Goal: Information Seeking & Learning: Learn about a topic

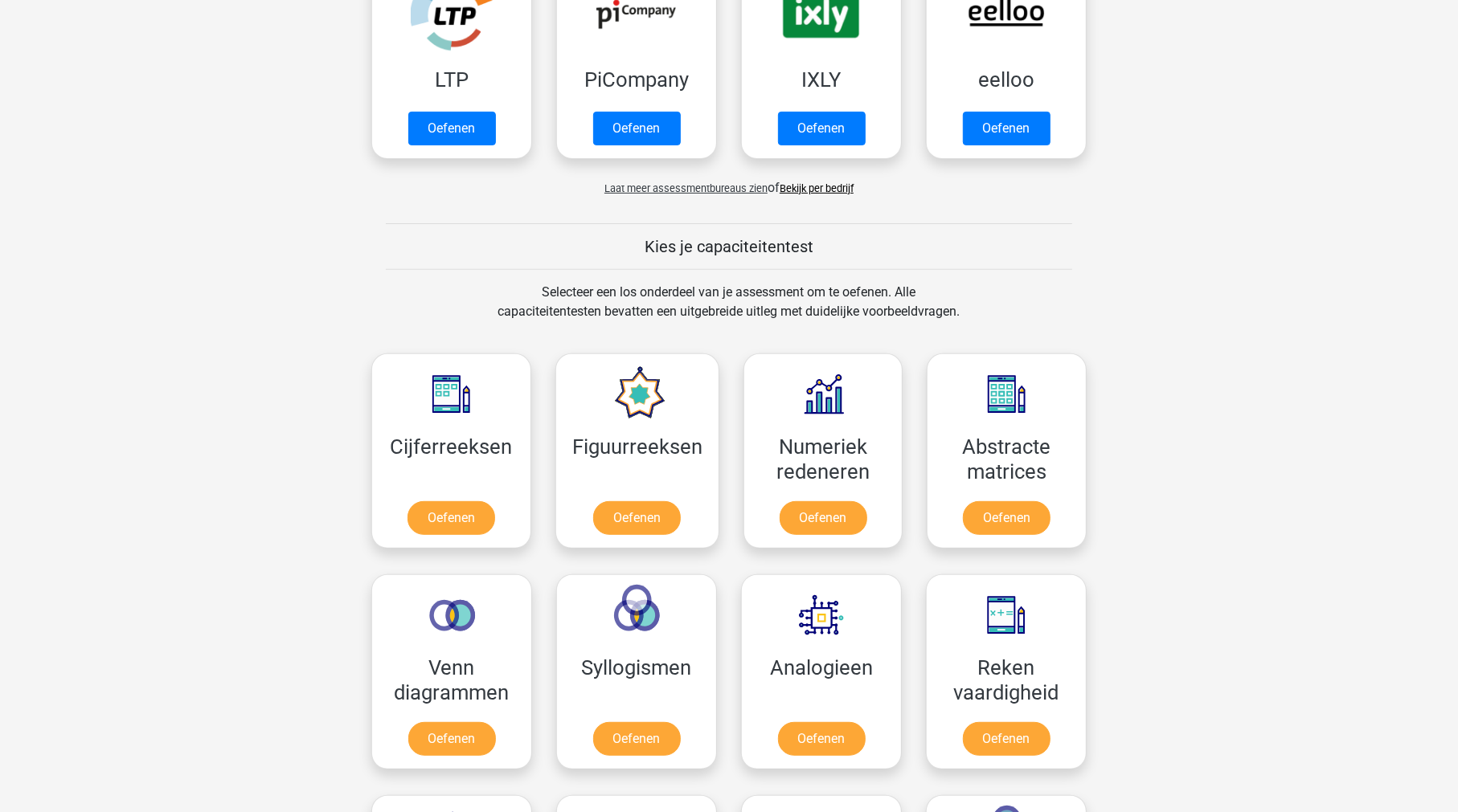
scroll to position [401, 0]
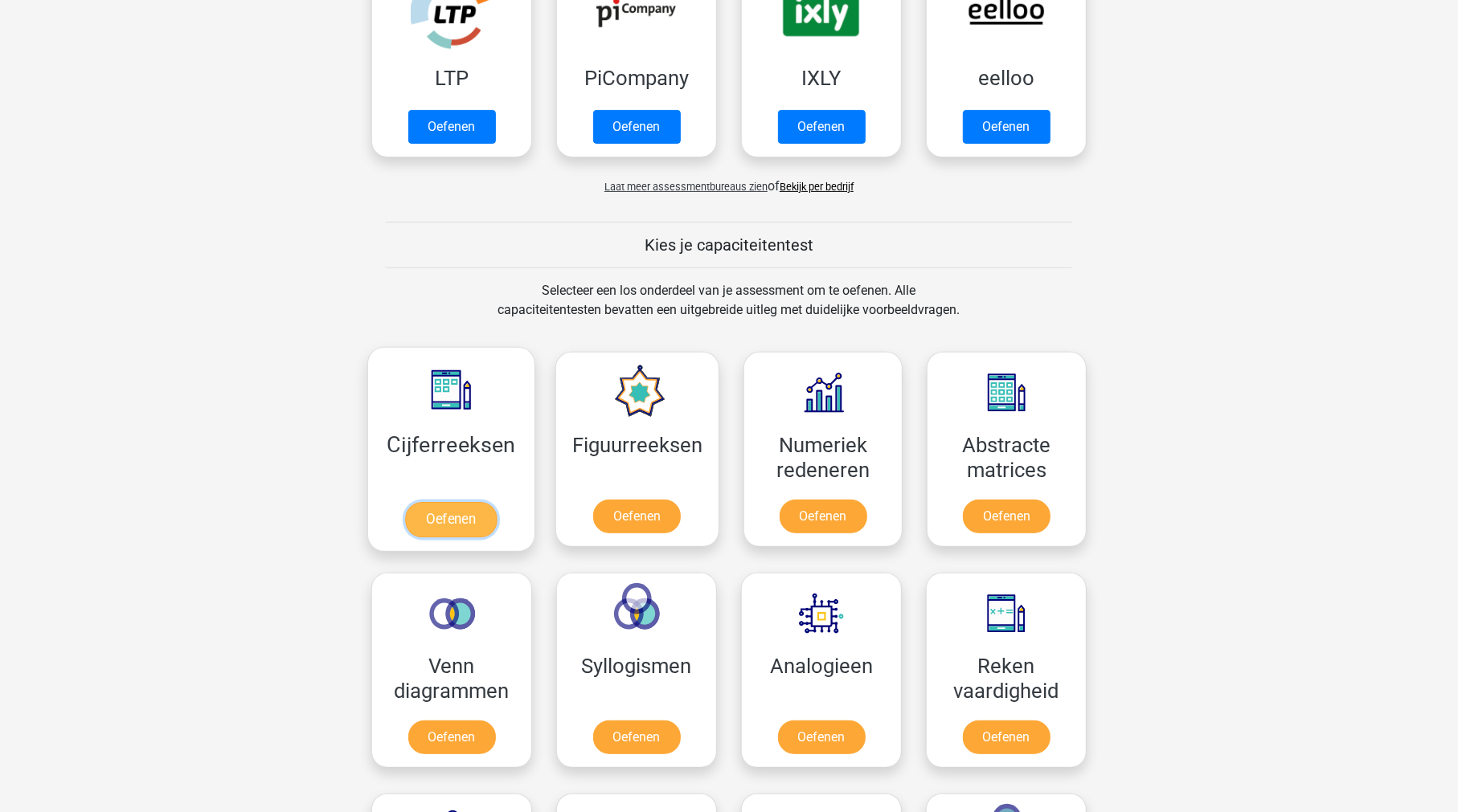
click at [454, 509] on link "Oefenen" at bounding box center [451, 519] width 92 height 35
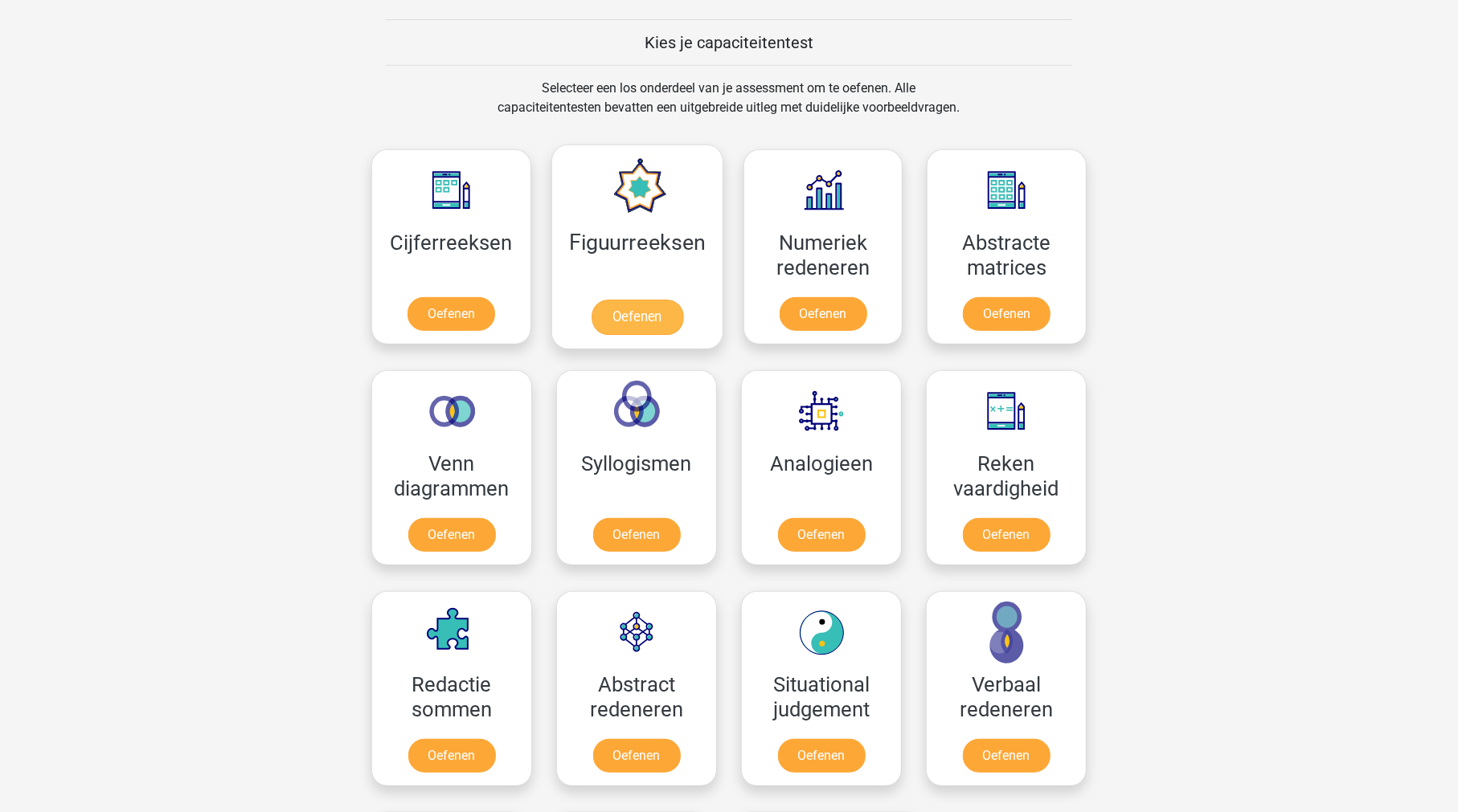
scroll to position [603, 0]
click at [624, 301] on link "Oefenen" at bounding box center [637, 318] width 92 height 35
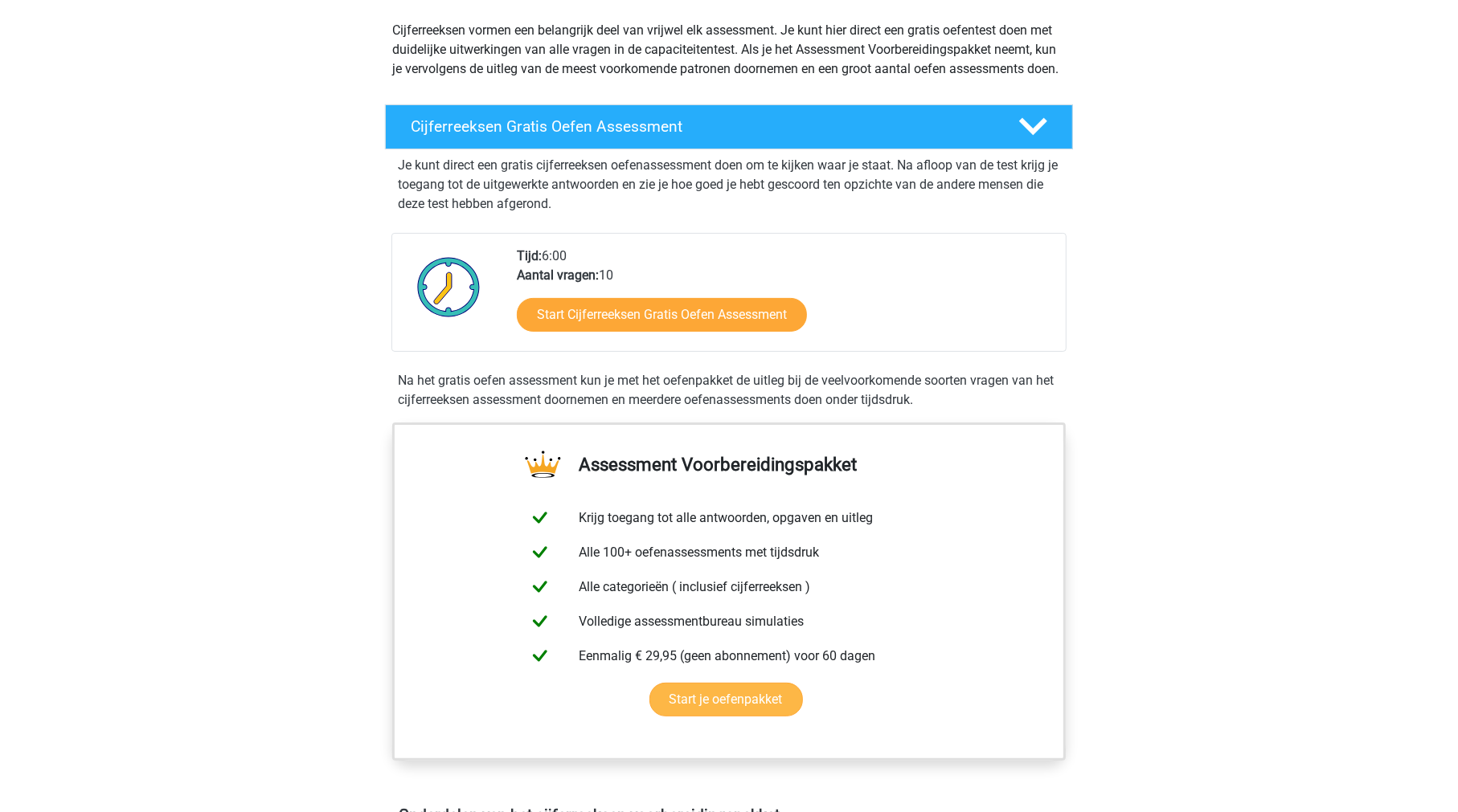
scroll to position [179, 0]
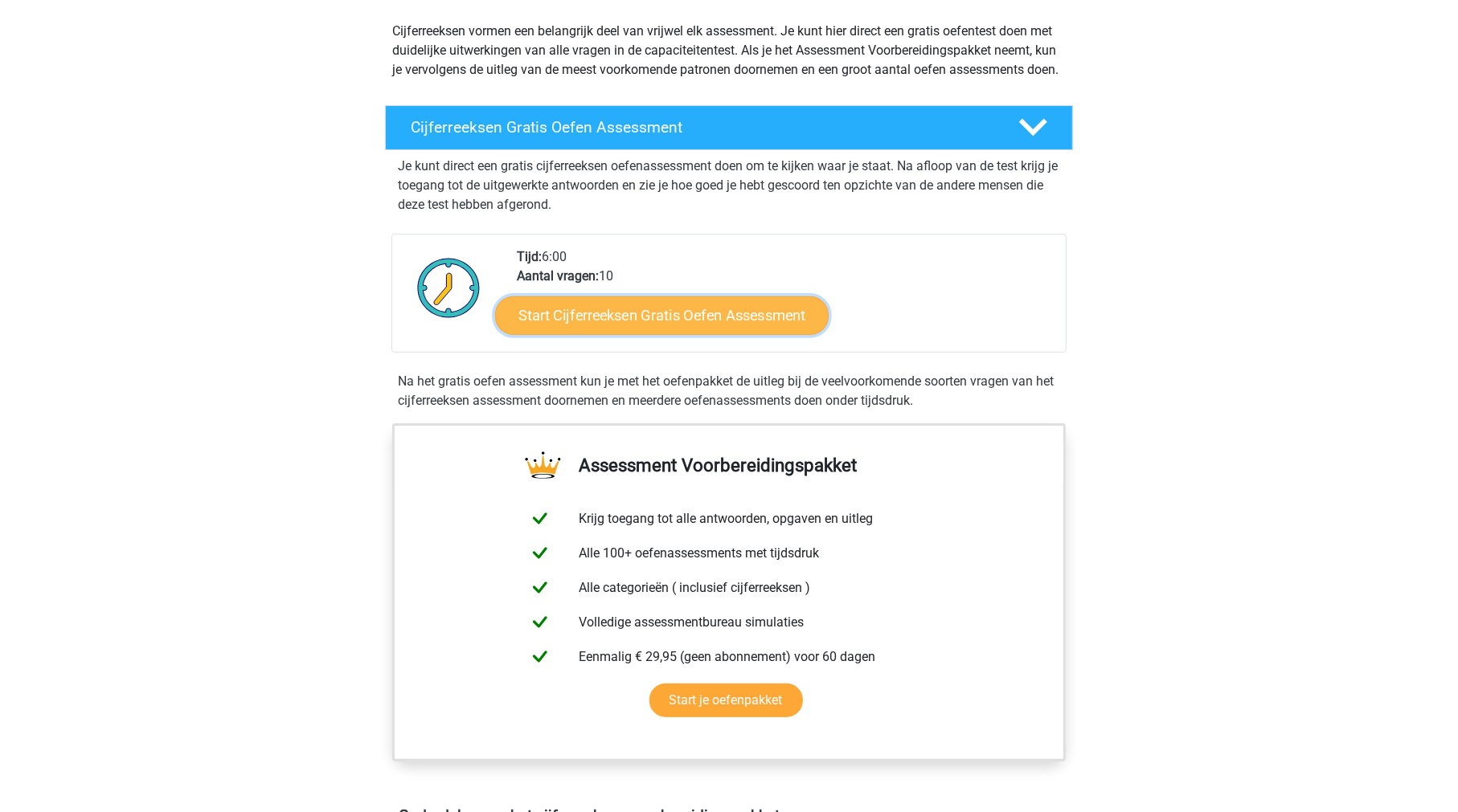
click at [634, 334] on link "Start Cijferreeksen Gratis Oefen Assessment" at bounding box center [662, 314] width 333 height 39
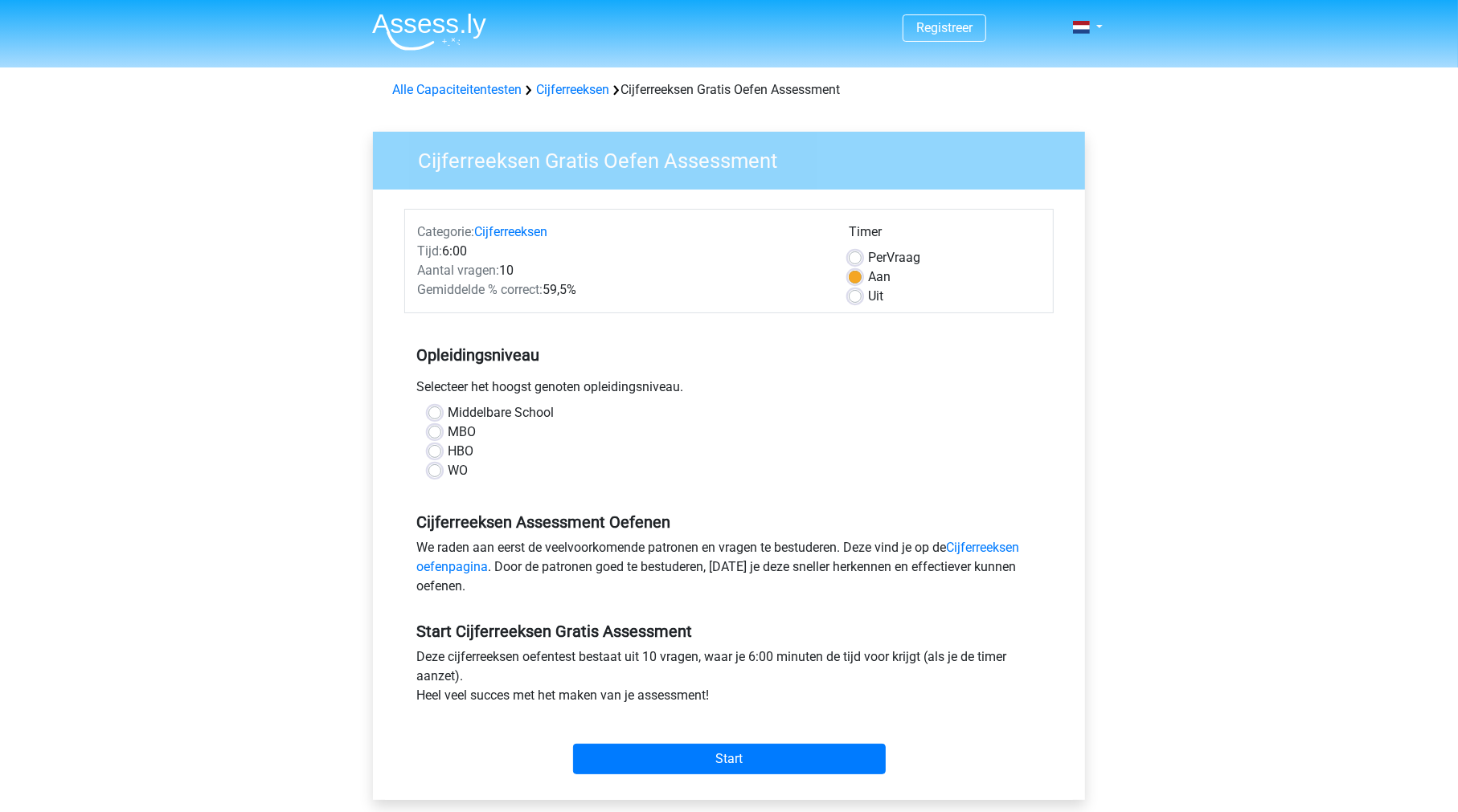
click at [448, 452] on label "HBO" at bounding box center [460, 451] width 25 height 19
click at [434, 452] on input "HBO" at bounding box center [435, 450] width 13 height 16
radio input "true"
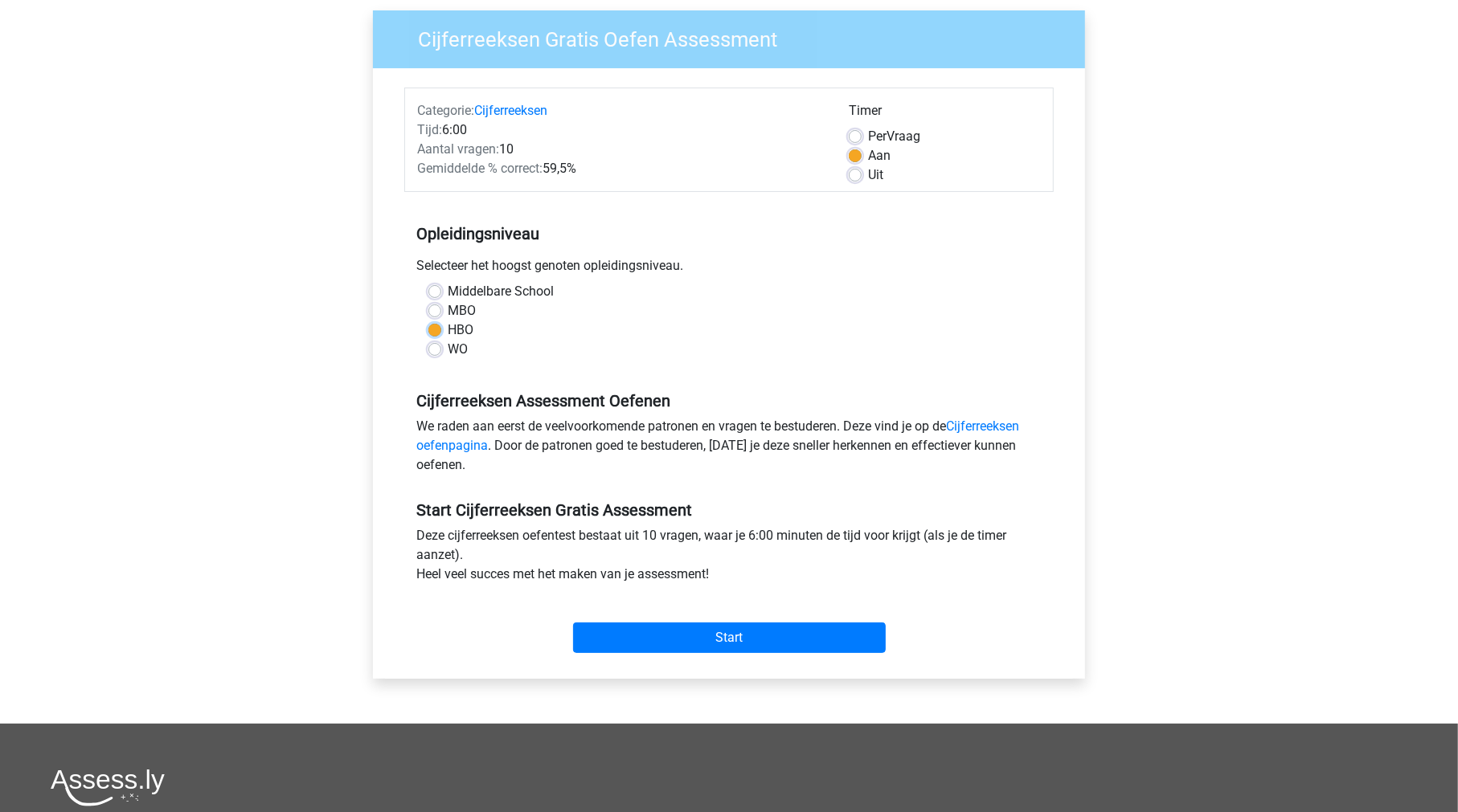
scroll to position [128, 0]
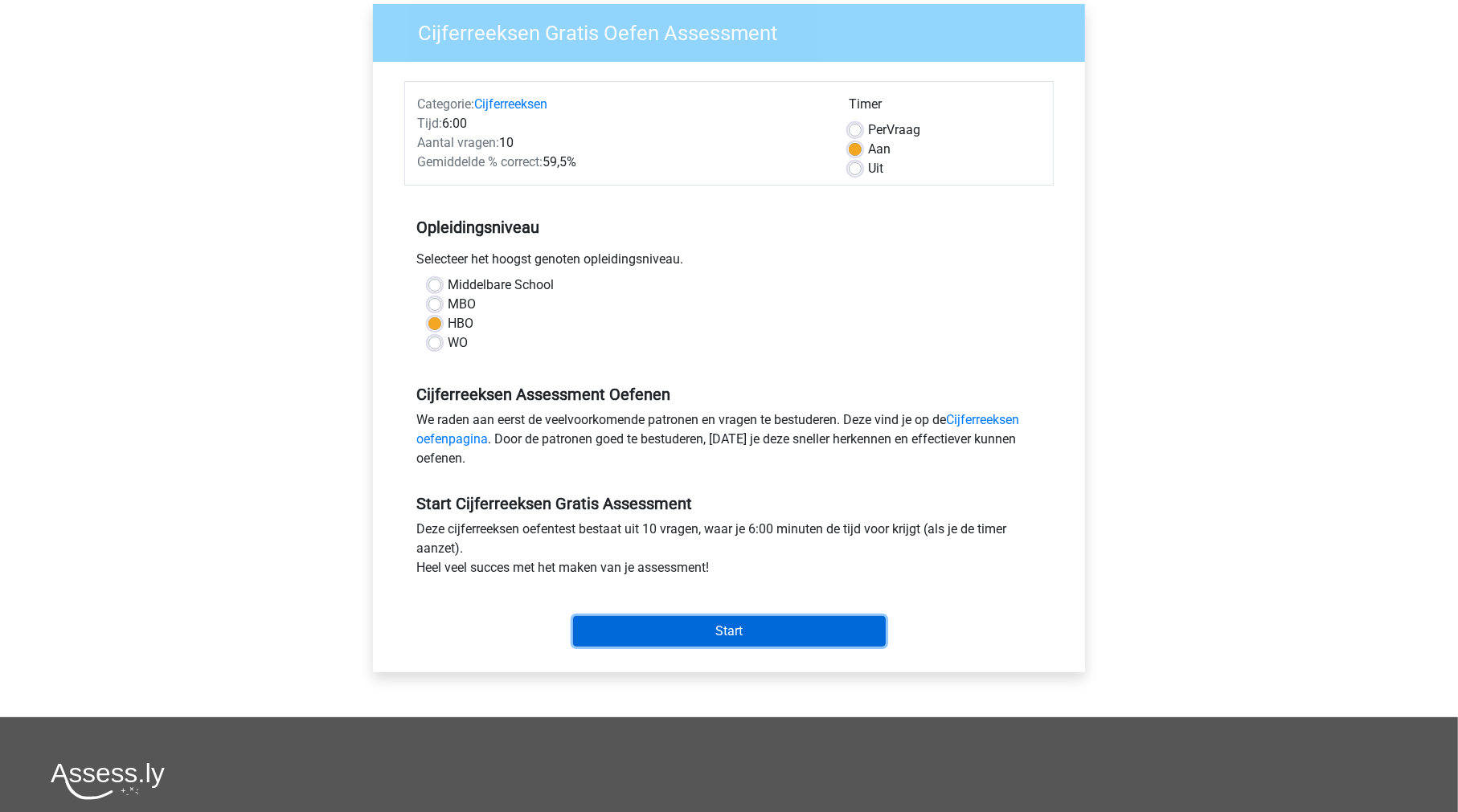
click at [708, 621] on input "Start" at bounding box center [729, 631] width 313 height 30
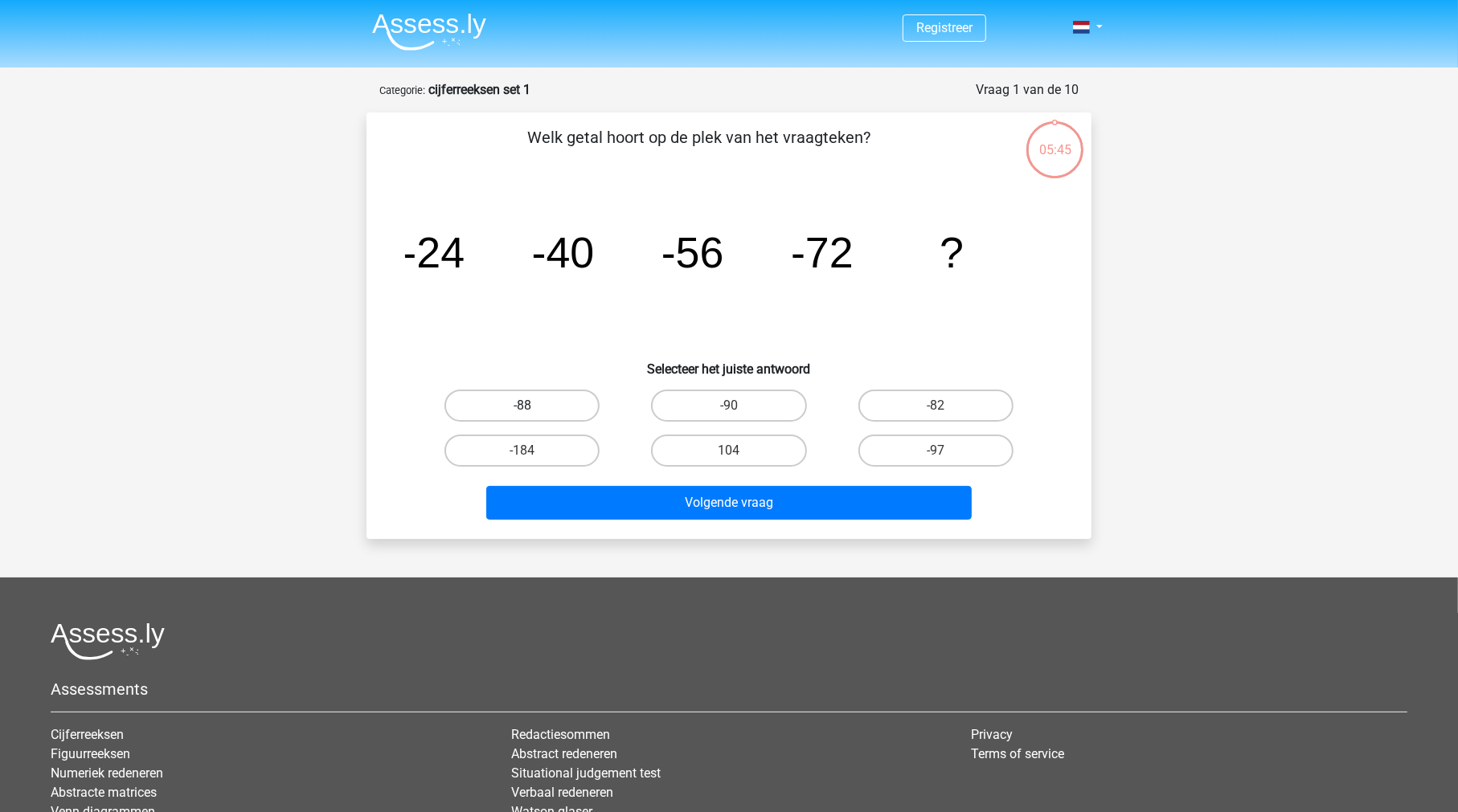
click at [560, 403] on label "-88" at bounding box center [522, 405] width 155 height 32
click at [533, 406] on input "-88" at bounding box center [527, 411] width 11 height 11
radio input "true"
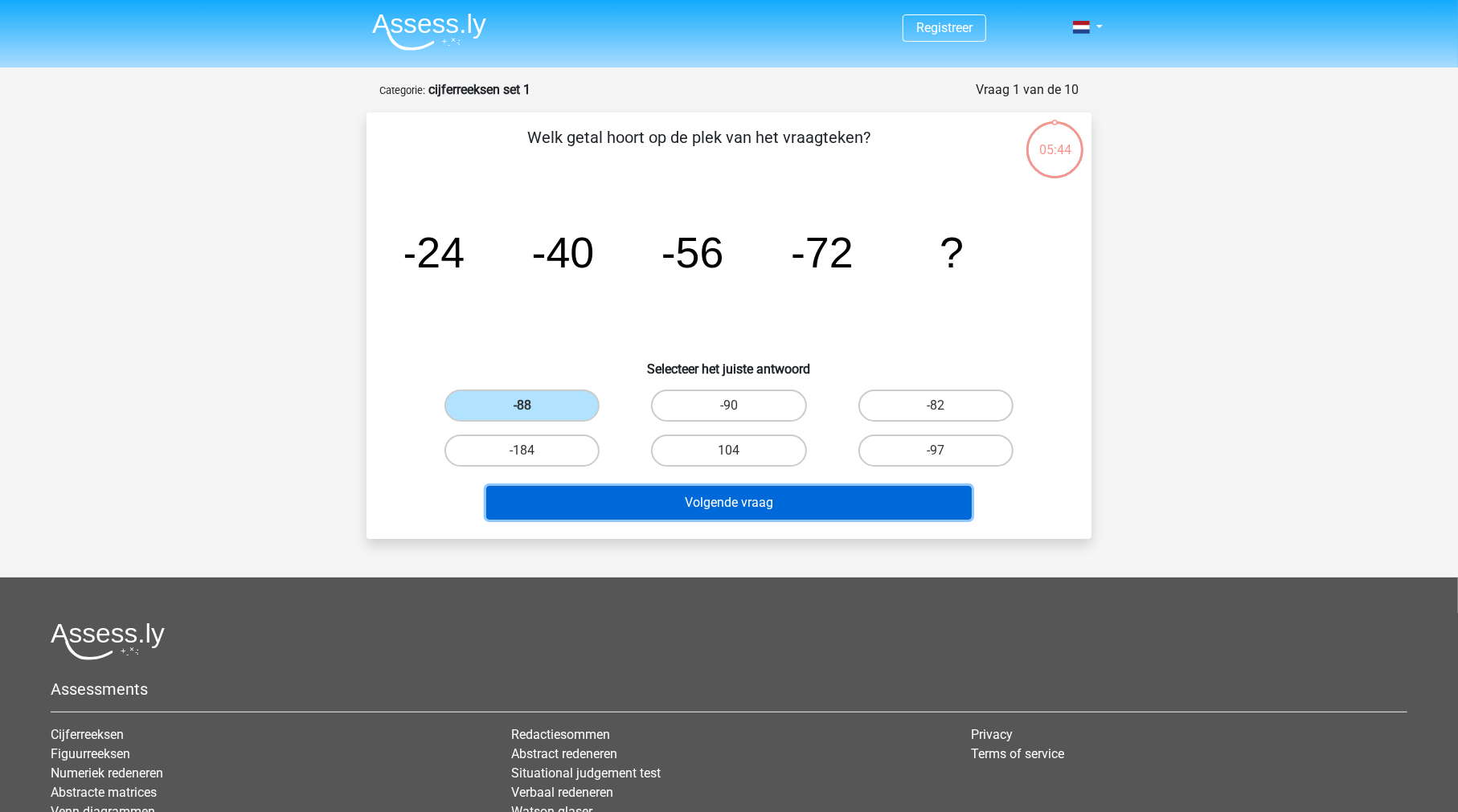
click at [683, 494] on button "Volgende vraag" at bounding box center [729, 502] width 486 height 34
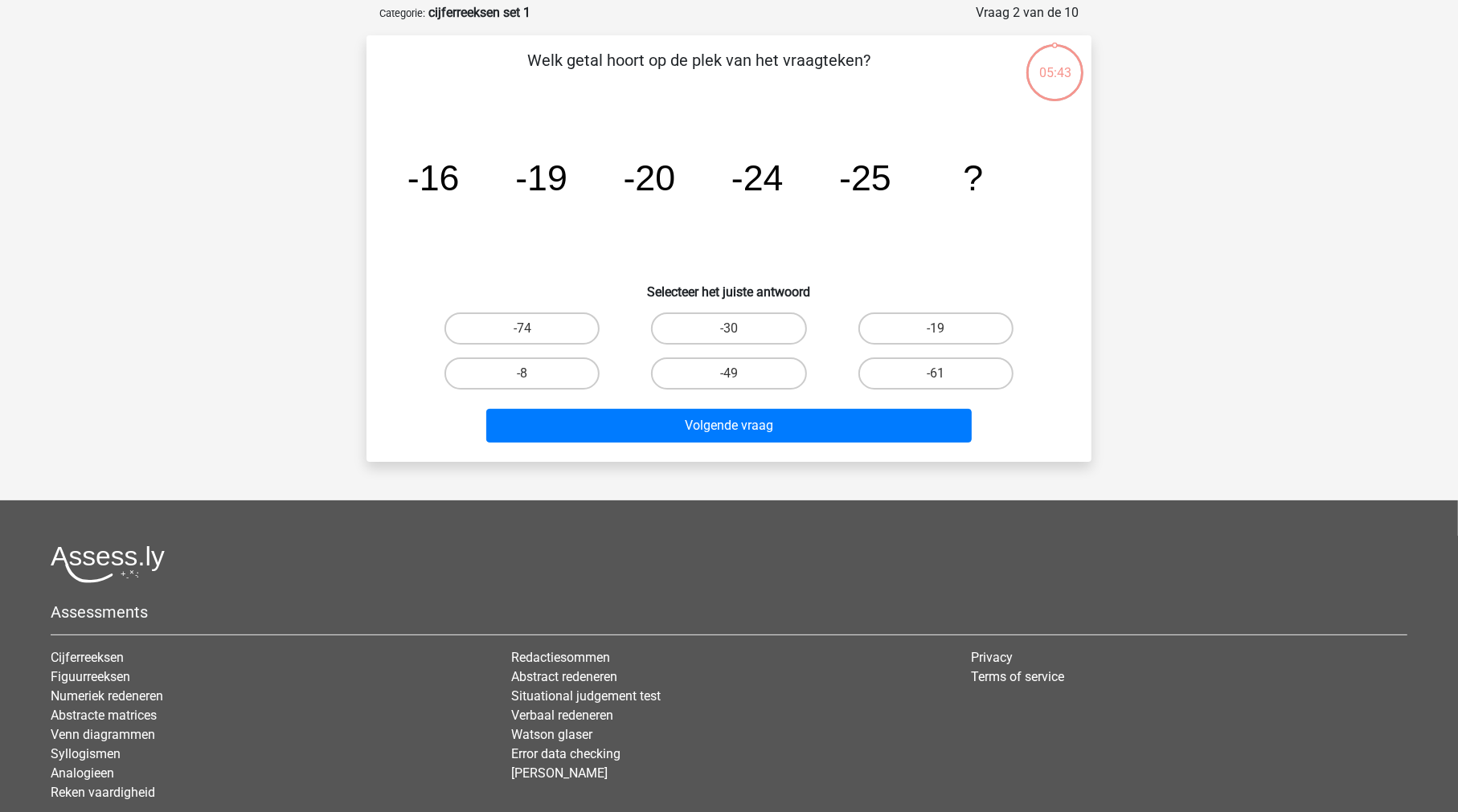
scroll to position [80, 0]
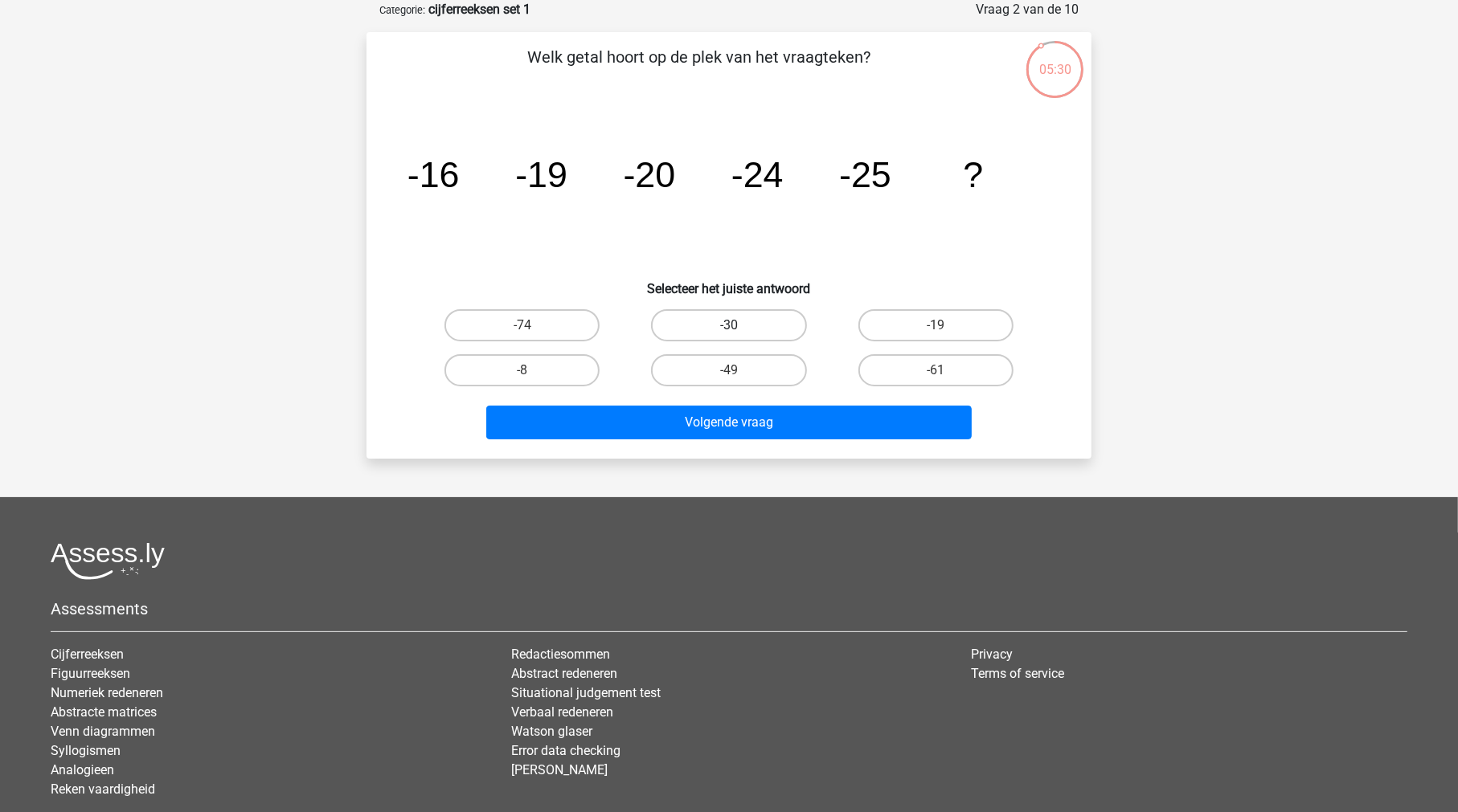
click at [758, 327] on label "-30" at bounding box center [728, 325] width 155 height 32
click at [739, 327] on input "-30" at bounding box center [734, 330] width 11 height 11
radio input "true"
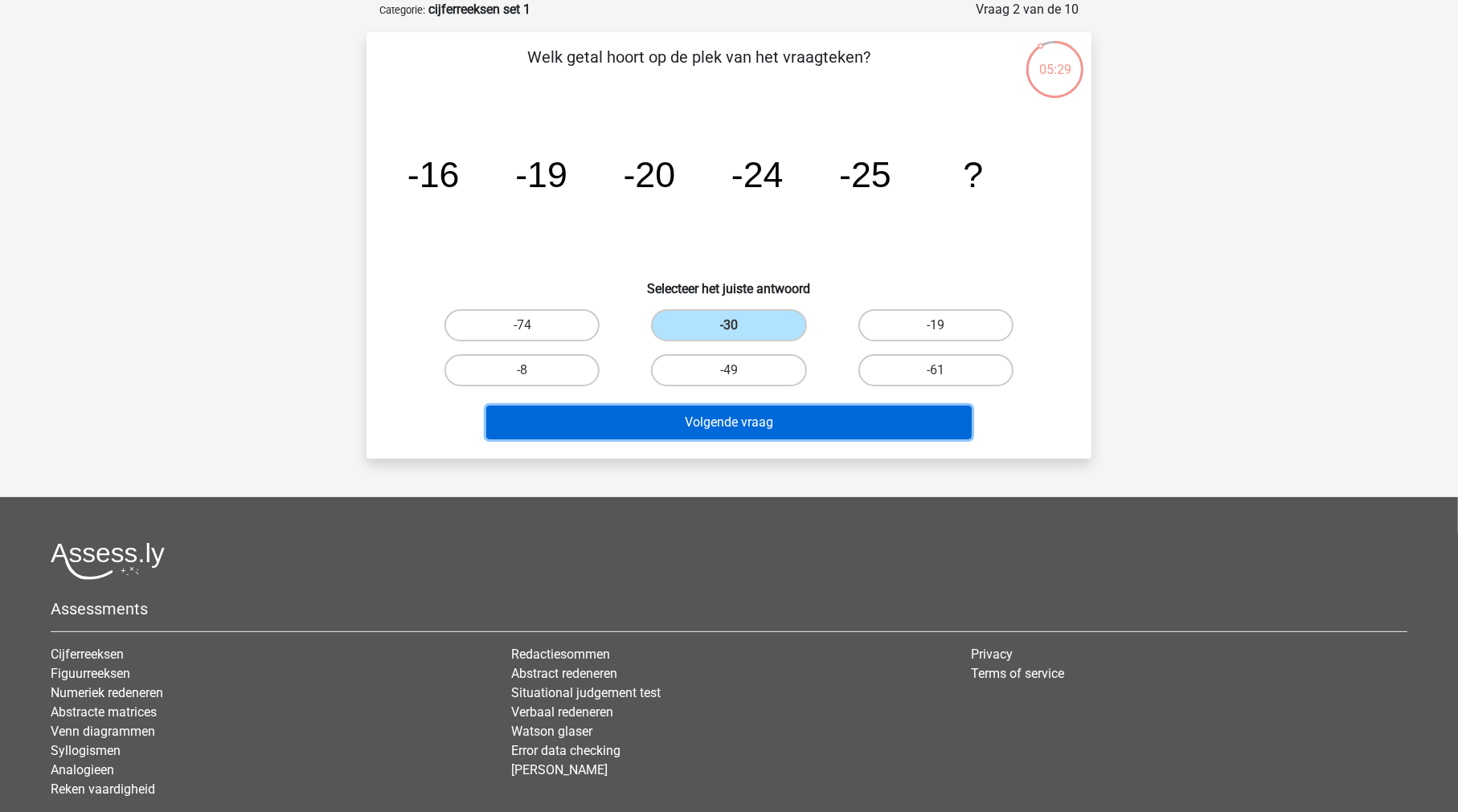
click at [749, 424] on button "Volgende vraag" at bounding box center [729, 422] width 486 height 34
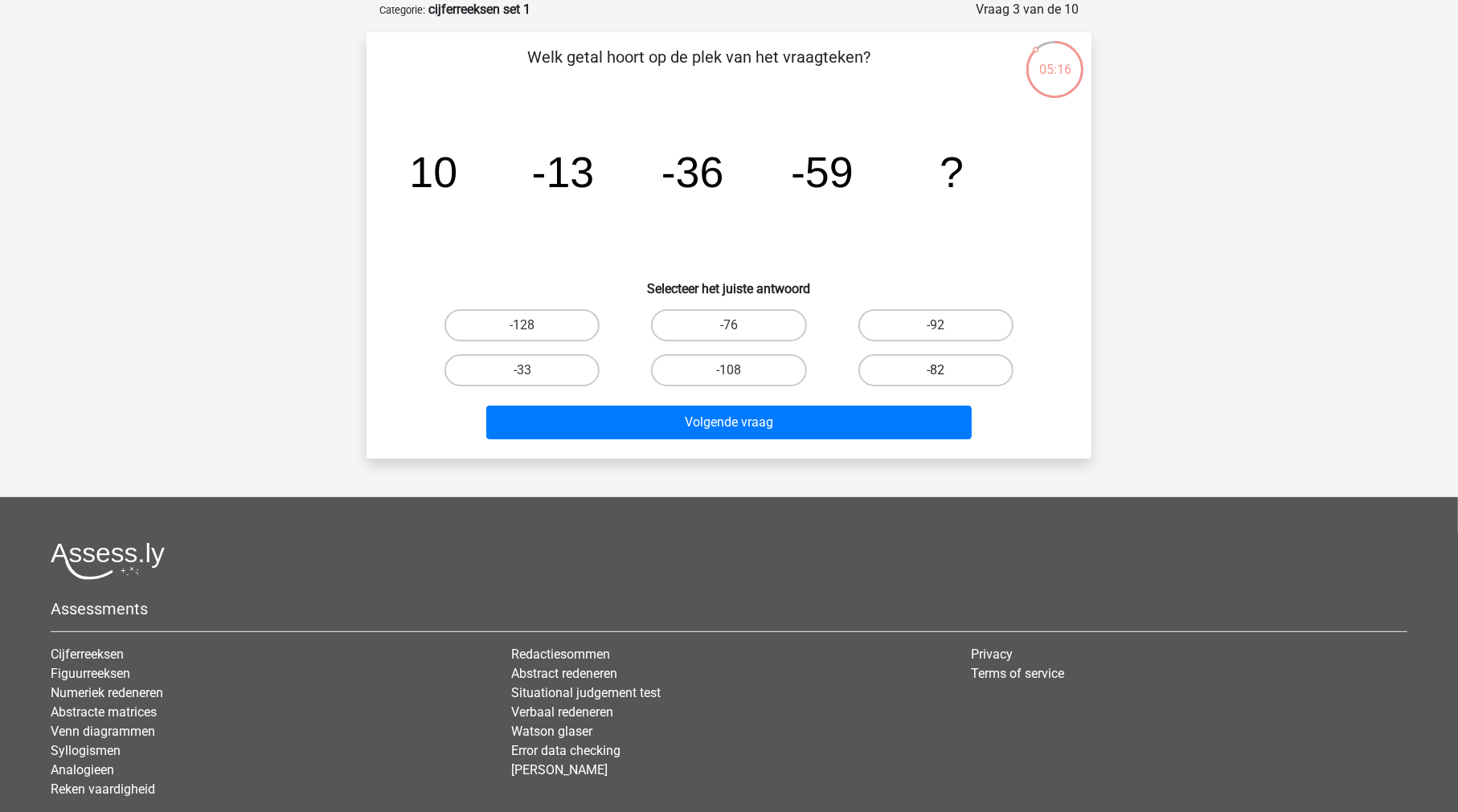
click at [964, 372] on label "-82" at bounding box center [936, 369] width 155 height 32
click at [945, 372] on input "-82" at bounding box center [941, 375] width 11 height 11
radio input "true"
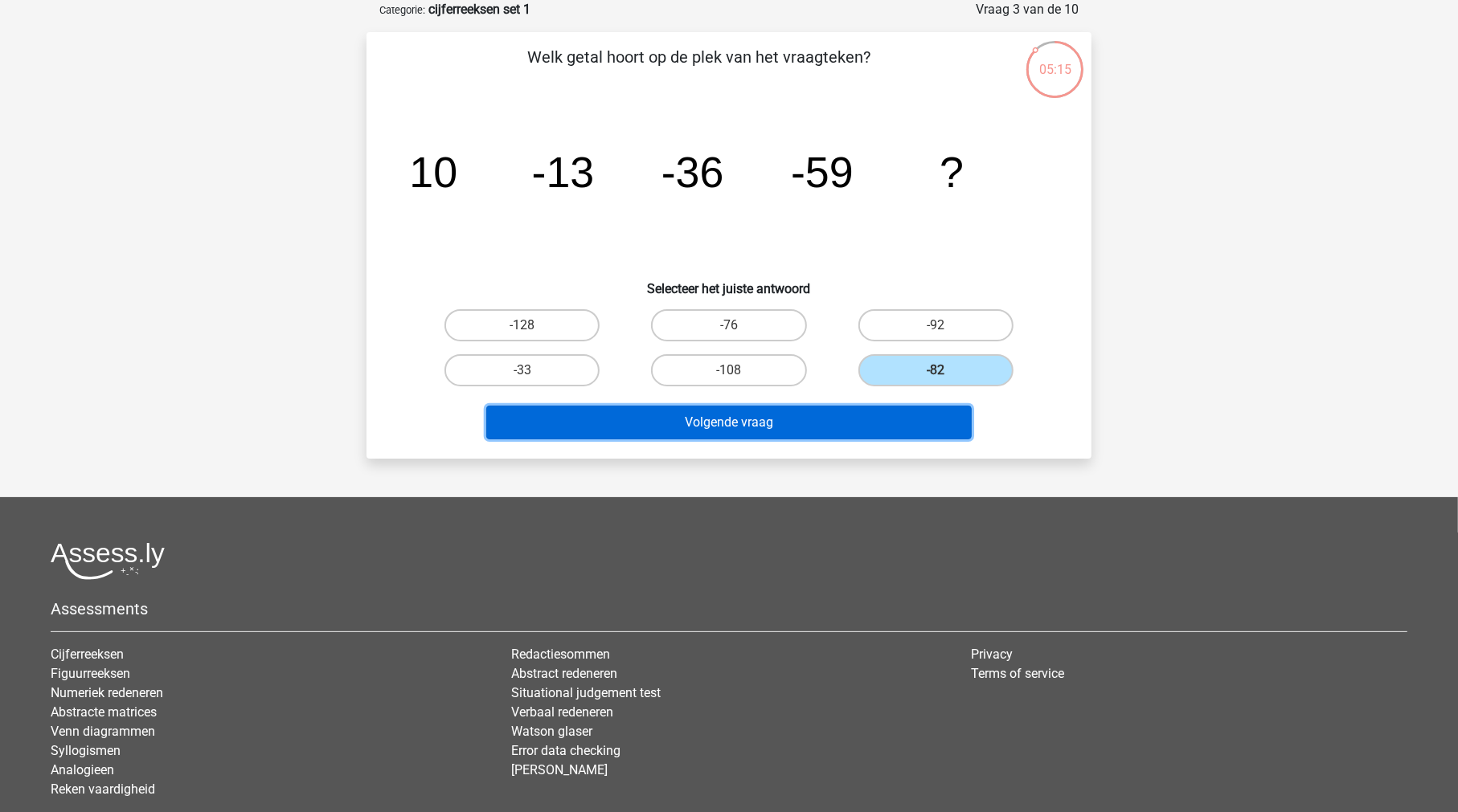
click at [794, 428] on button "Volgende vraag" at bounding box center [729, 422] width 486 height 34
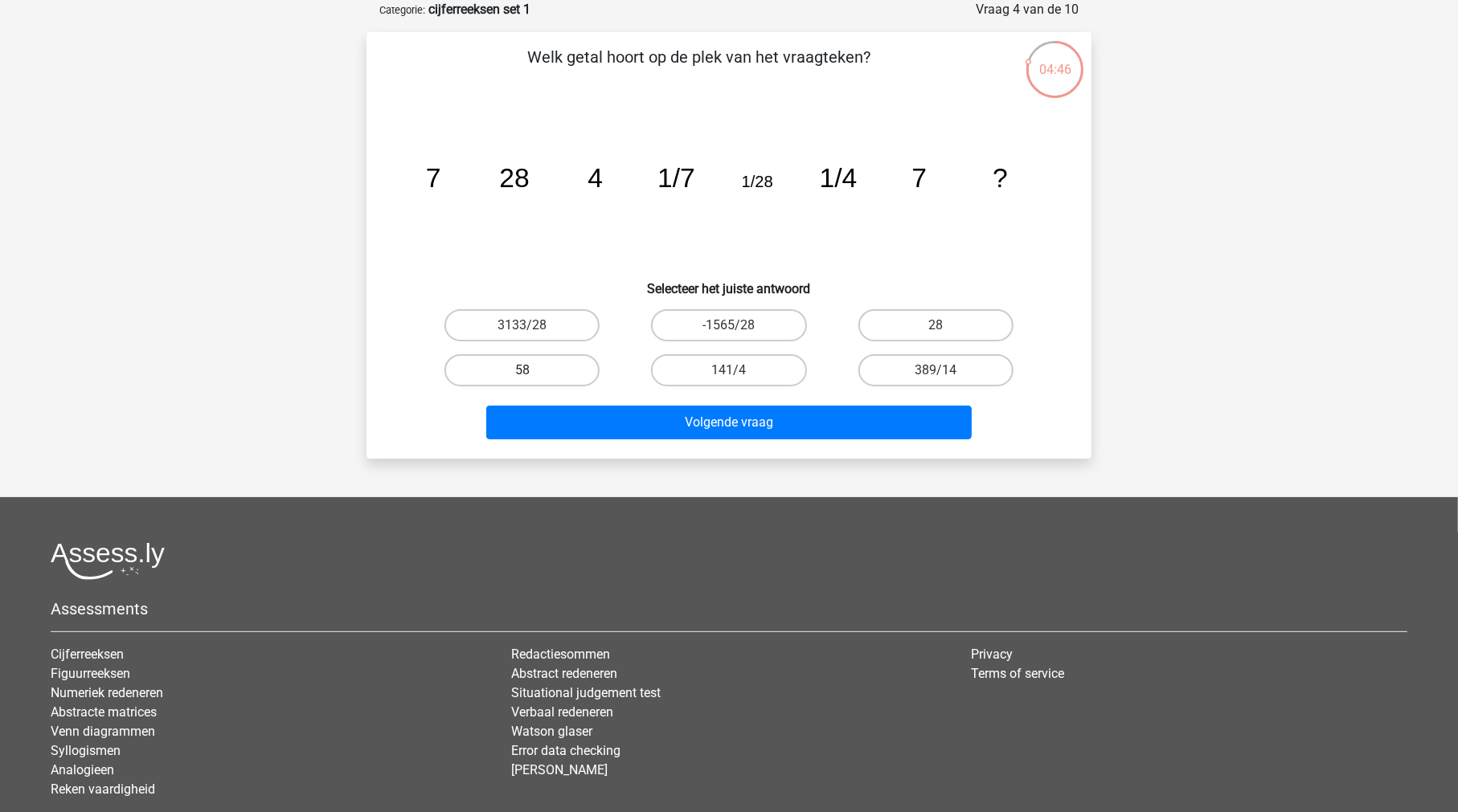
click at [503, 366] on label "58" at bounding box center [522, 369] width 155 height 32
click at [522, 370] on input "58" at bounding box center [527, 375] width 11 height 11
radio input "true"
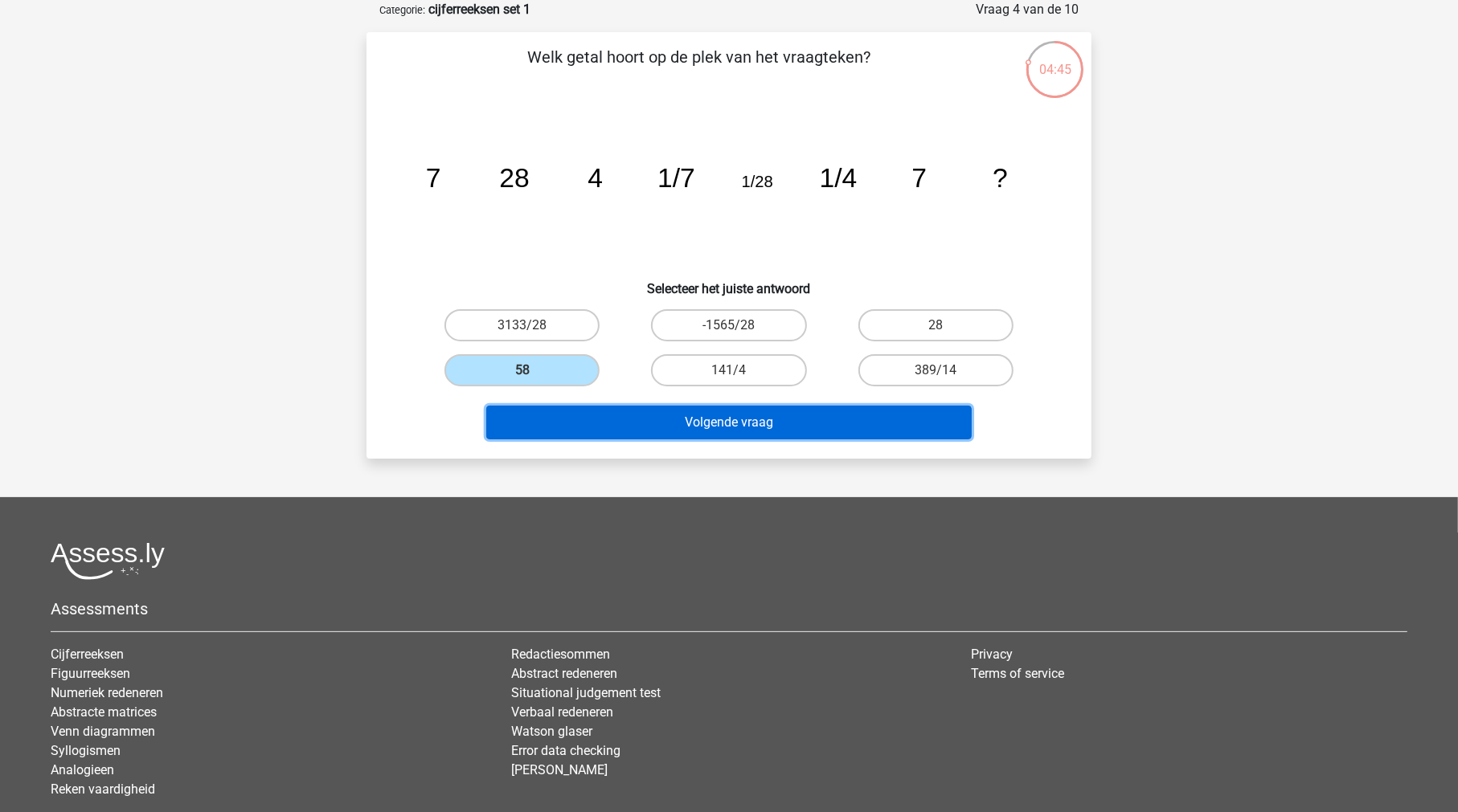
click at [674, 420] on button "Volgende vraag" at bounding box center [729, 422] width 486 height 34
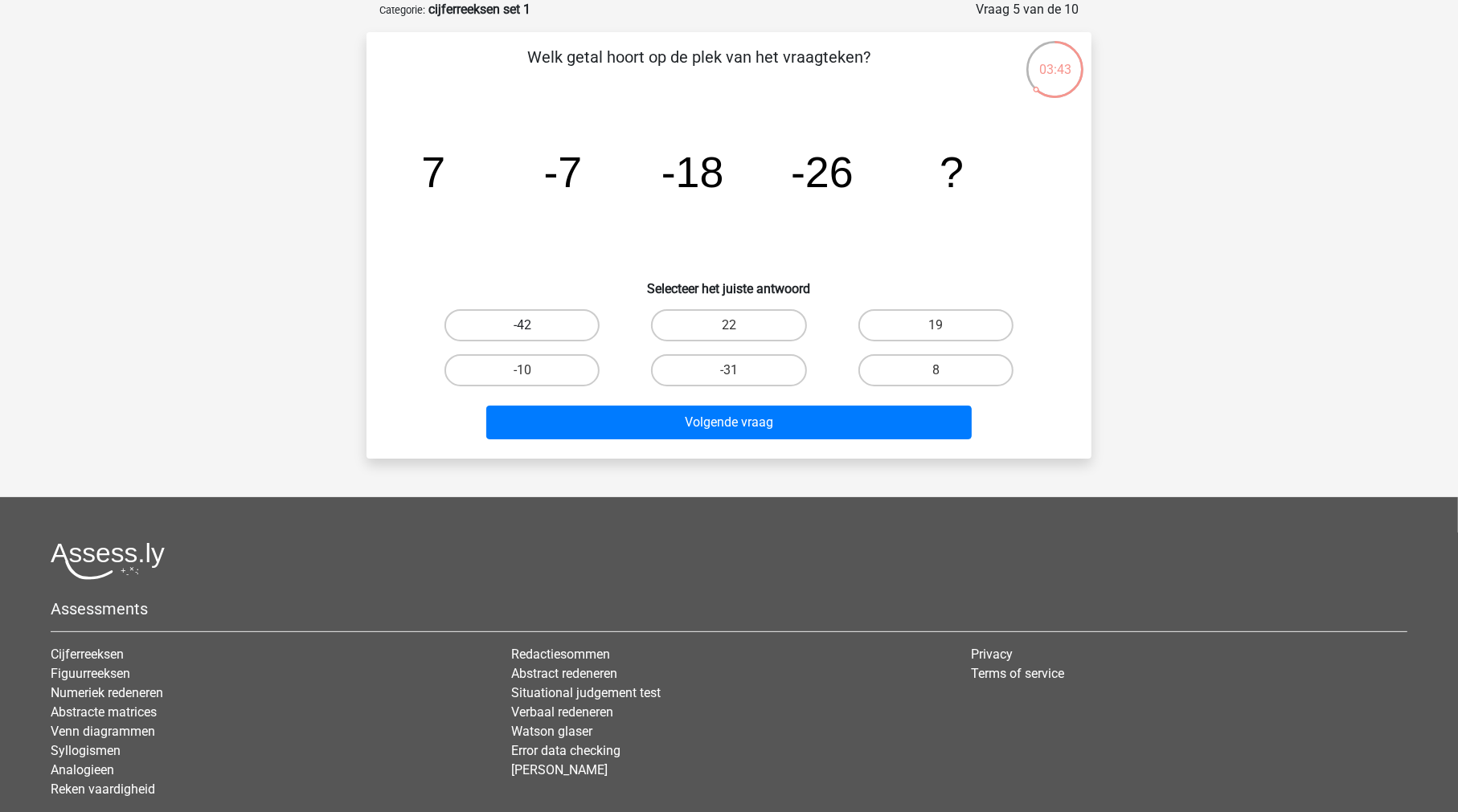
click at [539, 323] on label "-42" at bounding box center [522, 325] width 155 height 32
click at [533, 325] on input "-42" at bounding box center [527, 330] width 11 height 11
radio input "true"
click at [683, 364] on label "-31" at bounding box center [728, 369] width 155 height 32
click at [729, 370] on input "-31" at bounding box center [734, 375] width 11 height 11
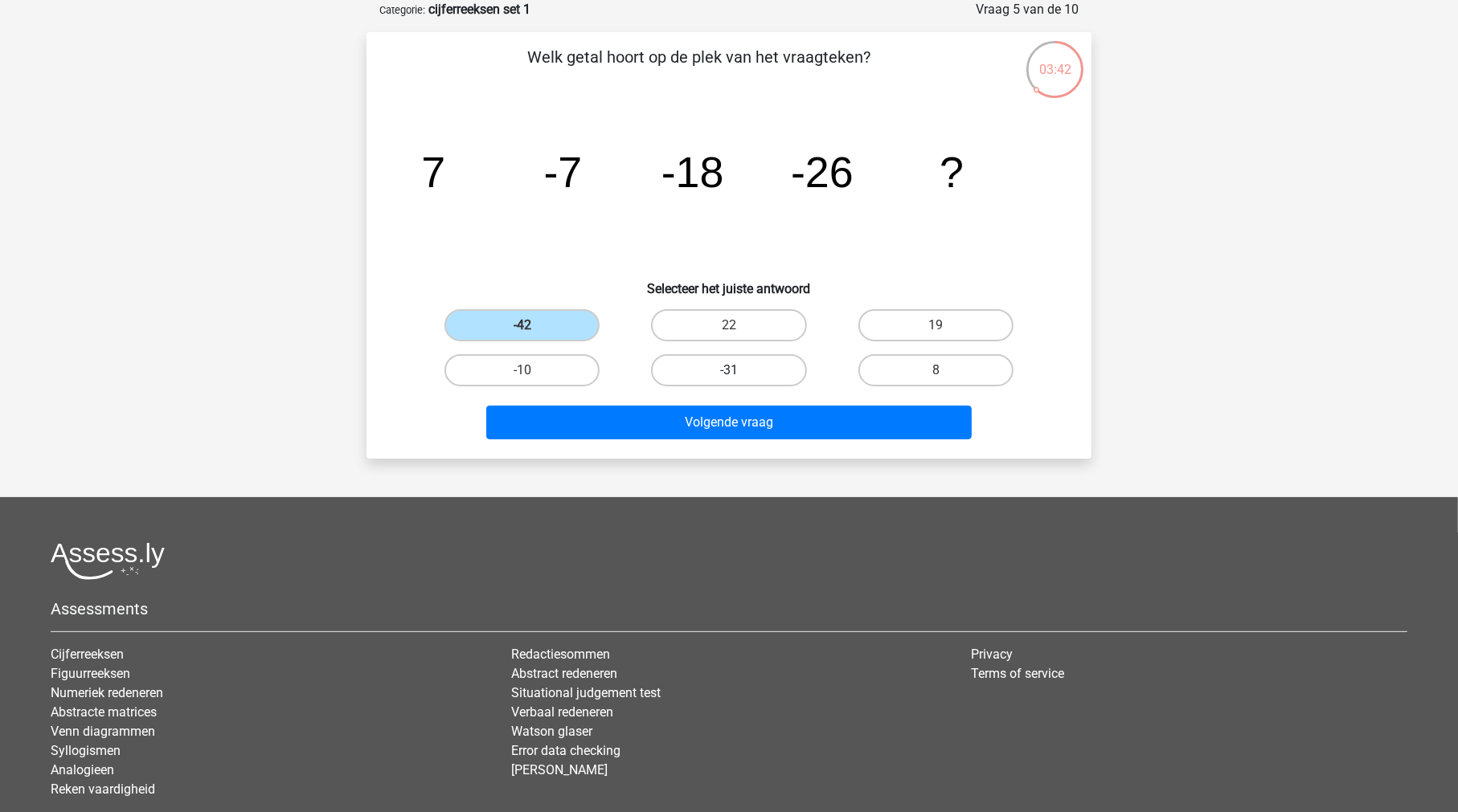
radio input "true"
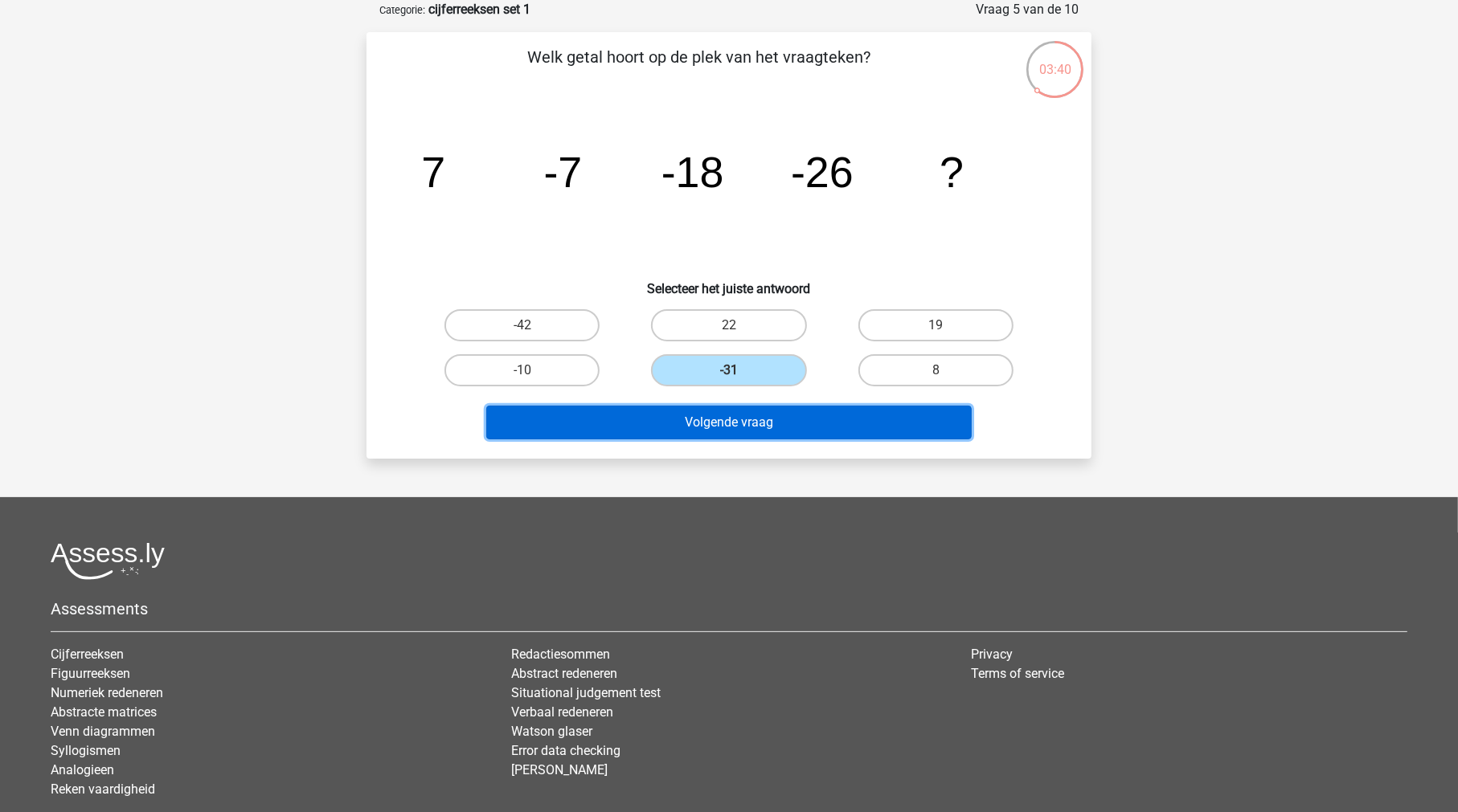
click at [712, 423] on button "Volgende vraag" at bounding box center [729, 422] width 486 height 34
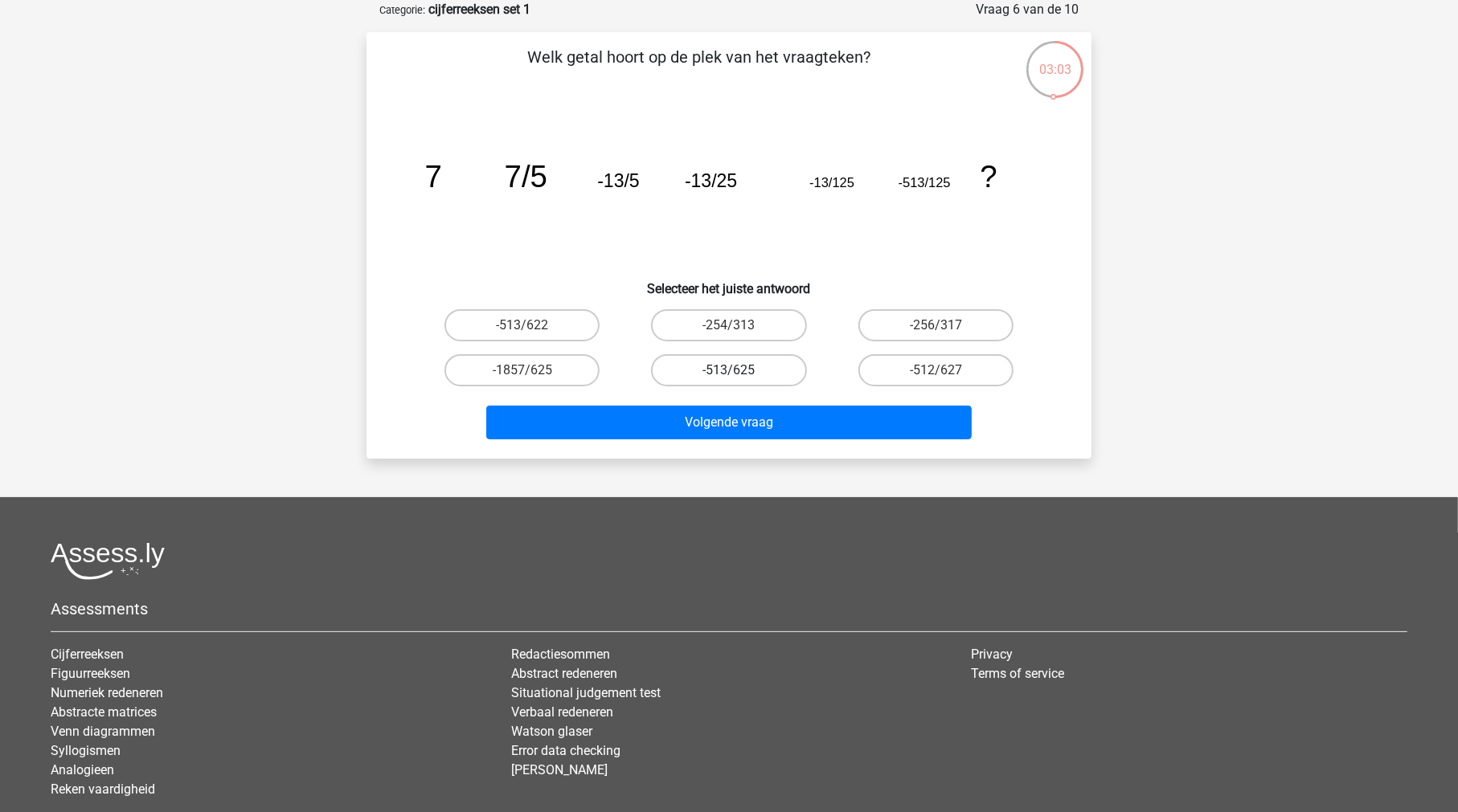
click at [727, 378] on label "-513/625" at bounding box center [728, 369] width 155 height 32
click at [729, 378] on input "-513/625" at bounding box center [734, 375] width 11 height 11
radio input "true"
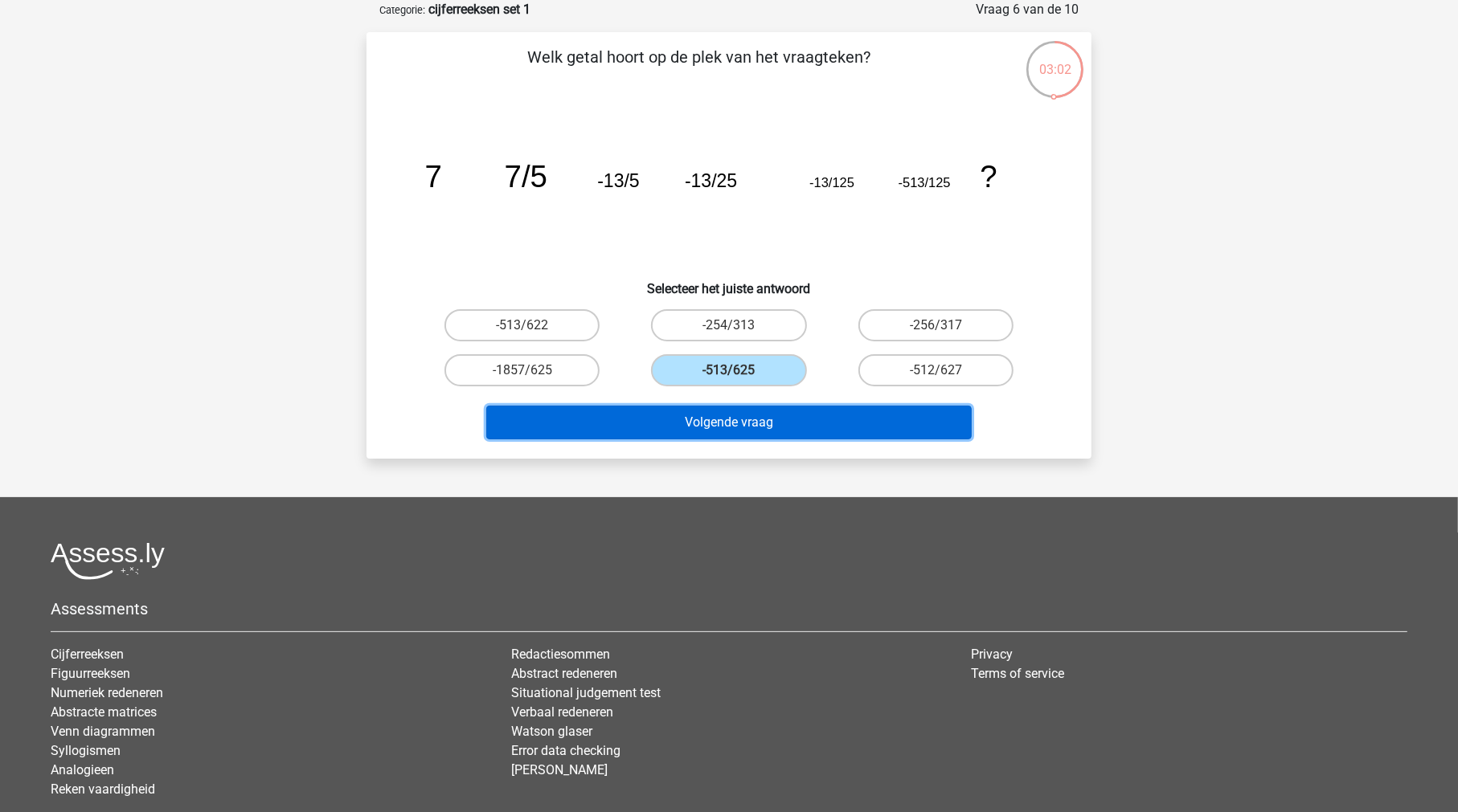
click at [738, 413] on button "Volgende vraag" at bounding box center [729, 422] width 486 height 34
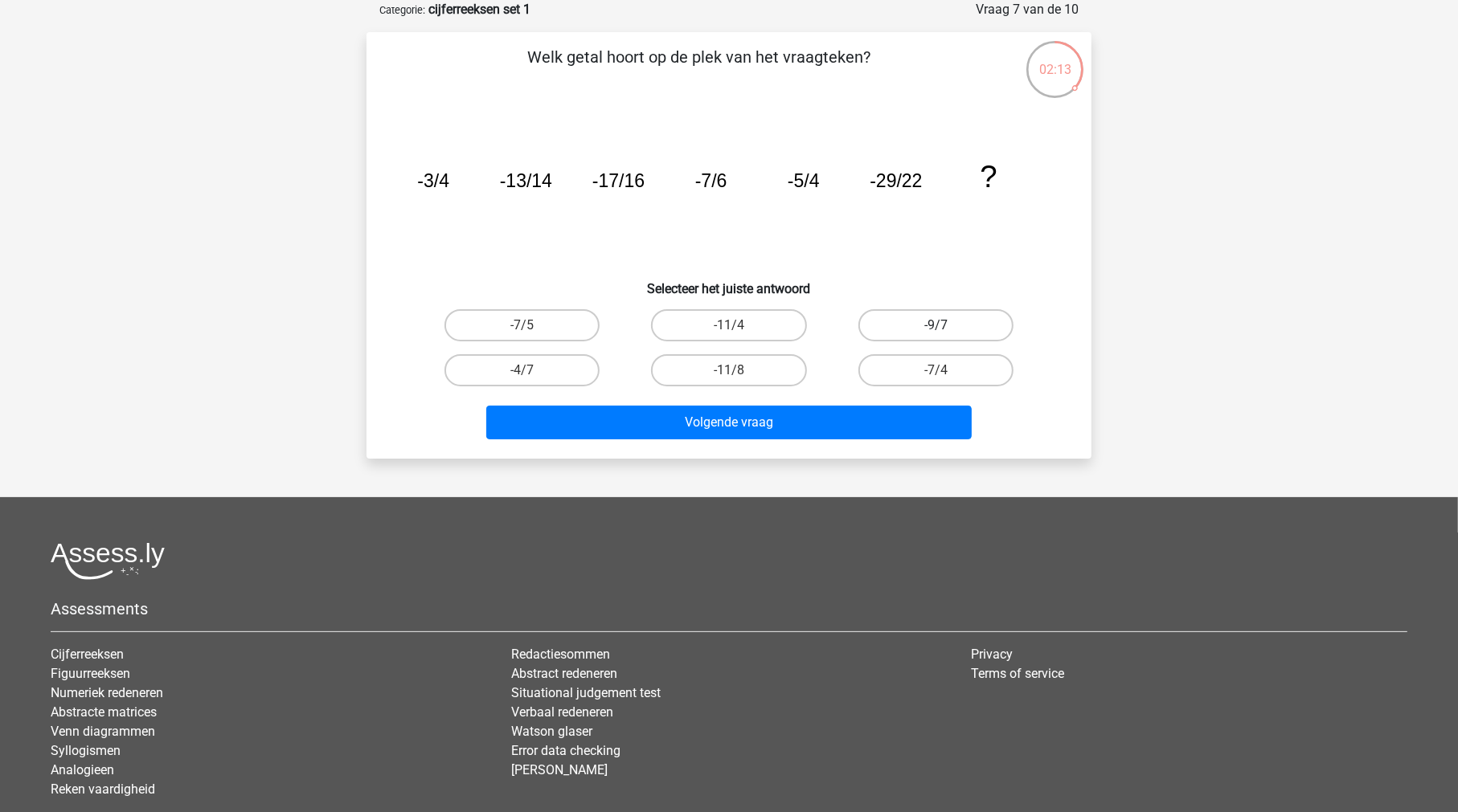
click at [921, 327] on label "-9/7" at bounding box center [936, 325] width 155 height 32
click at [936, 327] on input "-9/7" at bounding box center [941, 330] width 11 height 11
radio input "true"
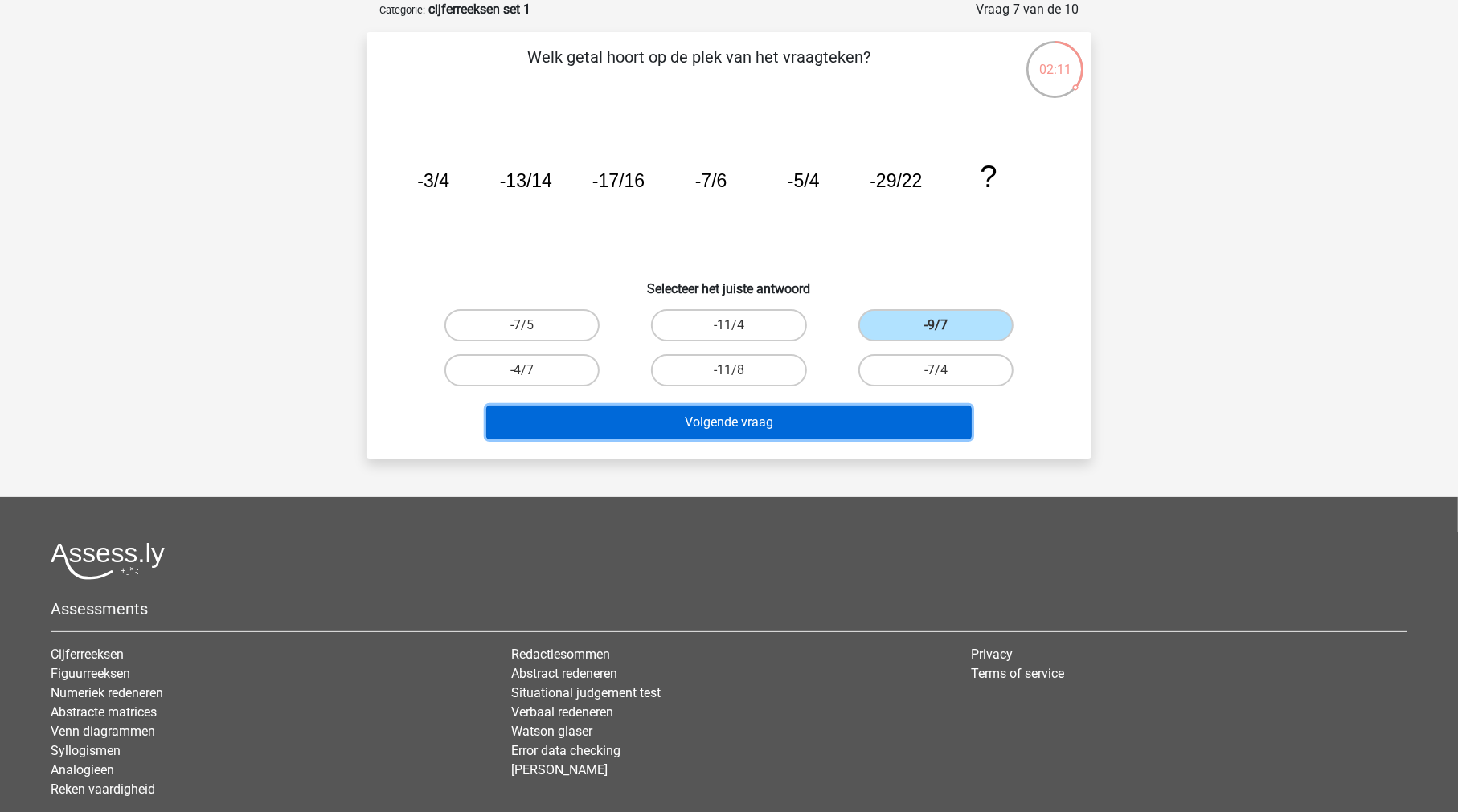
click at [807, 420] on button "Volgende vraag" at bounding box center [729, 422] width 486 height 34
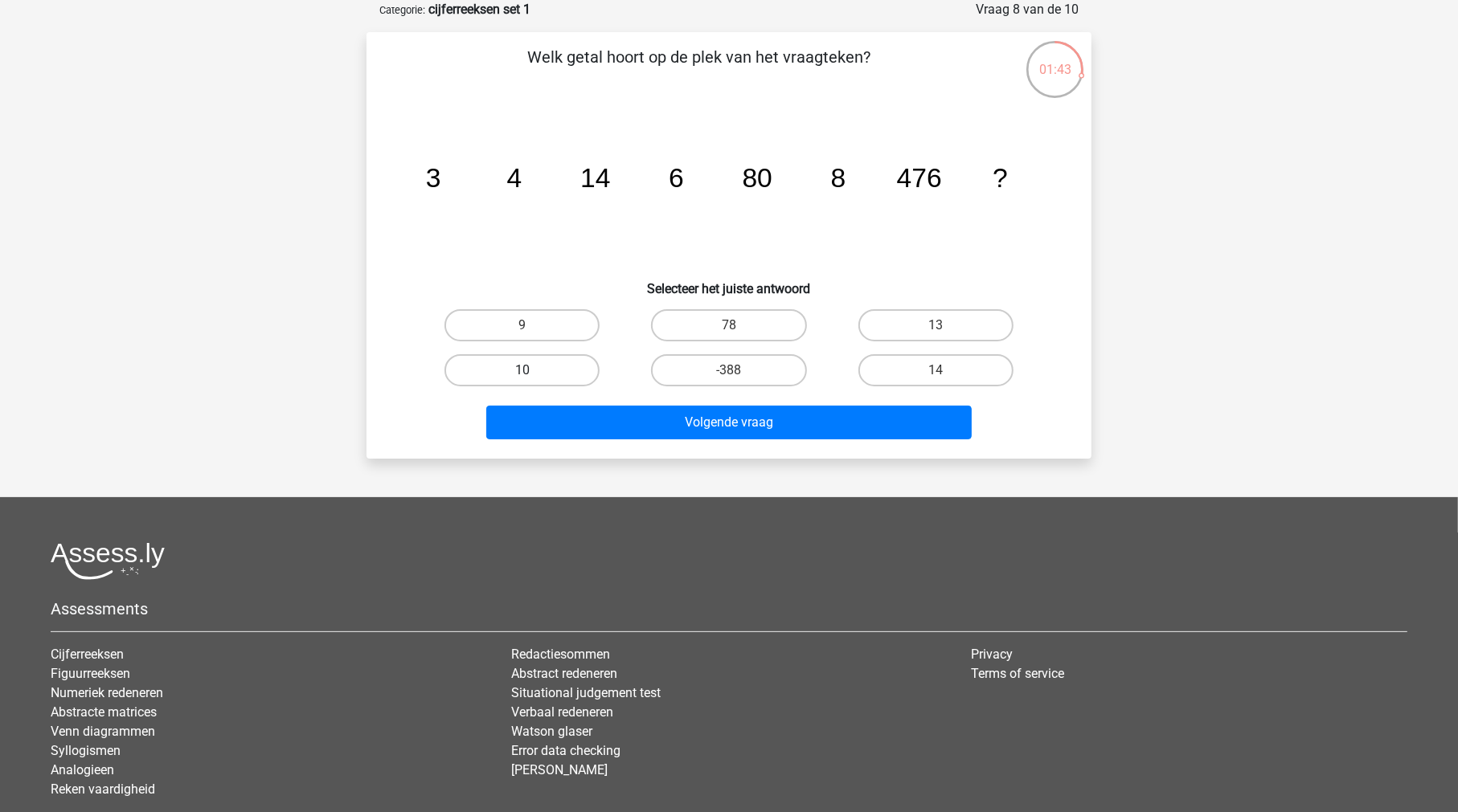
click at [507, 365] on label "10" at bounding box center [522, 369] width 155 height 32
click at [522, 370] on input "10" at bounding box center [527, 375] width 11 height 11
radio input "true"
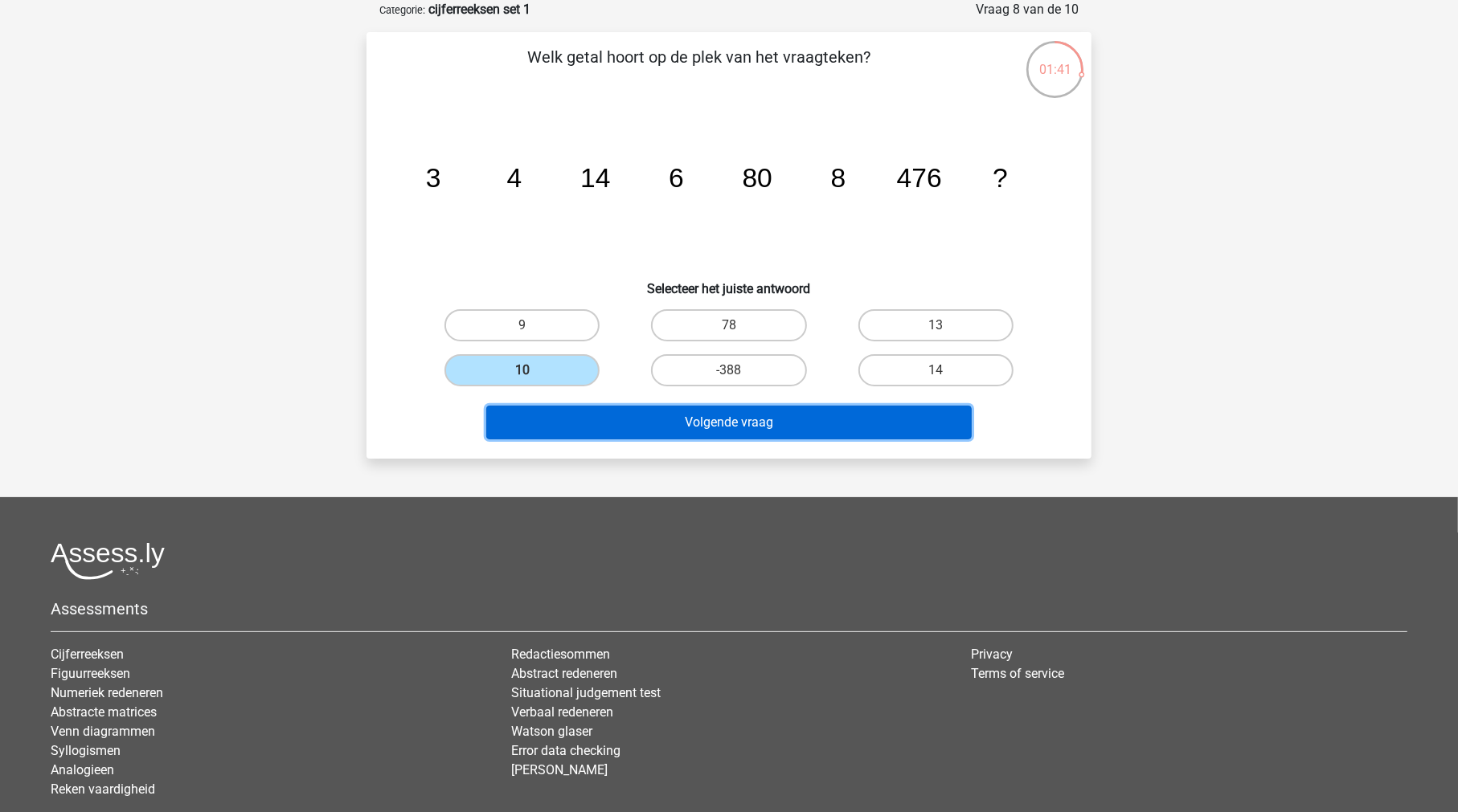
click at [717, 415] on button "Volgende vraag" at bounding box center [729, 422] width 486 height 34
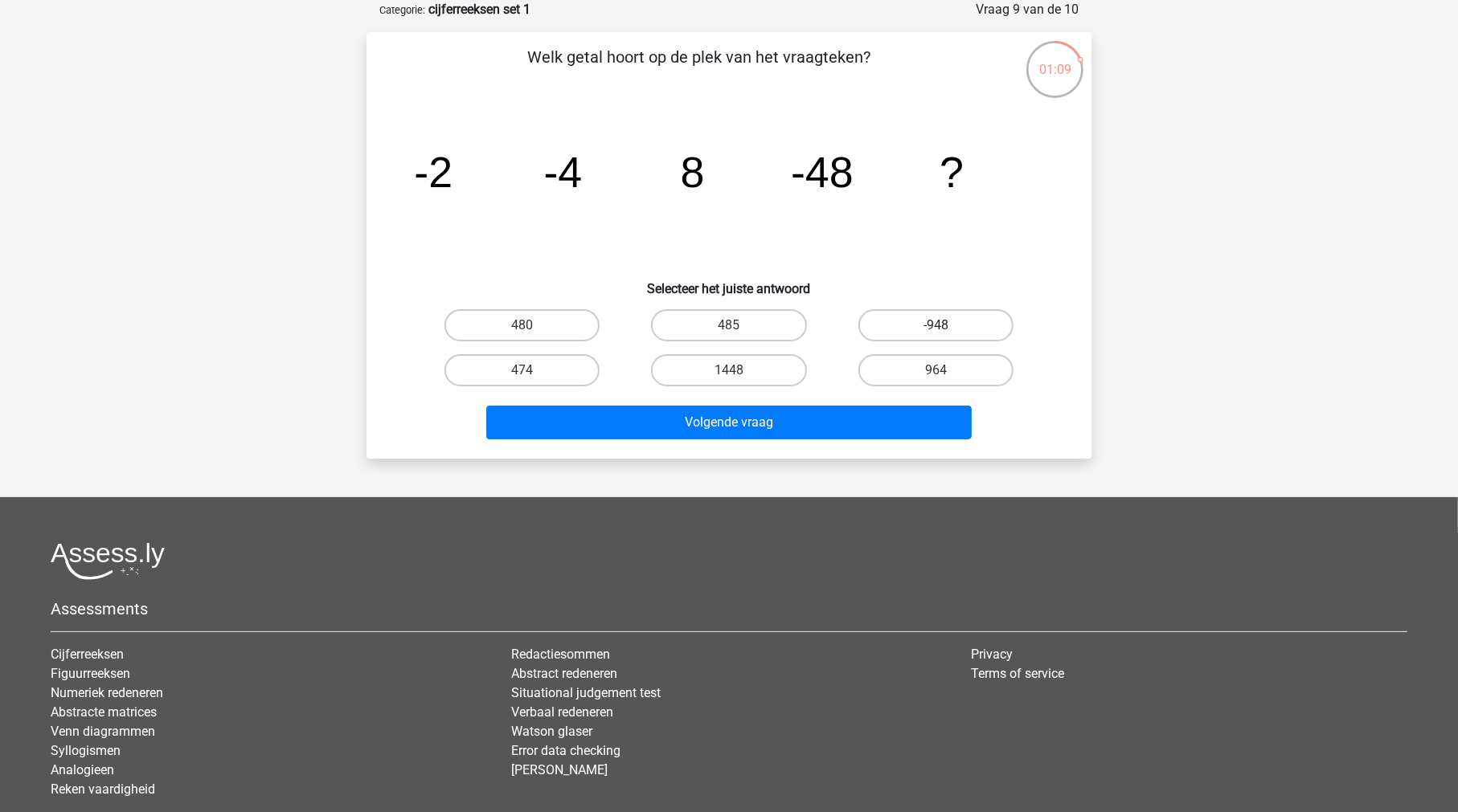
click at [924, 320] on label "-948" at bounding box center [936, 325] width 155 height 32
click at [936, 325] on input "-948" at bounding box center [941, 330] width 11 height 11
radio input "true"
click at [763, 355] on label "1448" at bounding box center [728, 369] width 155 height 32
click at [739, 370] on input "1448" at bounding box center [734, 375] width 11 height 11
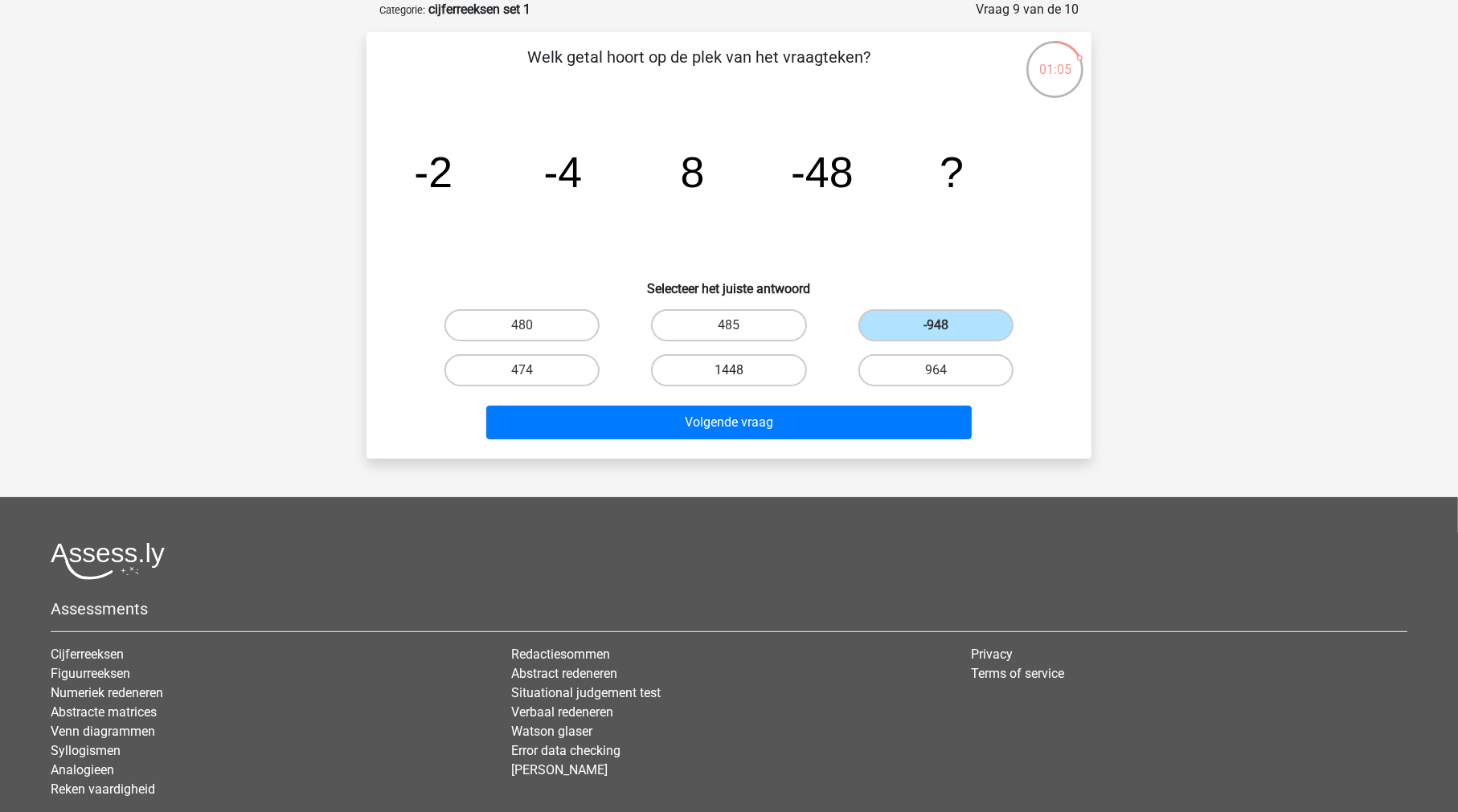
radio input "true"
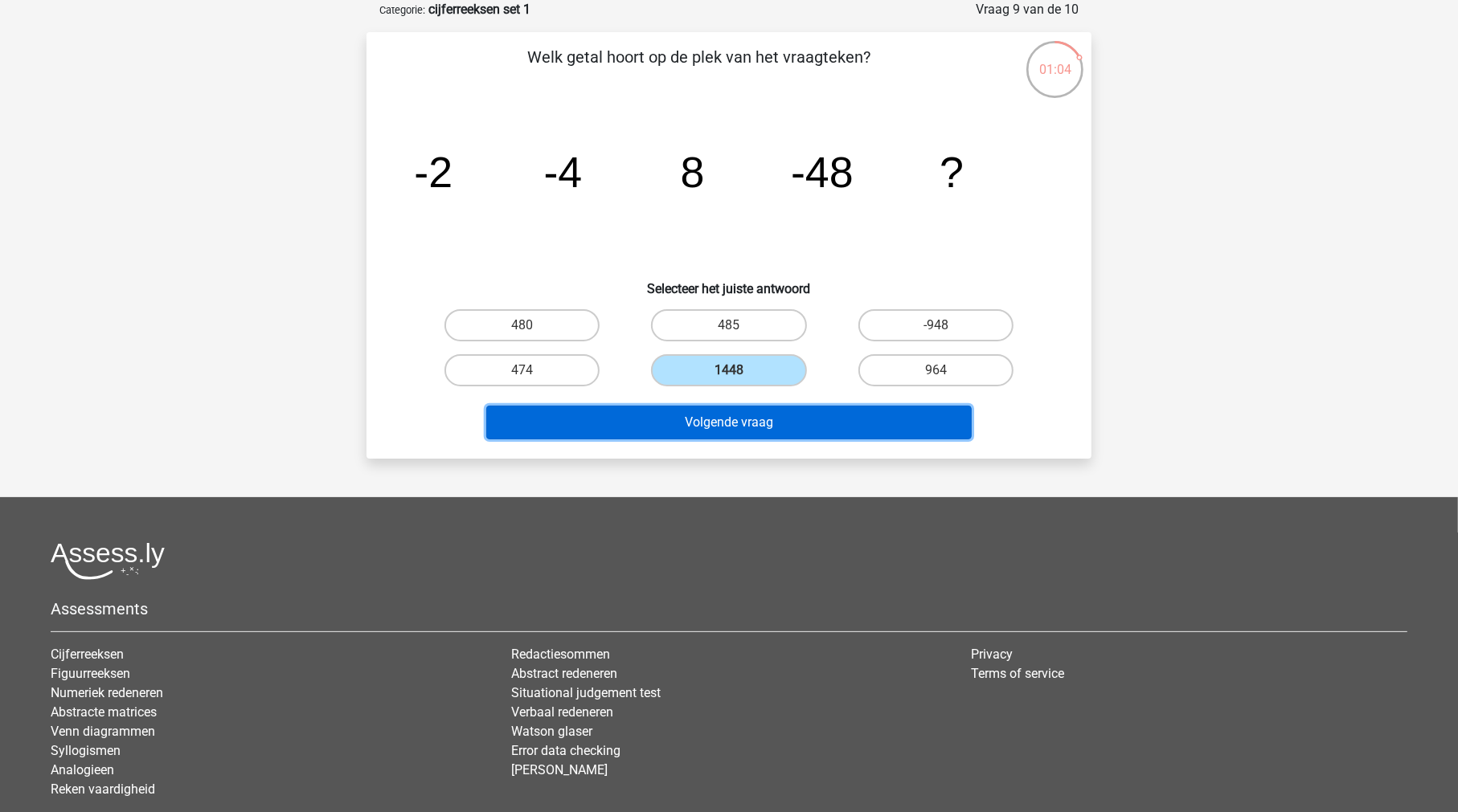
click at [749, 408] on button "Volgende vraag" at bounding box center [729, 422] width 486 height 34
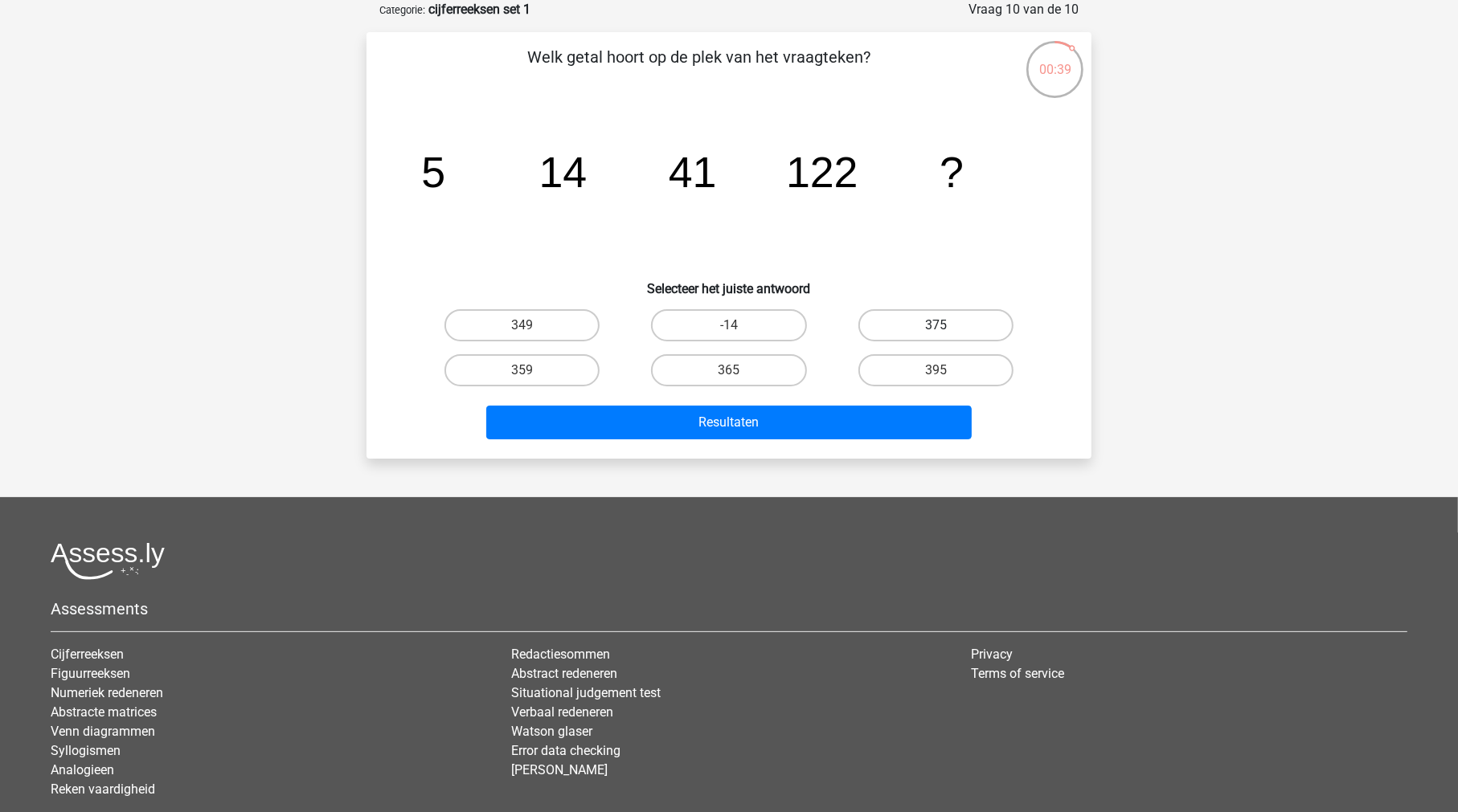
click at [928, 330] on label "375" at bounding box center [936, 325] width 155 height 32
click at [936, 330] on input "375" at bounding box center [941, 330] width 11 height 11
radio input "true"
click at [558, 324] on label "349" at bounding box center [522, 325] width 155 height 32
click at [533, 325] on input "349" at bounding box center [527, 330] width 11 height 11
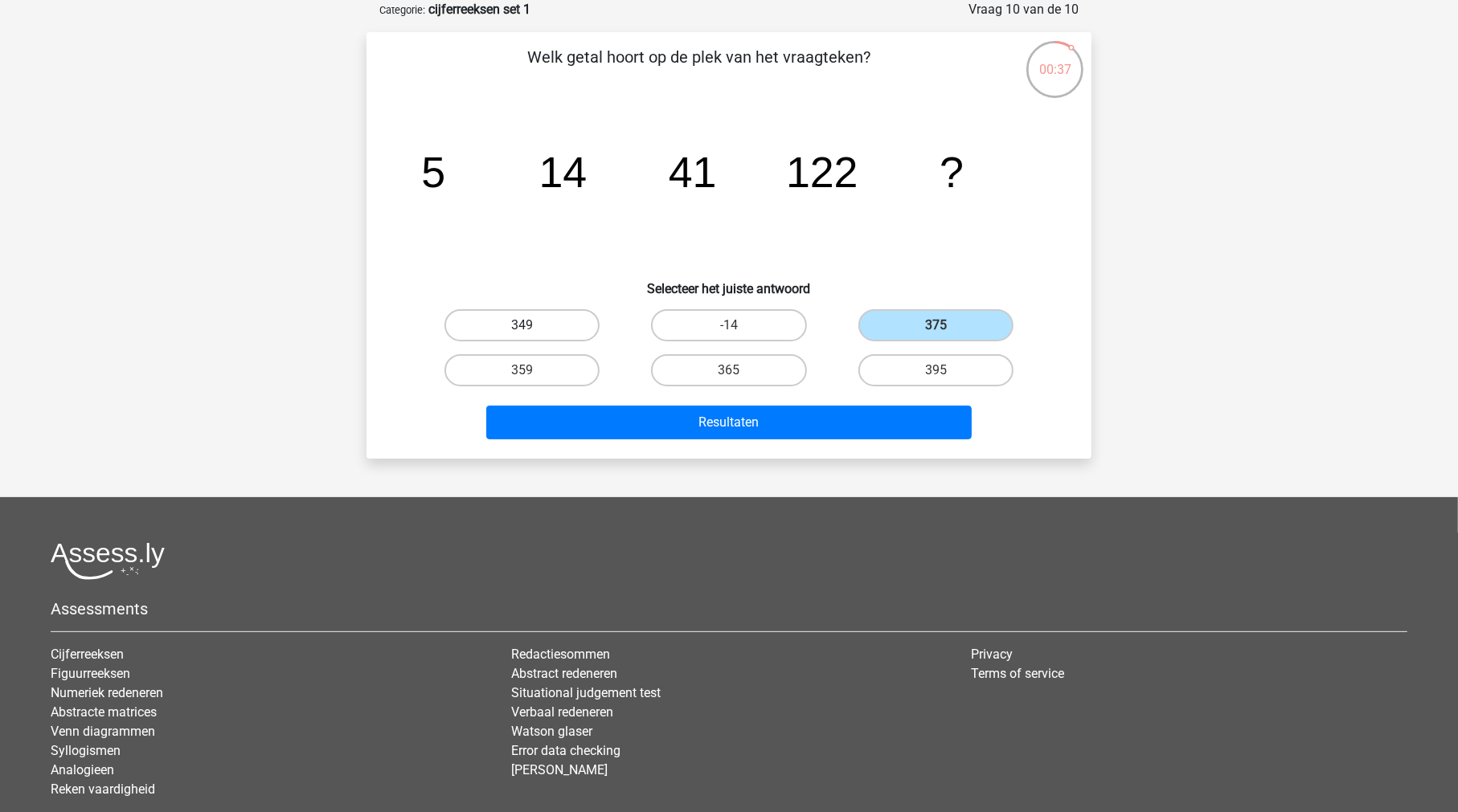
radio input "true"
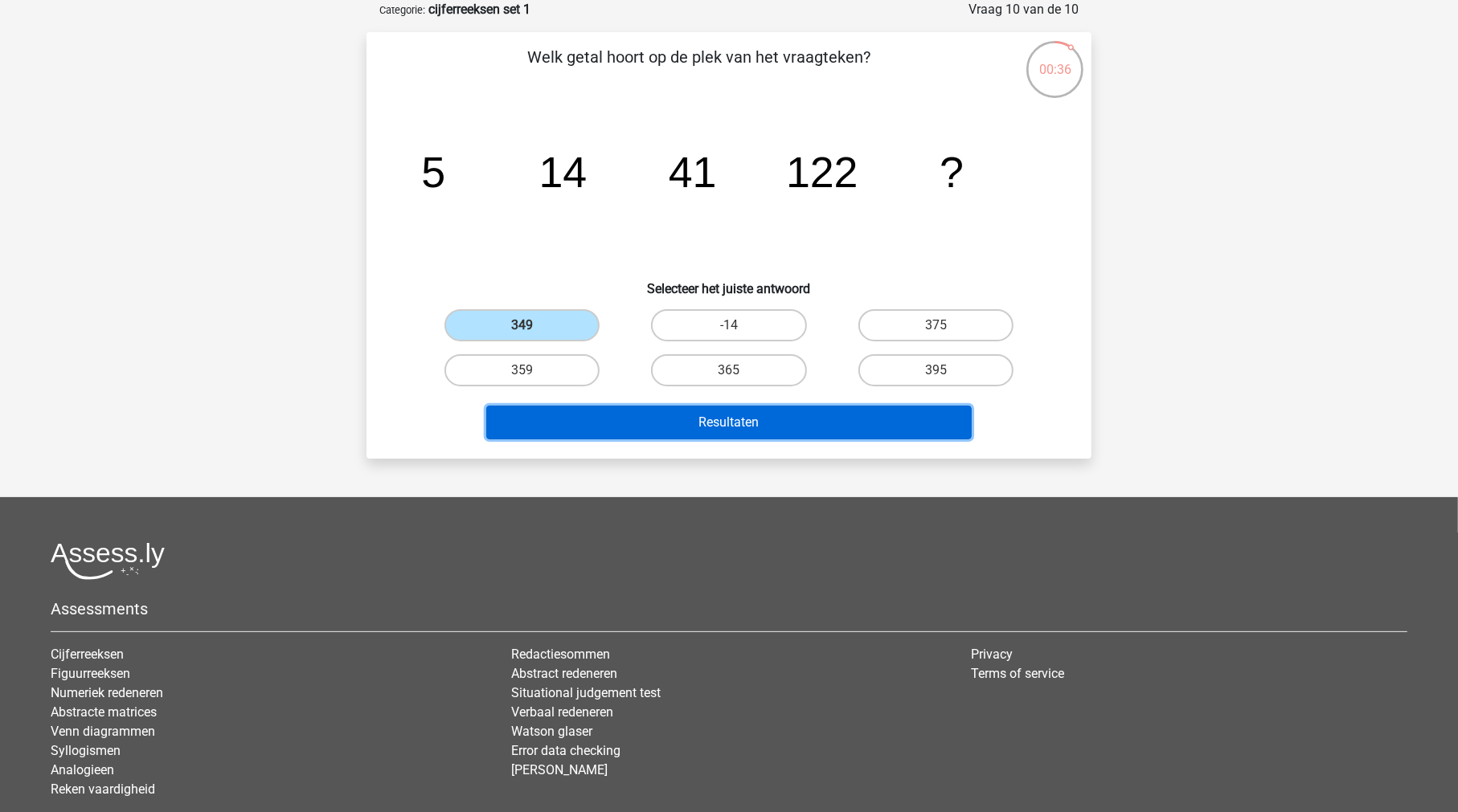
click at [716, 420] on button "Resultaten" at bounding box center [729, 422] width 486 height 34
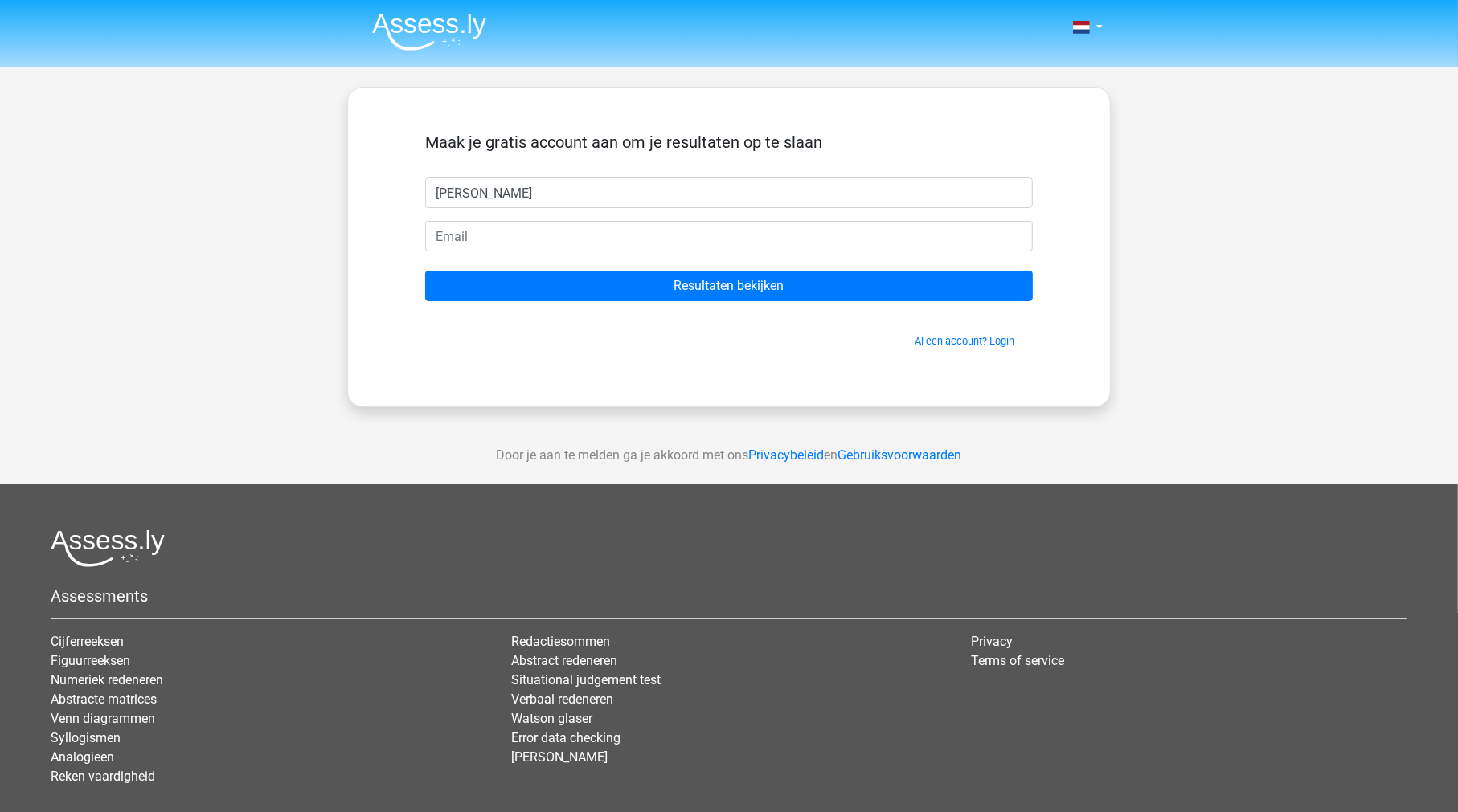
type input "[PERSON_NAME]"
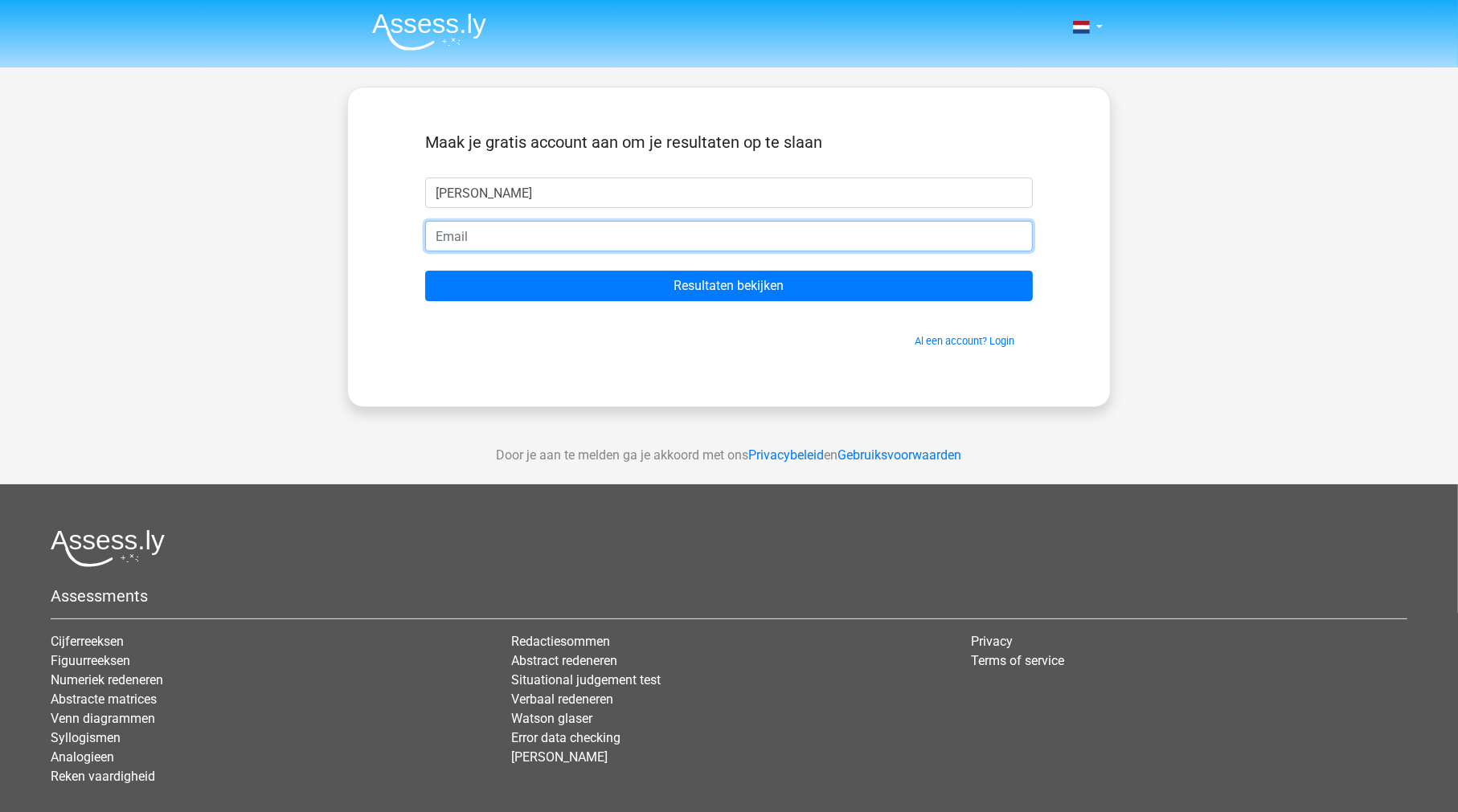
click at [506, 226] on input "email" at bounding box center [729, 236] width 608 height 30
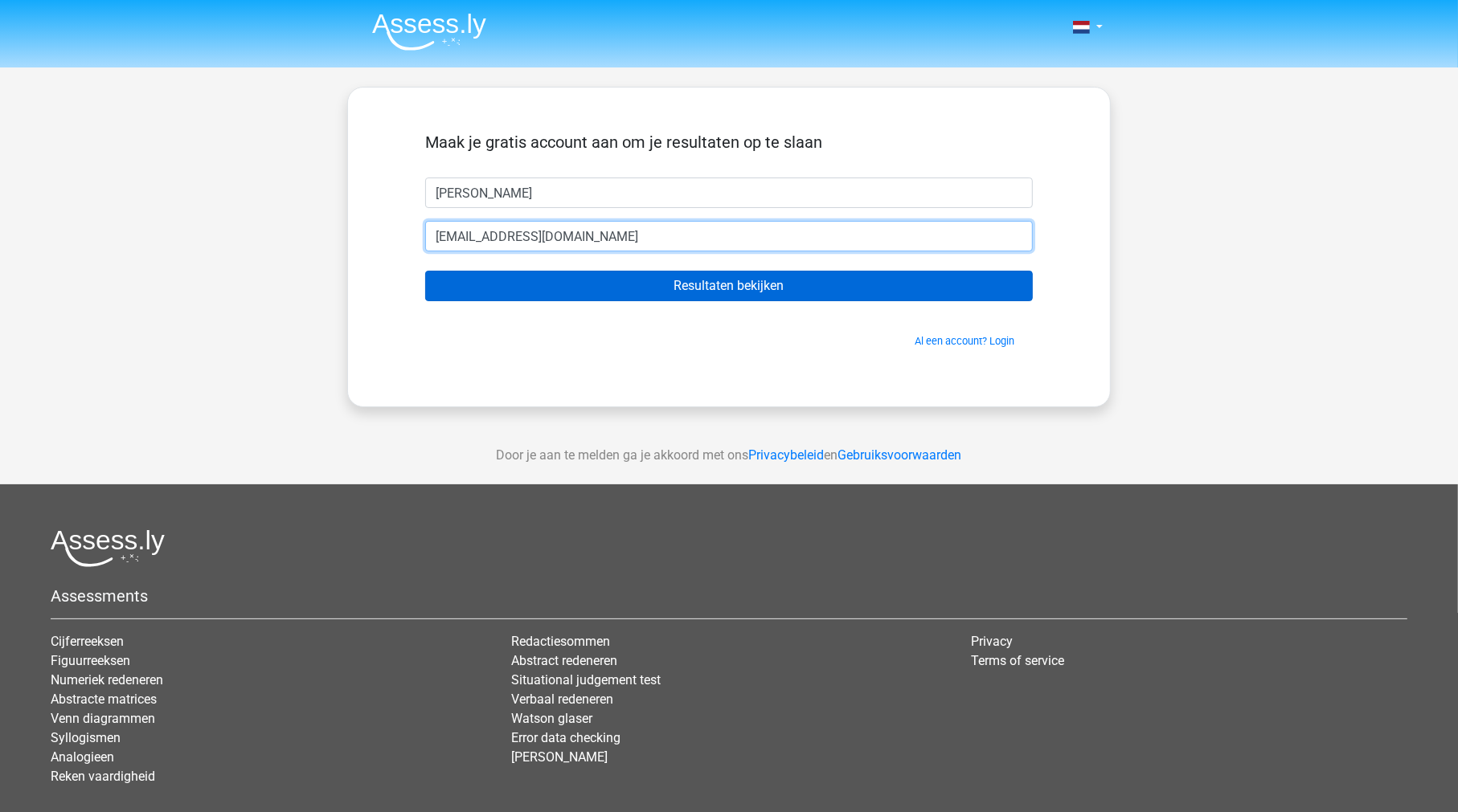
type input "[EMAIL_ADDRESS][DOMAIN_NAME]"
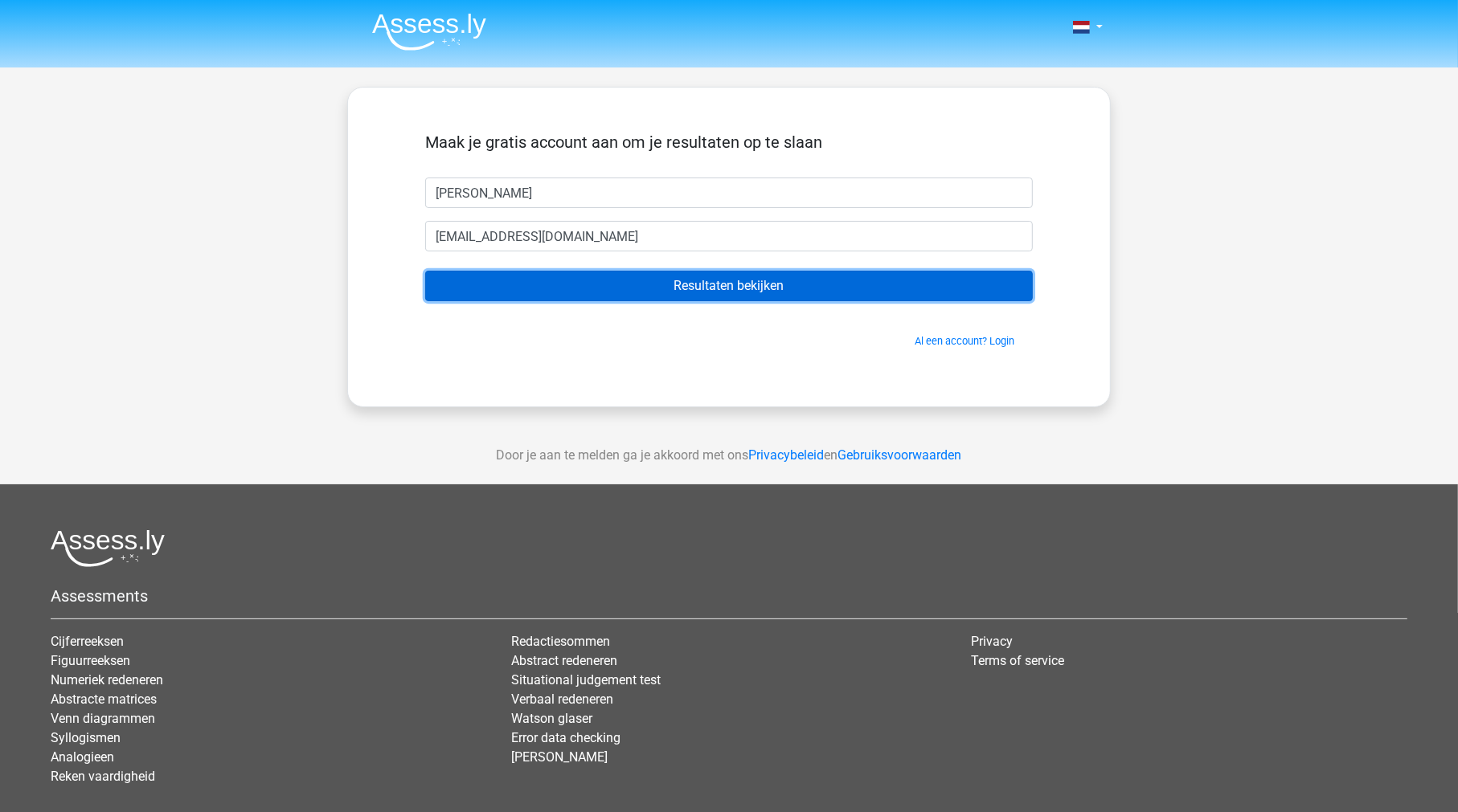
click at [650, 277] on input "Resultaten bekijken" at bounding box center [729, 286] width 608 height 30
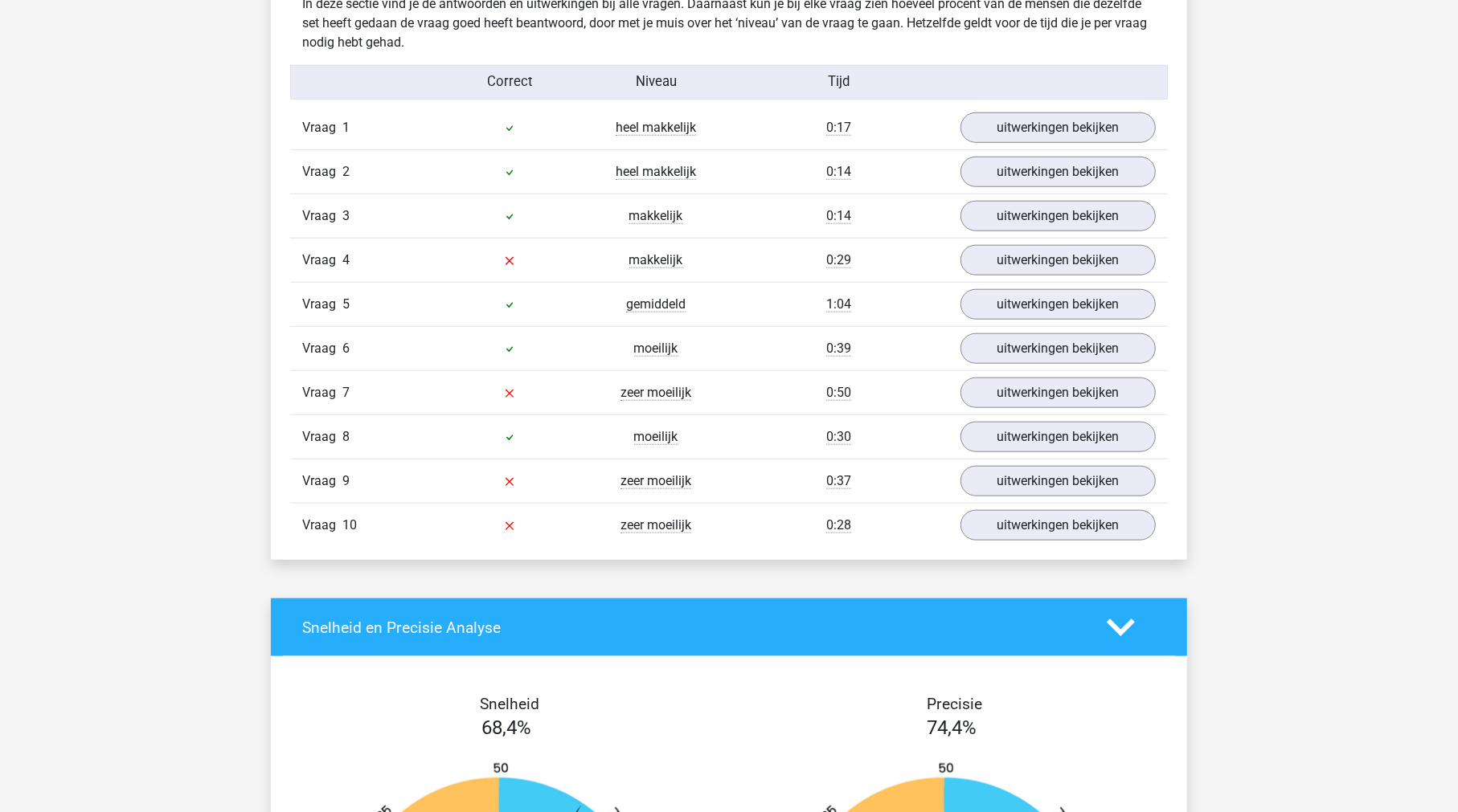
scroll to position [1283, 0]
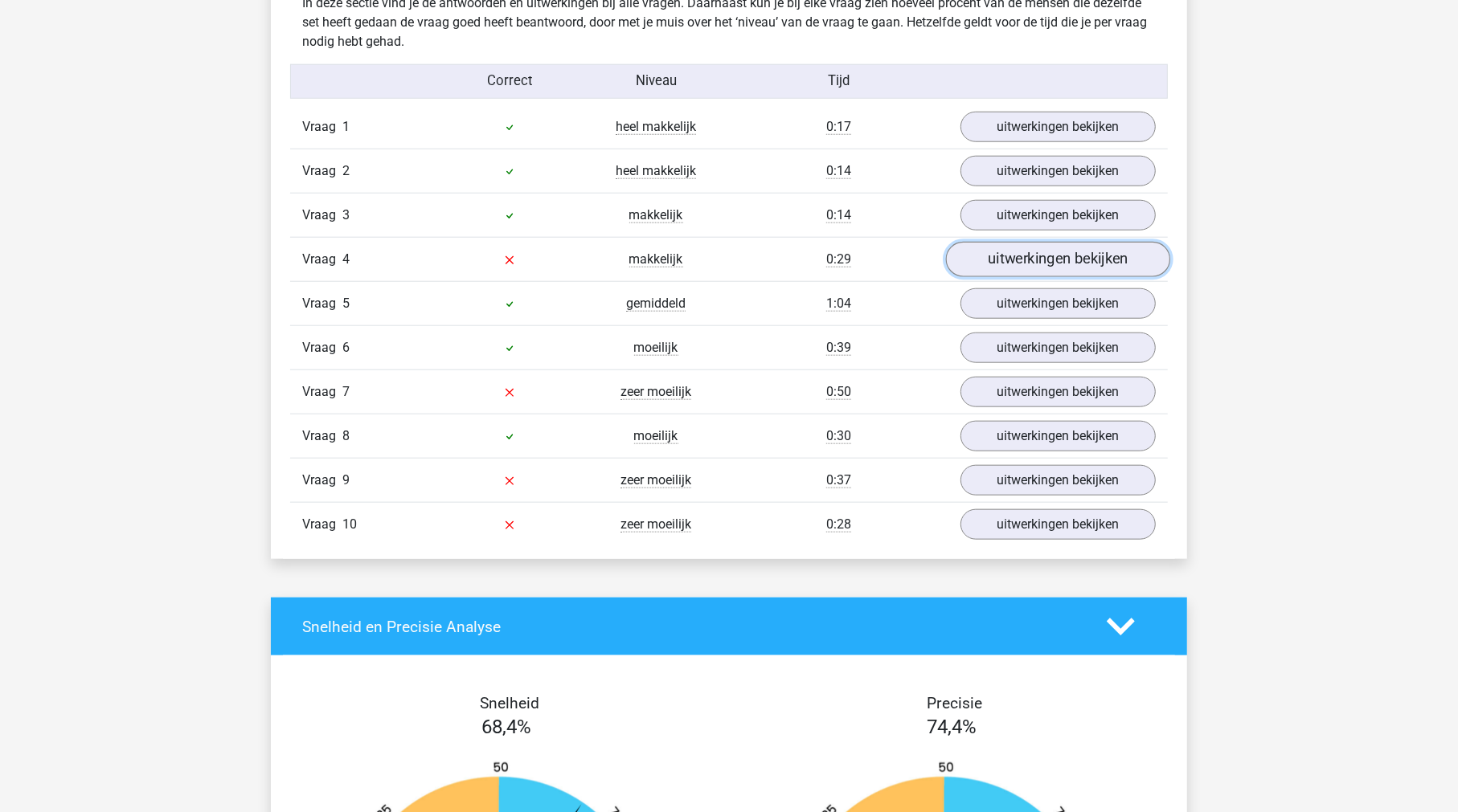
click at [1025, 256] on link "uitwerkingen bekijken" at bounding box center [1057, 259] width 224 height 35
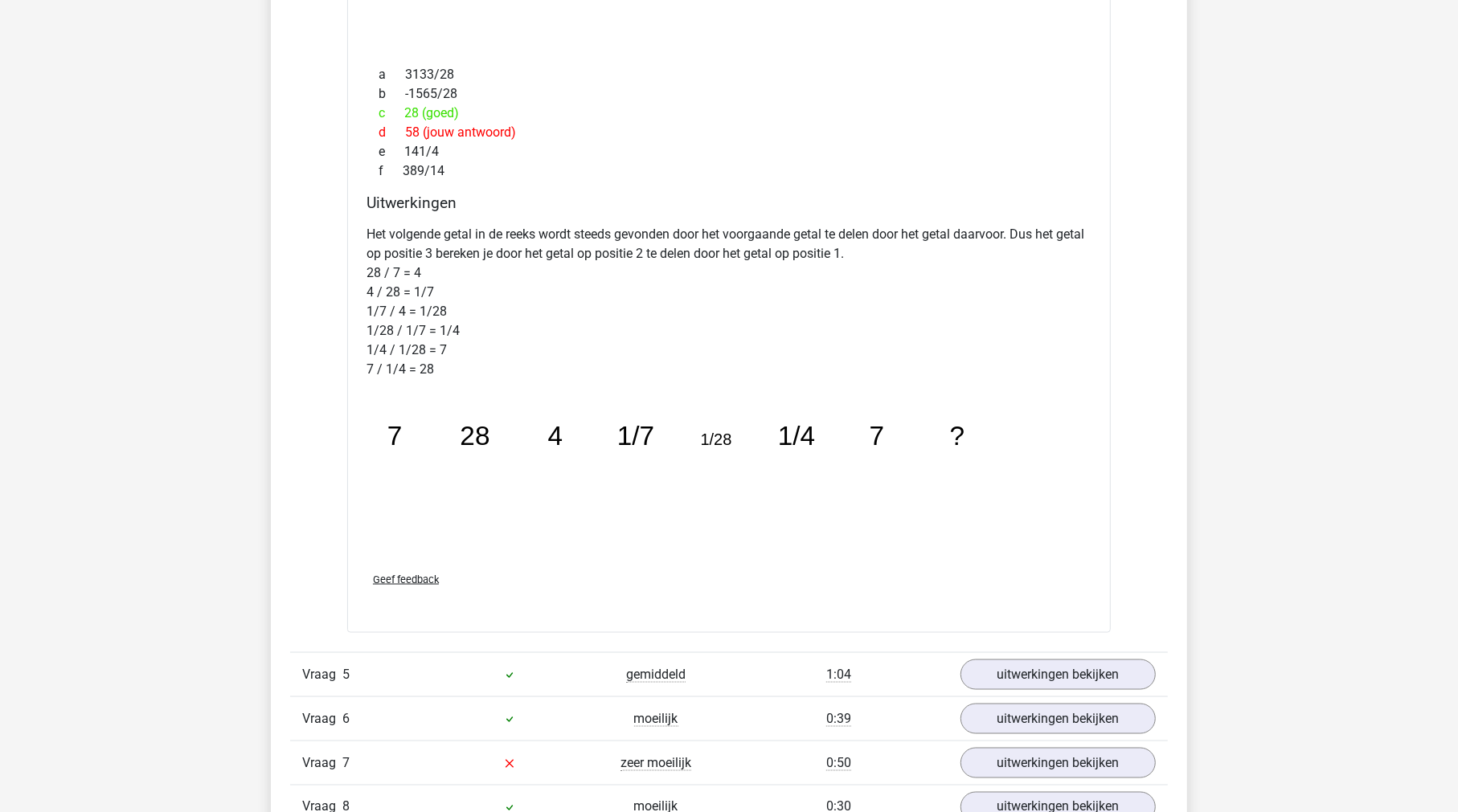
scroll to position [1750, 0]
click at [765, 484] on icon "image/svg+xml 7 28 4 1/7 1/28 1/4 7 ?" at bounding box center [688, 471] width 643 height 161
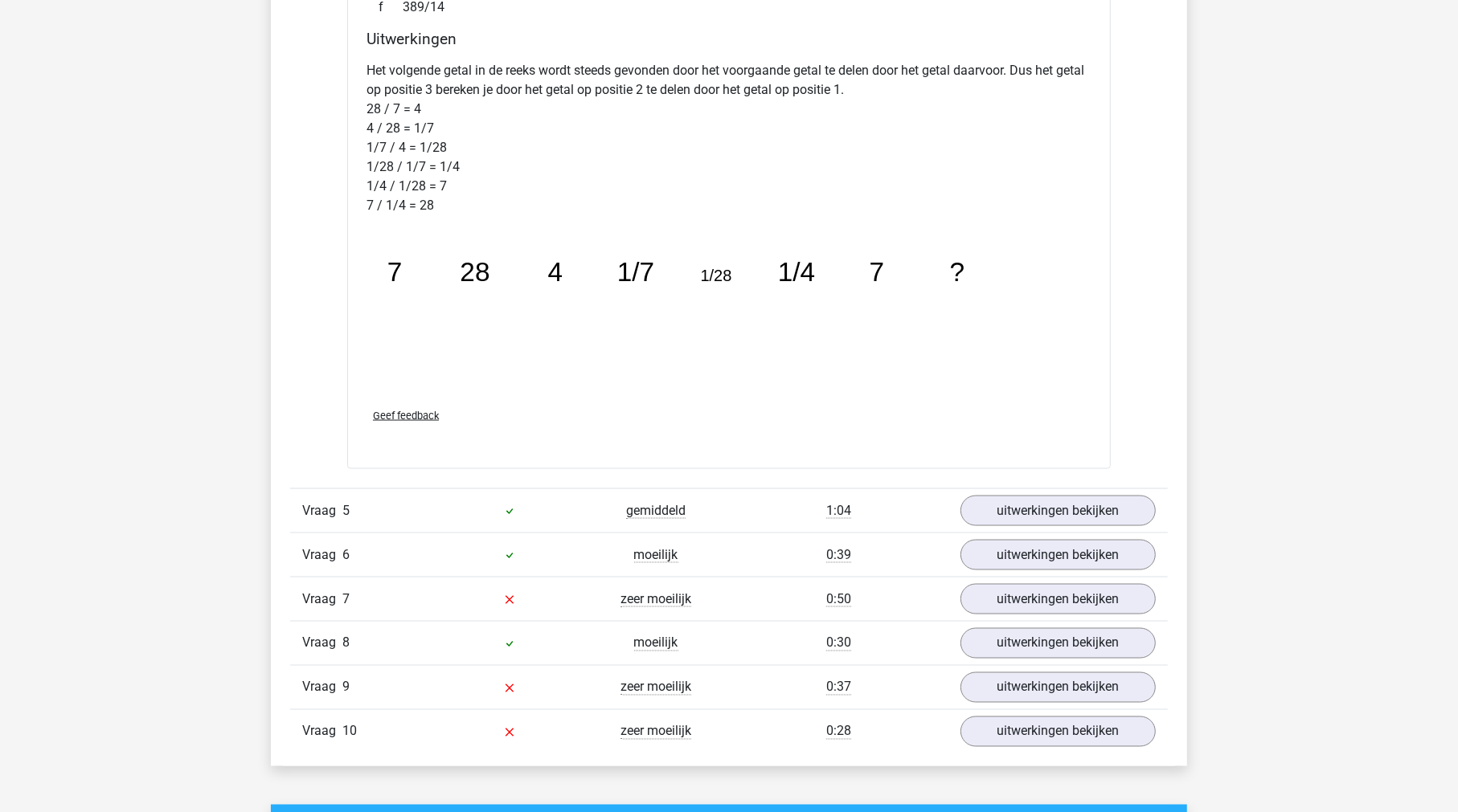
scroll to position [1914, 0]
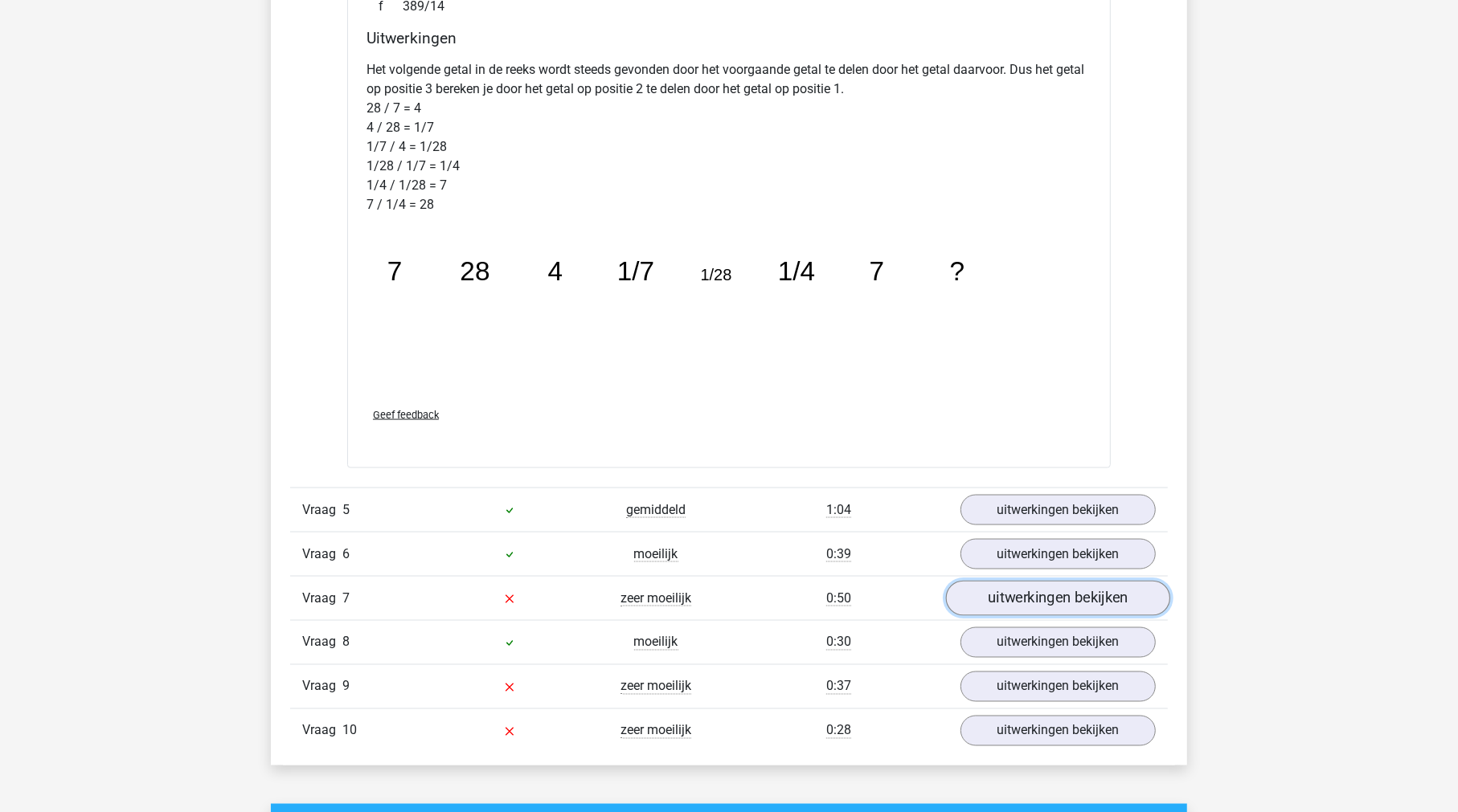
click at [1029, 602] on link "uitwerkingen bekijken" at bounding box center [1057, 598] width 224 height 35
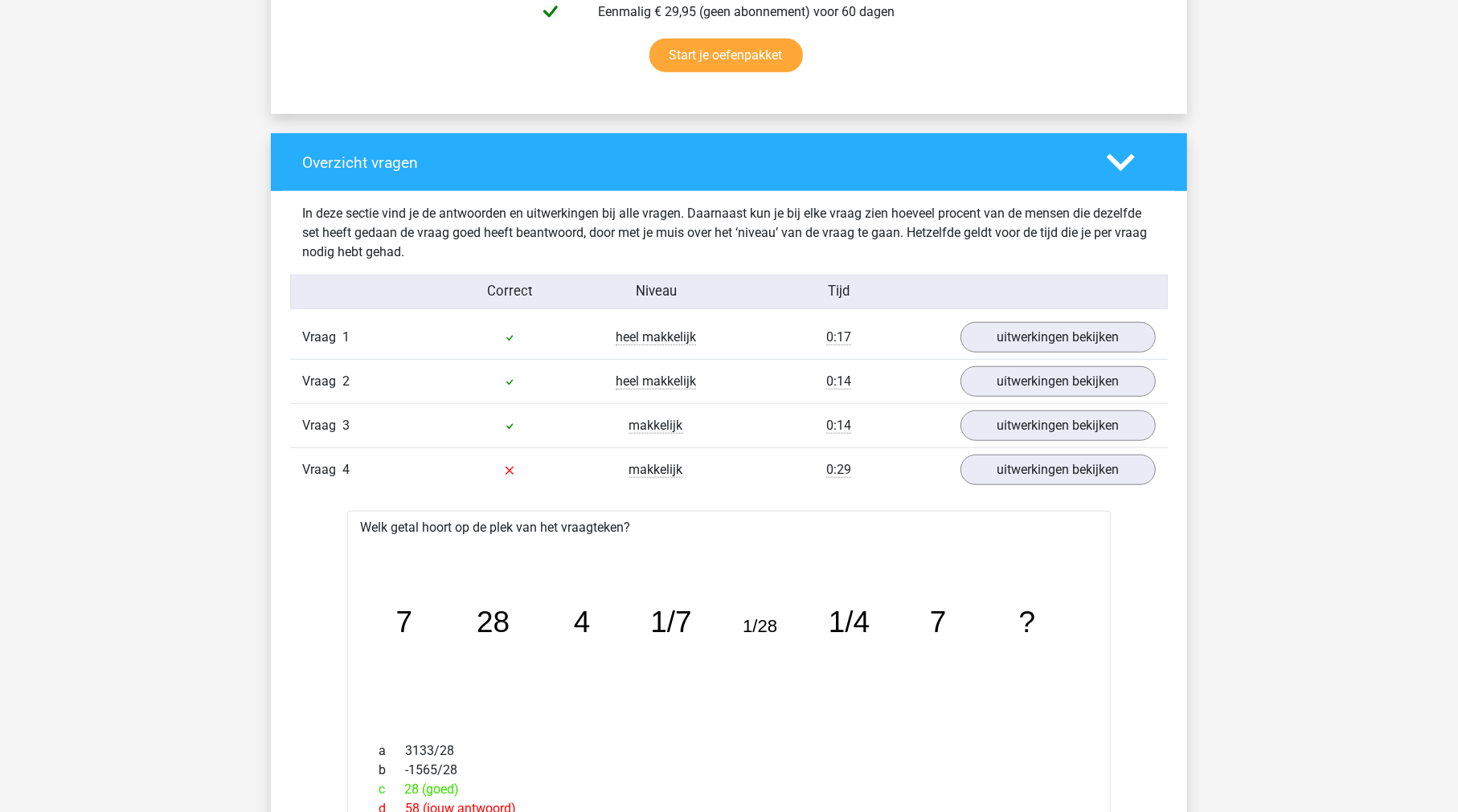
scroll to position [0, 0]
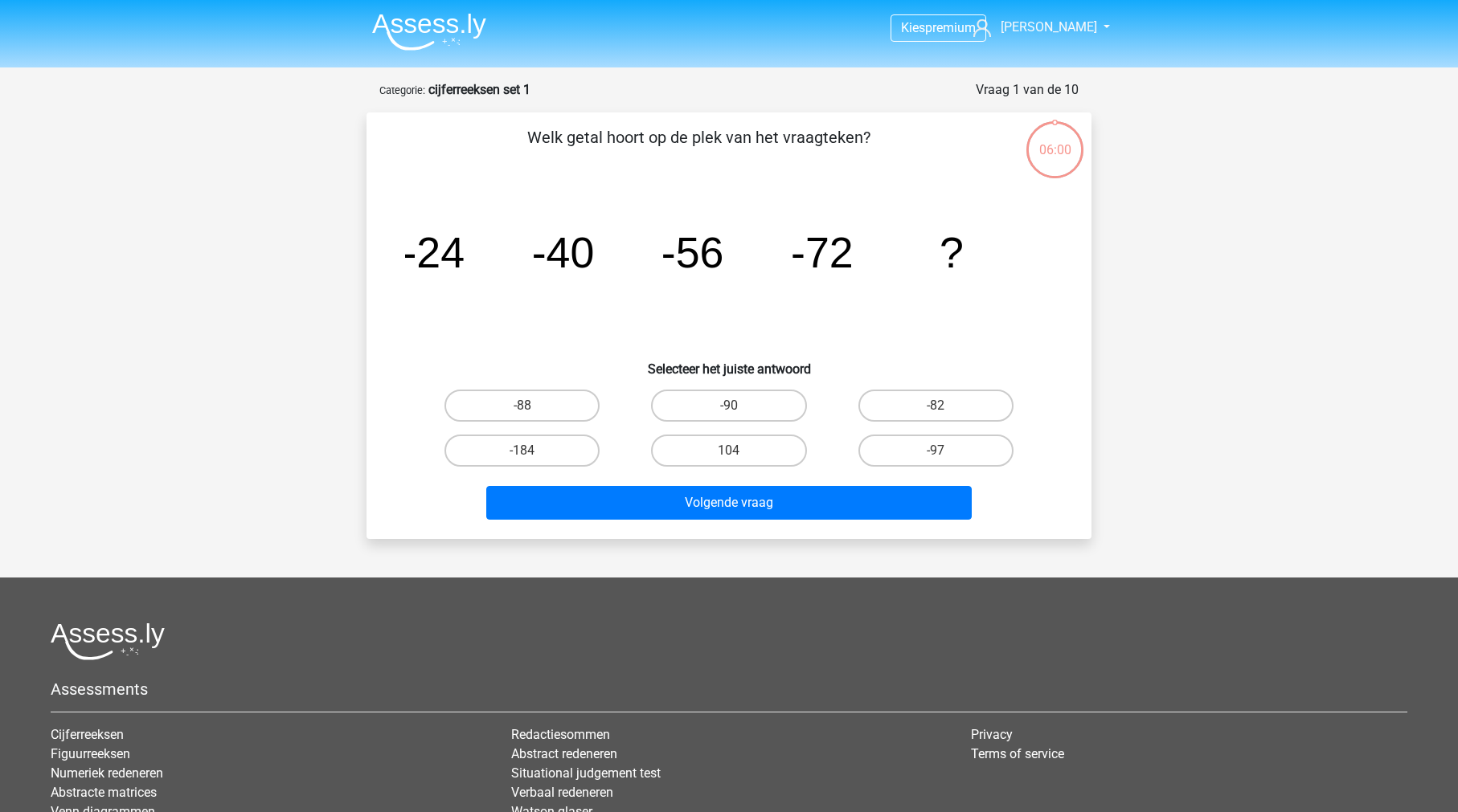
scroll to position [80, 0]
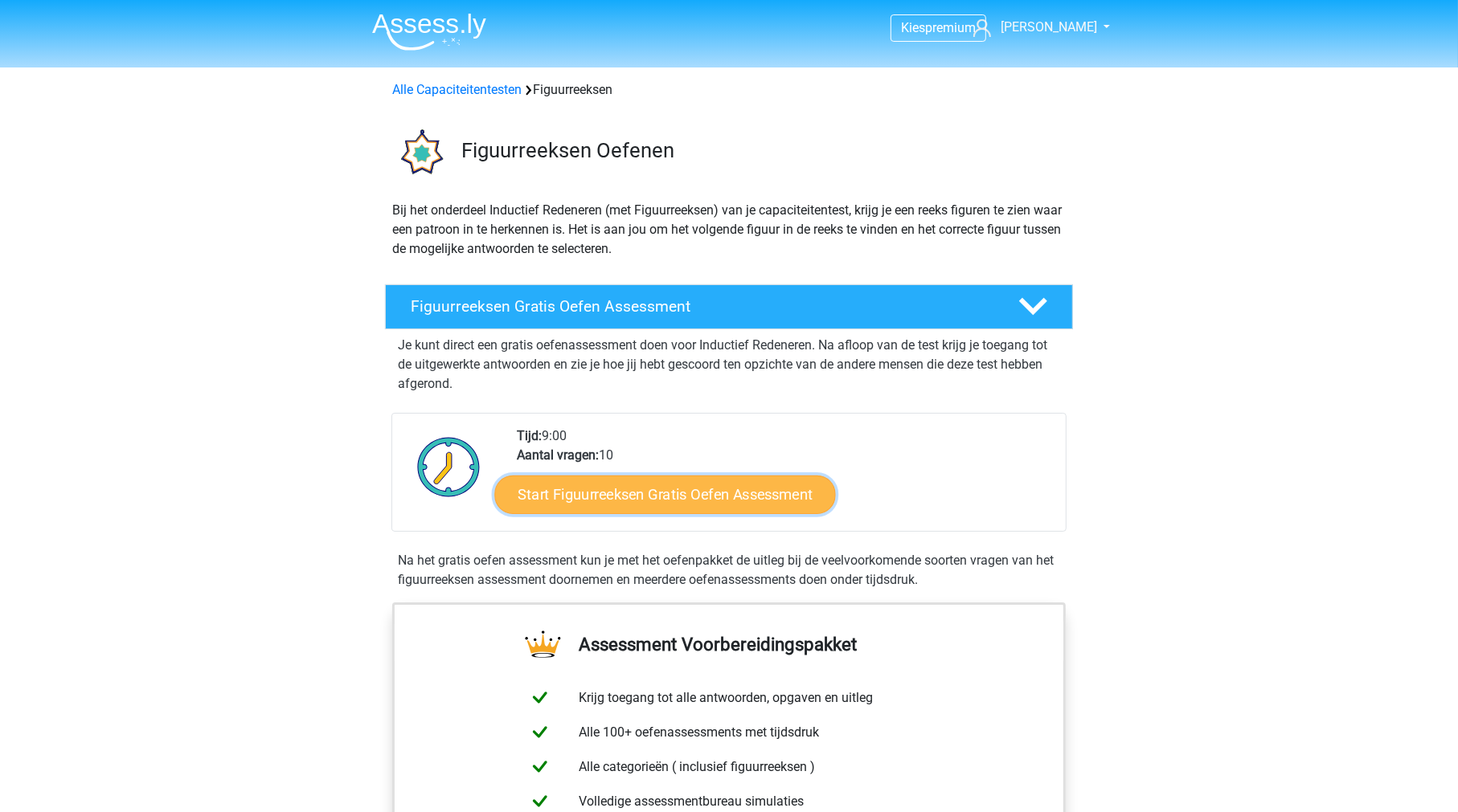
click at [667, 489] on link "Start Figuurreeksen Gratis Oefen Assessment" at bounding box center [665, 493] width 341 height 39
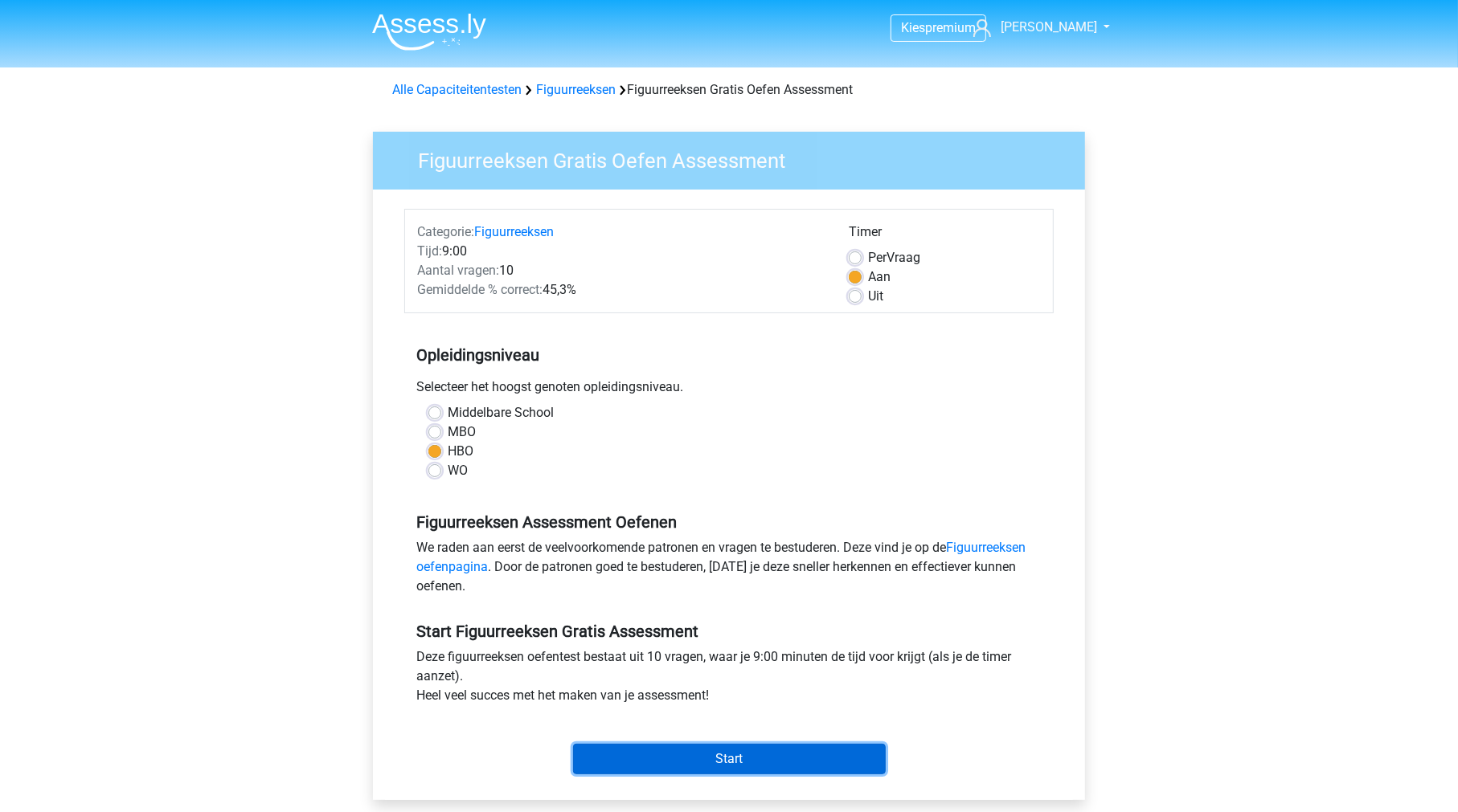
click at [710, 750] on input "Start" at bounding box center [729, 759] width 313 height 30
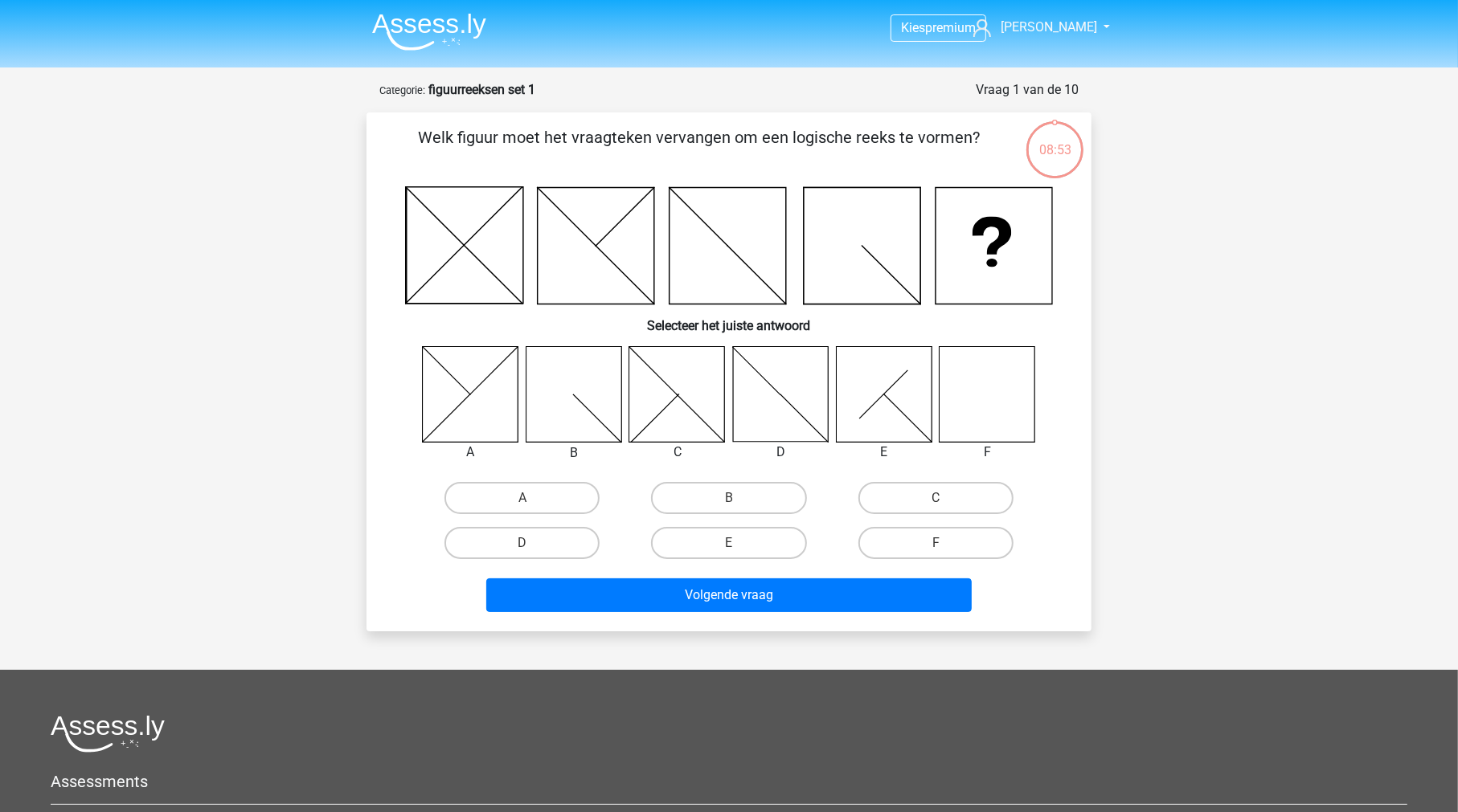
click at [987, 388] on icon at bounding box center [987, 394] width 95 height 95
click at [944, 535] on label "F" at bounding box center [936, 543] width 155 height 32
click at [944, 543] on input "F" at bounding box center [941, 548] width 11 height 11
radio input "true"
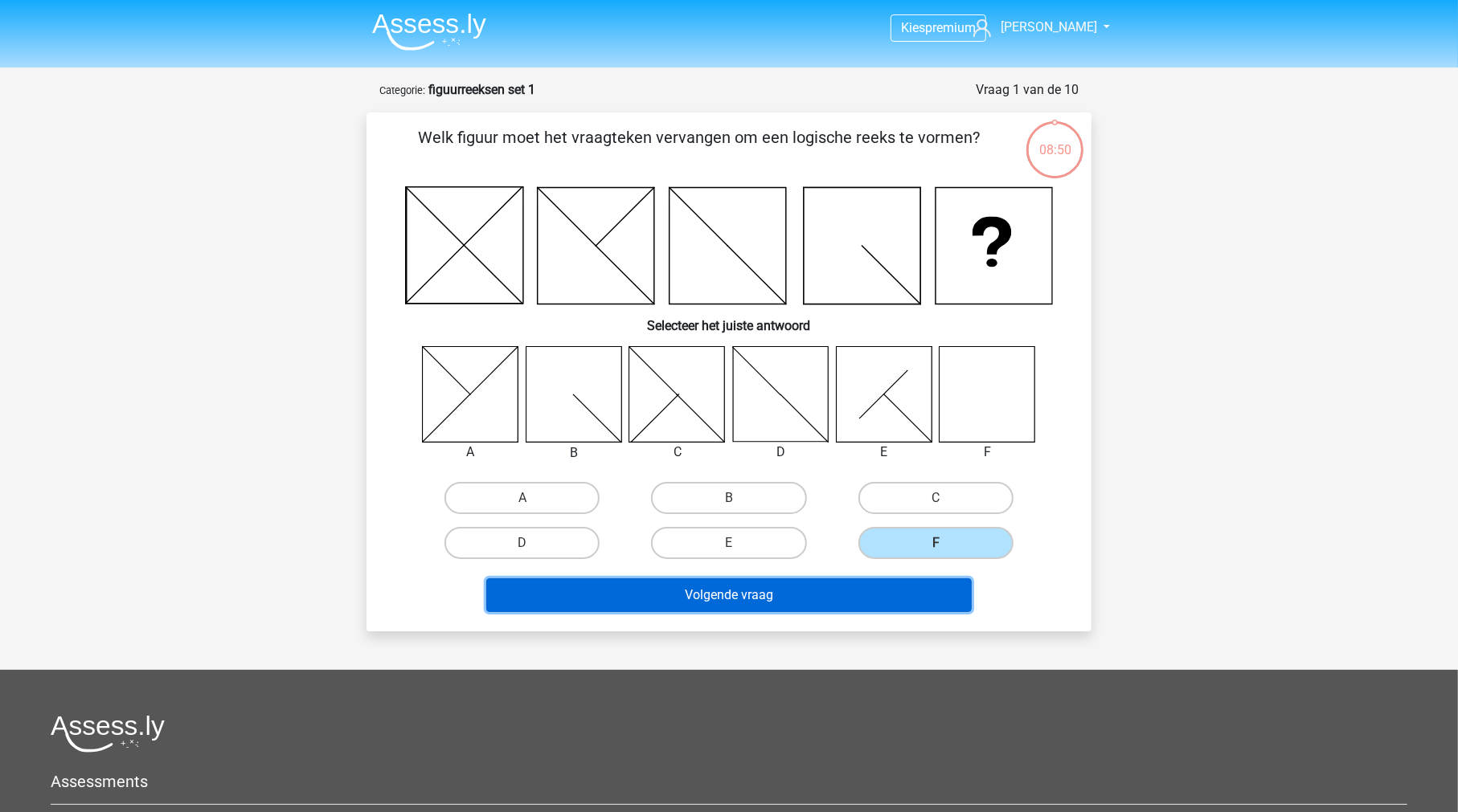
click at [832, 587] on button "Volgende vraag" at bounding box center [729, 594] width 486 height 34
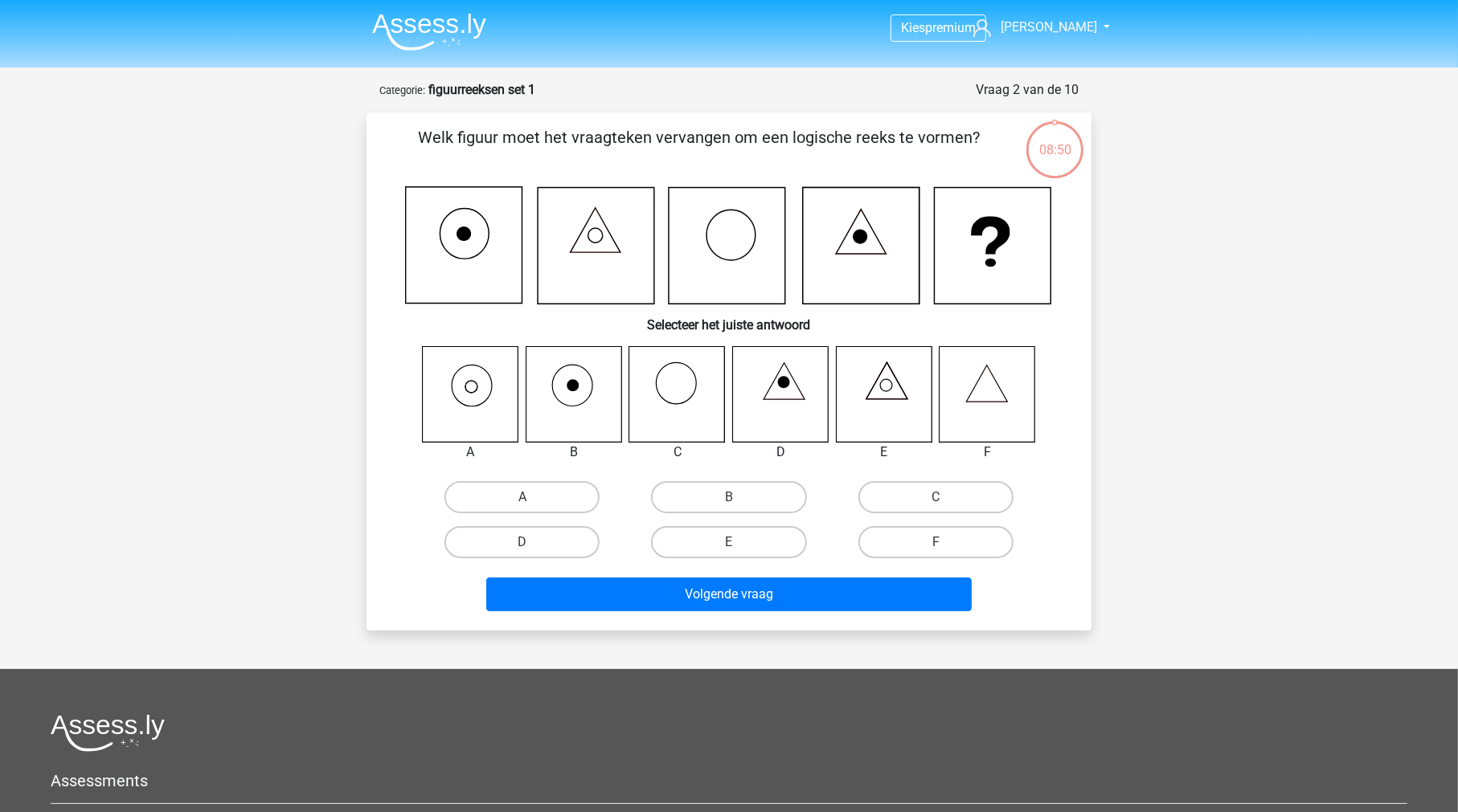
scroll to position [80, 0]
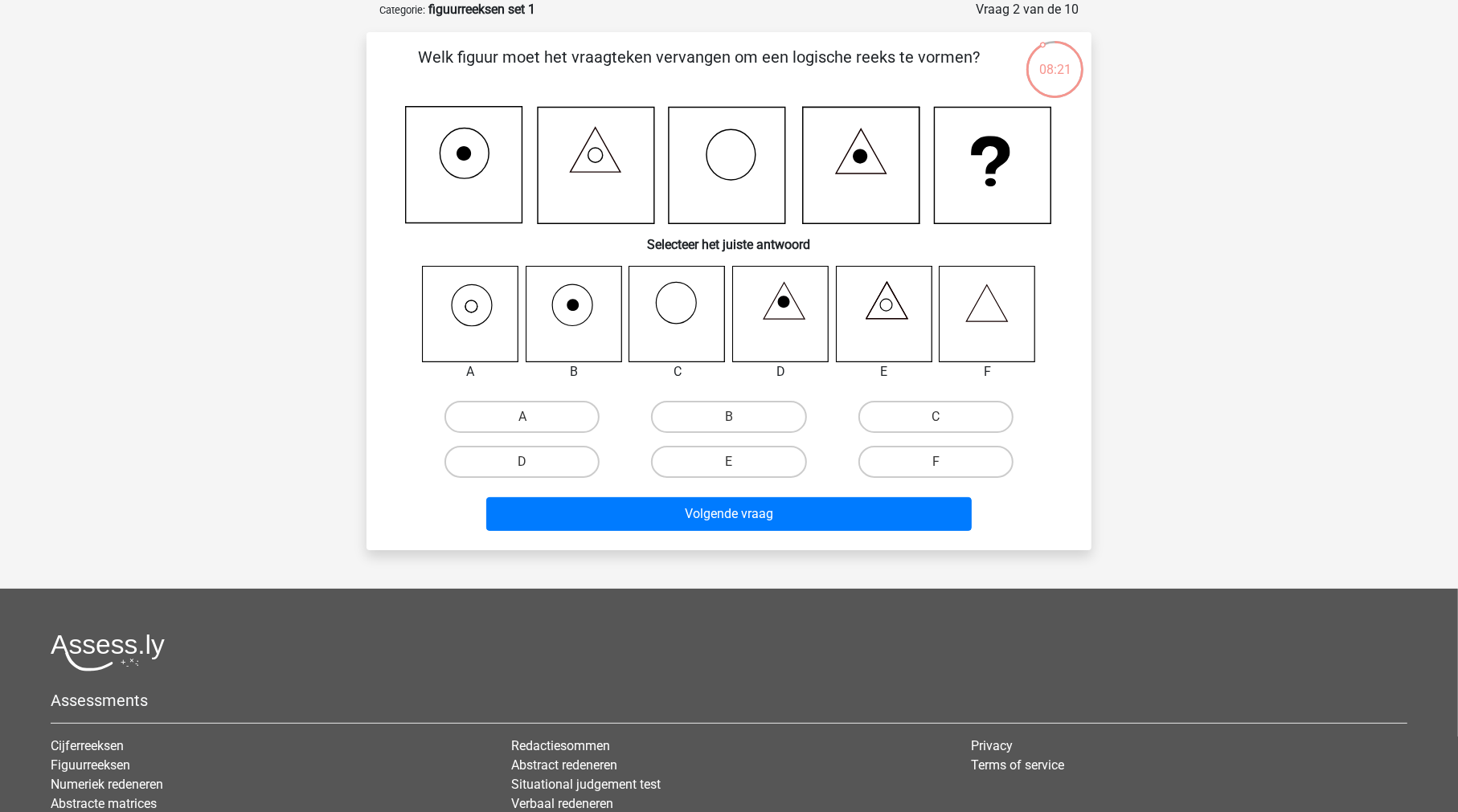
click at [494, 315] on icon at bounding box center [471, 314] width 95 height 95
click at [515, 407] on label "A" at bounding box center [522, 416] width 155 height 32
click at [522, 417] on input "A" at bounding box center [527, 422] width 11 height 11
radio input "true"
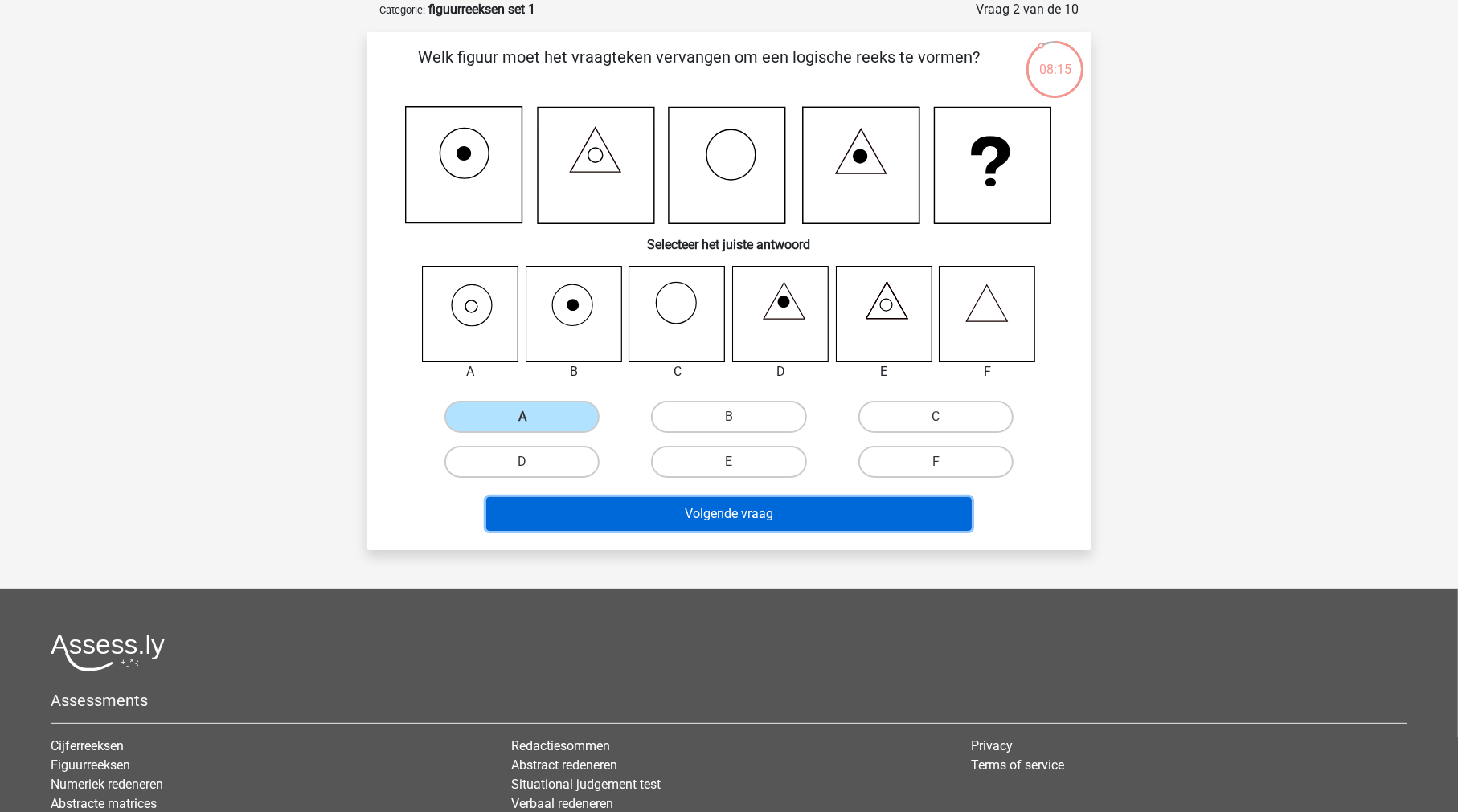
click at [687, 507] on button "Volgende vraag" at bounding box center [729, 514] width 486 height 34
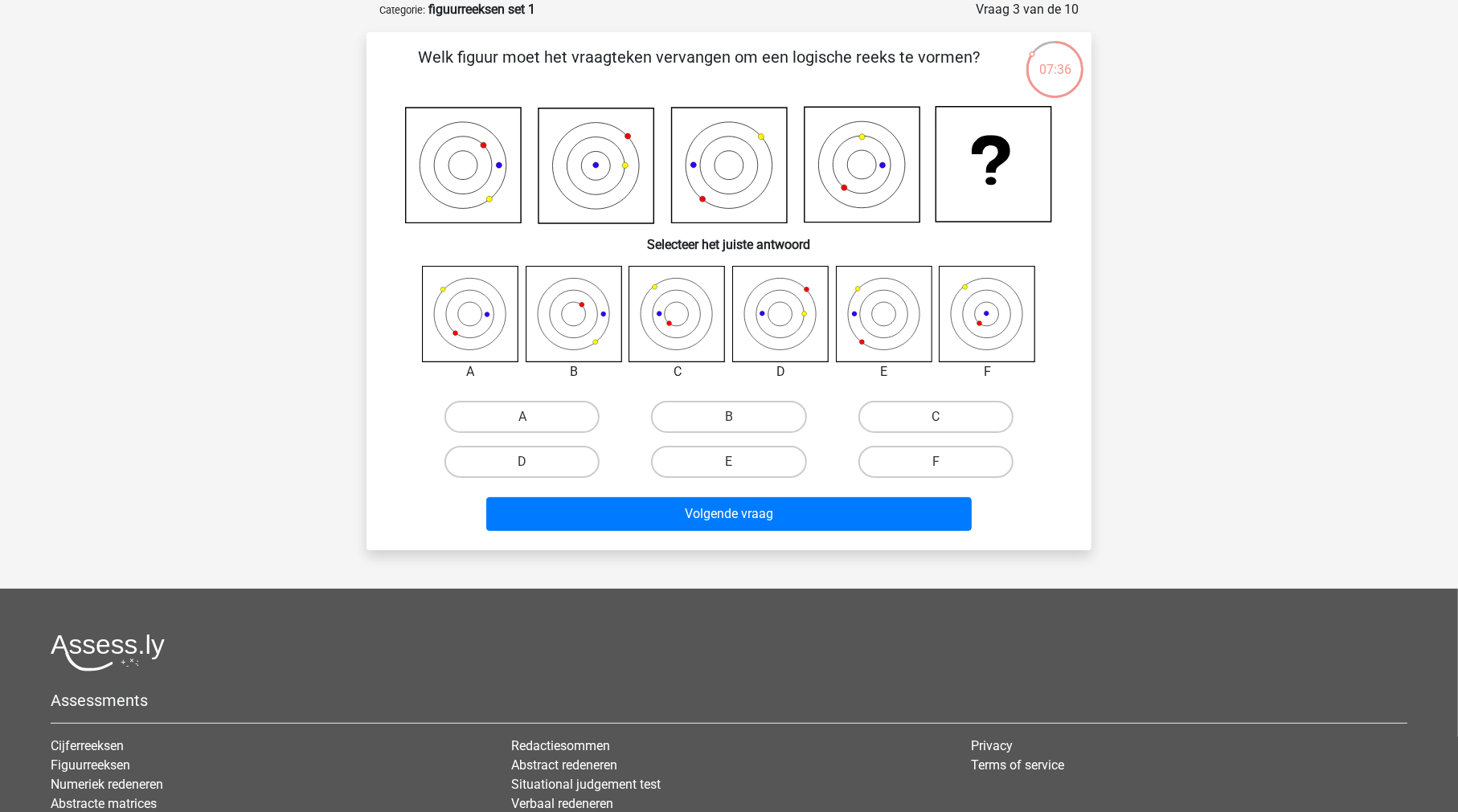
click at [788, 317] on icon at bounding box center [780, 314] width 95 height 95
click at [530, 455] on label "D" at bounding box center [522, 461] width 155 height 32
click at [530, 462] on input "D" at bounding box center [527, 467] width 11 height 11
radio input "true"
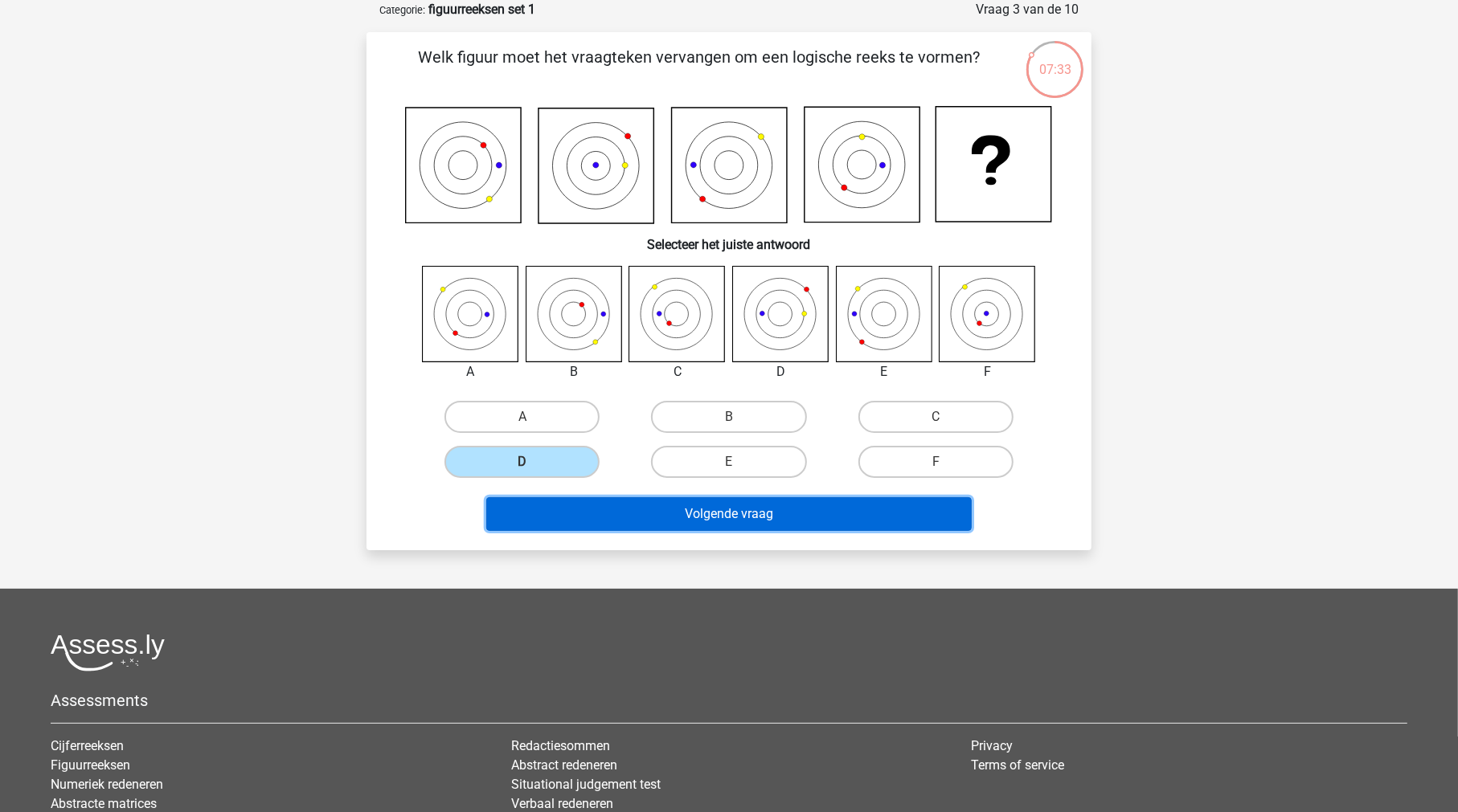
click at [734, 514] on button "Volgende vraag" at bounding box center [729, 514] width 486 height 34
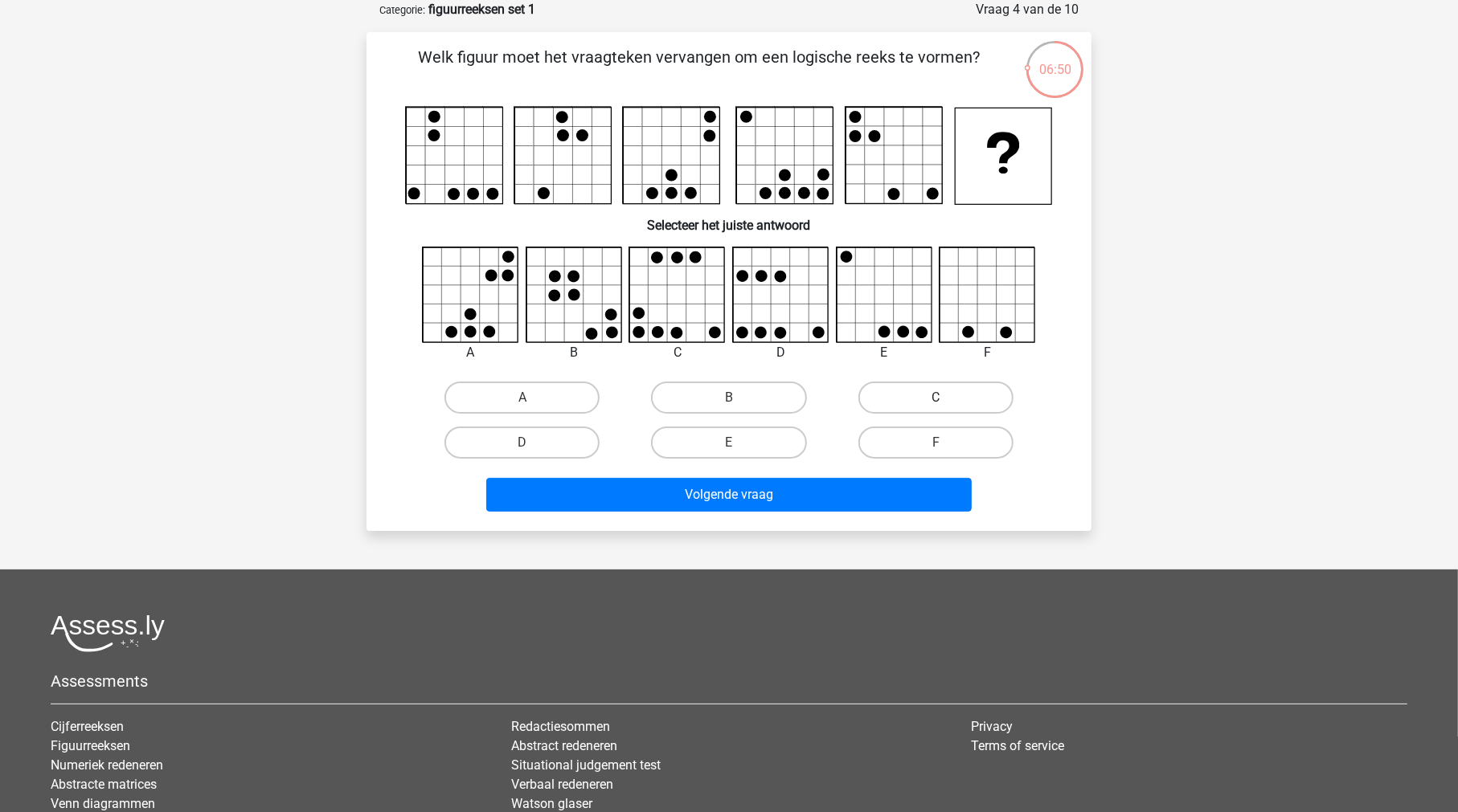
click at [925, 405] on label "C" at bounding box center [936, 397] width 155 height 32
click at [936, 405] on input "C" at bounding box center [941, 402] width 11 height 11
radio input "true"
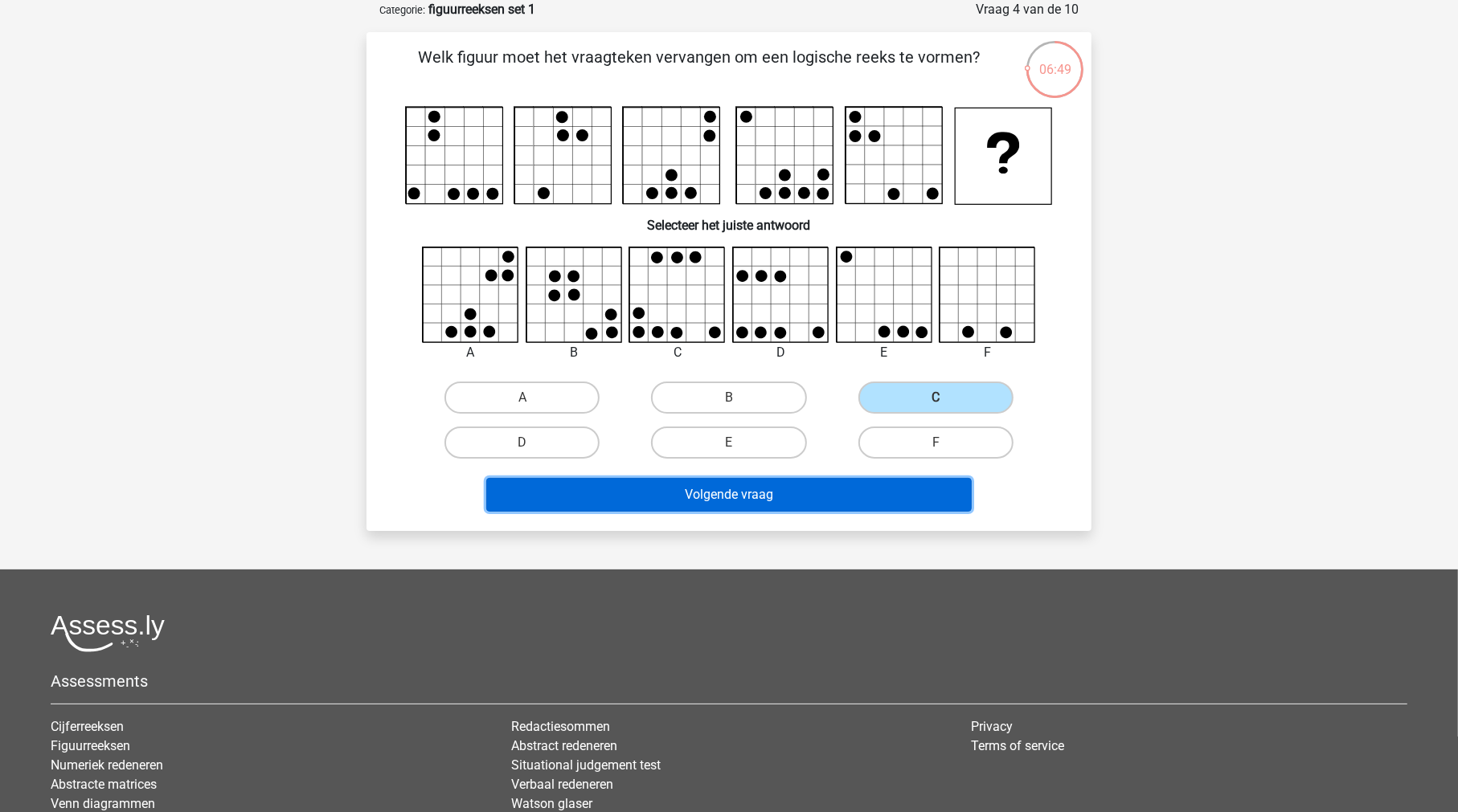
click at [768, 481] on button "Volgende vraag" at bounding box center [729, 494] width 486 height 34
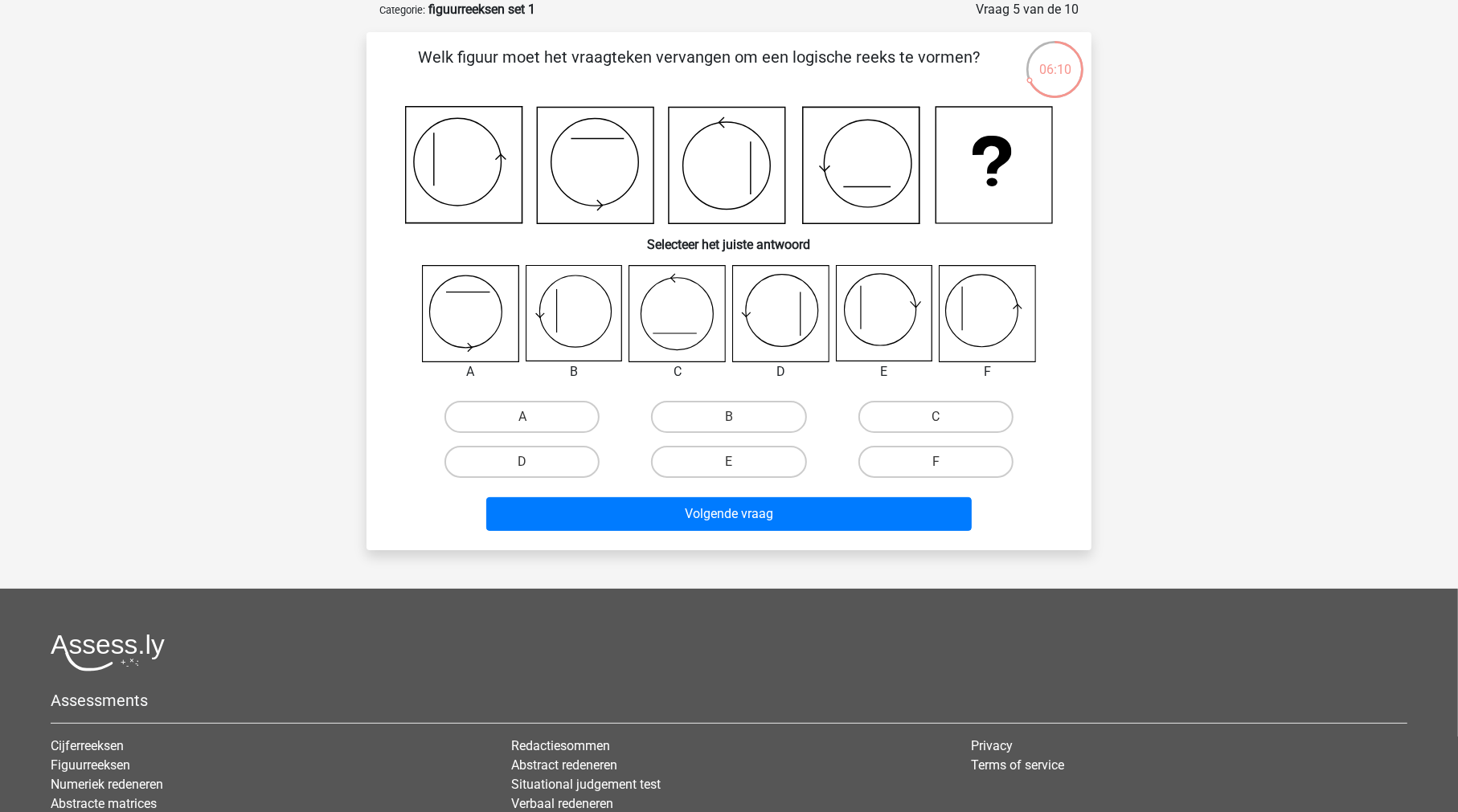
click at [605, 314] on icon at bounding box center [573, 314] width 95 height 95
click at [763, 420] on label "B" at bounding box center [728, 416] width 155 height 32
click at [739, 420] on input "B" at bounding box center [734, 422] width 11 height 11
radio input "true"
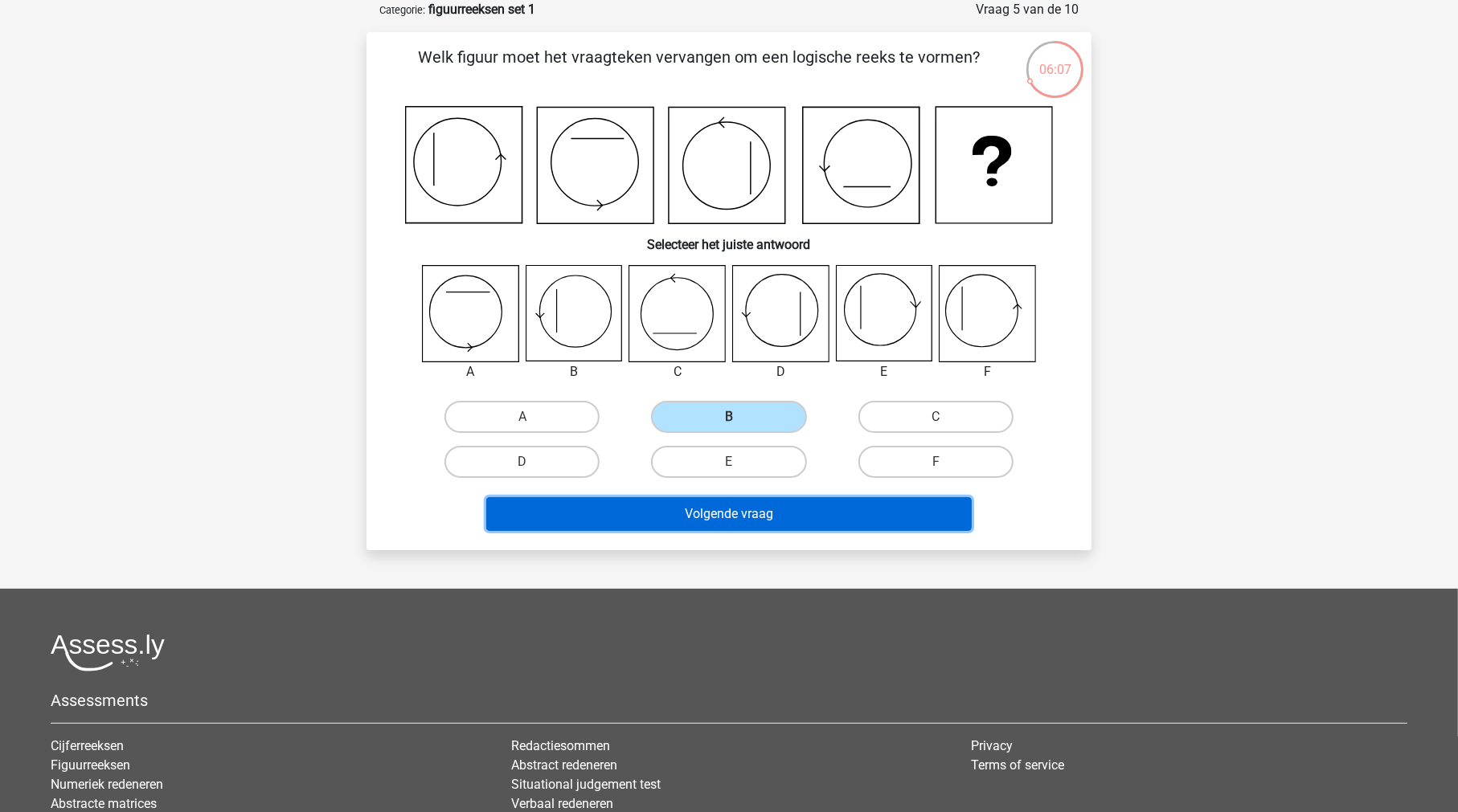
click at [771, 505] on button "Volgende vraag" at bounding box center [729, 514] width 486 height 34
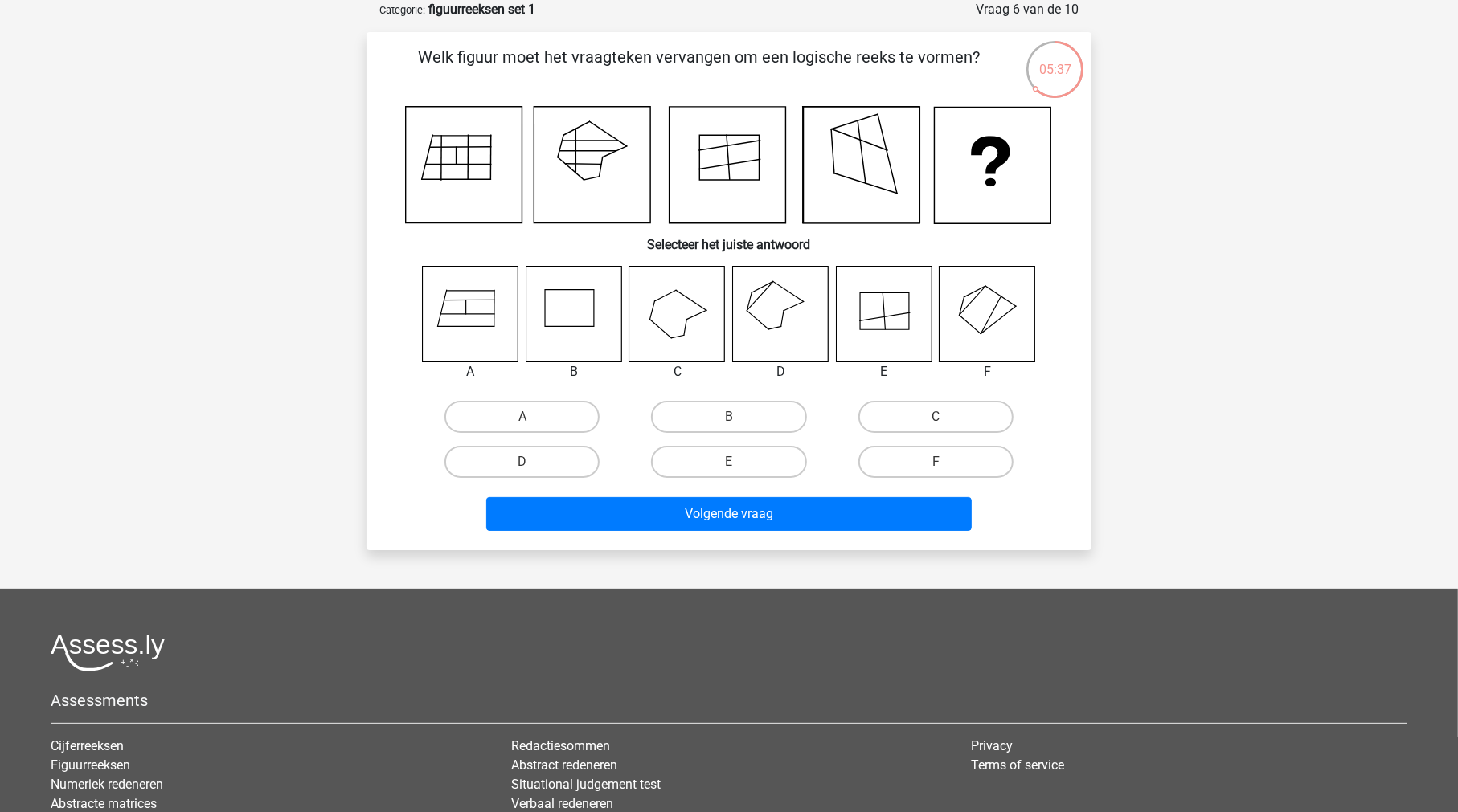
click at [976, 320] on icon at bounding box center [987, 314] width 95 height 95
click at [965, 454] on label "F" at bounding box center [936, 461] width 155 height 32
click at [945, 462] on input "F" at bounding box center [941, 467] width 11 height 11
radio input "true"
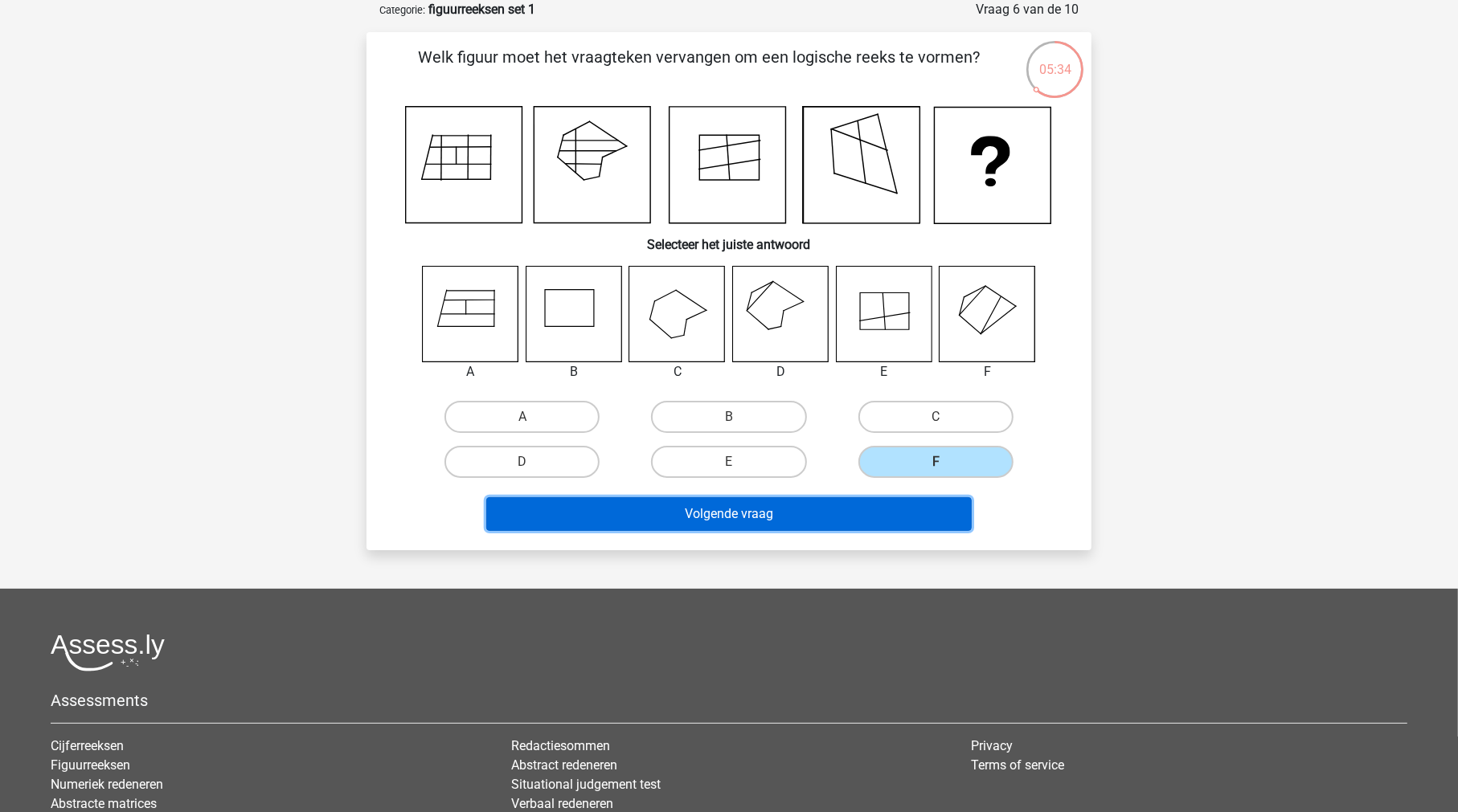
click at [826, 510] on button "Volgende vraag" at bounding box center [729, 514] width 486 height 34
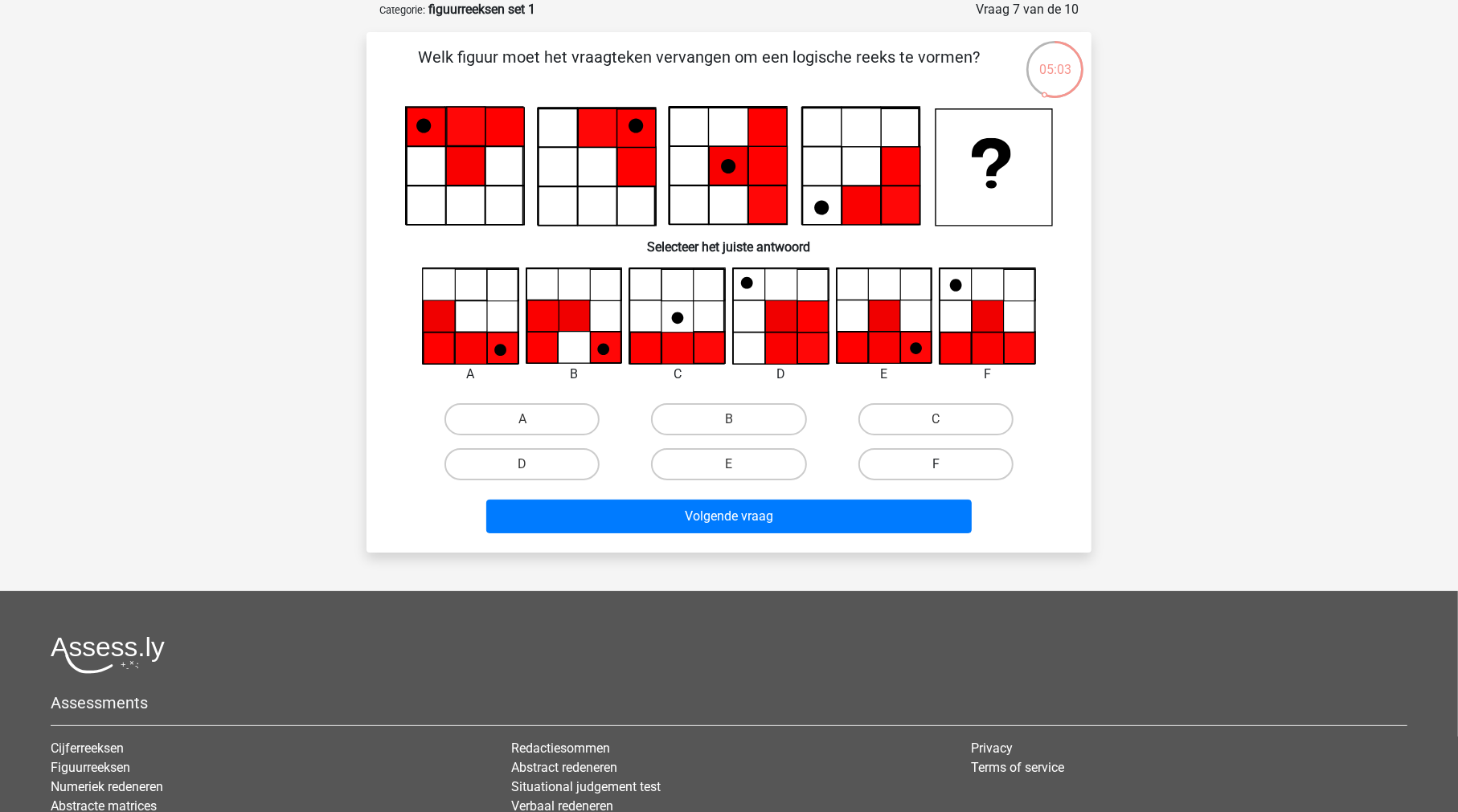
click at [948, 453] on label "F" at bounding box center [936, 464] width 155 height 32
click at [945, 464] on input "F" at bounding box center [941, 469] width 11 height 11
radio input "true"
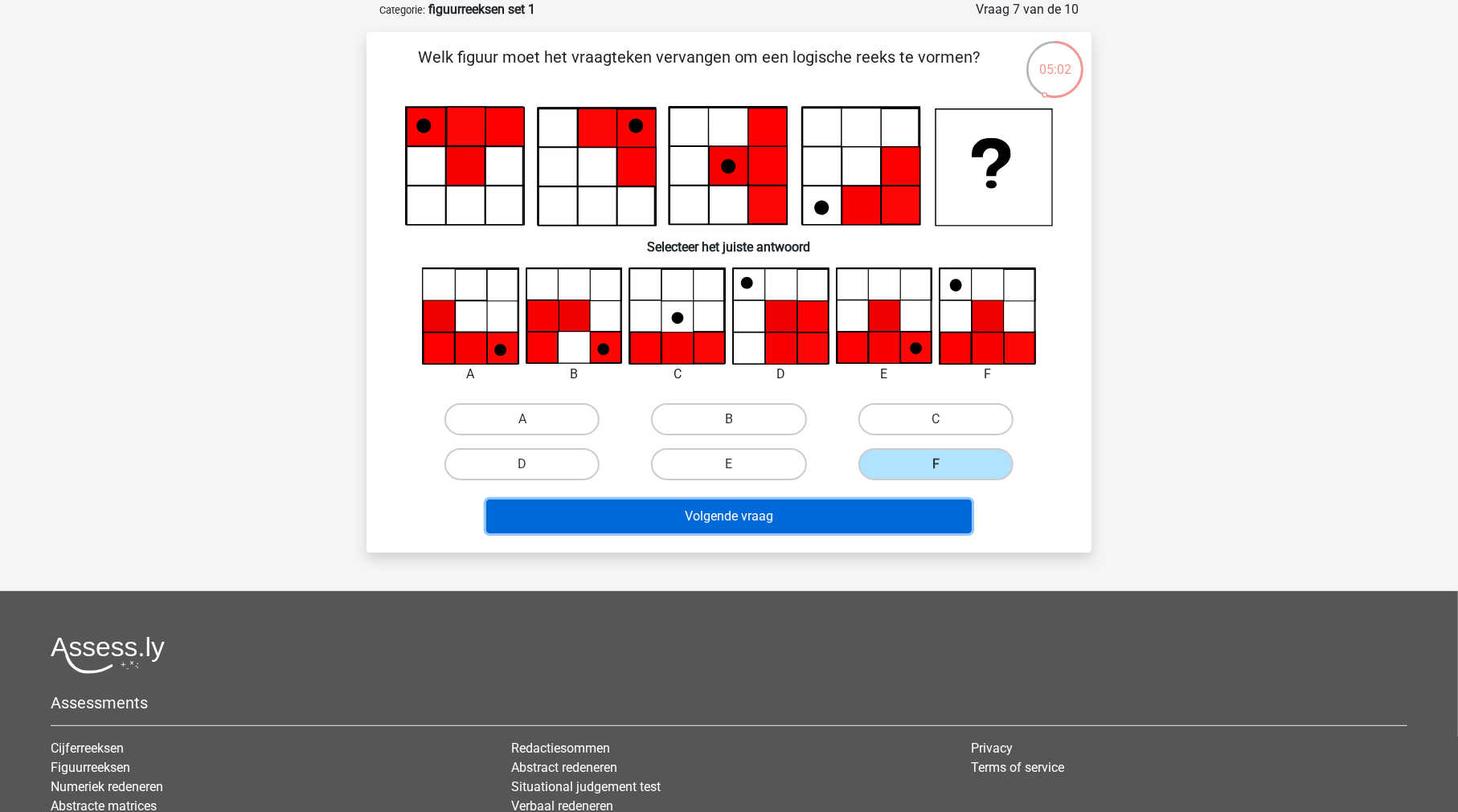
click at [843, 502] on button "Volgende vraag" at bounding box center [729, 516] width 486 height 34
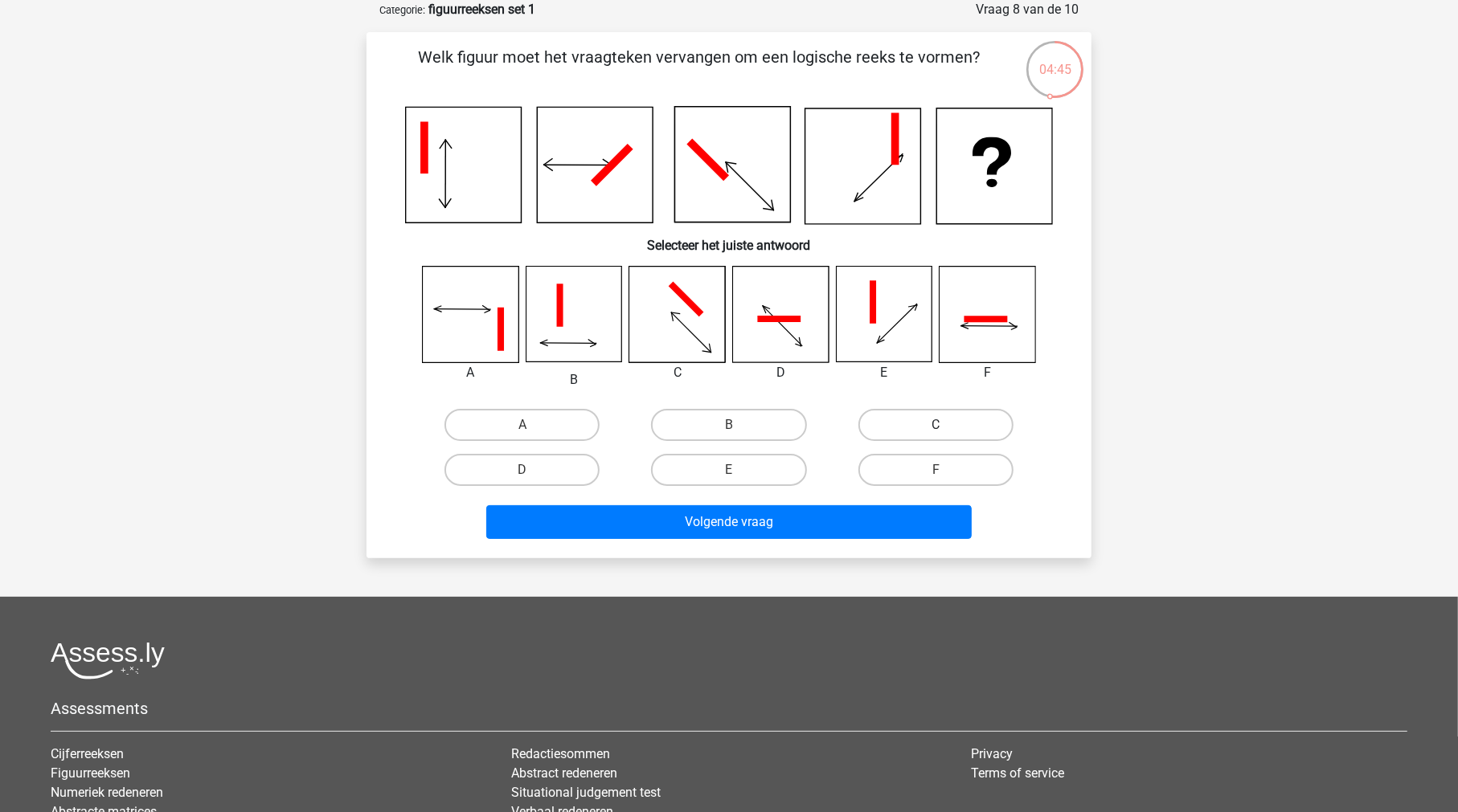
click at [908, 418] on label "C" at bounding box center [936, 424] width 155 height 32
click at [936, 425] on input "C" at bounding box center [941, 430] width 11 height 11
radio input "true"
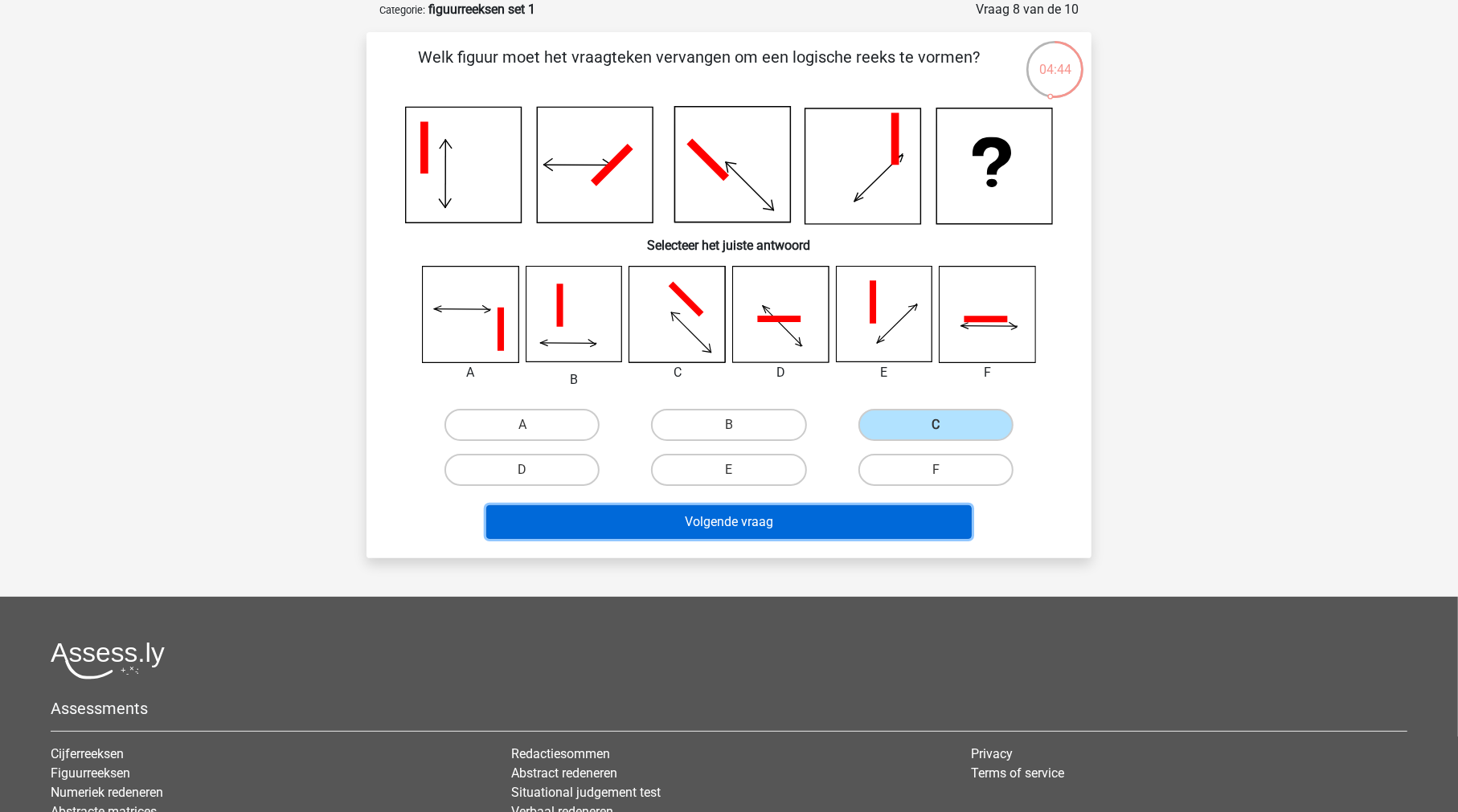
click at [835, 508] on button "Volgende vraag" at bounding box center [729, 521] width 486 height 34
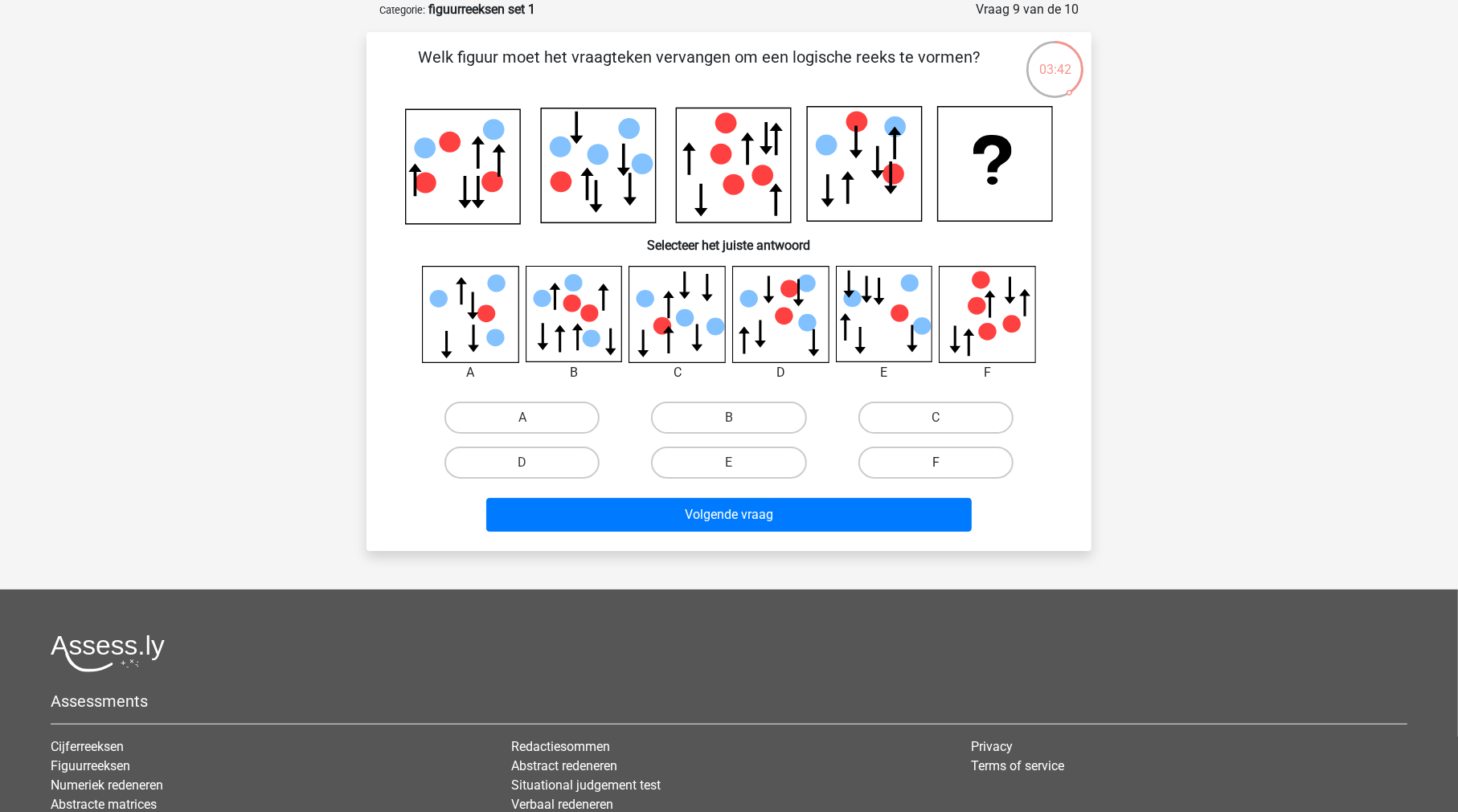
click at [916, 461] on label "F" at bounding box center [936, 462] width 155 height 32
click at [936, 462] on input "F" at bounding box center [941, 467] width 11 height 11
radio input "true"
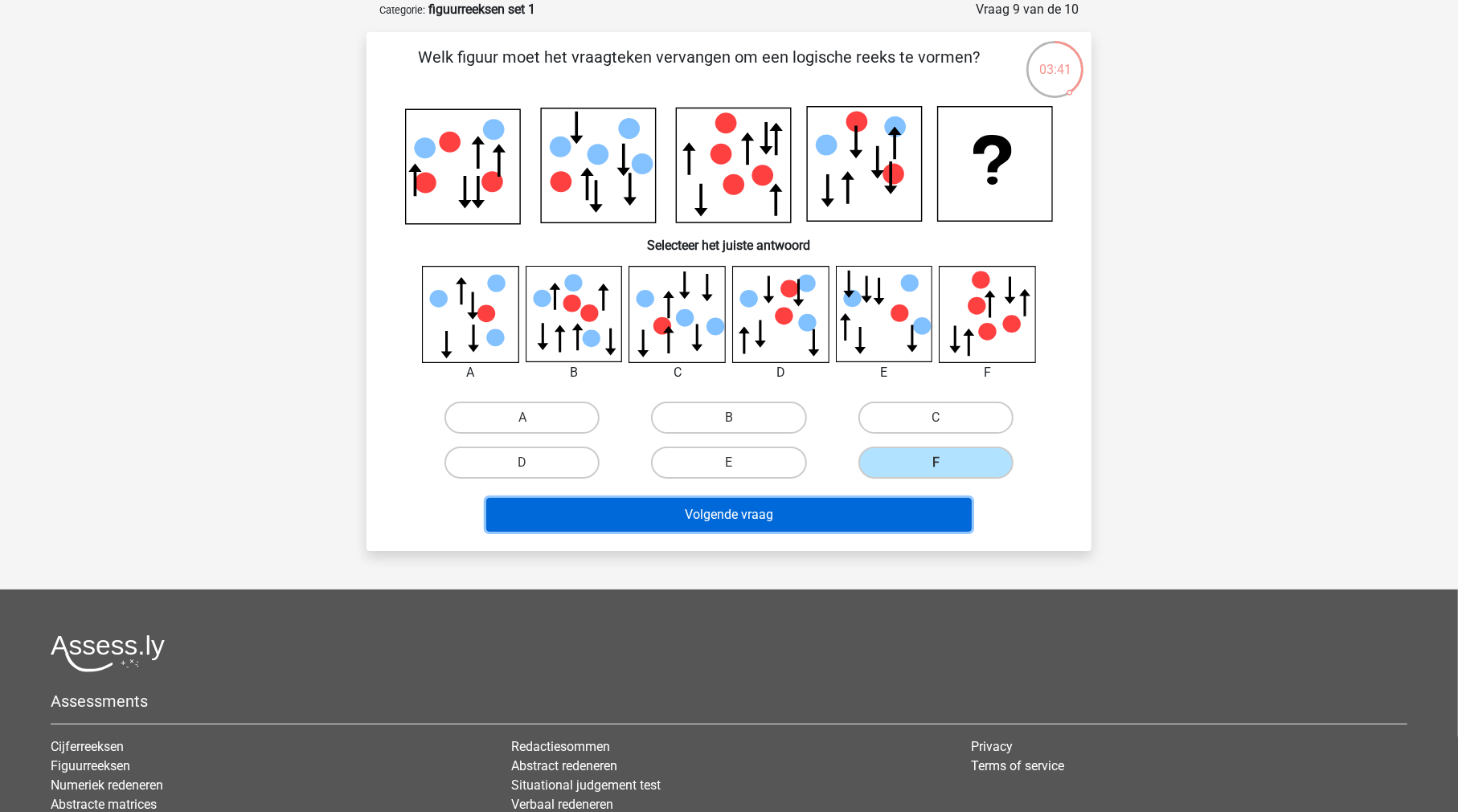
click at [858, 504] on button "Volgende vraag" at bounding box center [729, 515] width 486 height 34
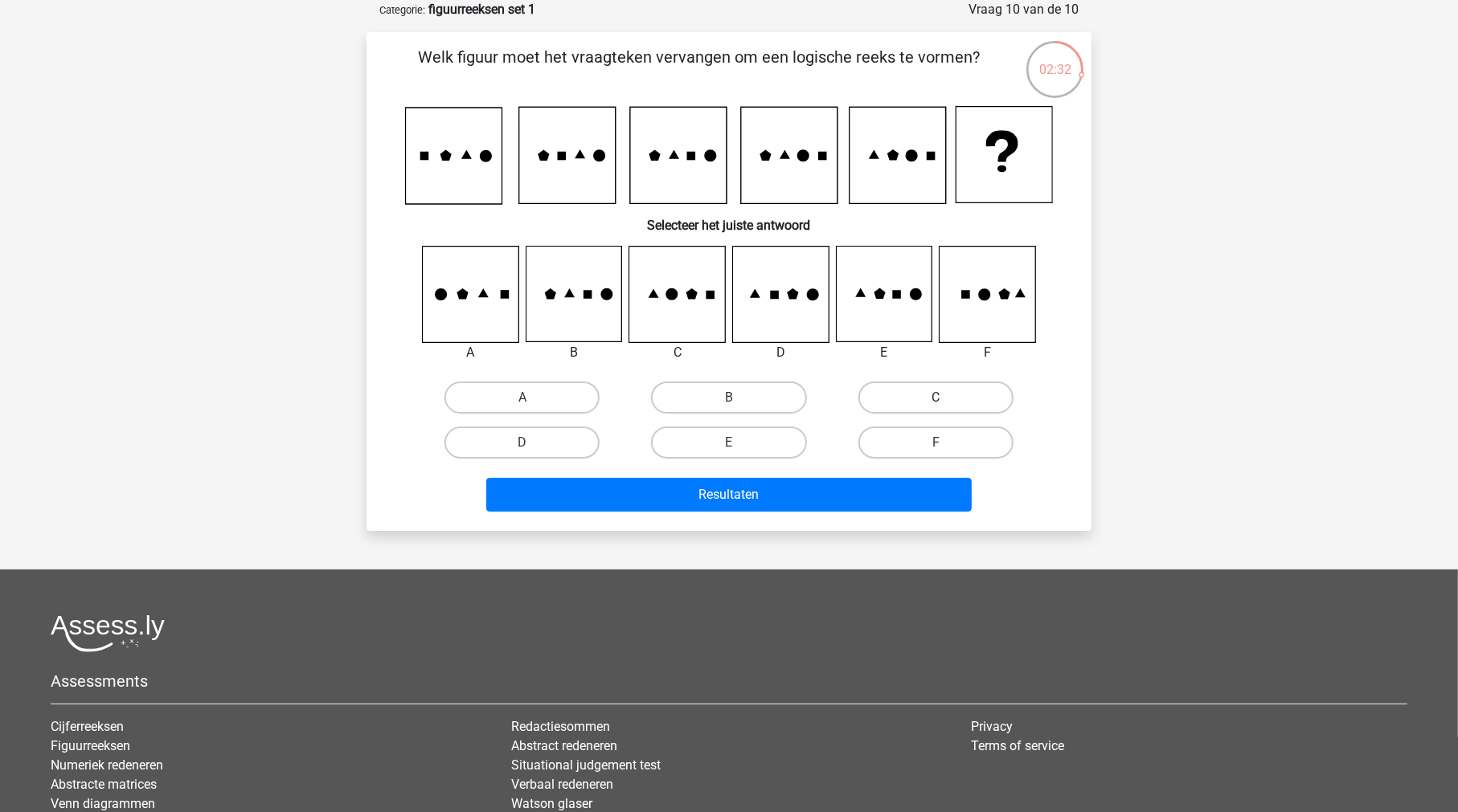
click at [963, 388] on label "C" at bounding box center [936, 397] width 155 height 32
click at [945, 397] on input "C" at bounding box center [941, 402] width 11 height 11
radio input "true"
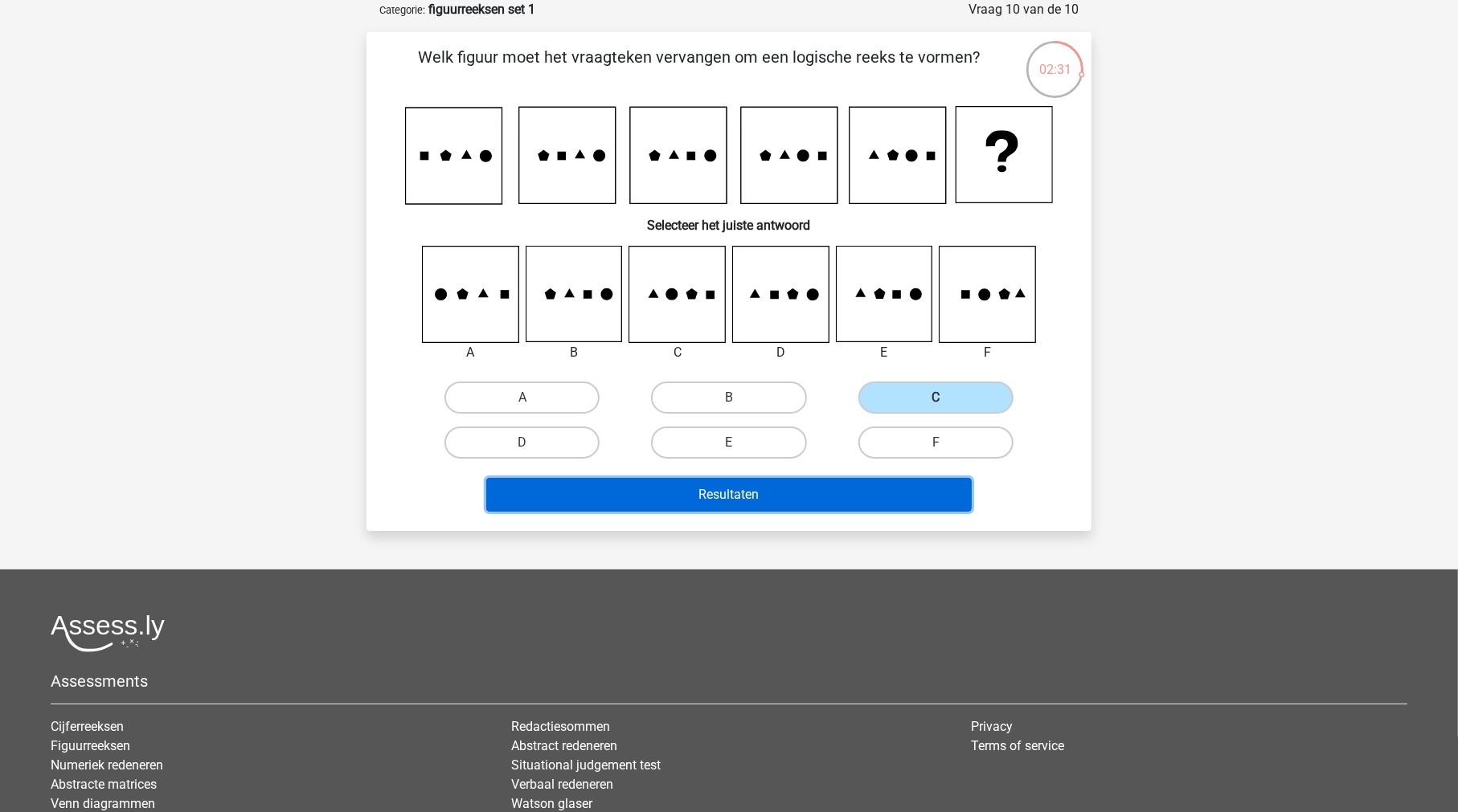
click at [820, 483] on button "Resultaten" at bounding box center [729, 494] width 486 height 34
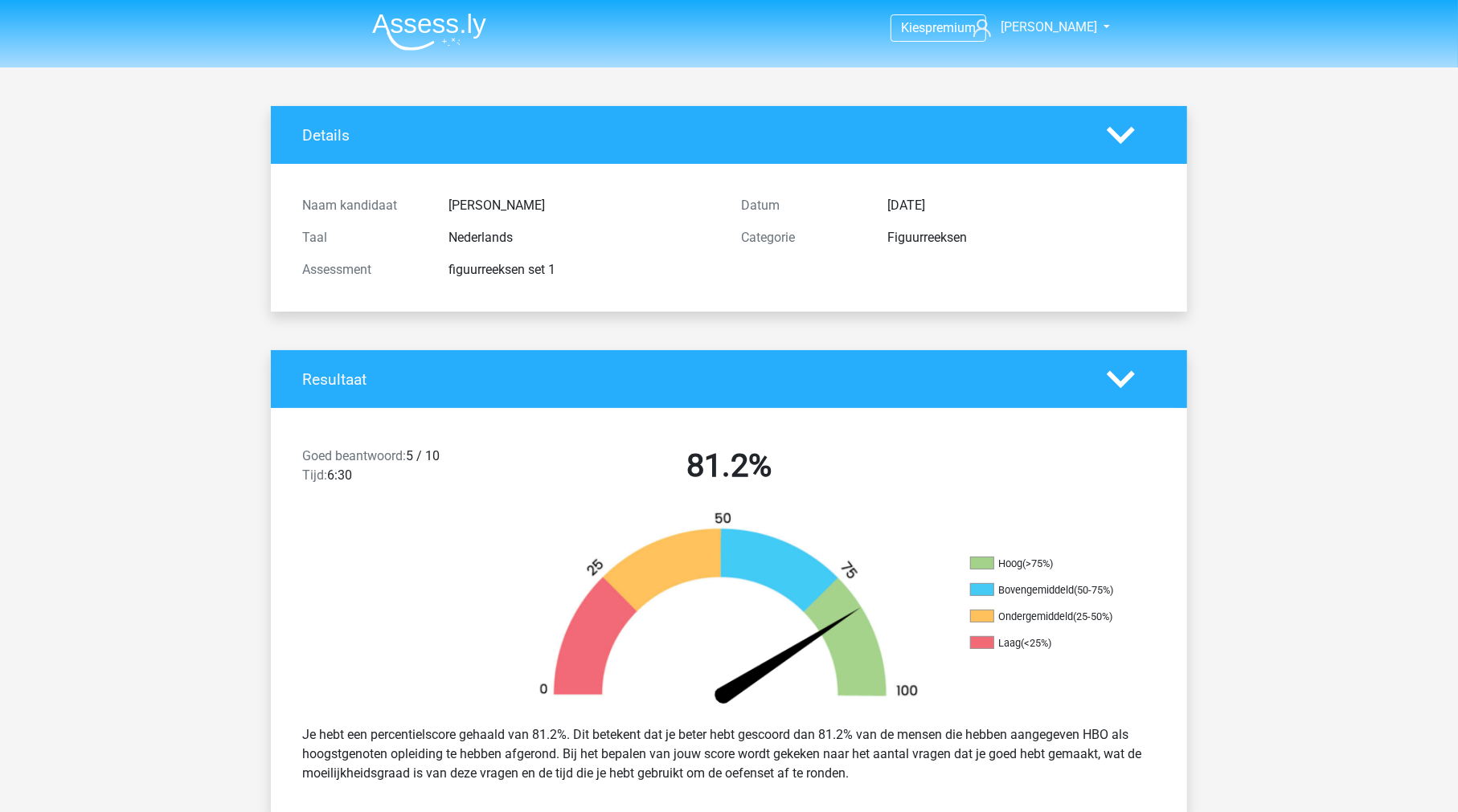
click at [820, 483] on h2 "81.2%" at bounding box center [729, 466] width 415 height 39
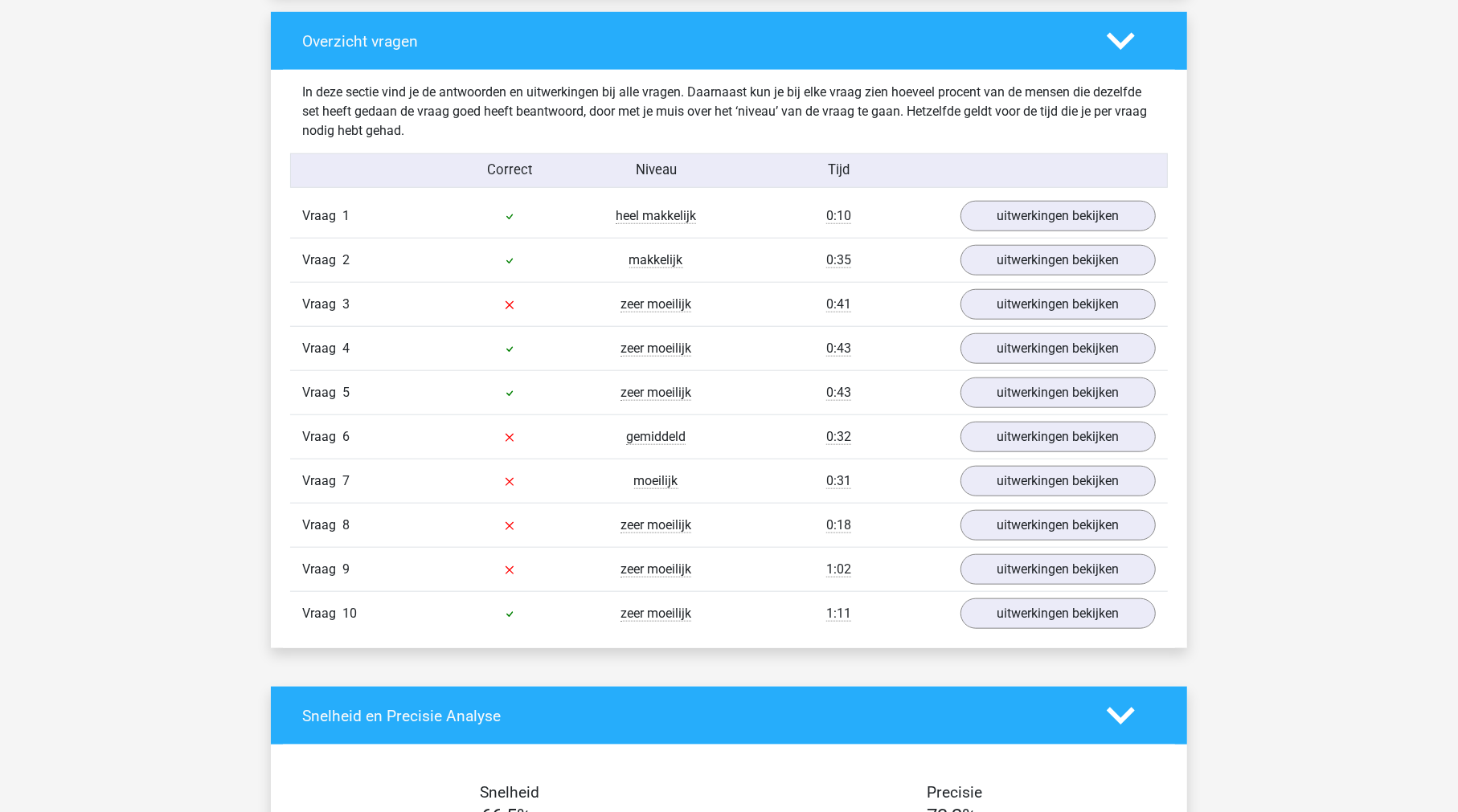
scroll to position [1196, 0]
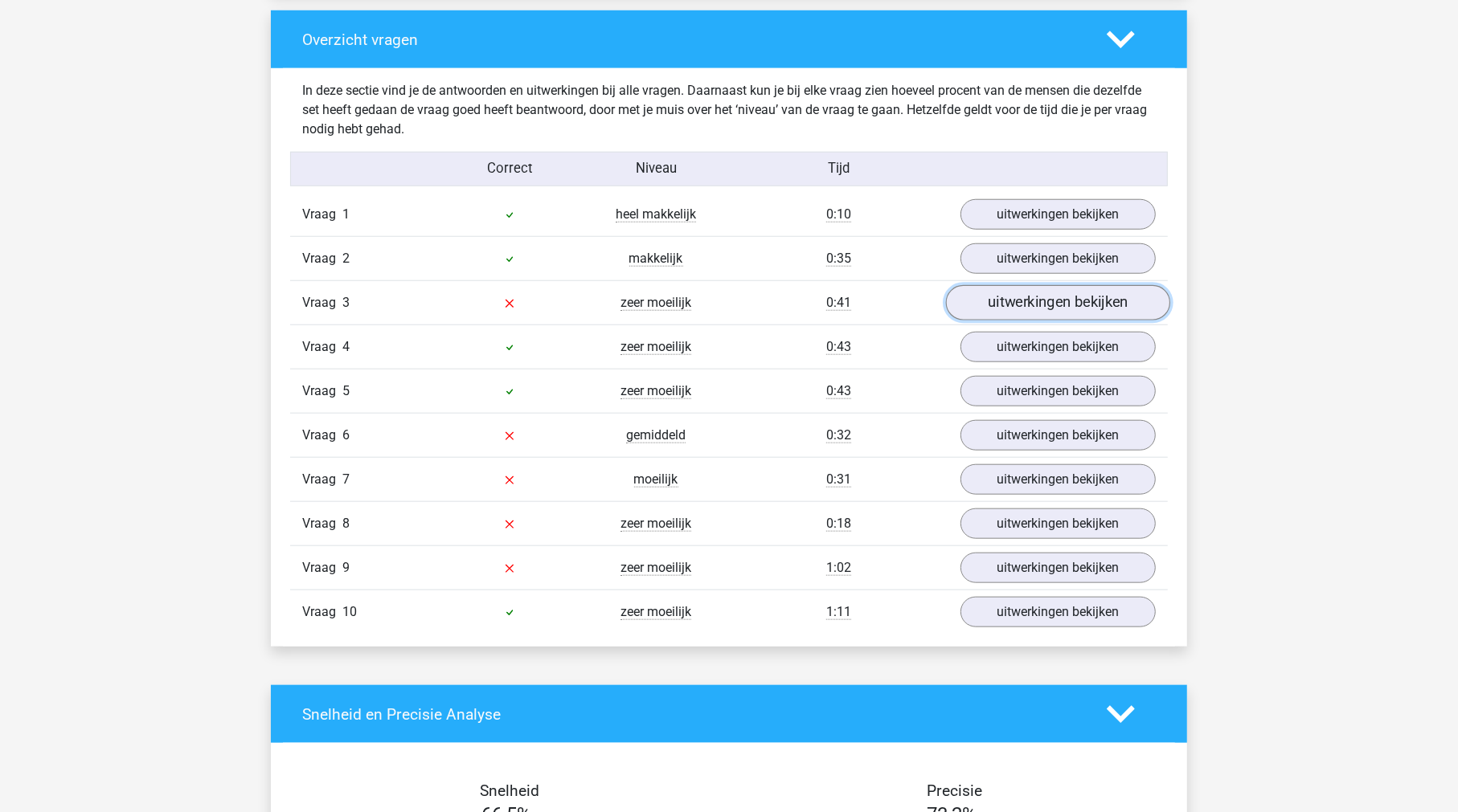
click at [1074, 314] on link "uitwerkingen bekijken" at bounding box center [1057, 303] width 224 height 35
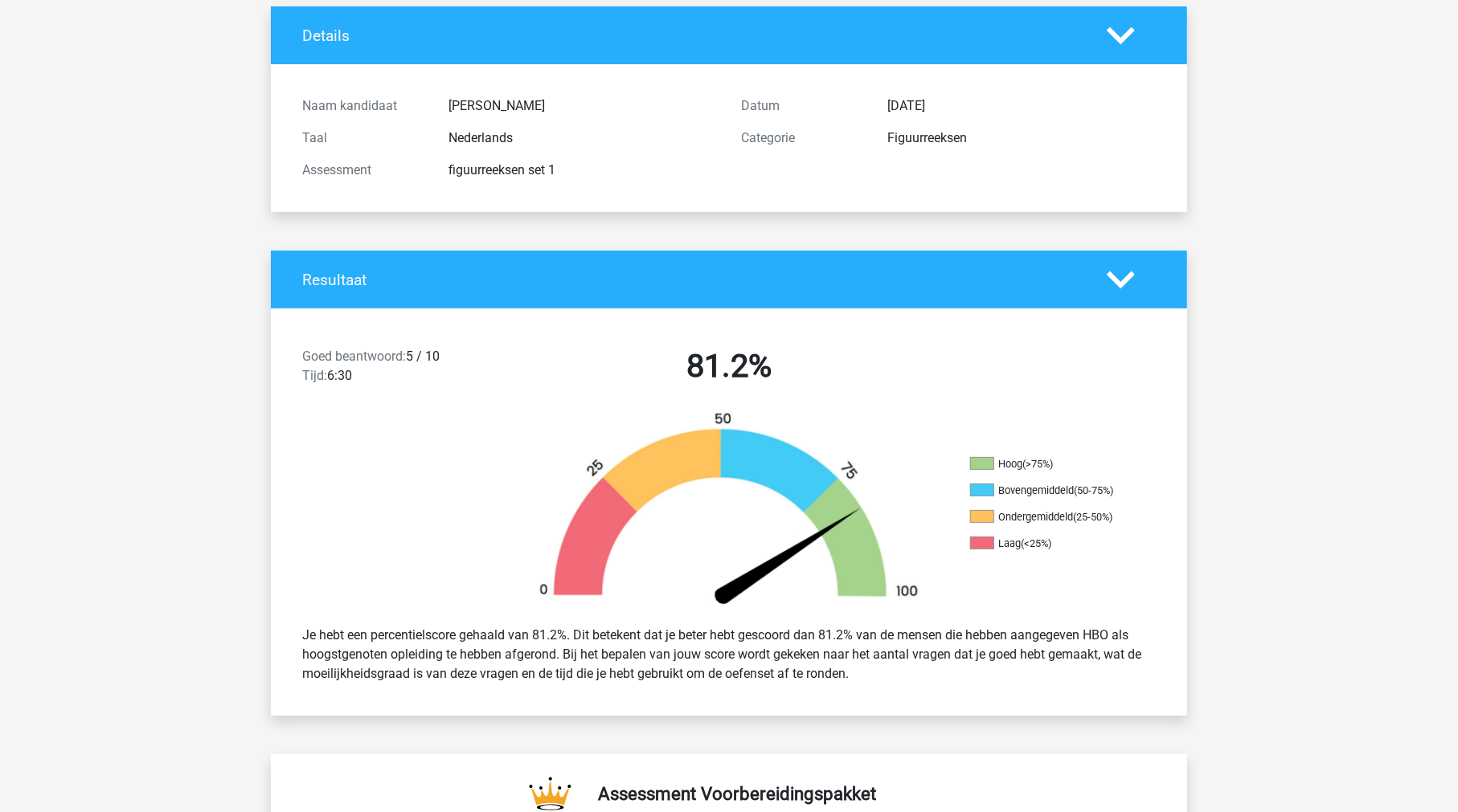
scroll to position [2, 0]
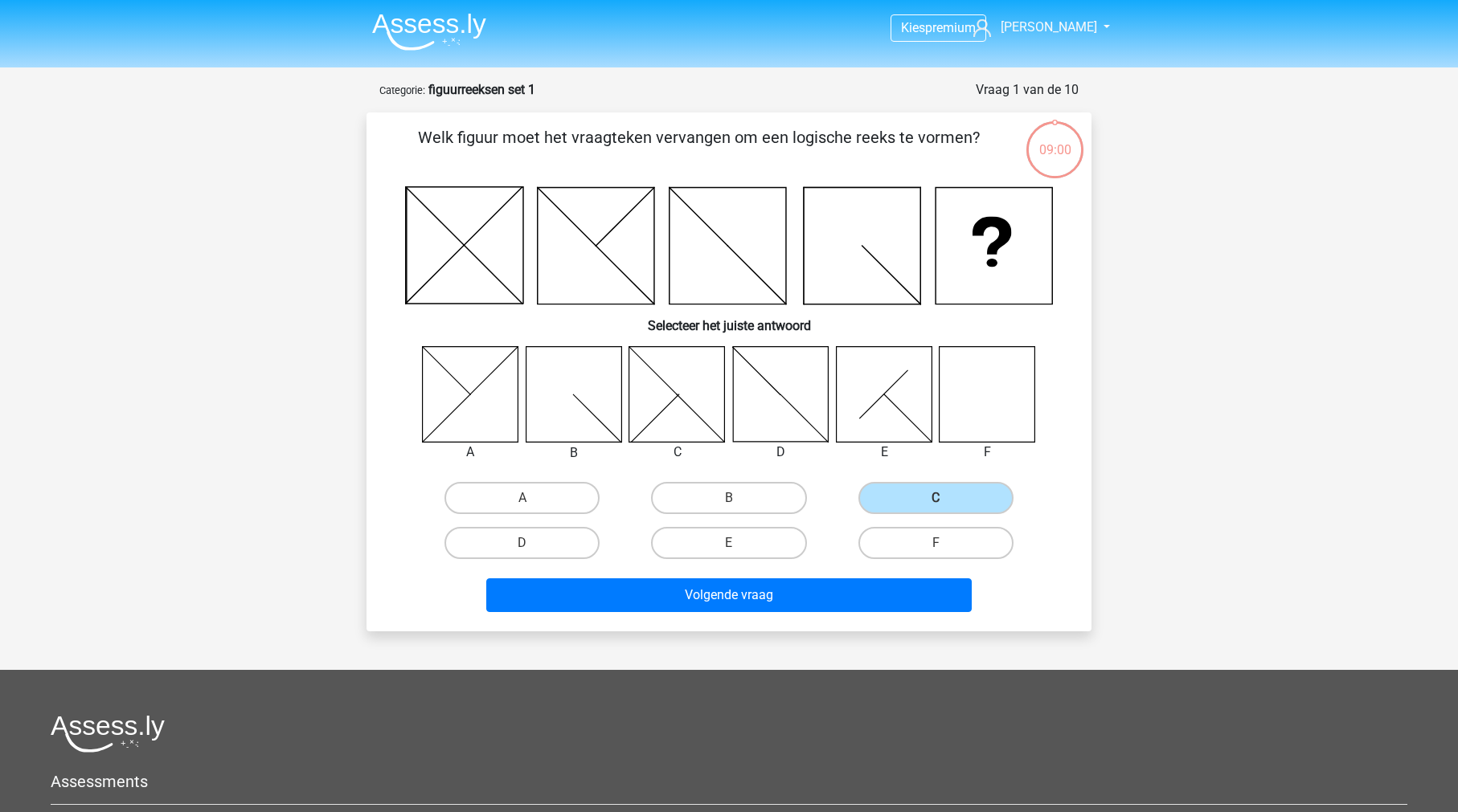
scroll to position [80, 0]
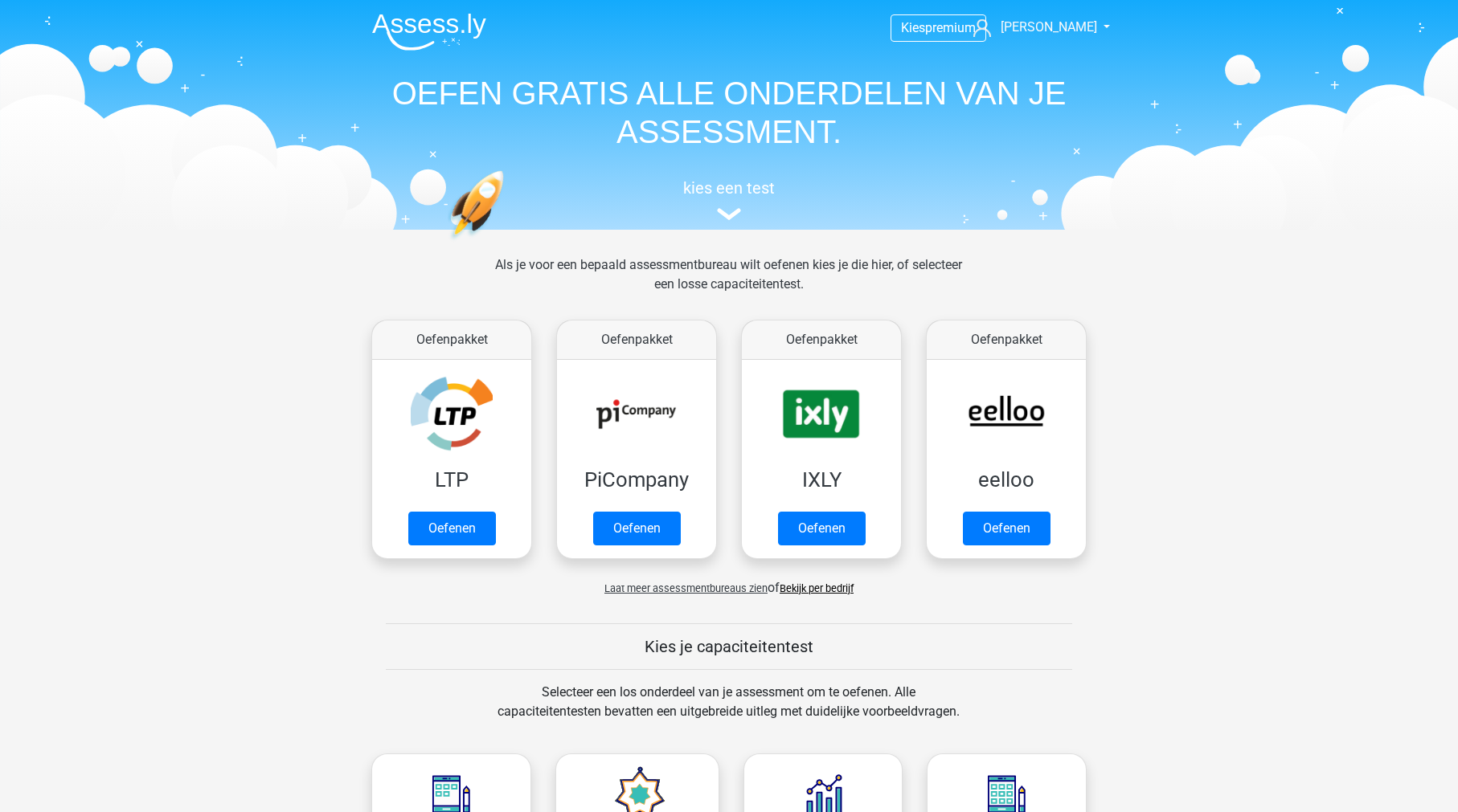
scroll to position [603, 0]
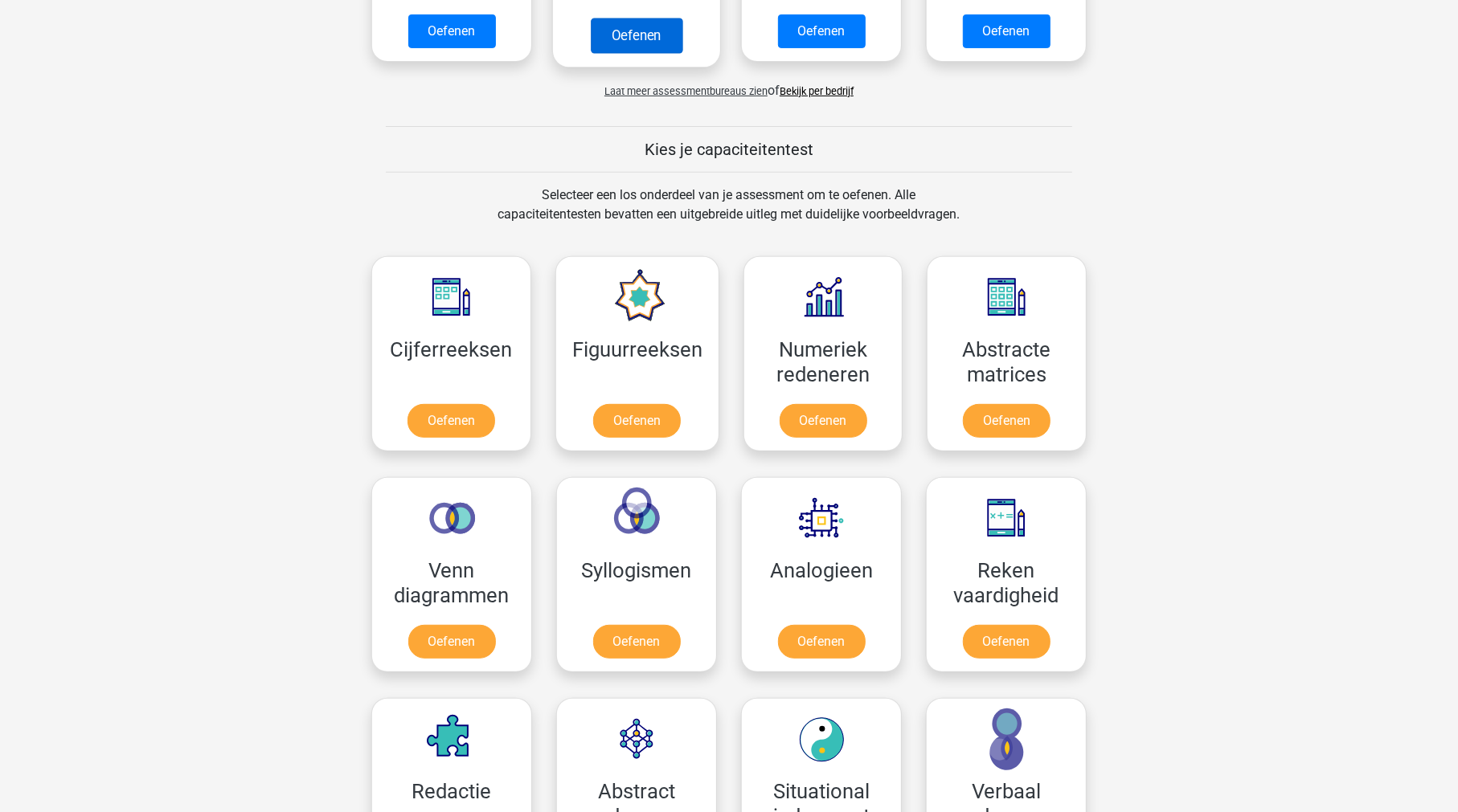
scroll to position [498, 0]
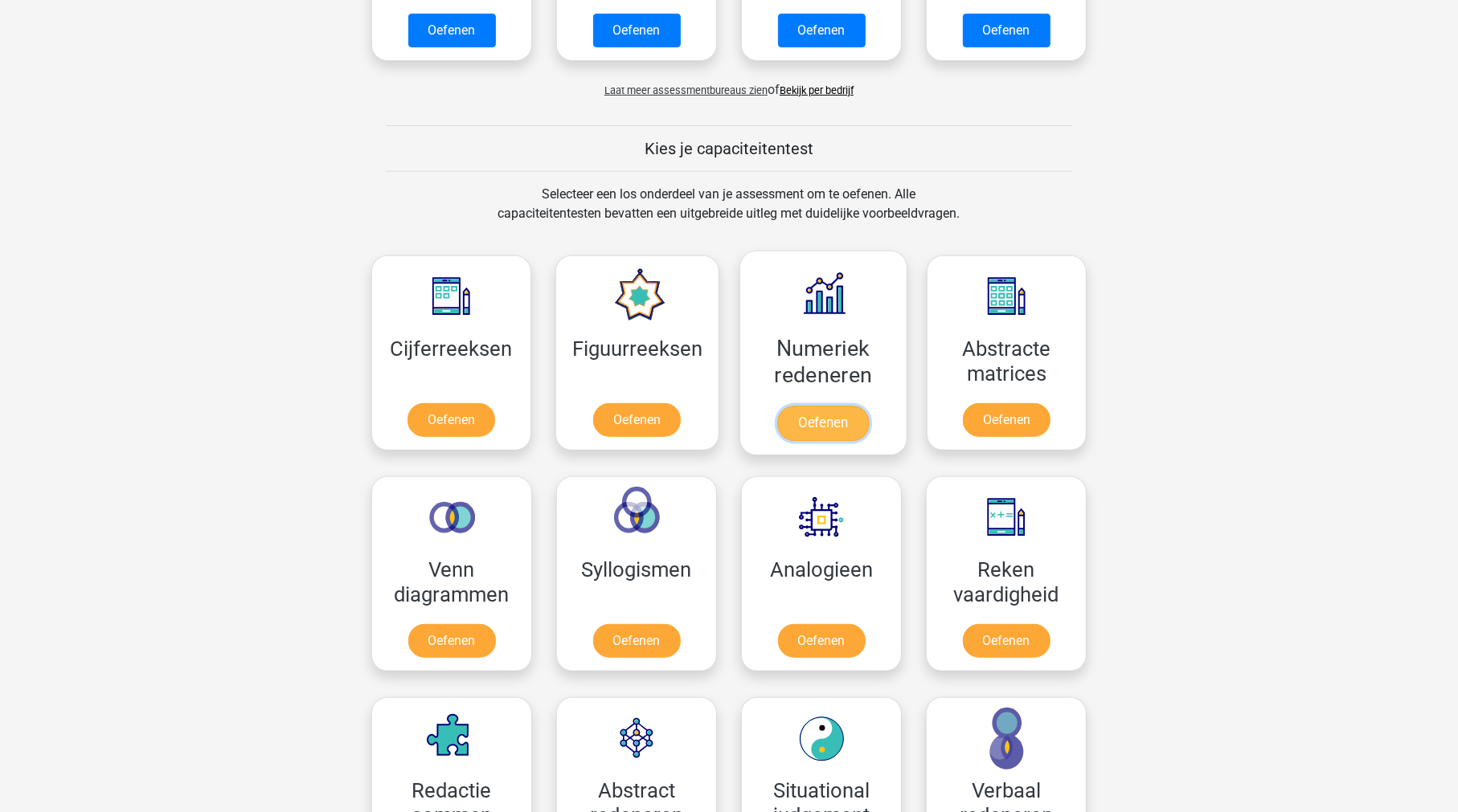
click at [835, 406] on link "Oefenen" at bounding box center [823, 423] width 92 height 35
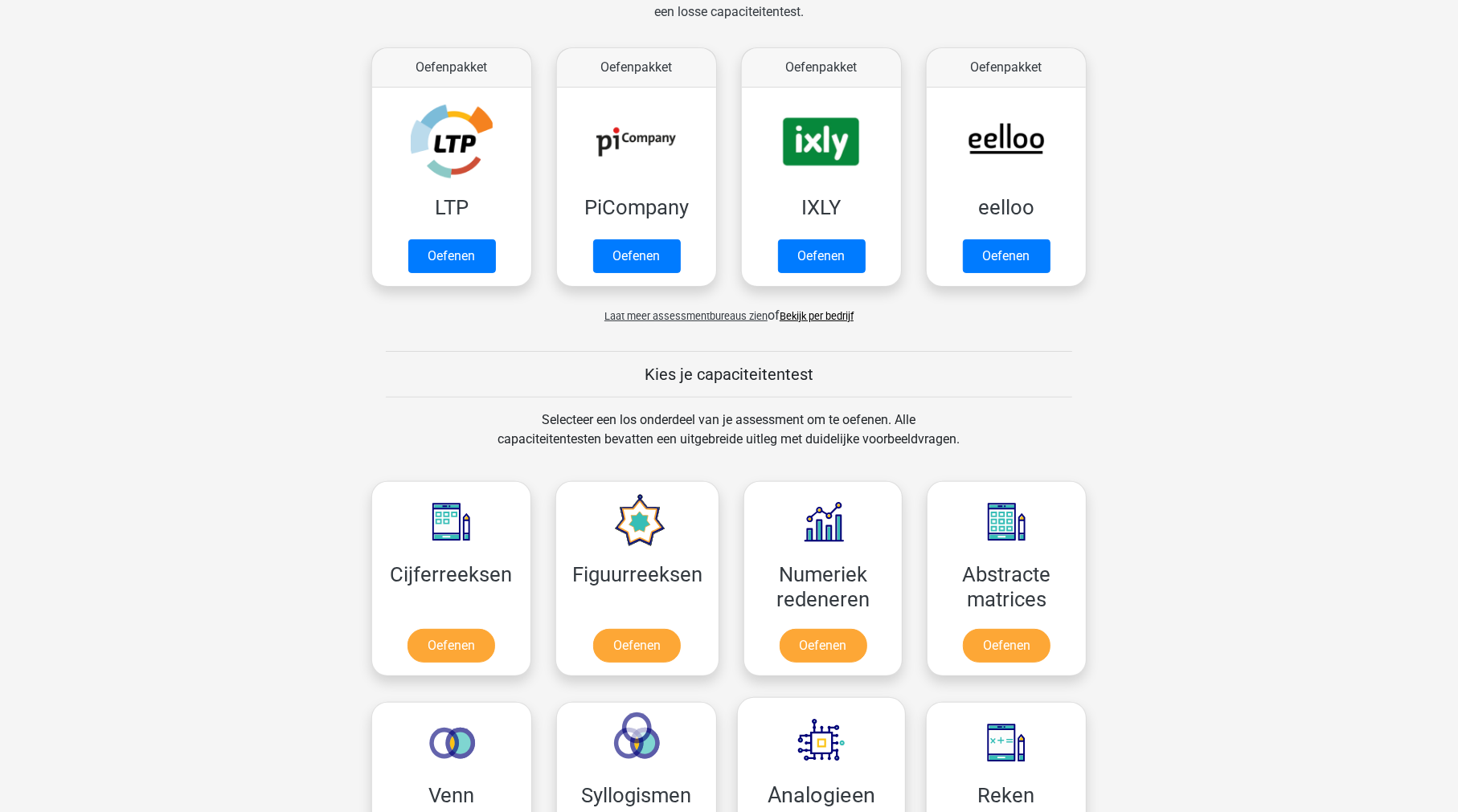
scroll to position [264, 0]
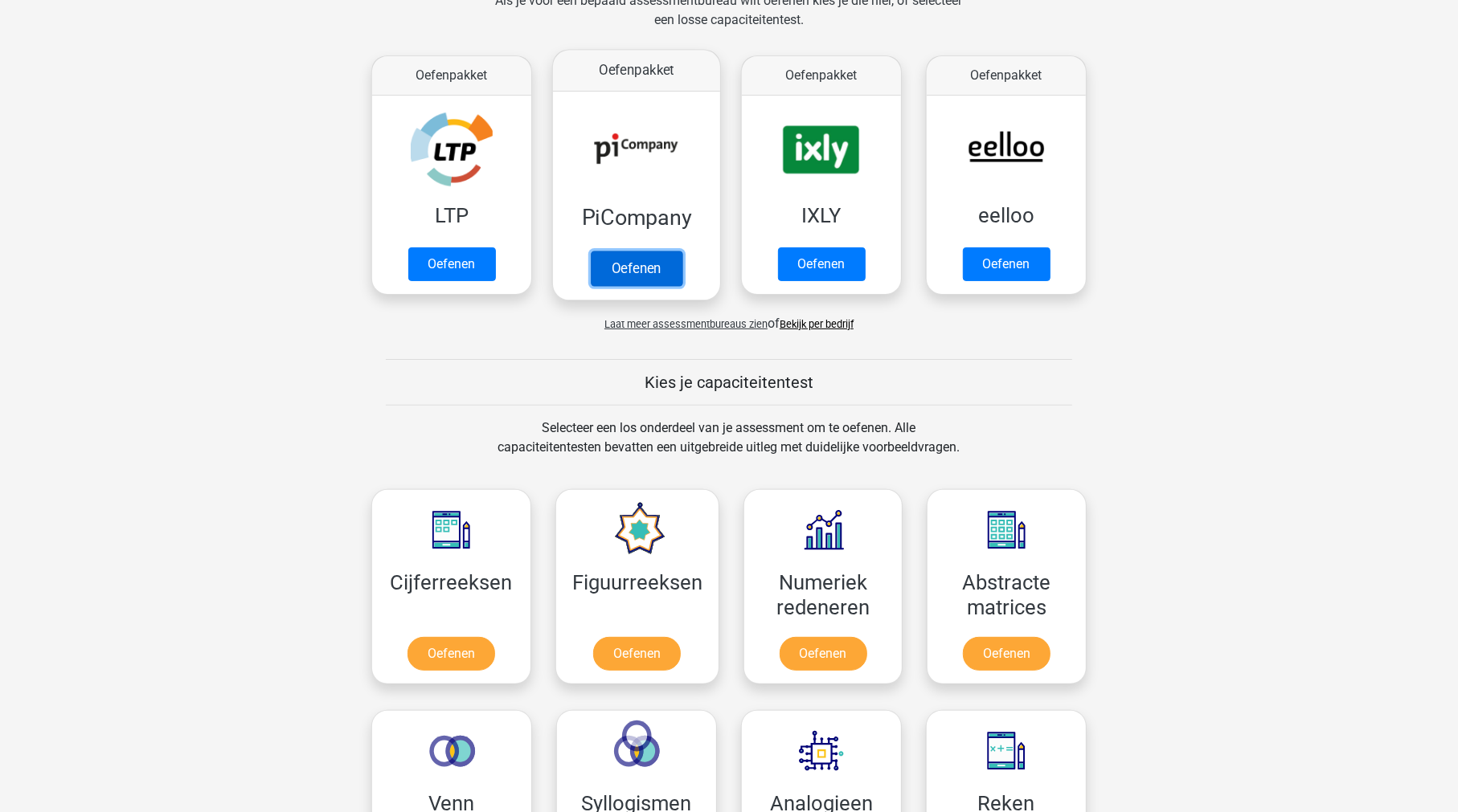
click at [639, 250] on link "Oefenen" at bounding box center [637, 268] width 92 height 35
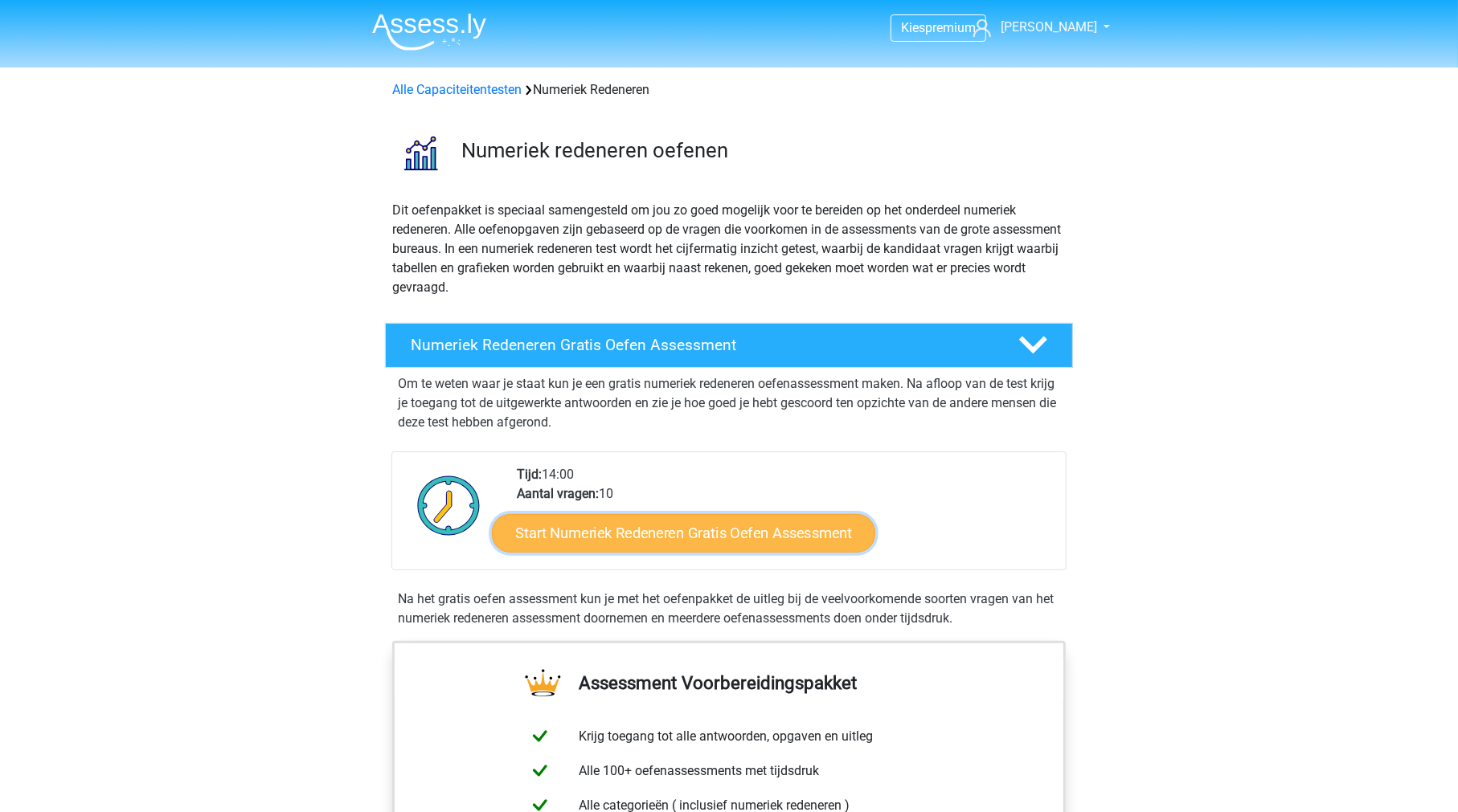
click at [642, 538] on link "Start Numeriek Redeneren Gratis Oefen Assessment" at bounding box center [683, 532] width 384 height 39
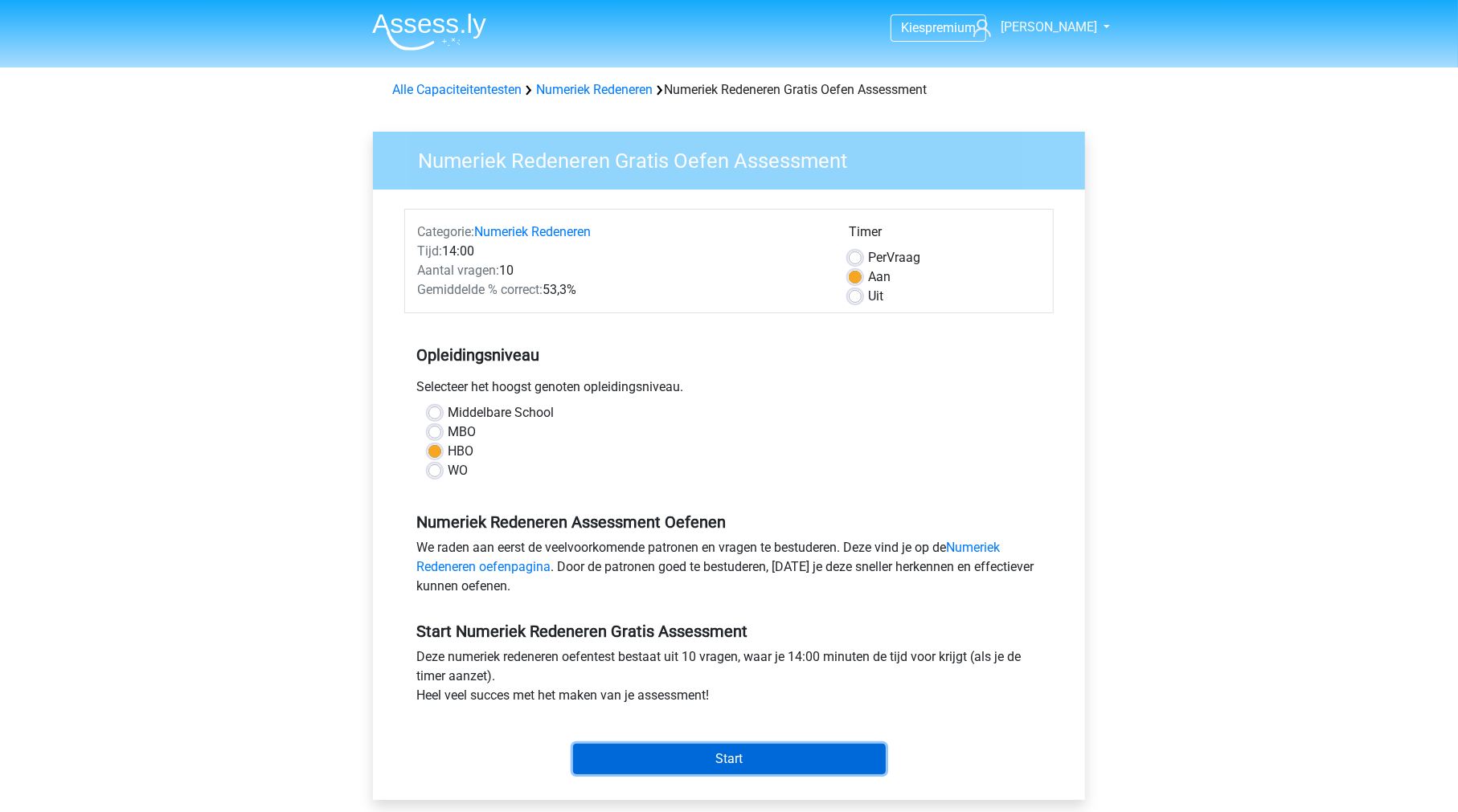
click at [713, 750] on input "Start" at bounding box center [729, 759] width 313 height 30
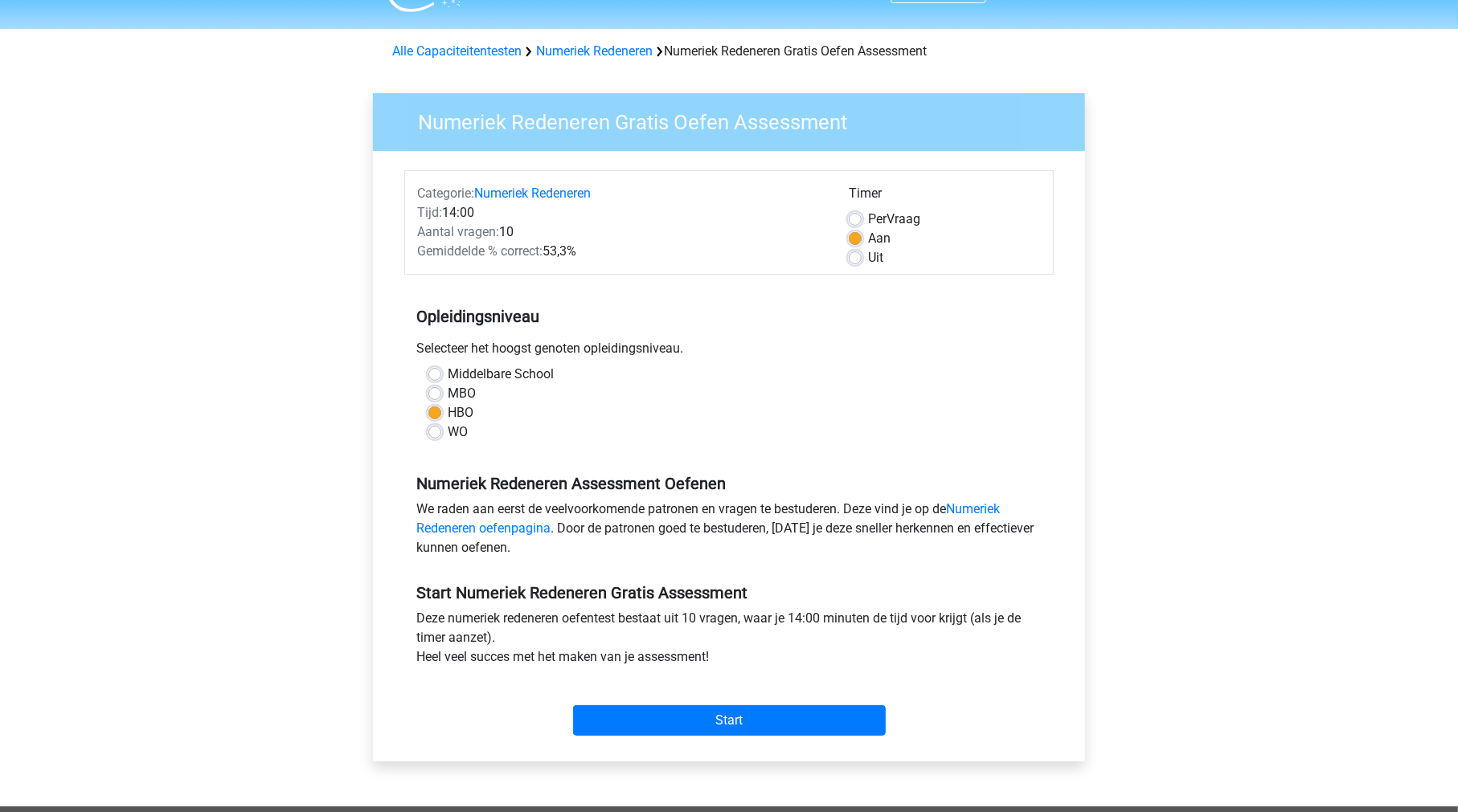
scroll to position [37, 0]
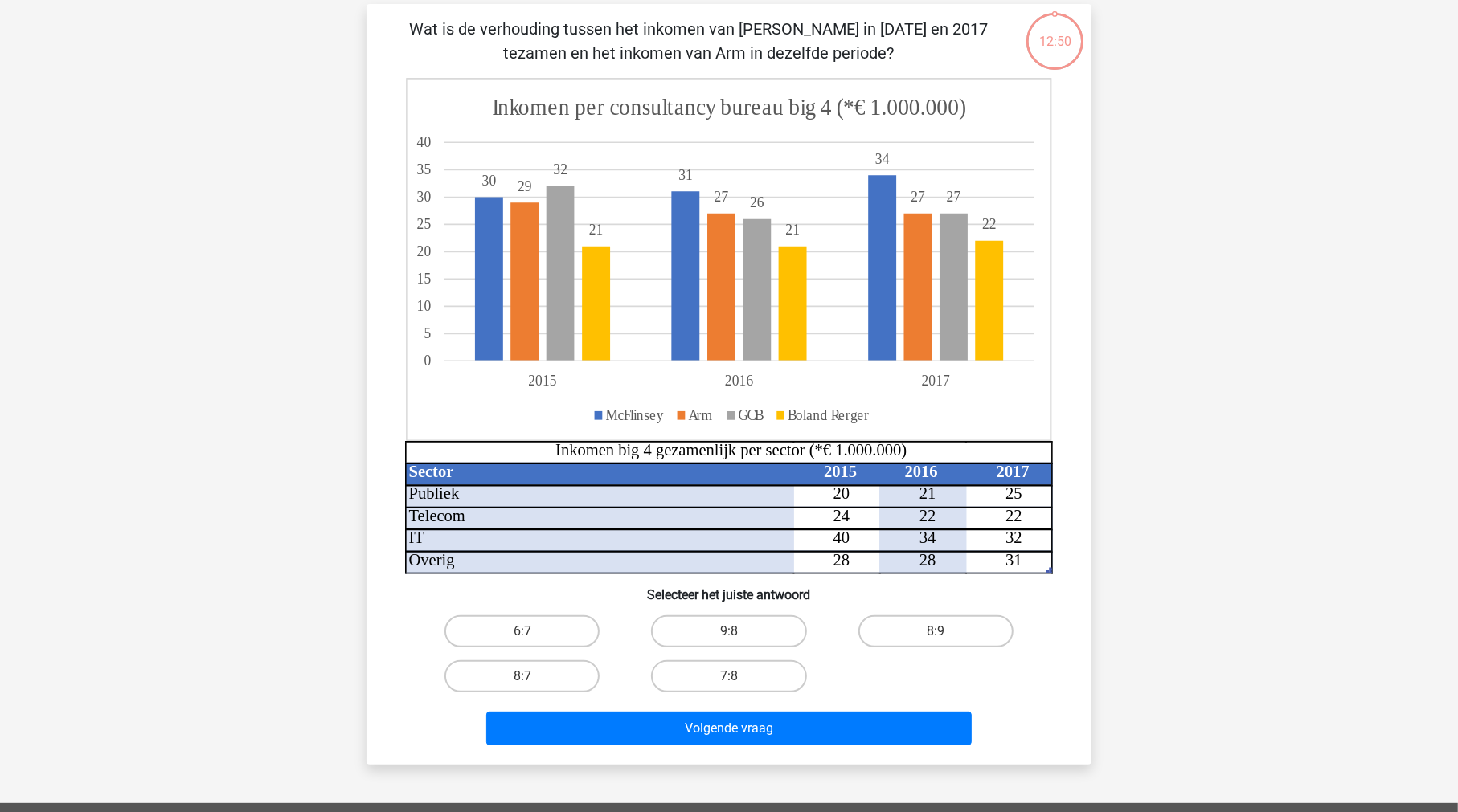
scroll to position [108, 0]
click at [933, 621] on label "8:9" at bounding box center [936, 631] width 155 height 32
click at [936, 632] on input "8:9" at bounding box center [941, 637] width 11 height 11
radio input "true"
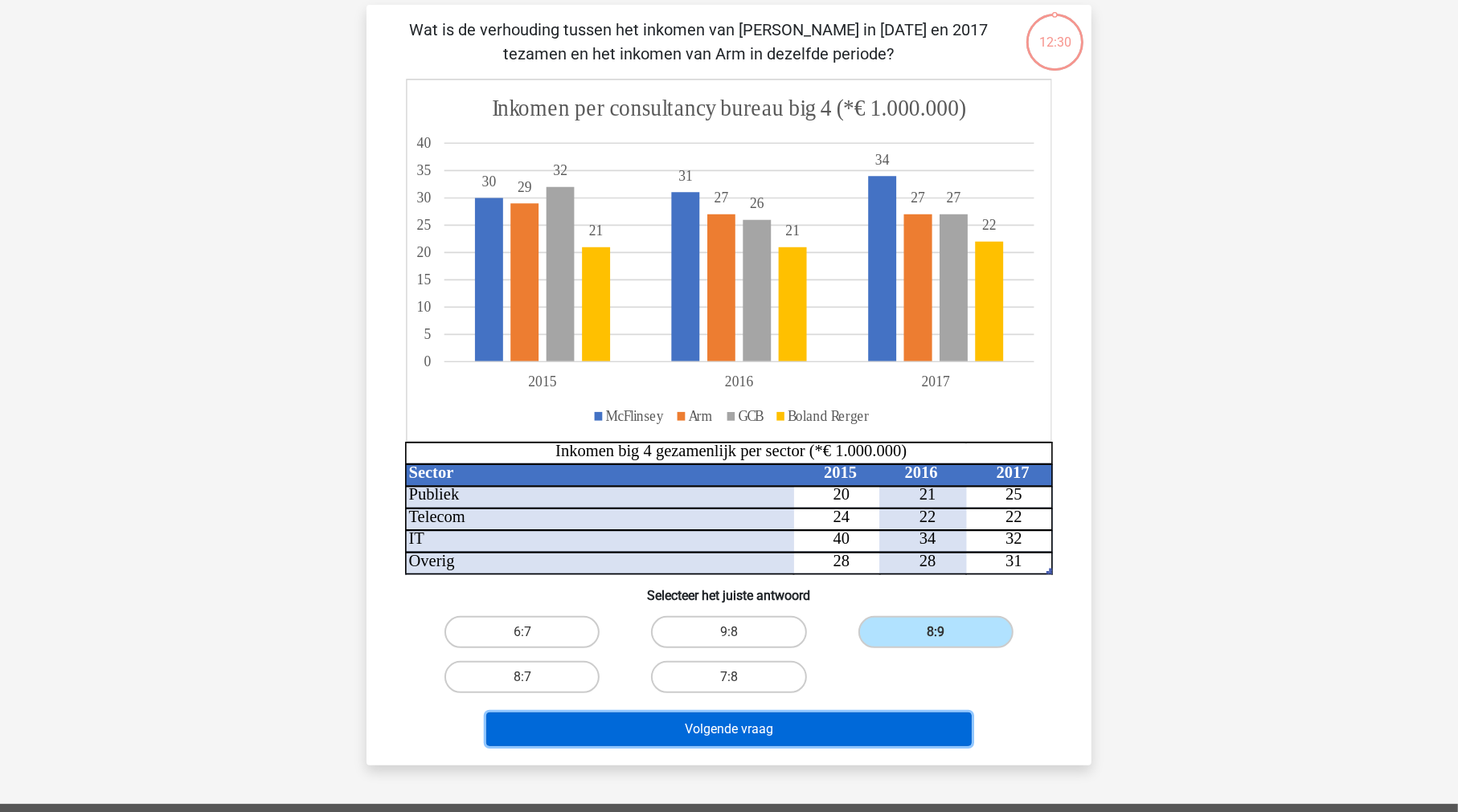
click at [758, 733] on button "Volgende vraag" at bounding box center [729, 729] width 486 height 34
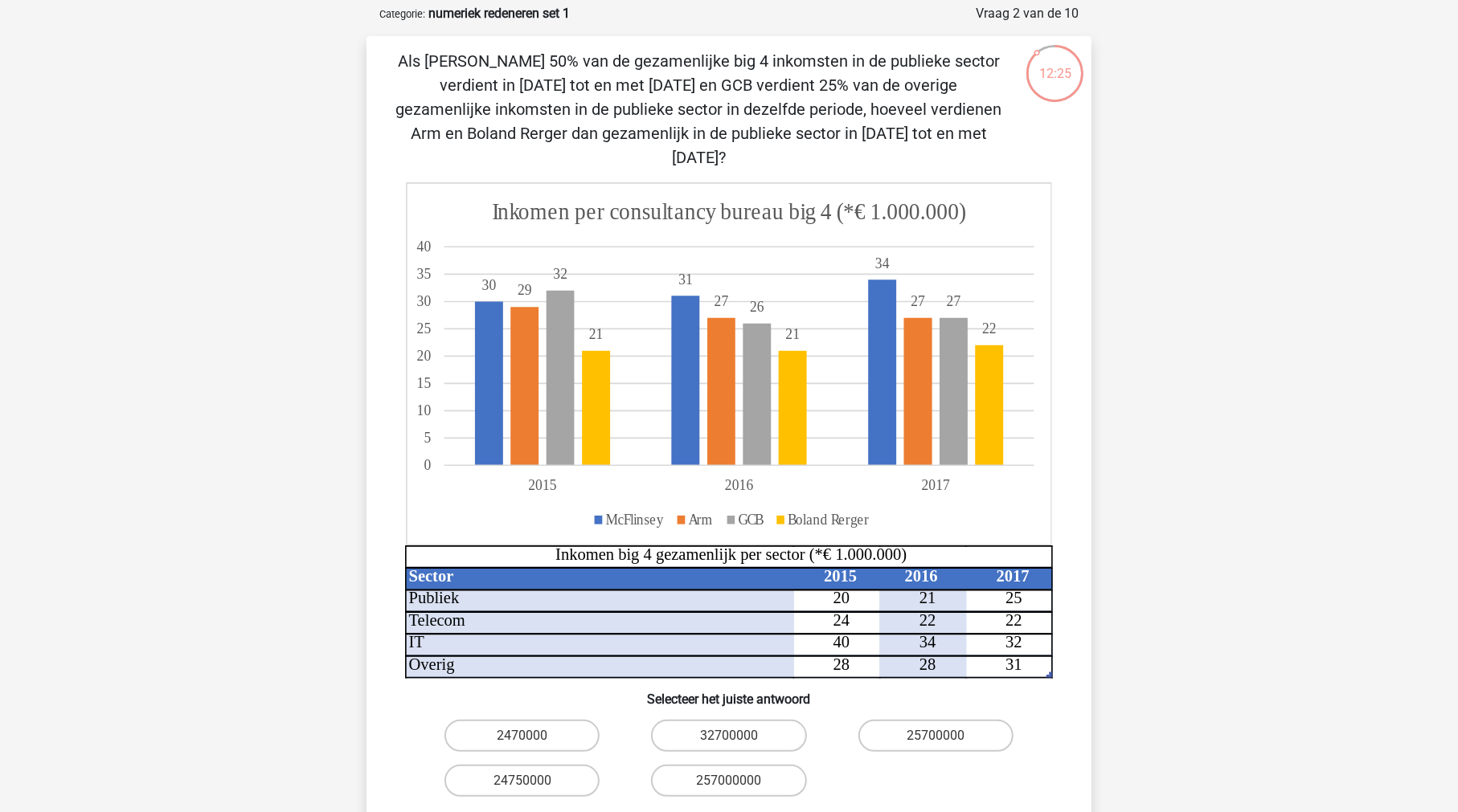
scroll to position [85, 0]
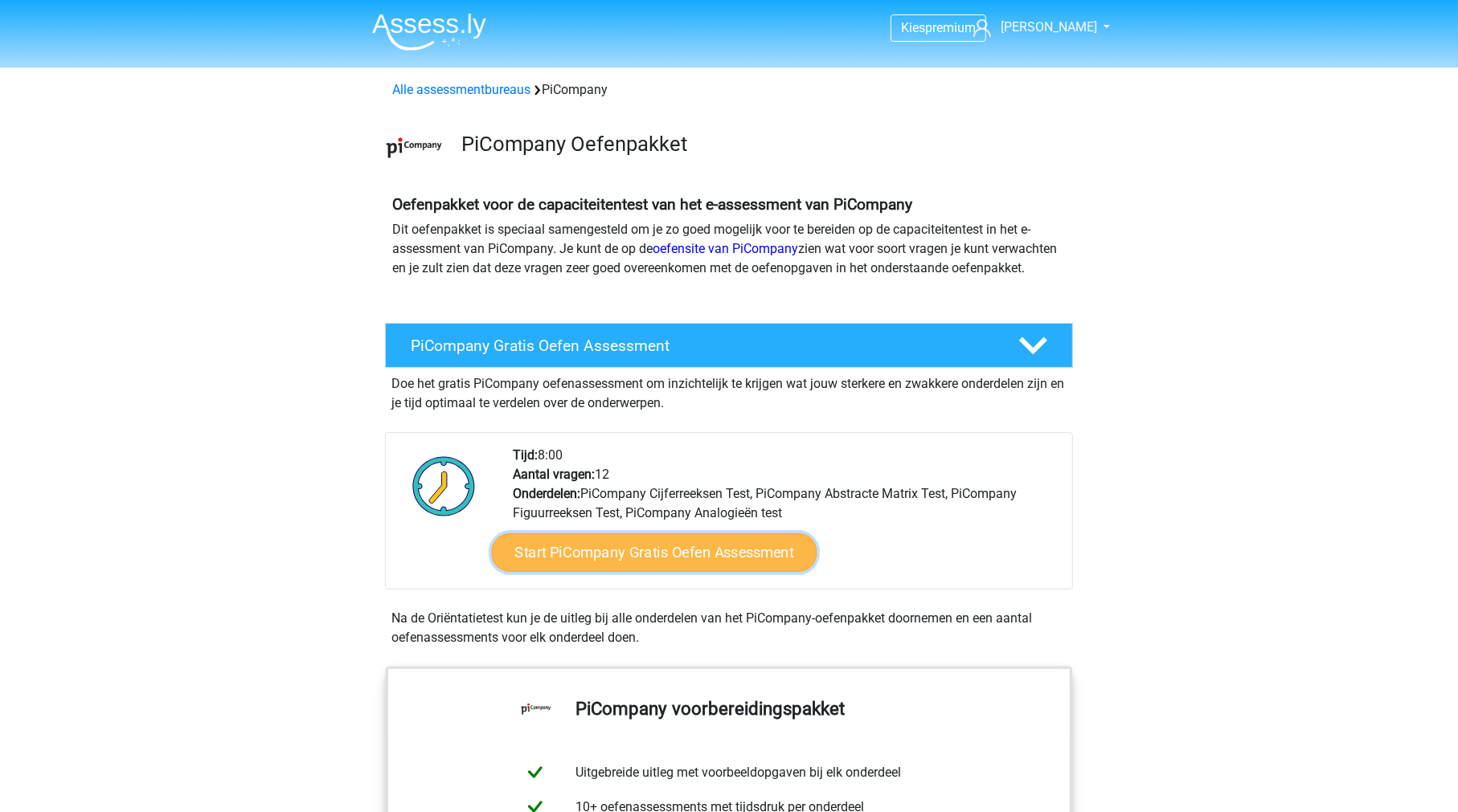
click at [681, 572] on link "Start PiCompany Gratis Oefen Assessment" at bounding box center [655, 553] width 325 height 39
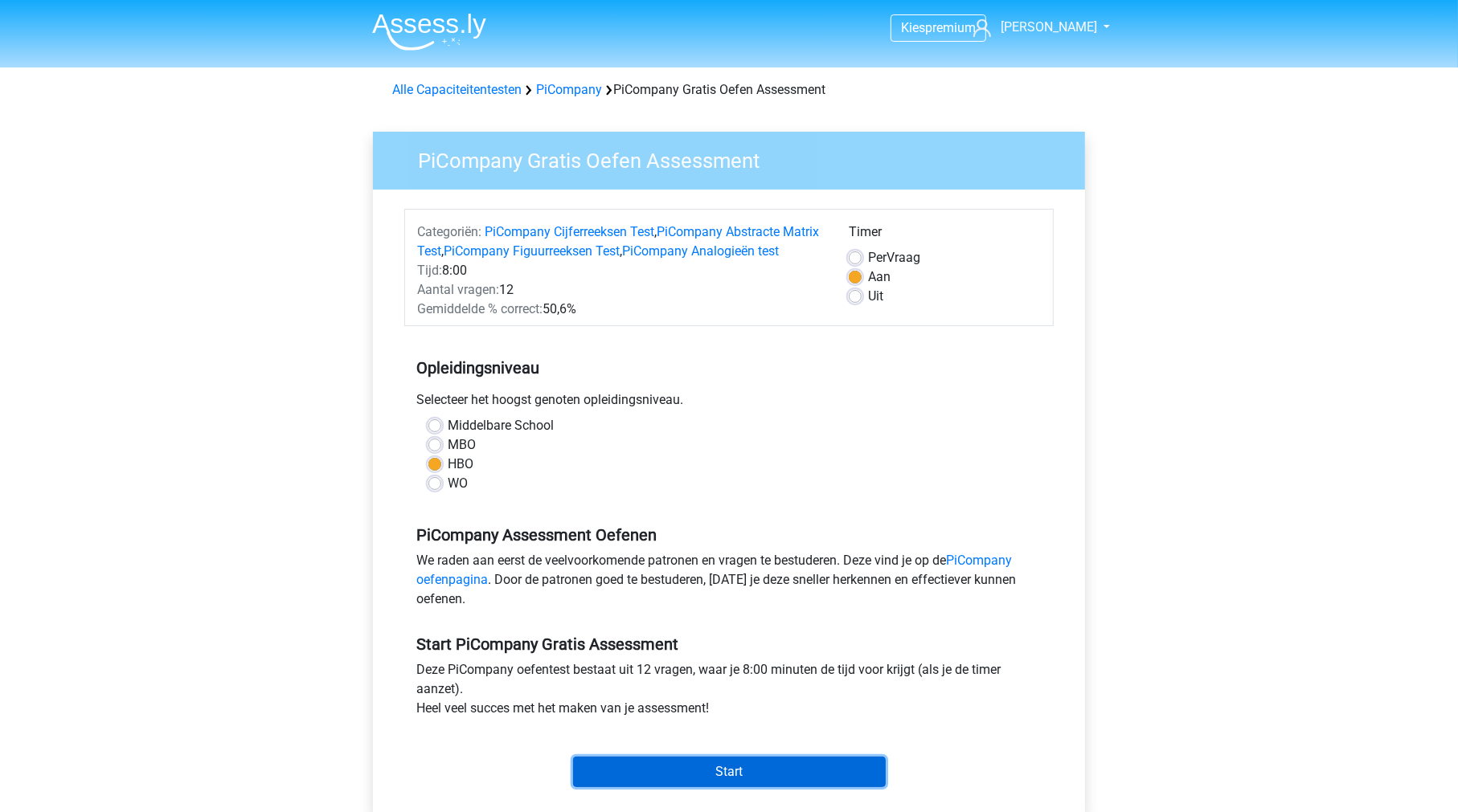
click at [680, 782] on input "Start" at bounding box center [729, 772] width 313 height 30
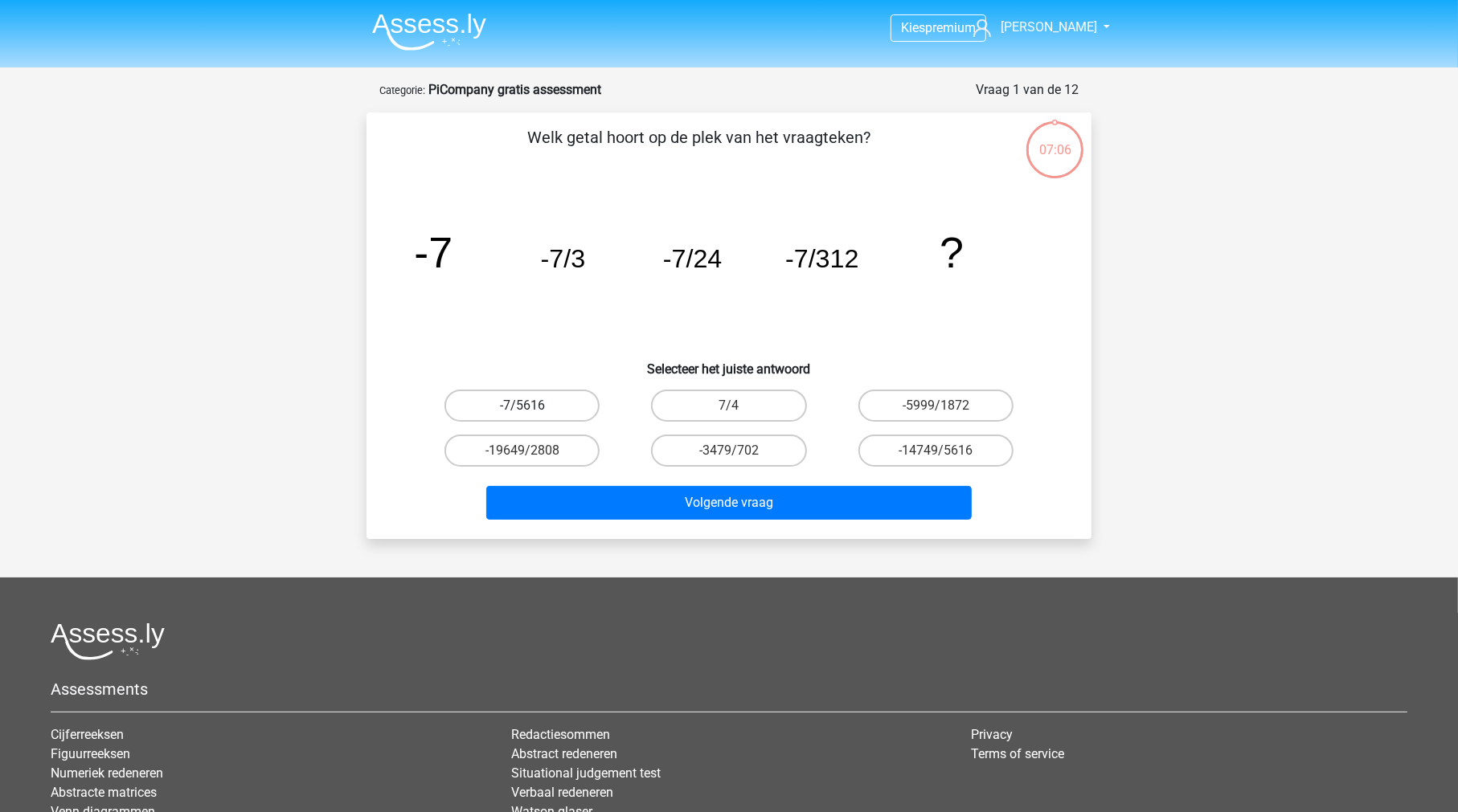
click at [560, 403] on label "-7/5616" at bounding box center [522, 405] width 155 height 32
click at [533, 406] on input "-7/5616" at bounding box center [527, 411] width 11 height 11
radio input "true"
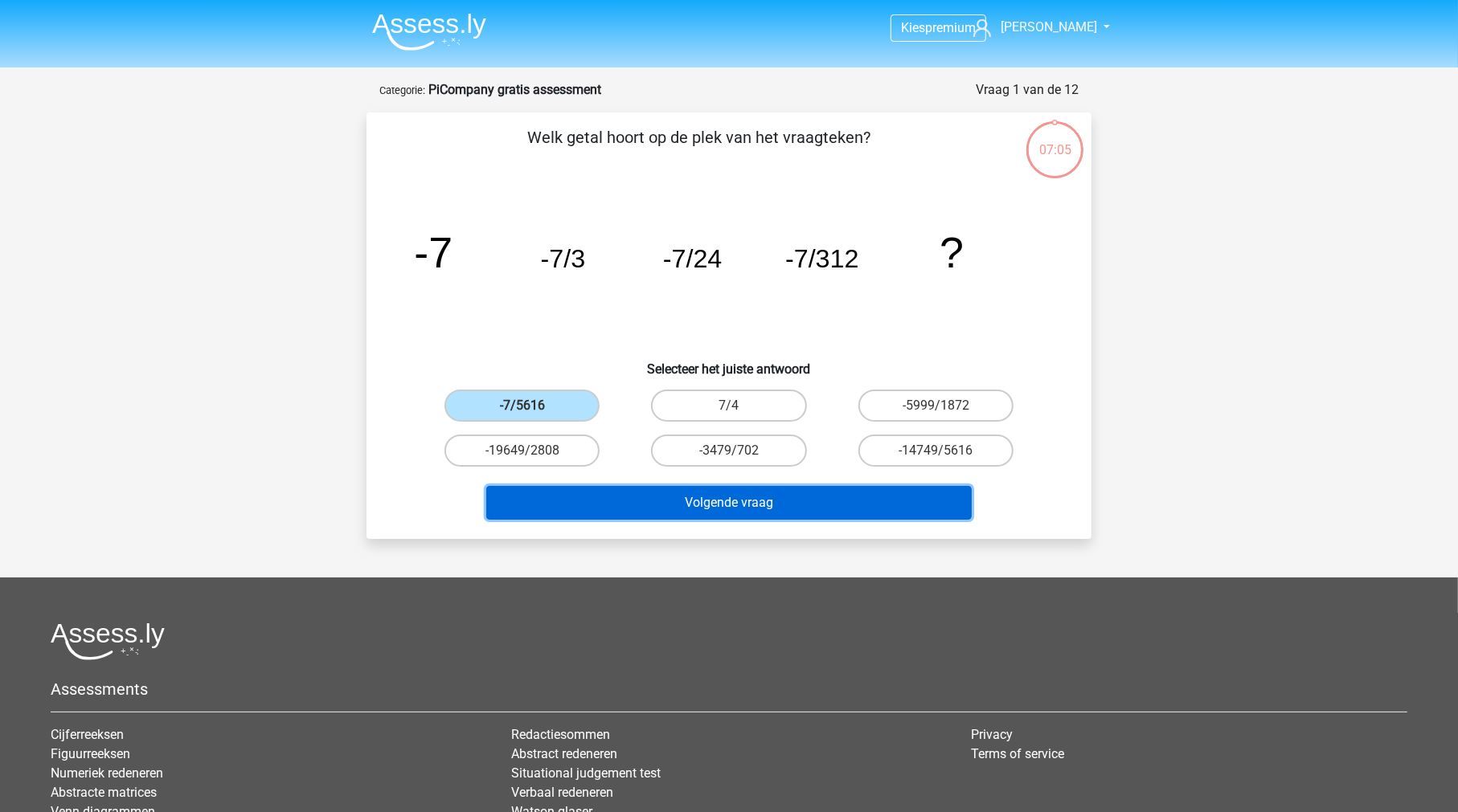
click at [755, 493] on button "Volgende vraag" at bounding box center [729, 502] width 486 height 34
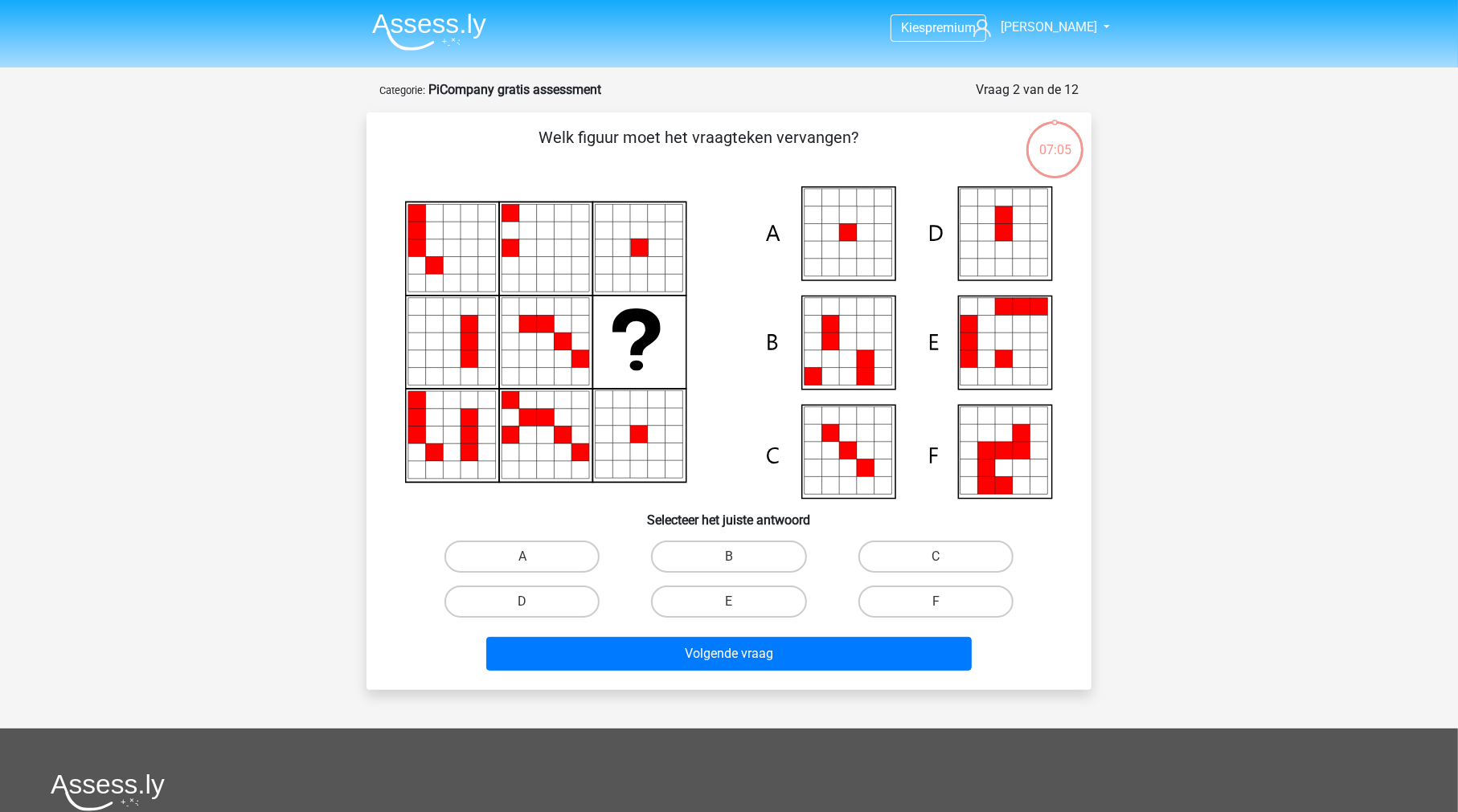
scroll to position [80, 0]
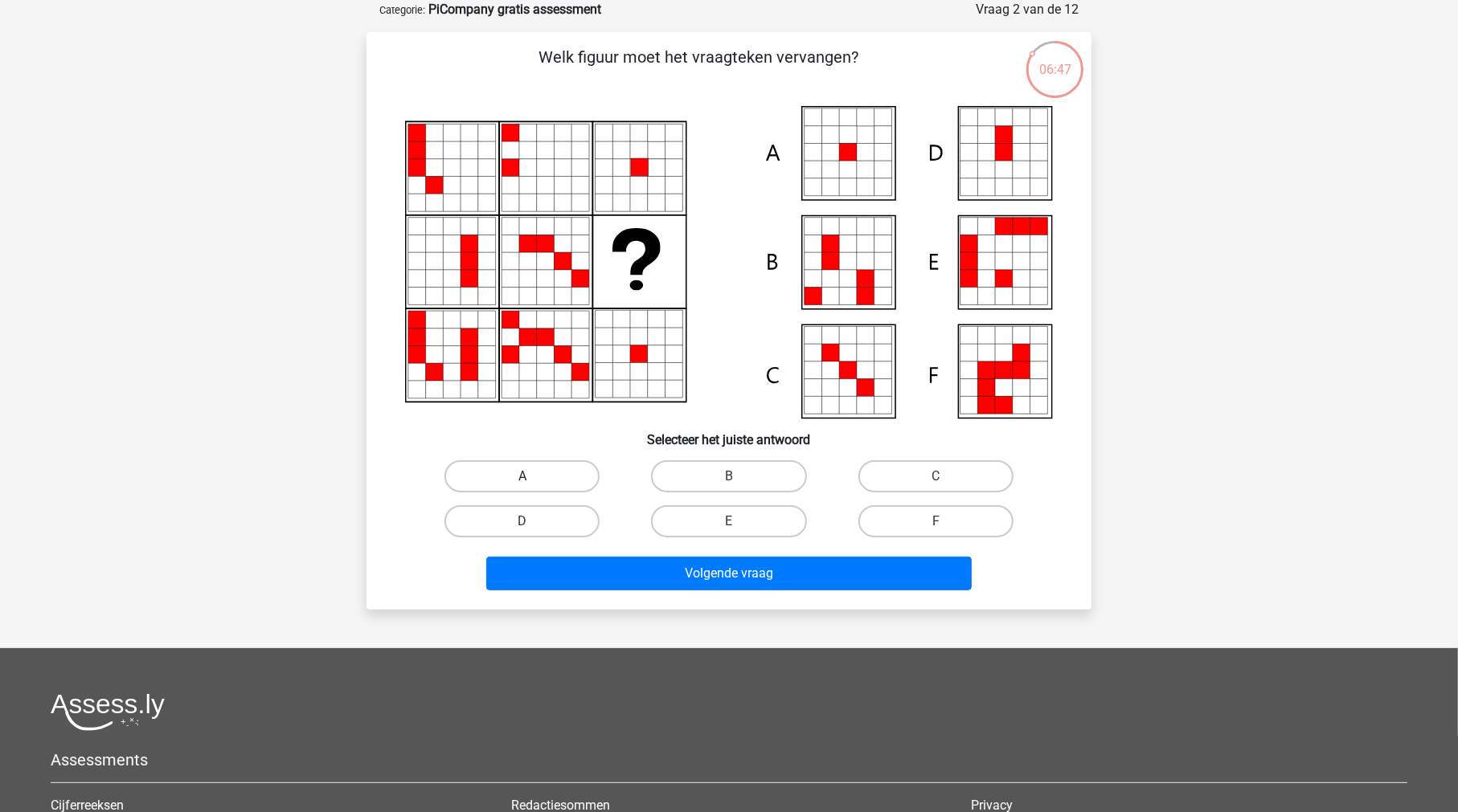
click at [552, 482] on label "A" at bounding box center [522, 476] width 155 height 32
click at [533, 482] on input "A" at bounding box center [527, 481] width 11 height 11
radio input "true"
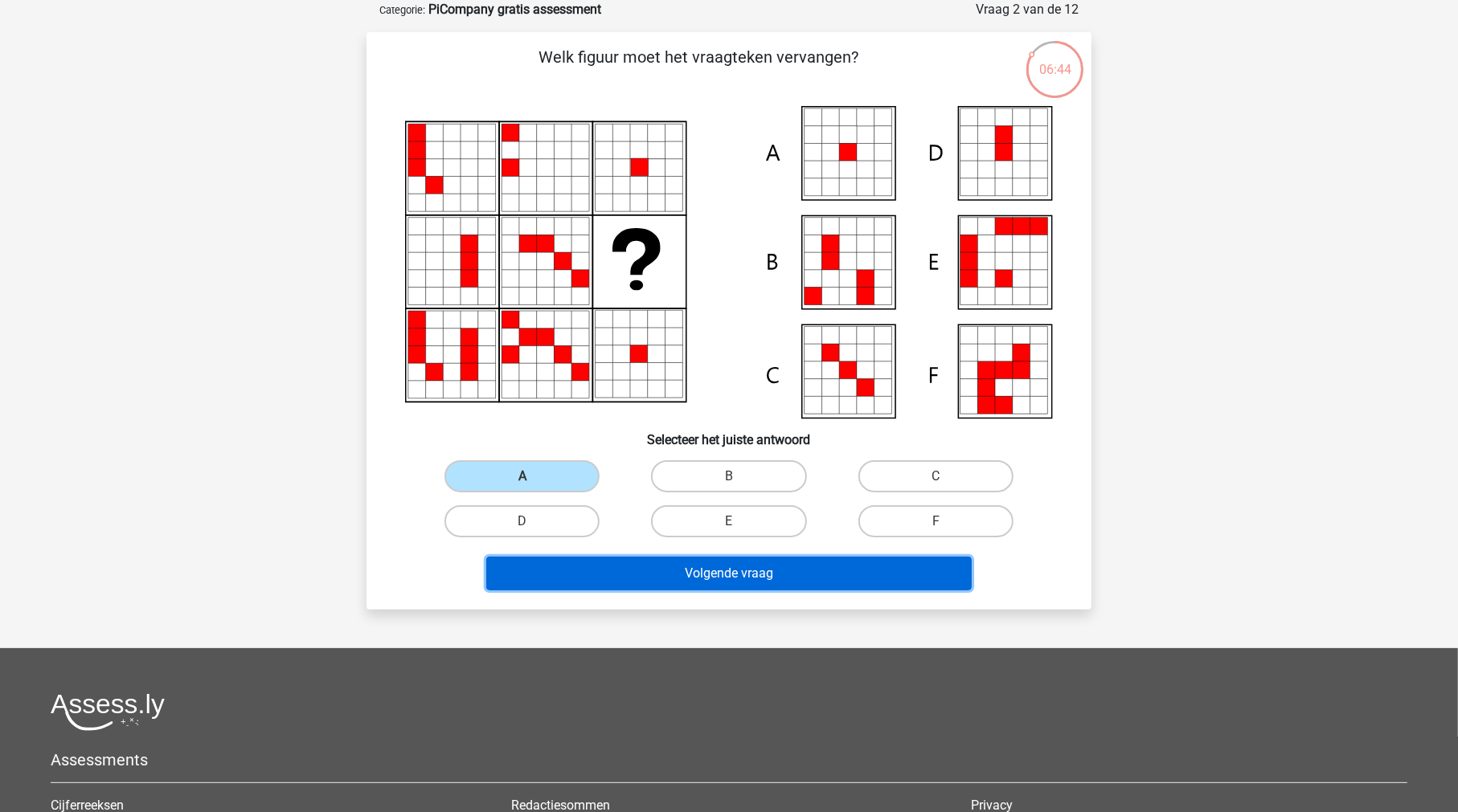
click at [723, 573] on button "Volgende vraag" at bounding box center [729, 573] width 486 height 34
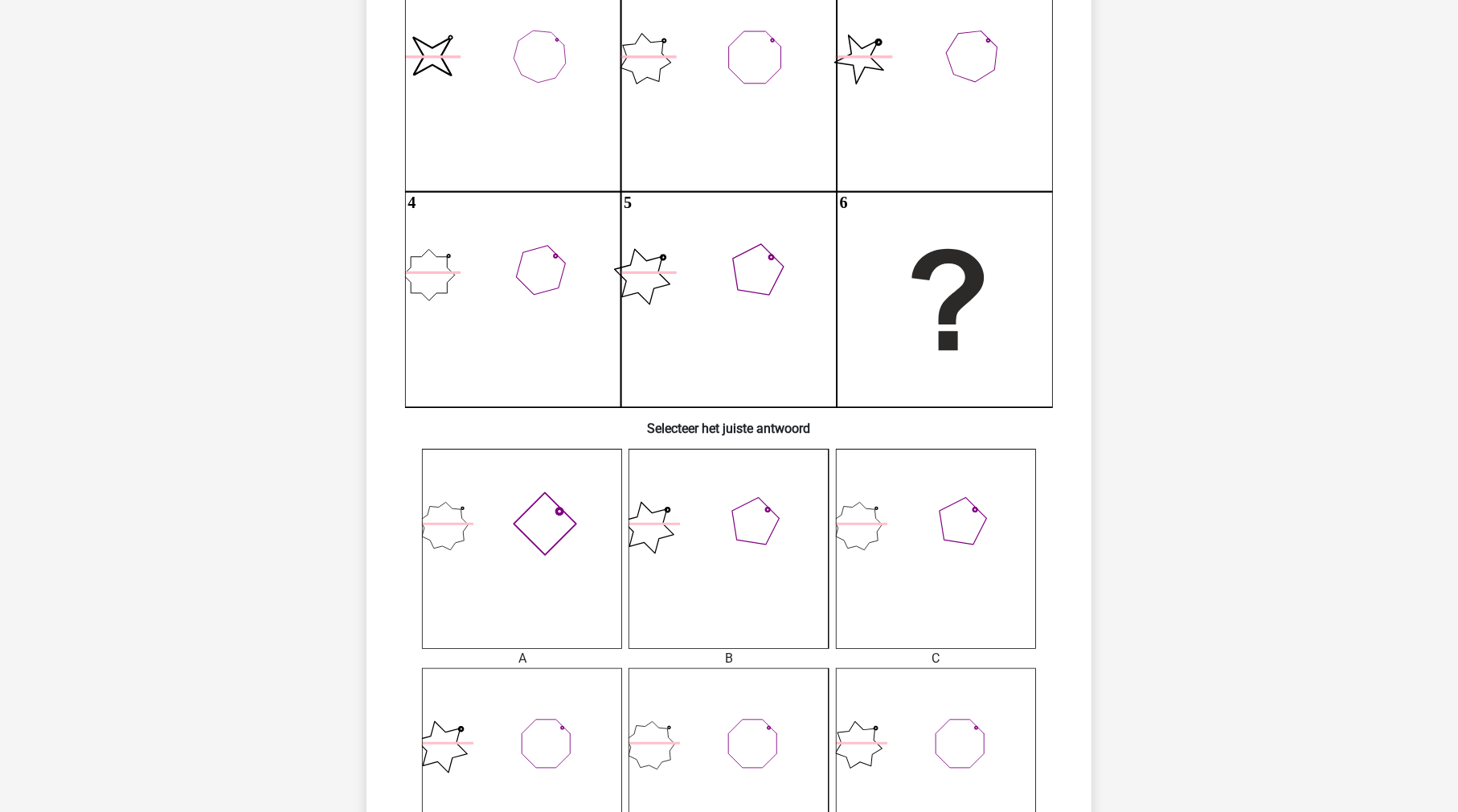
scroll to position [209, 0]
click at [534, 507] on icon at bounding box center [522, 551] width 200 height 200
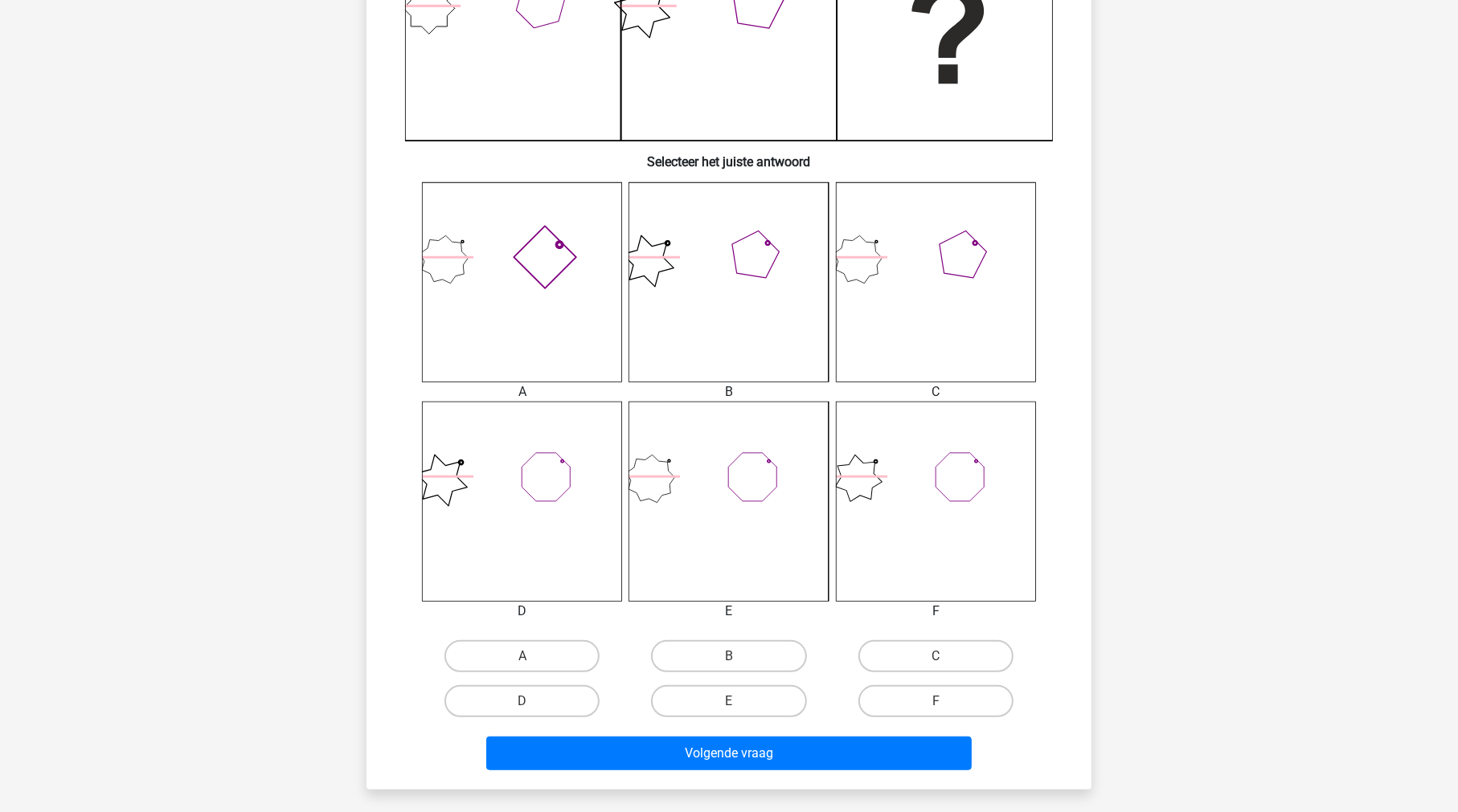
scroll to position [478, 0]
click at [573, 655] on label "A" at bounding box center [522, 655] width 155 height 32
click at [533, 655] on input "A" at bounding box center [527, 660] width 11 height 11
radio input "true"
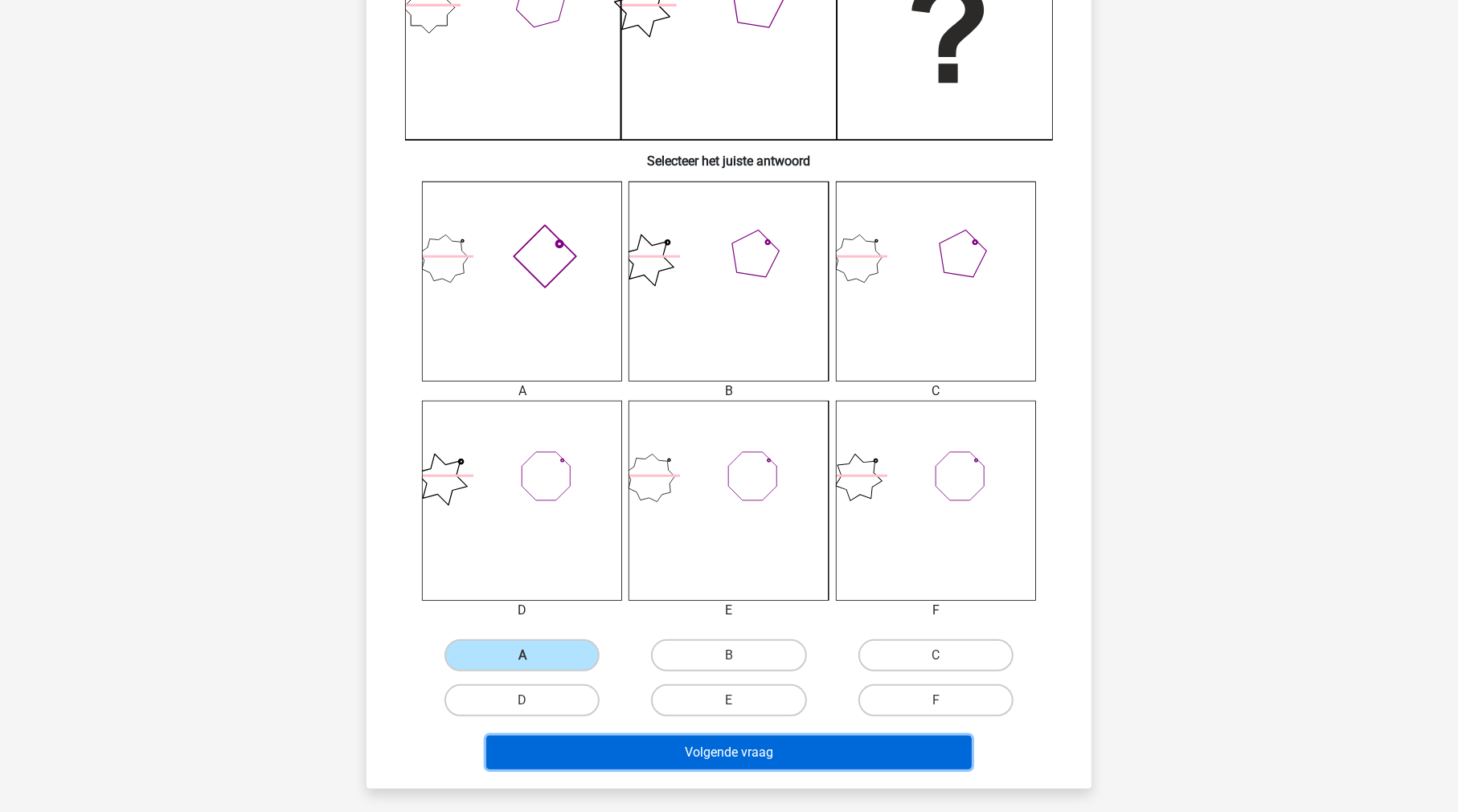
click at [712, 755] on button "Volgende vraag" at bounding box center [729, 752] width 486 height 34
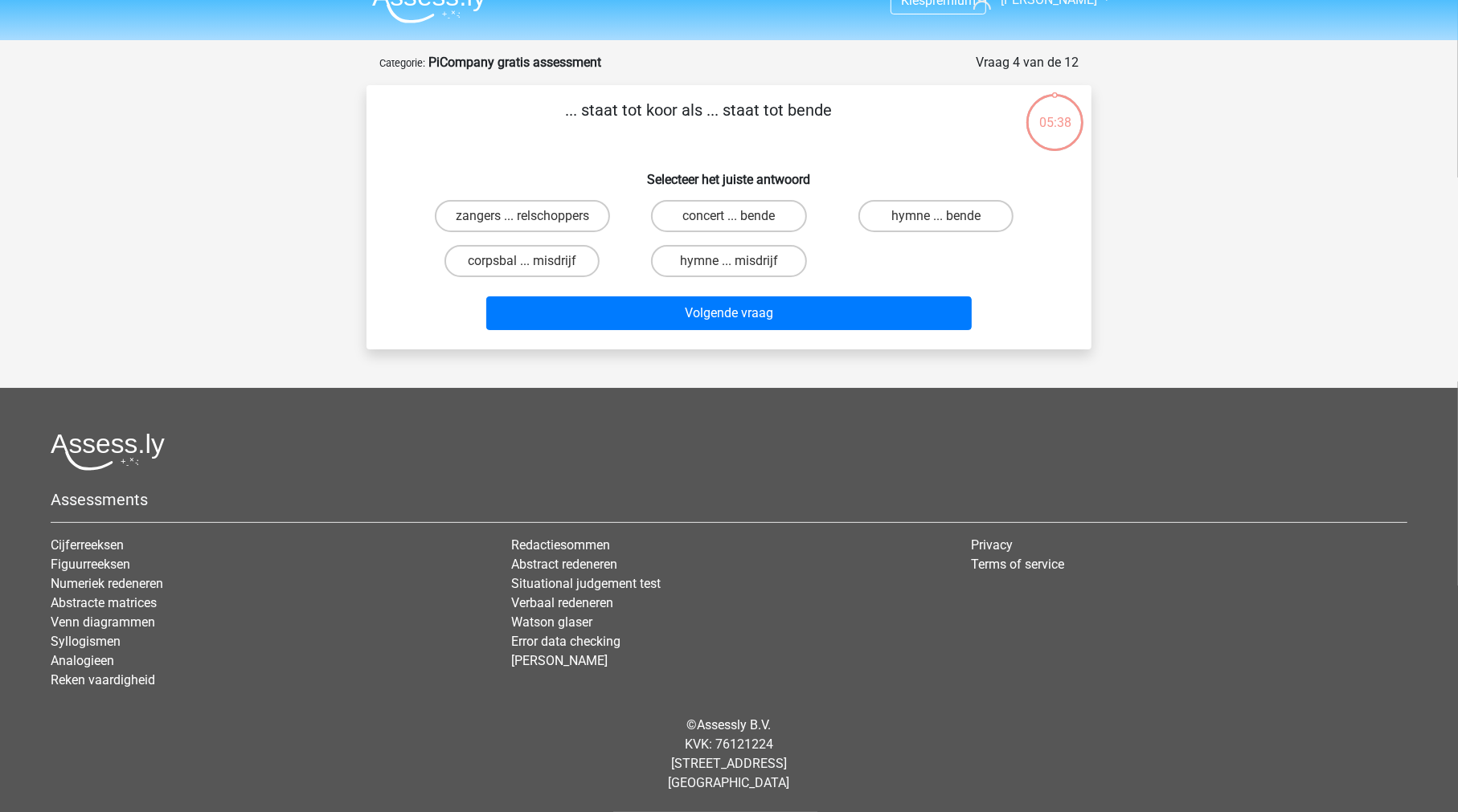
scroll to position [26, 0]
click at [552, 211] on label "zangers ... relschoppers" at bounding box center [522, 217] width 175 height 32
click at [533, 217] on input "zangers ... relschoppers" at bounding box center [527, 222] width 11 height 11
radio input "true"
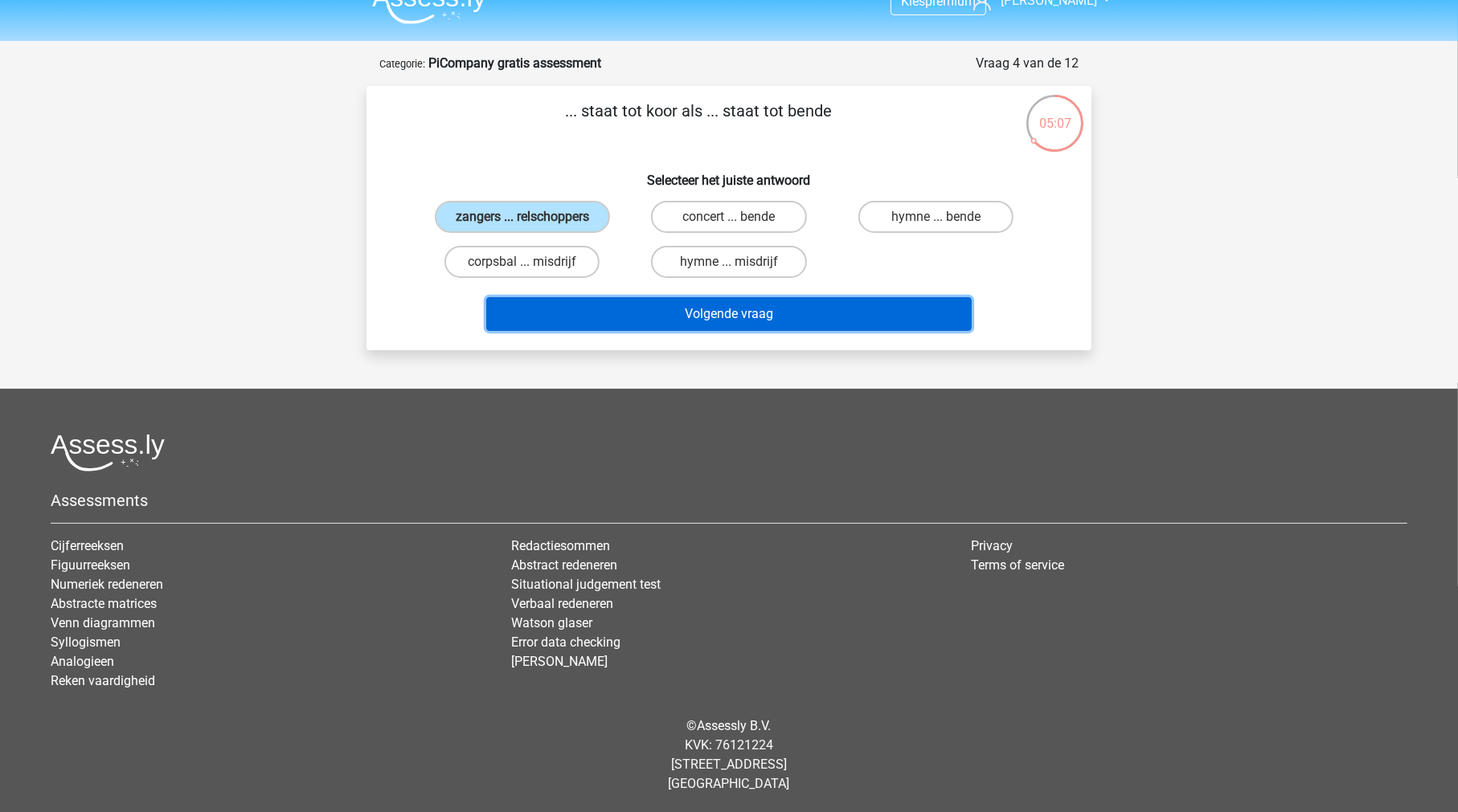
click at [693, 312] on button "Volgende vraag" at bounding box center [729, 314] width 486 height 34
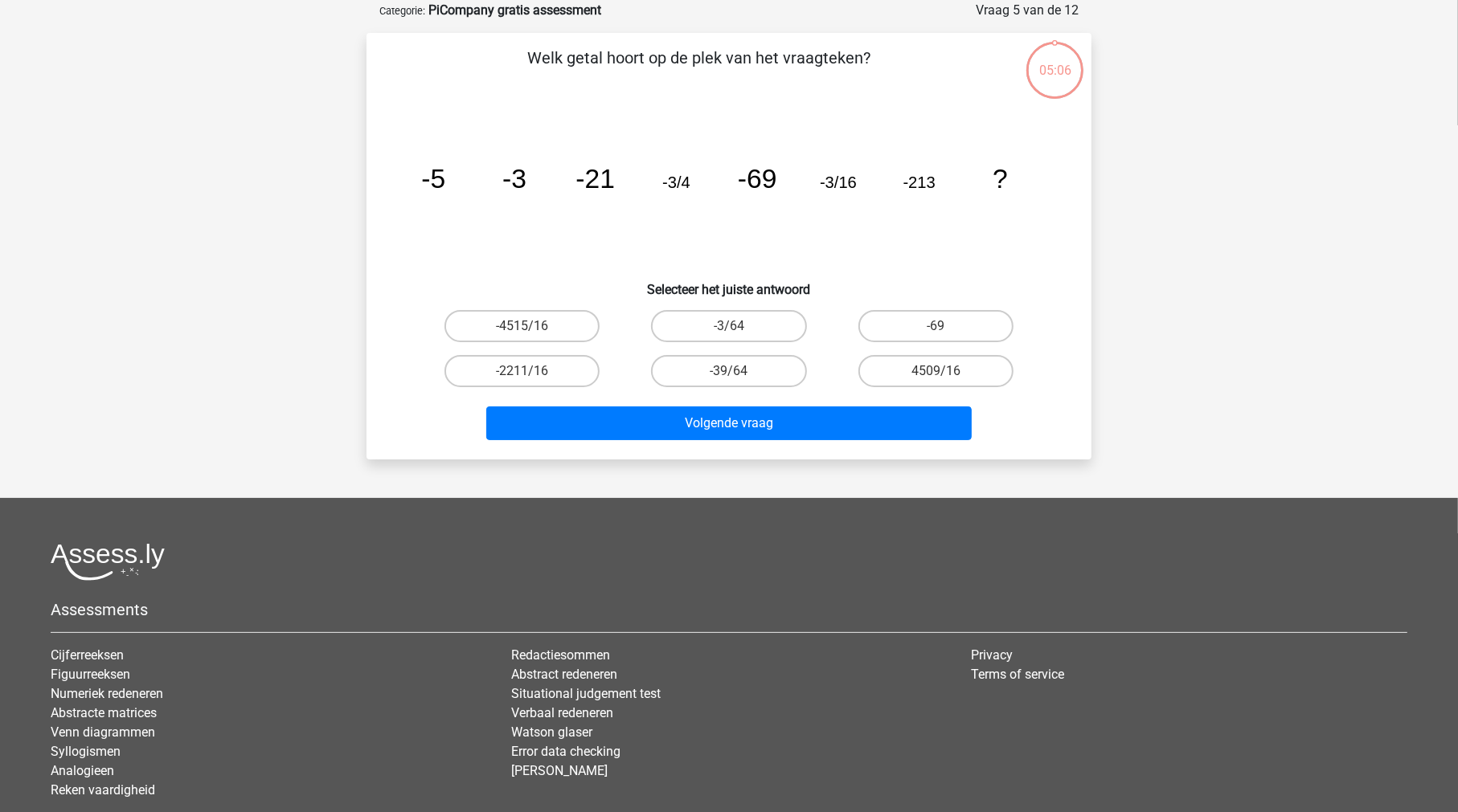
scroll to position [80, 0]
click at [743, 327] on label "-3/64" at bounding box center [728, 325] width 155 height 32
click at [739, 327] on input "-3/64" at bounding box center [734, 330] width 11 height 11
radio input "true"
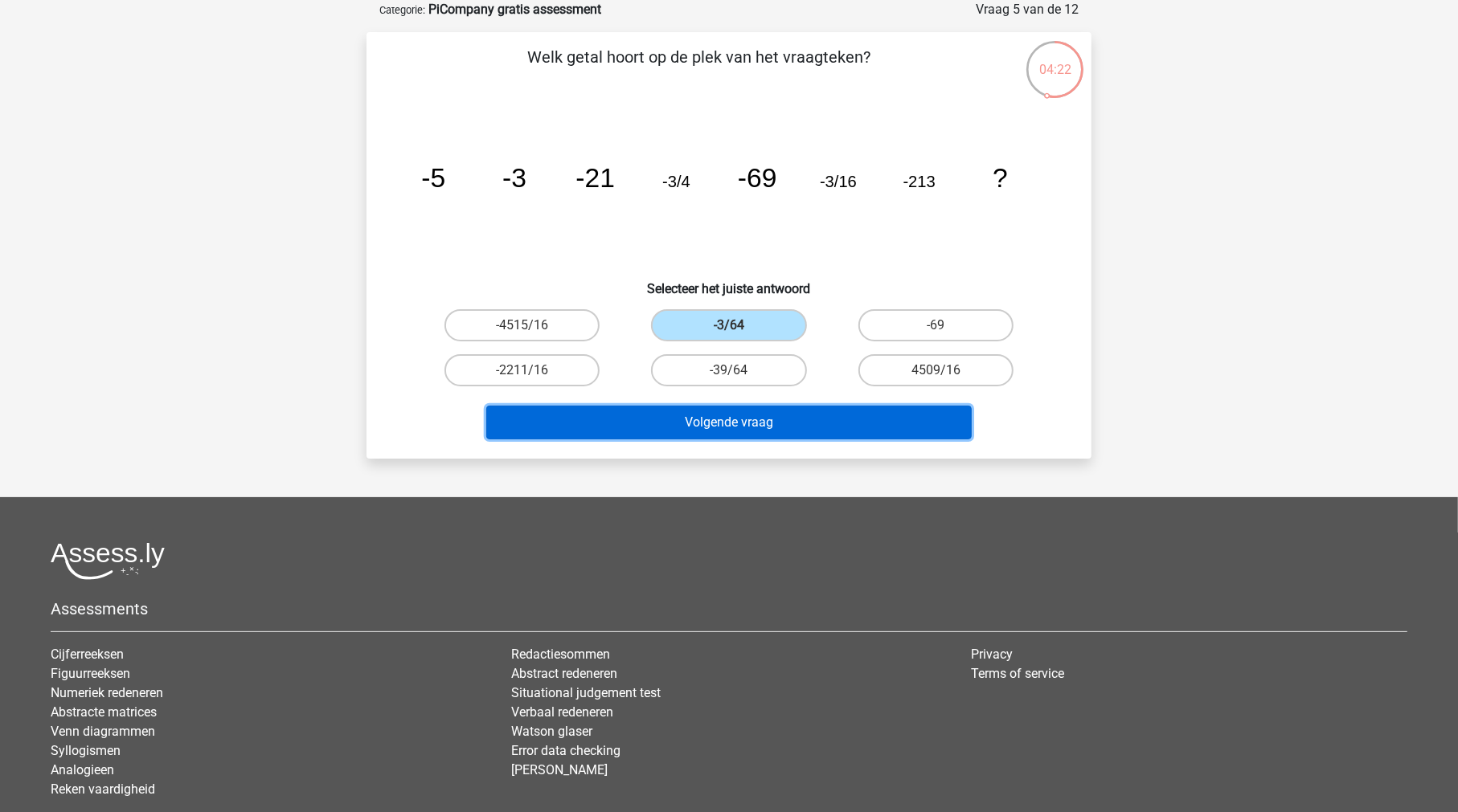
click at [738, 428] on button "Volgende vraag" at bounding box center [729, 422] width 486 height 34
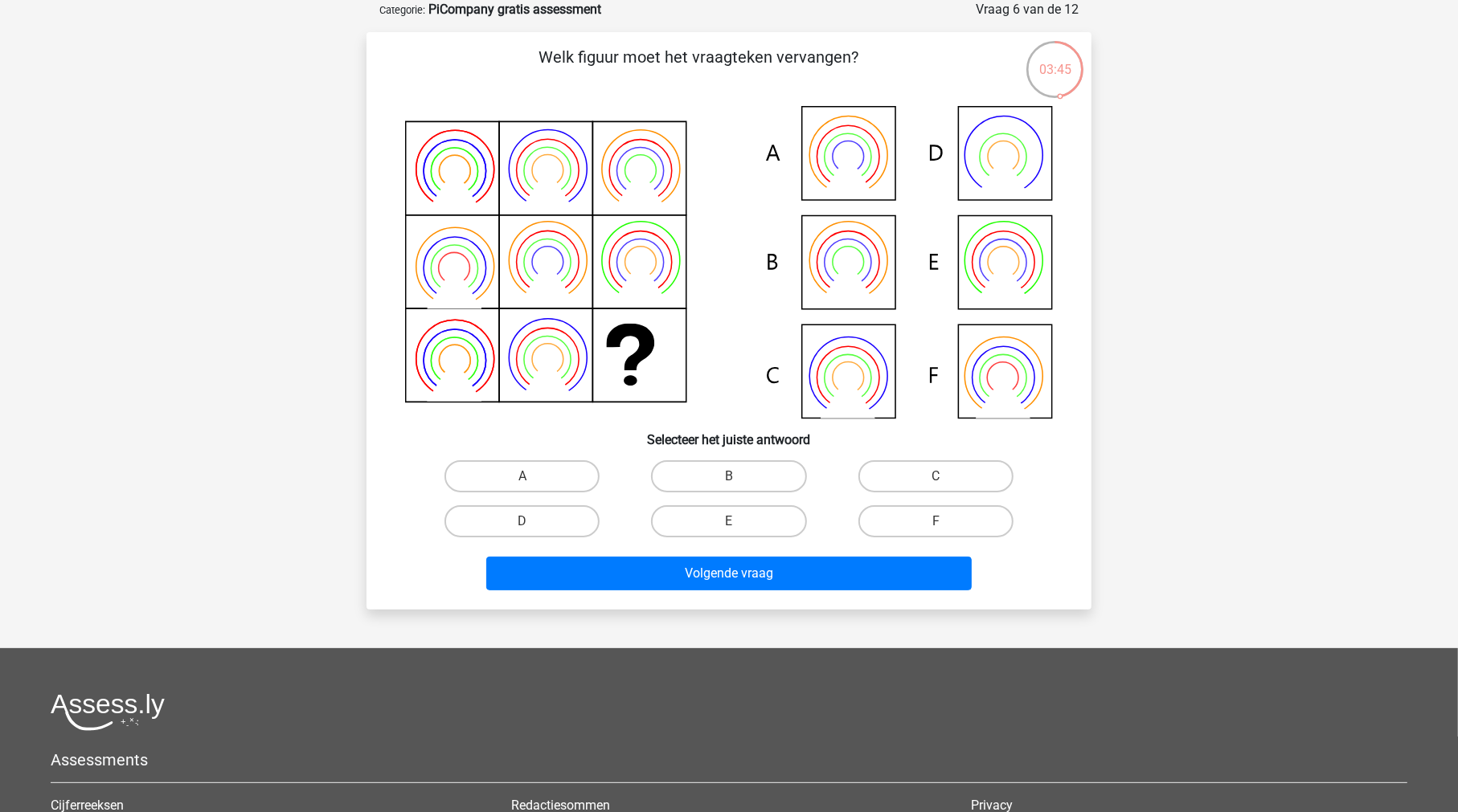
click at [944, 522] on input "F" at bounding box center [941, 526] width 11 height 11
radio input "true"
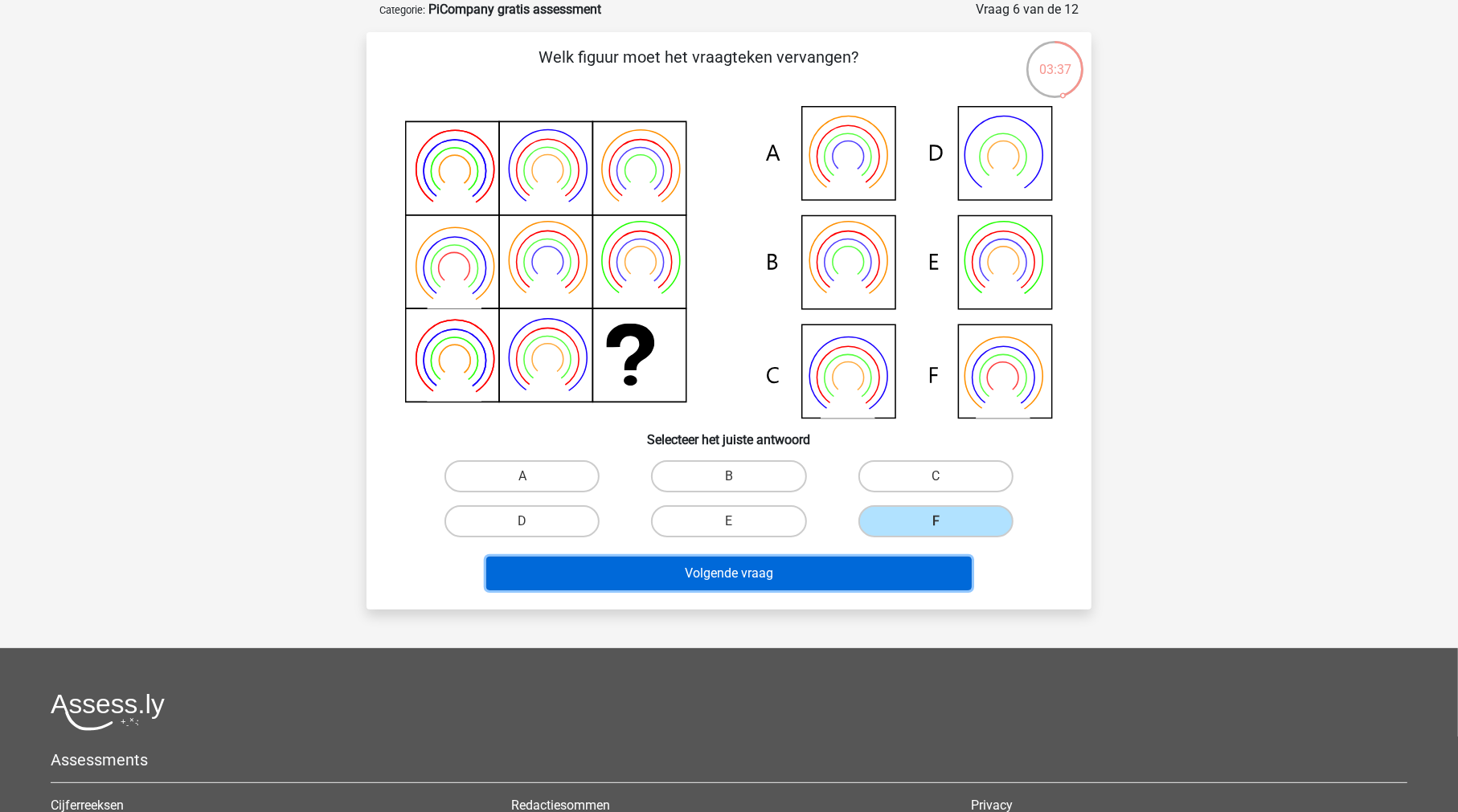
click at [835, 573] on button "Volgende vraag" at bounding box center [729, 573] width 486 height 34
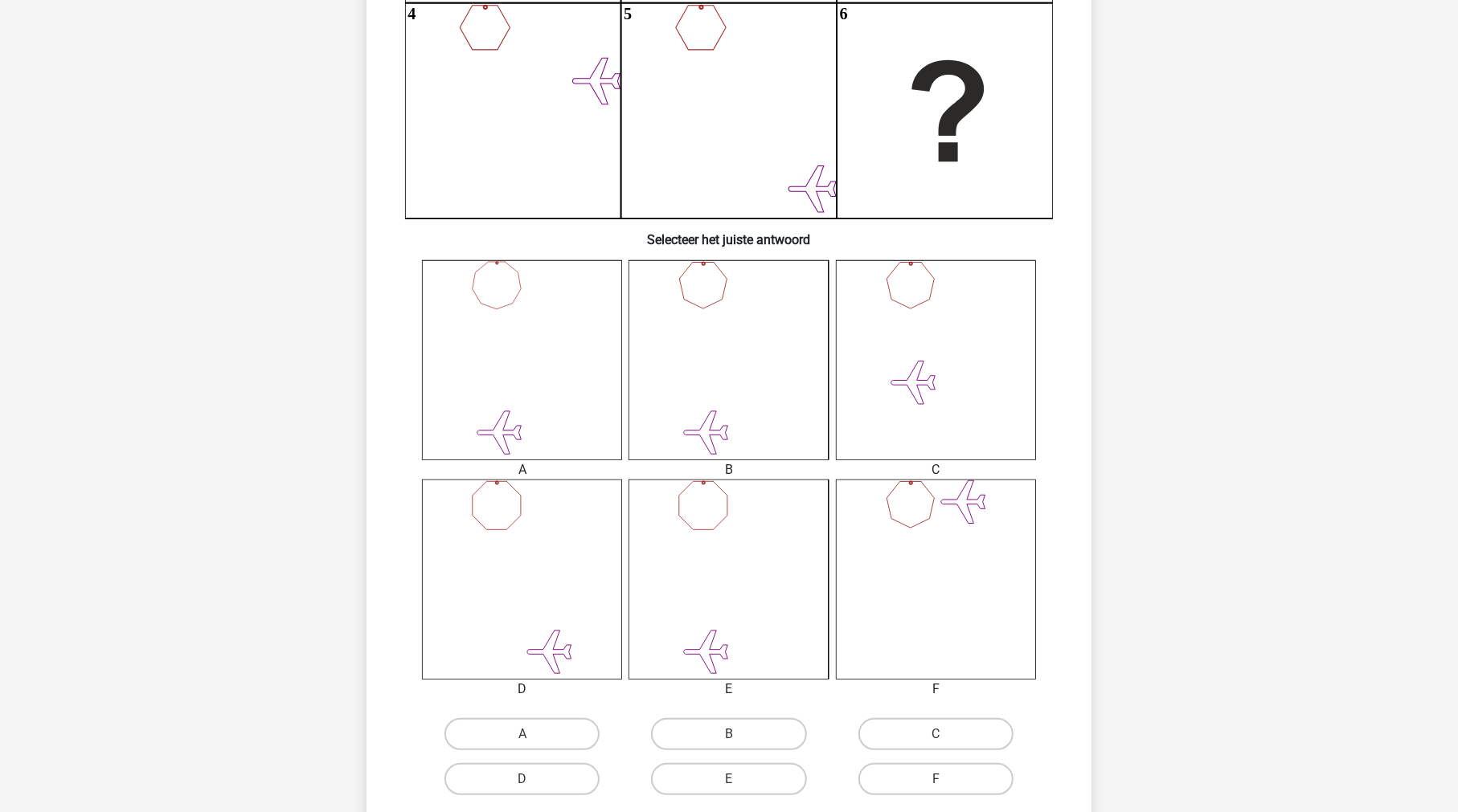
scroll to position [413, 0]
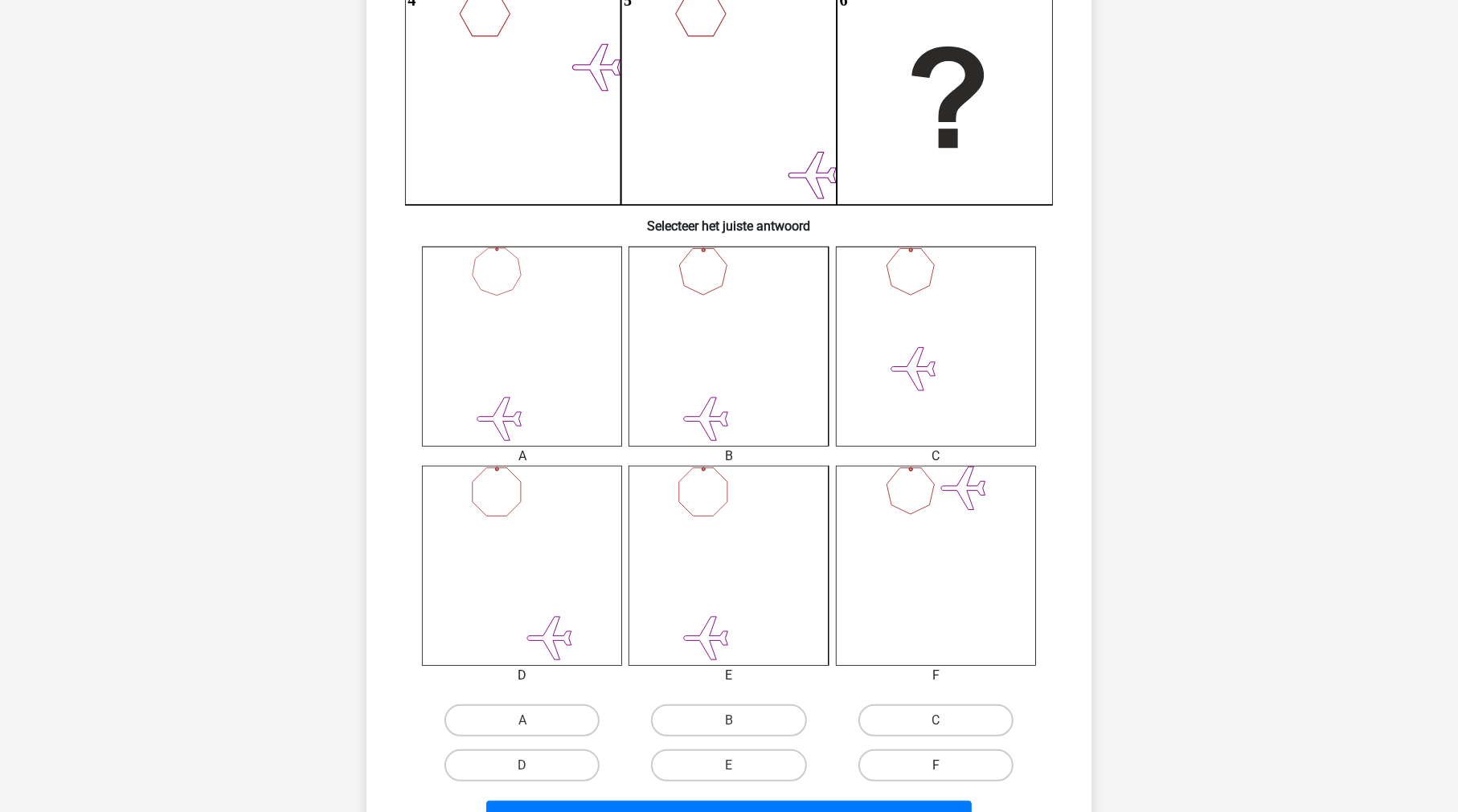
click at [922, 757] on label "F" at bounding box center [936, 765] width 155 height 32
click at [936, 765] on input "F" at bounding box center [941, 770] width 11 height 11
radio input "true"
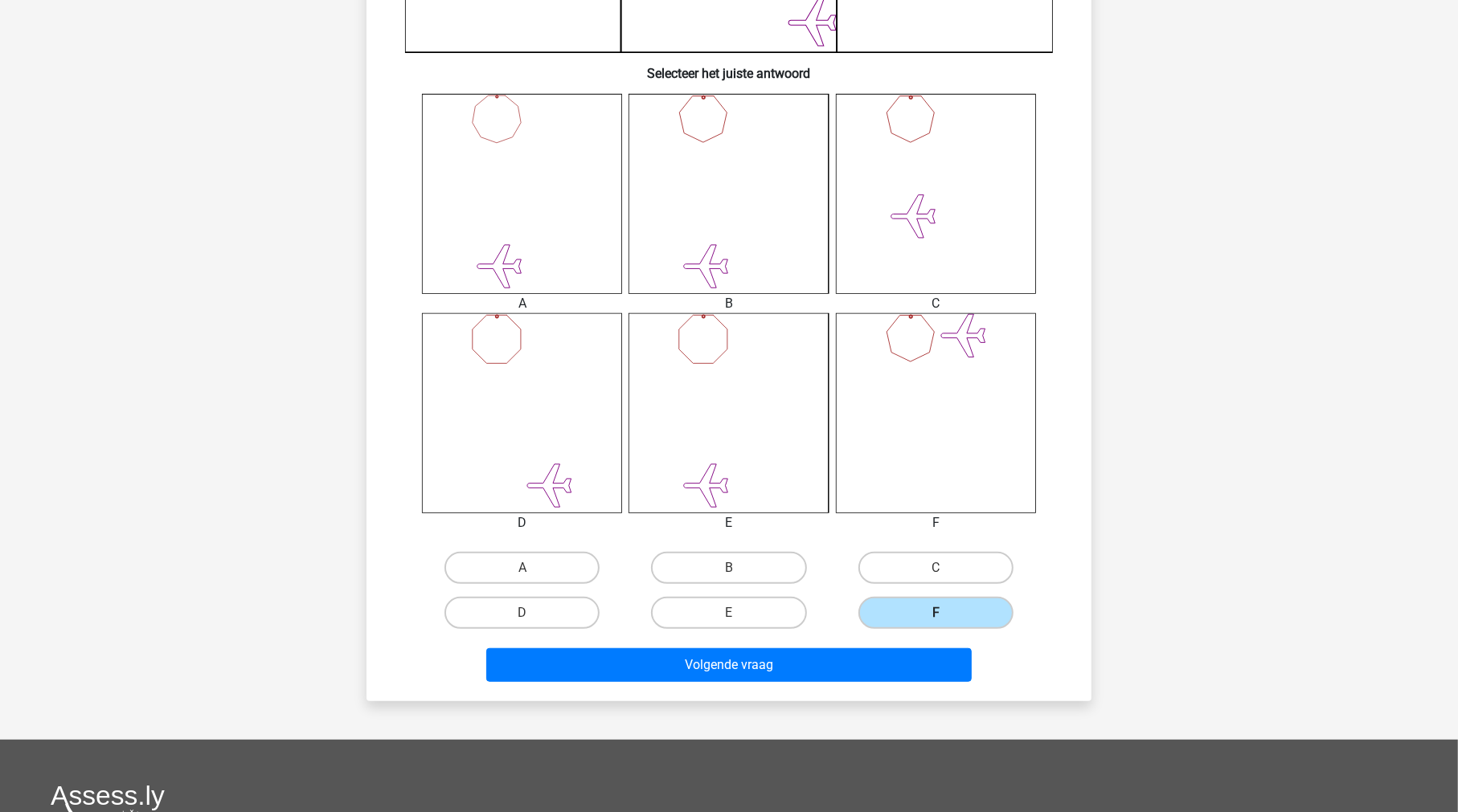
scroll to position [573, 0]
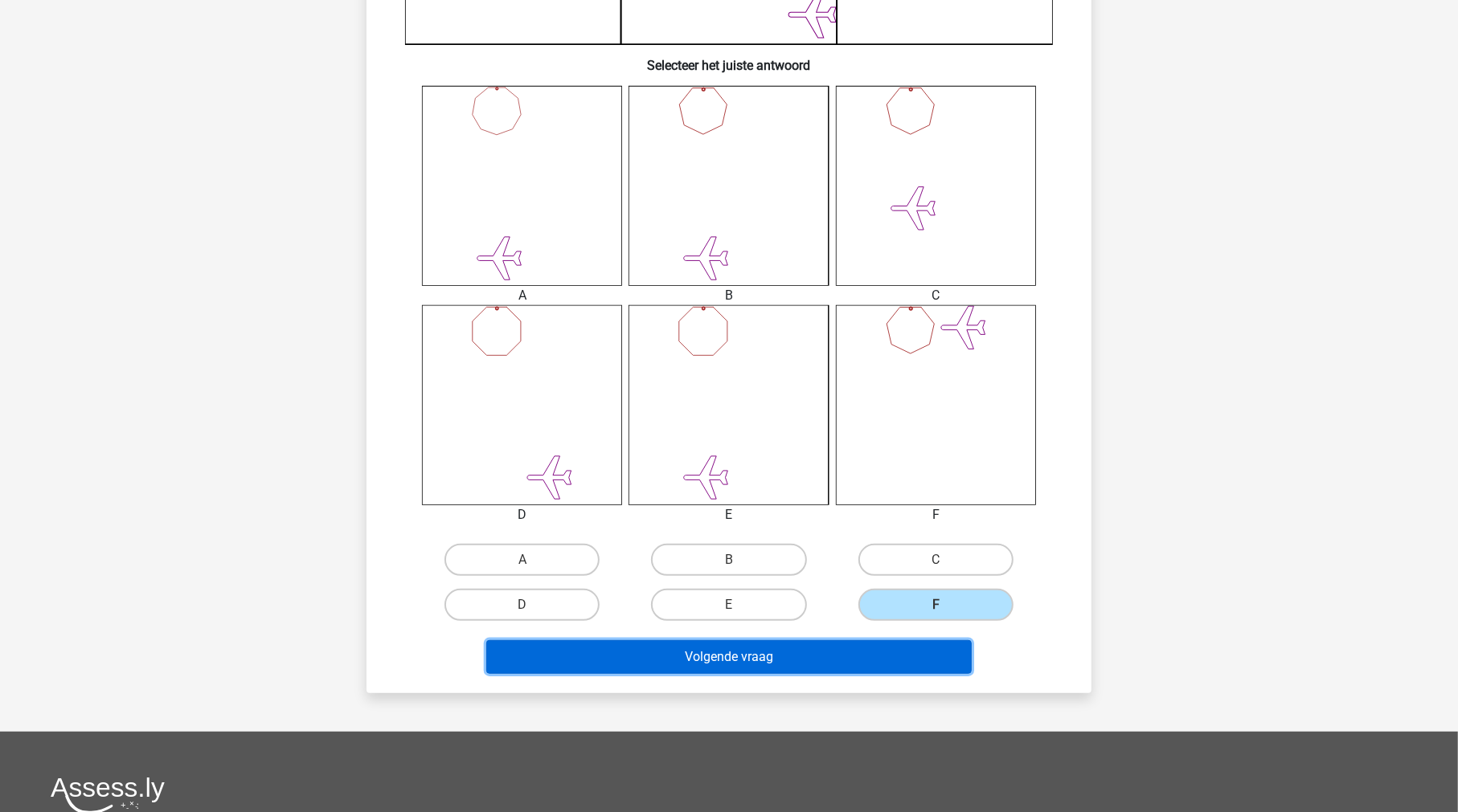
click at [839, 658] on button "Volgende vraag" at bounding box center [729, 657] width 486 height 34
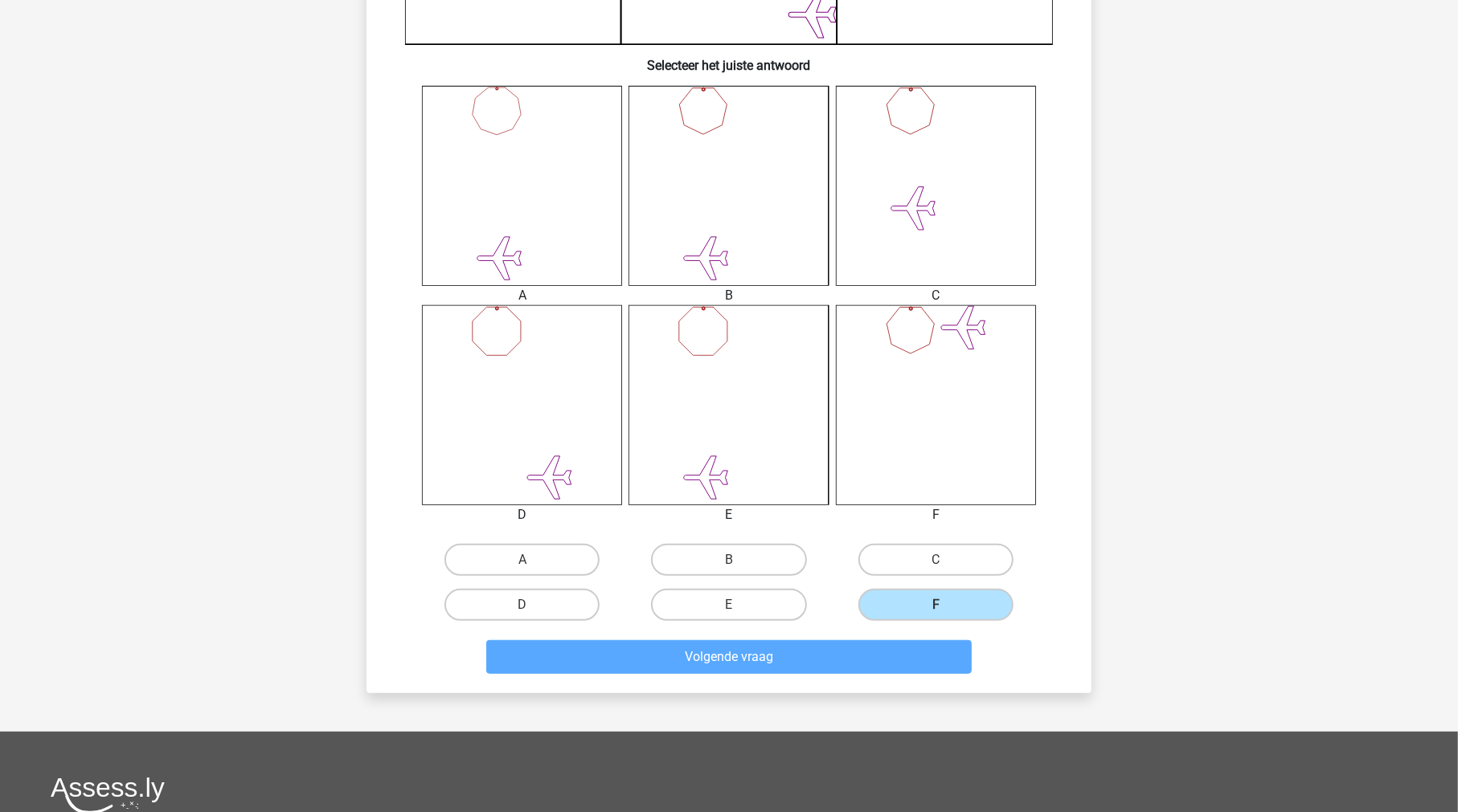
scroll to position [26, 0]
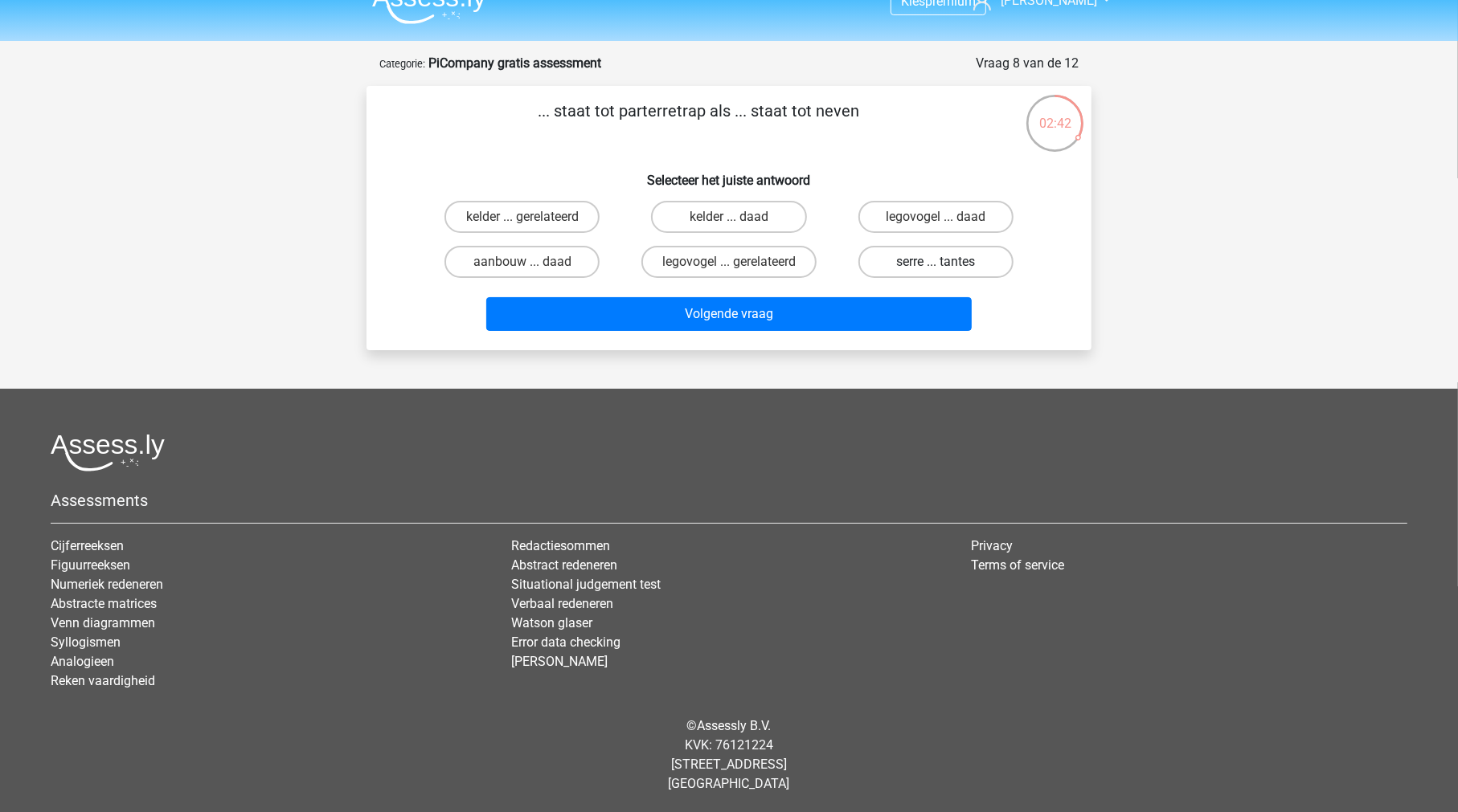
click at [900, 253] on label "serre ... tantes" at bounding box center [936, 261] width 155 height 32
click at [936, 262] on input "serre ... tantes" at bounding box center [941, 267] width 11 height 11
radio input "true"
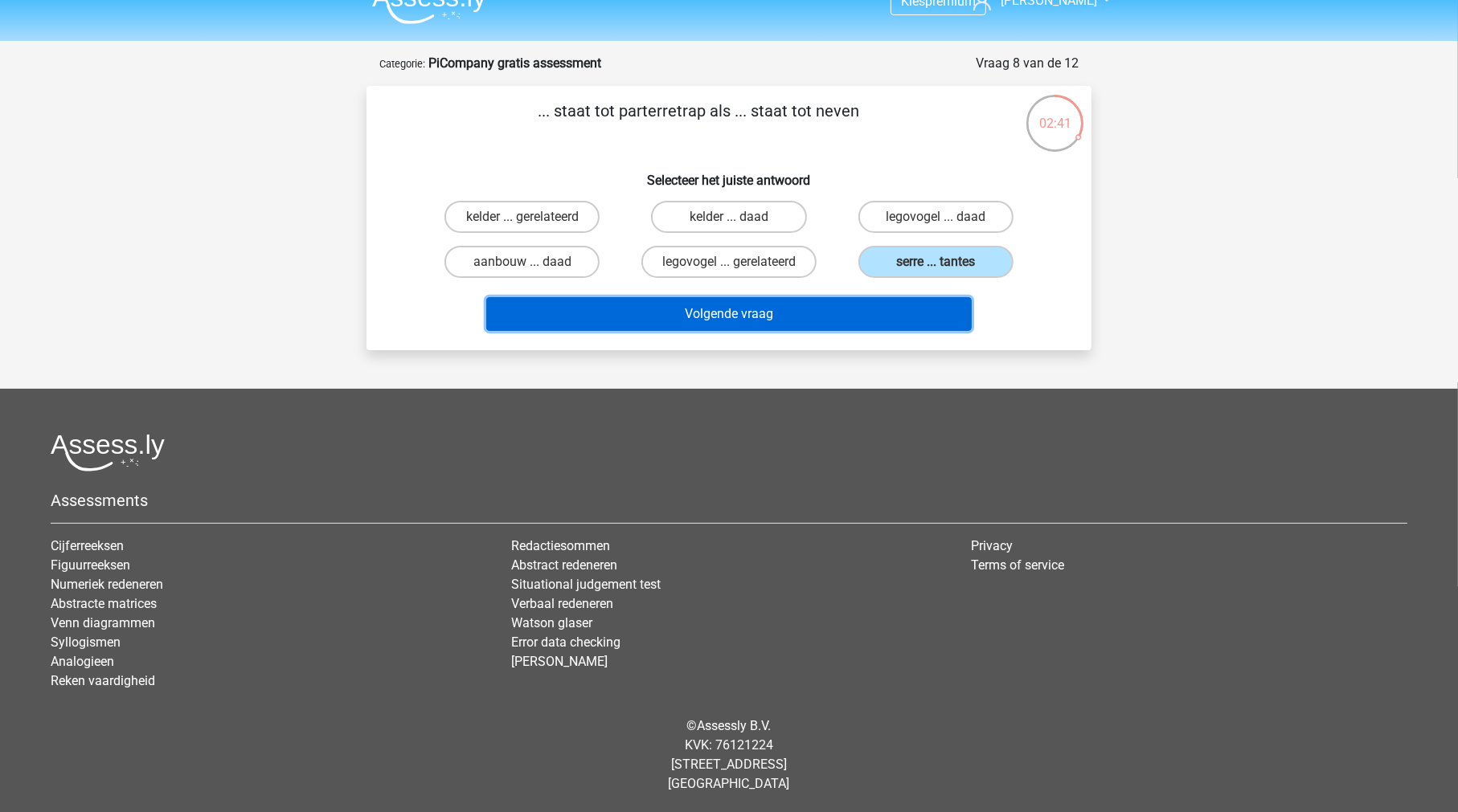
click at [783, 314] on button "Volgende vraag" at bounding box center [729, 314] width 486 height 34
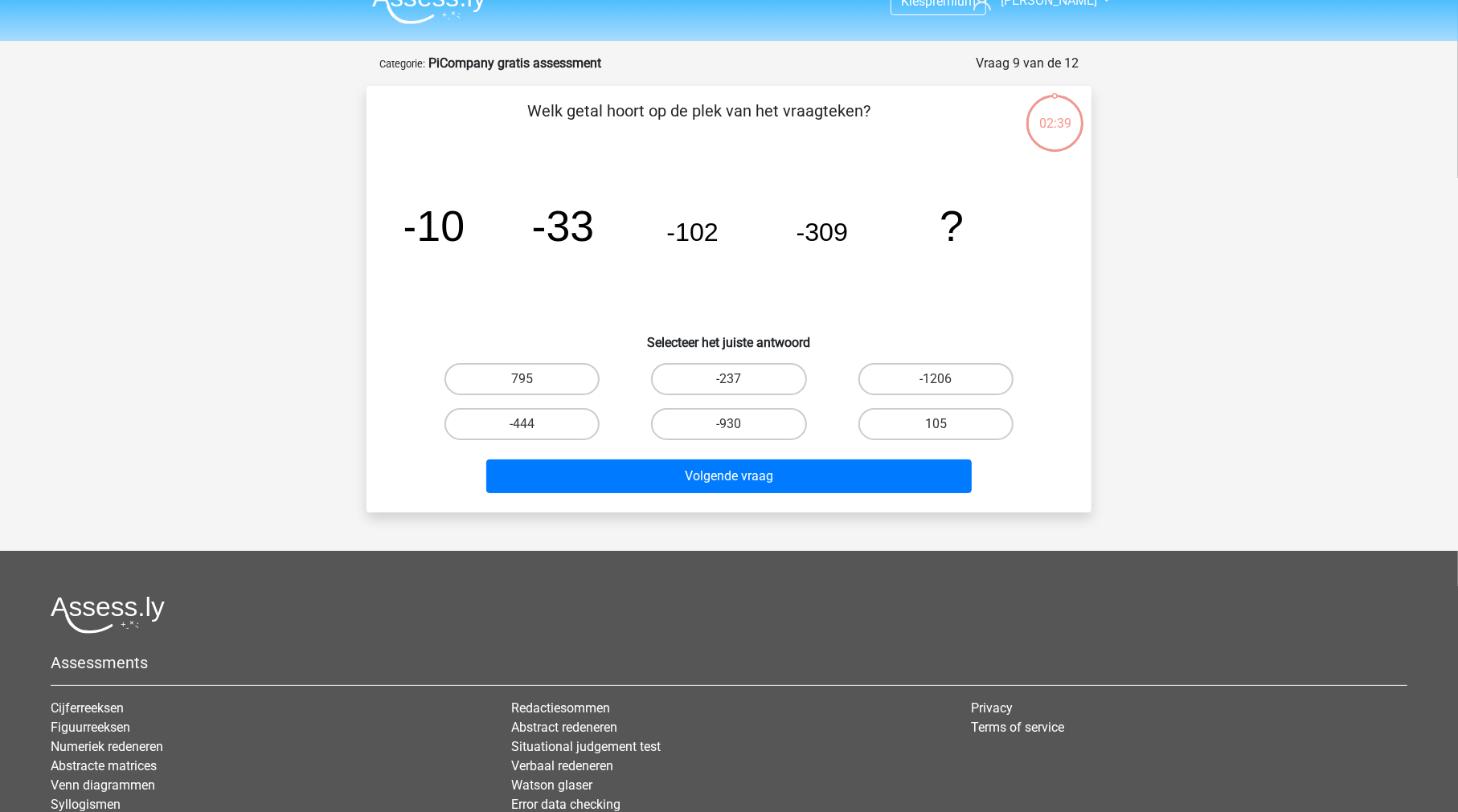
scroll to position [80, 0]
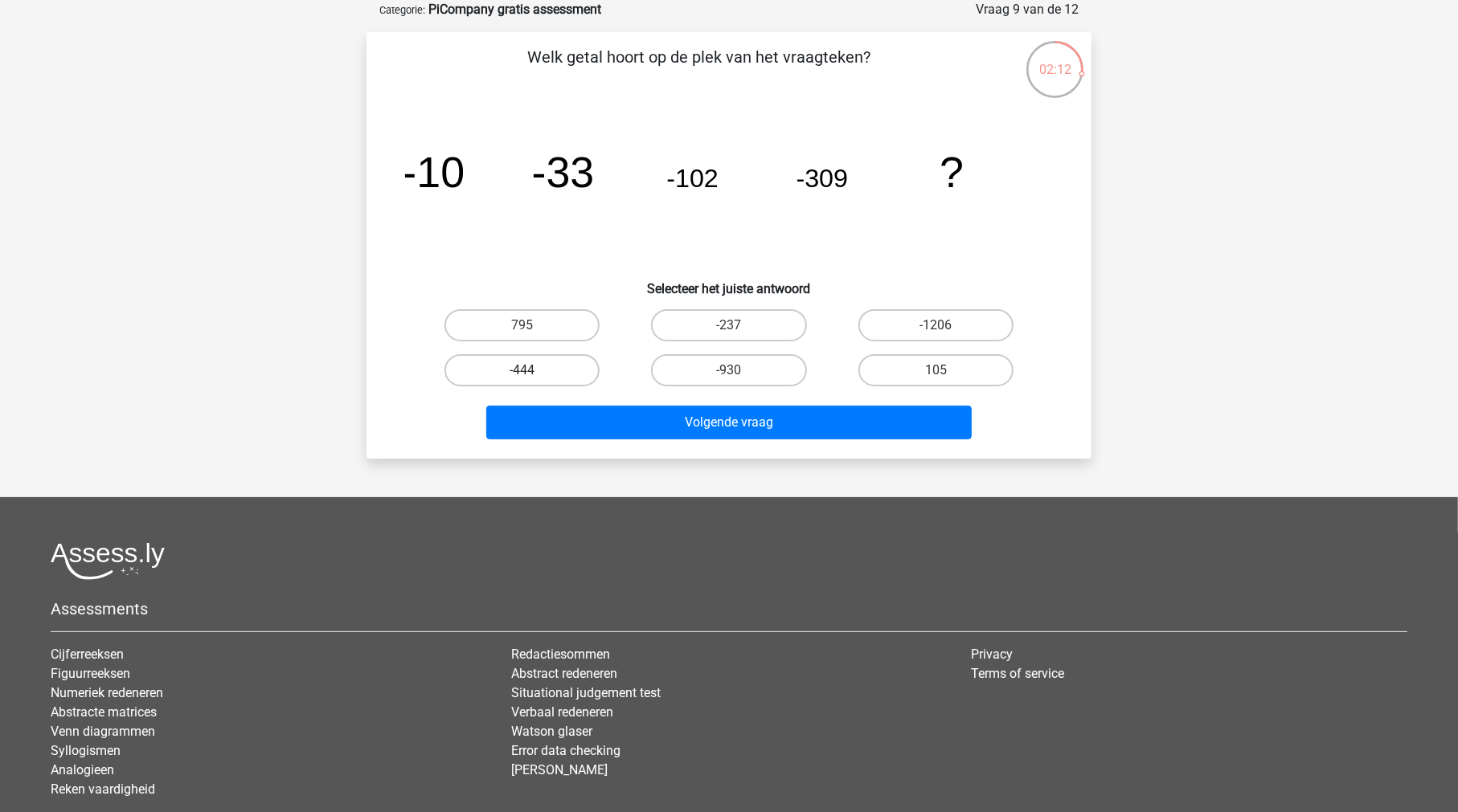
click at [544, 372] on label "-444" at bounding box center [522, 369] width 155 height 32
click at [533, 372] on input "-444" at bounding box center [527, 375] width 11 height 11
radio input "true"
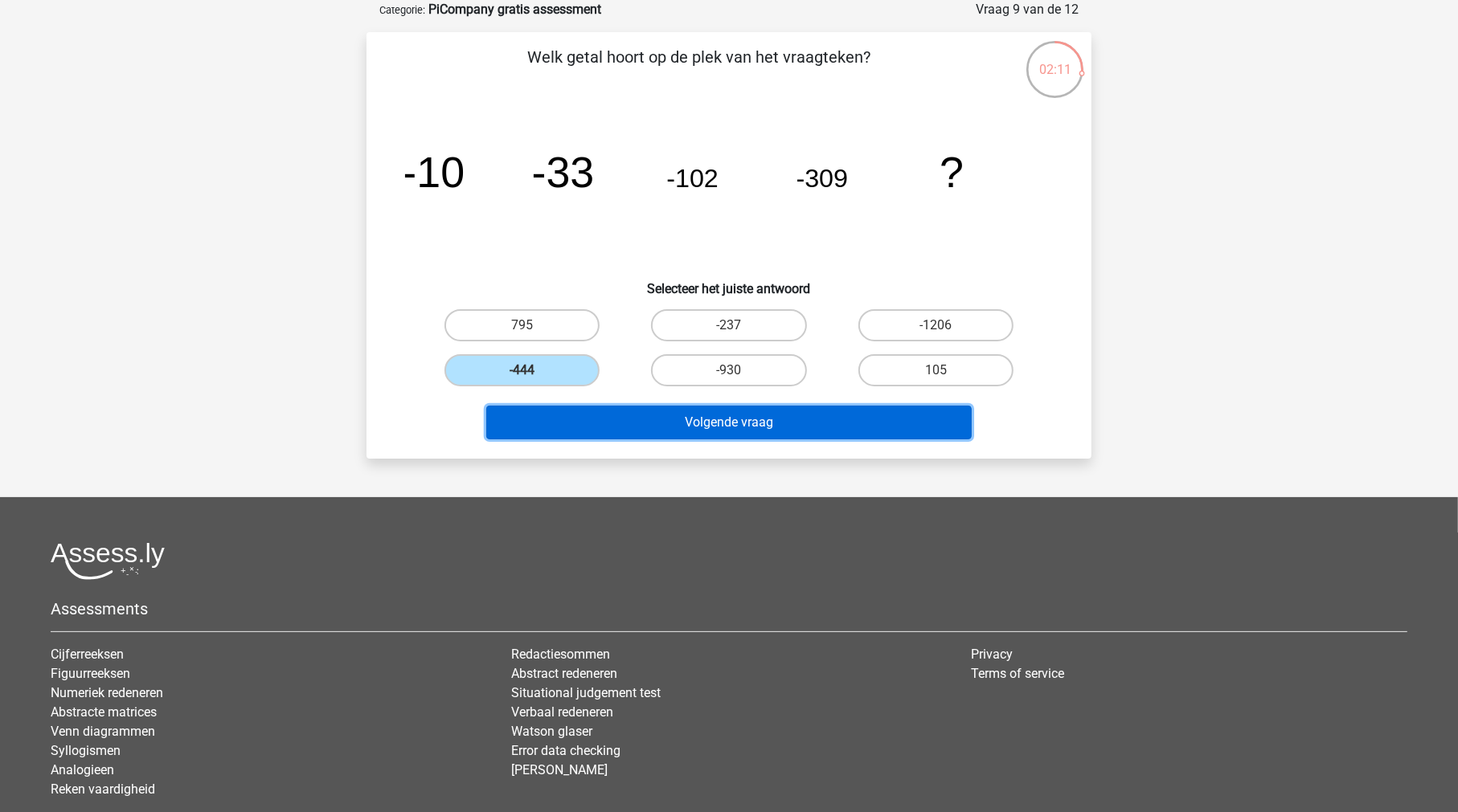
click at [632, 415] on button "Volgende vraag" at bounding box center [729, 422] width 486 height 34
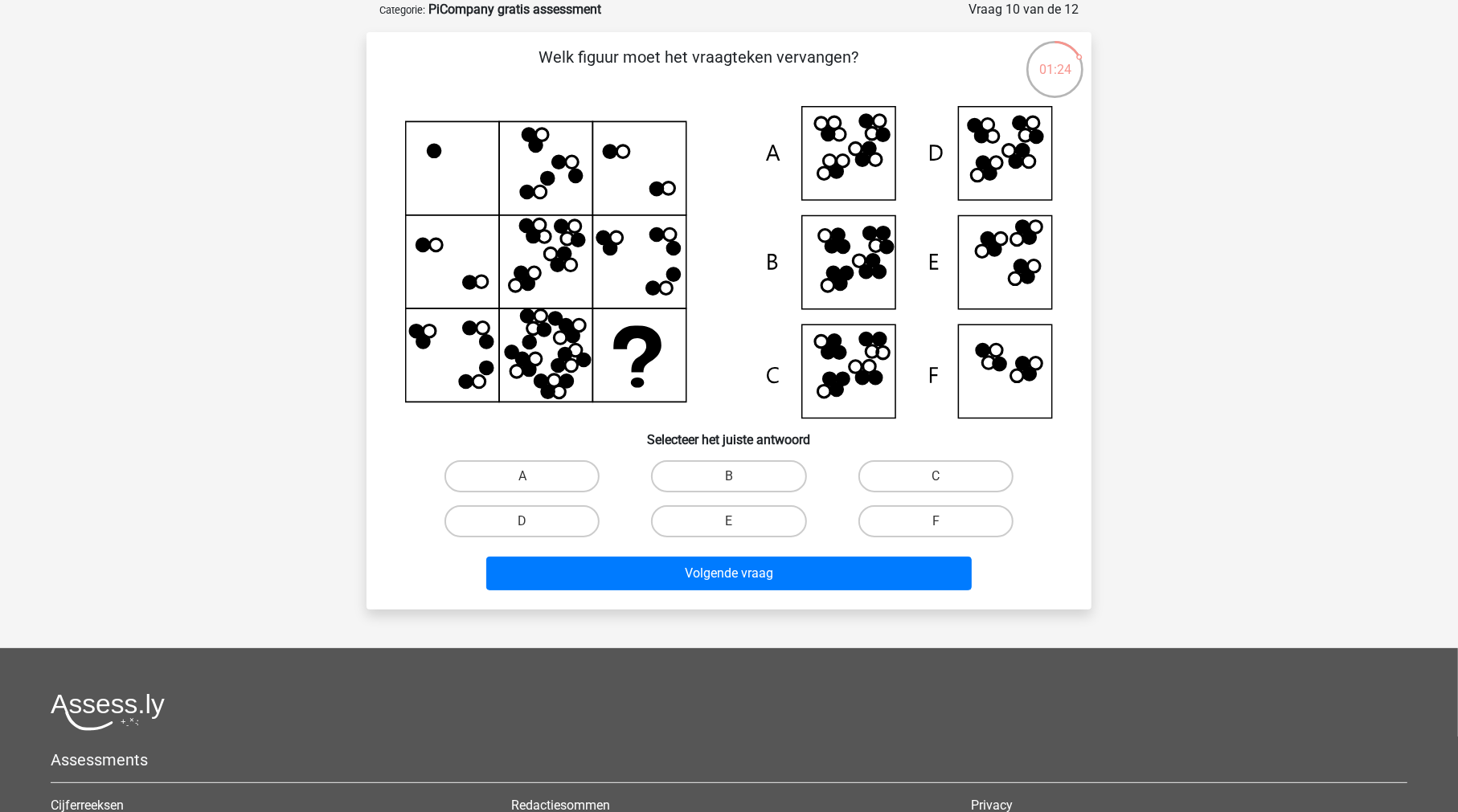
click at [1000, 141] on icon at bounding box center [729, 262] width 647 height 313
click at [550, 514] on label "D" at bounding box center [522, 521] width 155 height 32
click at [533, 521] on input "D" at bounding box center [527, 526] width 11 height 11
radio input "true"
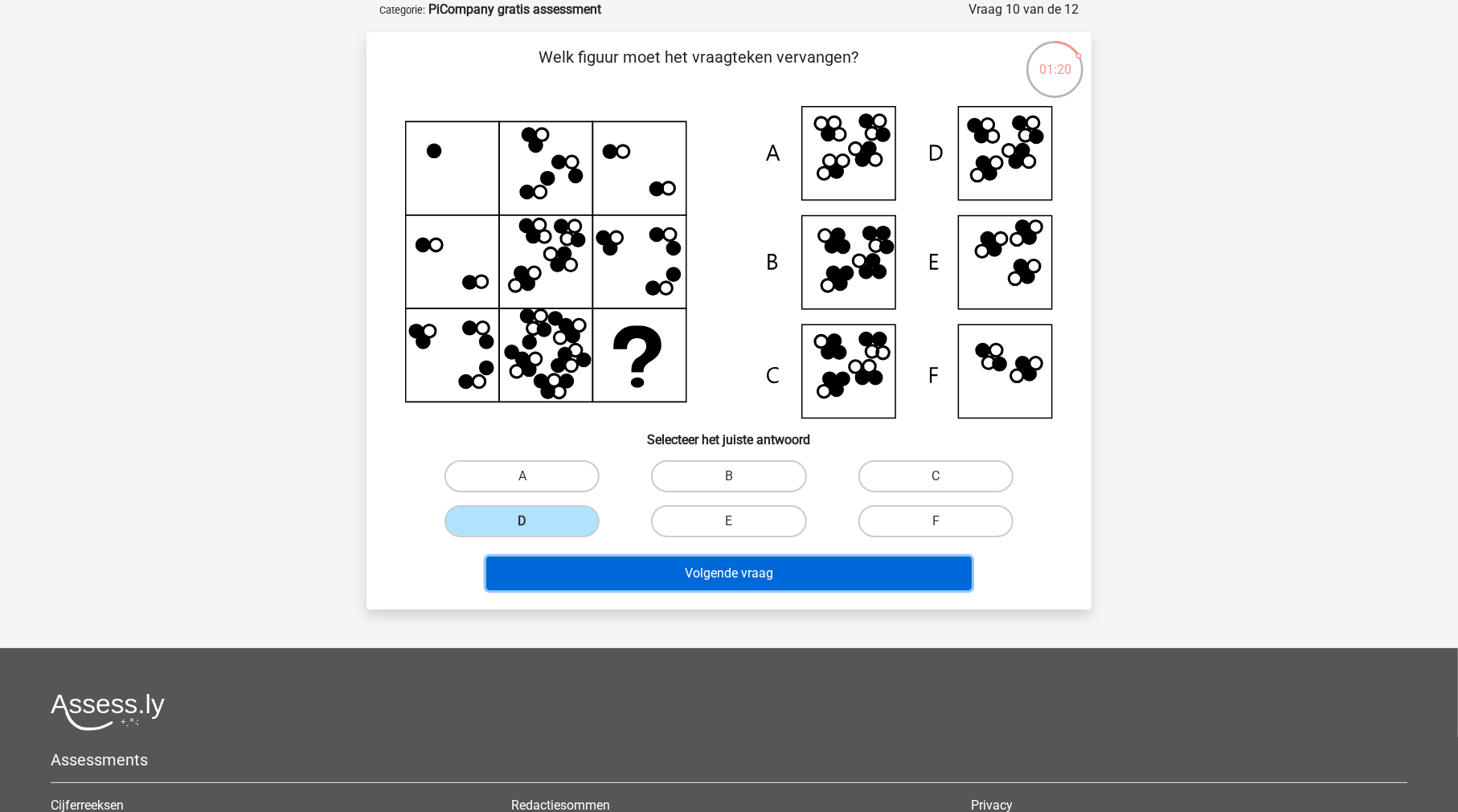
click at [697, 562] on button "Volgende vraag" at bounding box center [729, 573] width 486 height 34
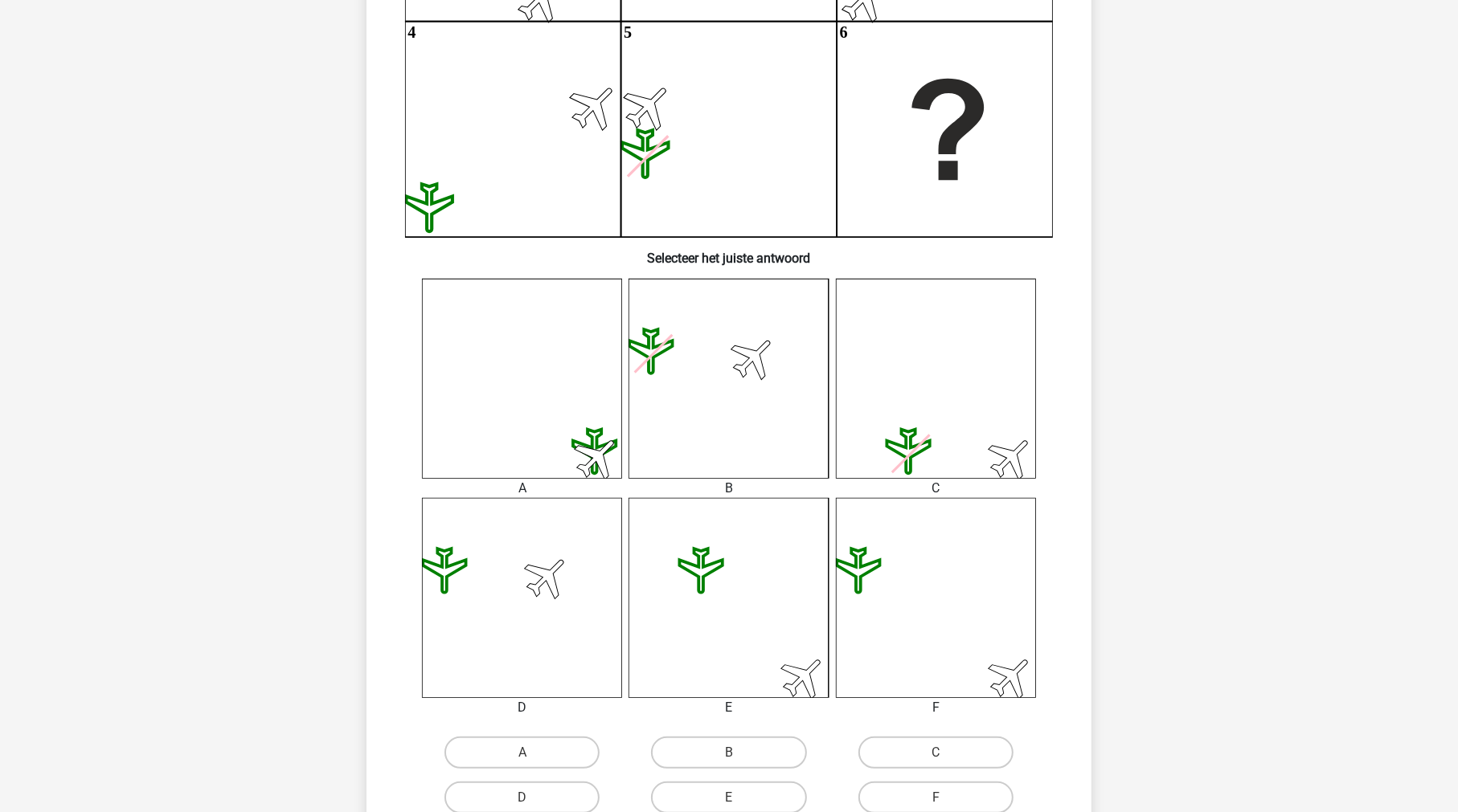
scroll to position [380, 0]
click at [530, 798] on input "D" at bounding box center [527, 803] width 11 height 11
radio input "true"
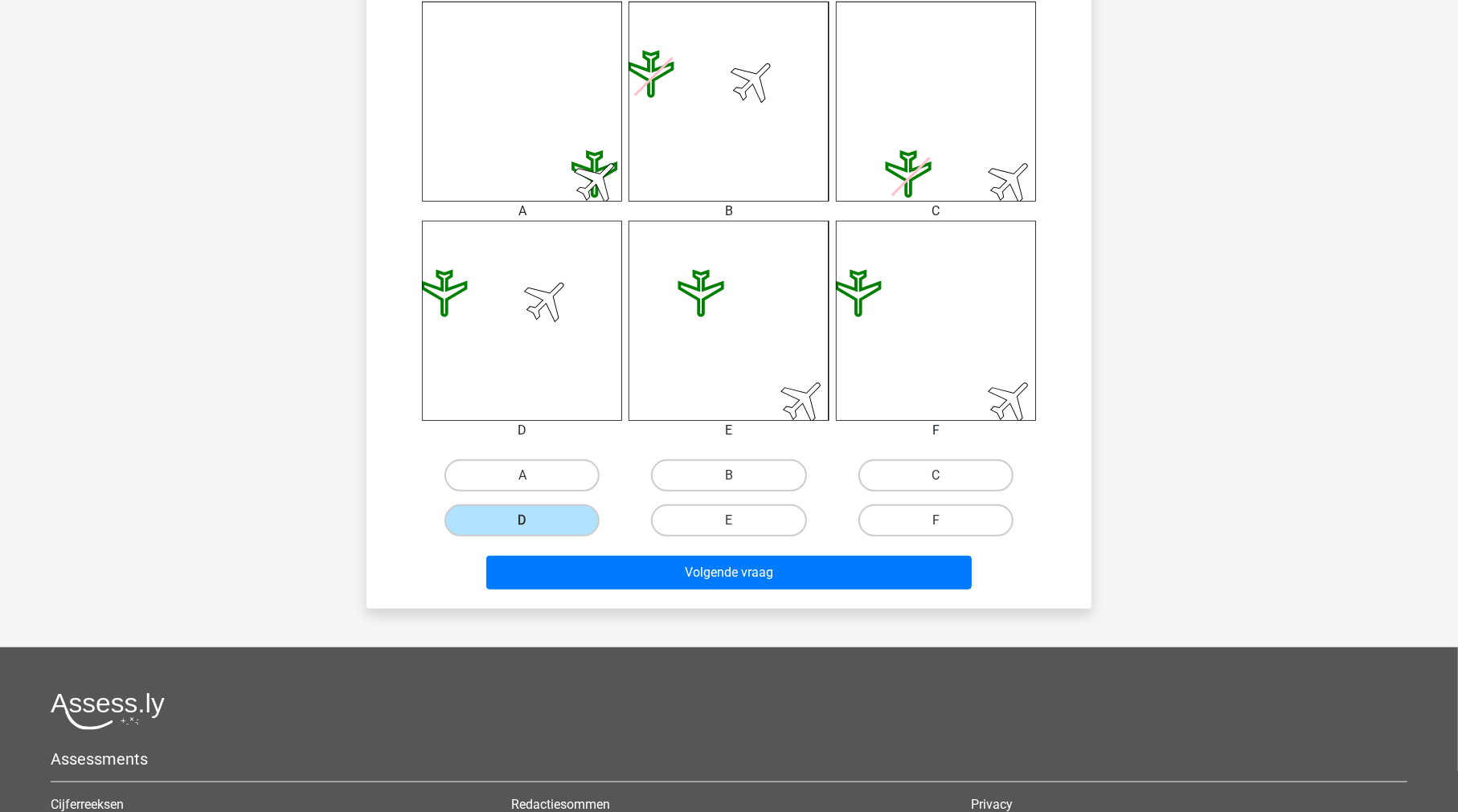
scroll to position [658, 0]
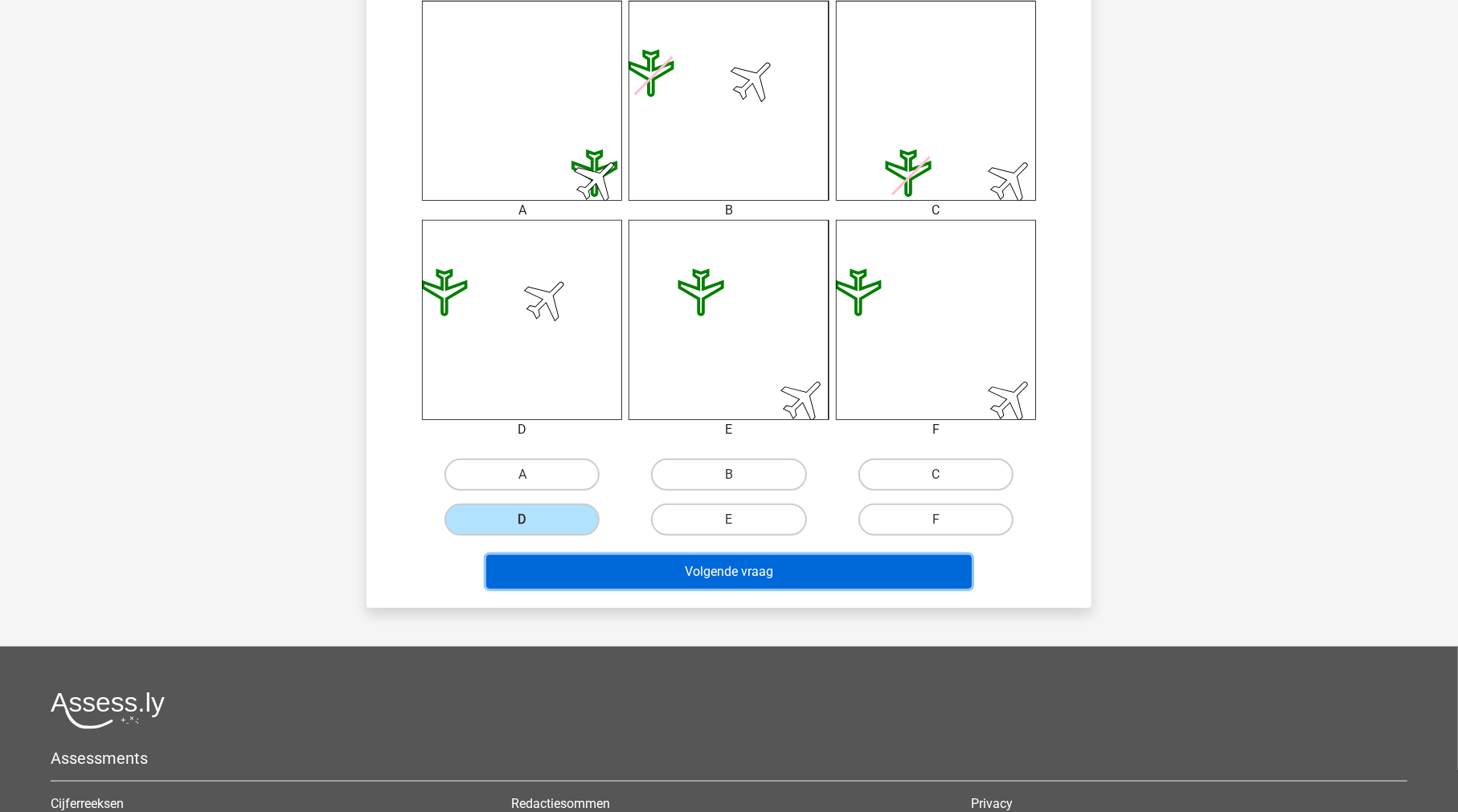
click at [729, 571] on button "Volgende vraag" at bounding box center [729, 571] width 486 height 34
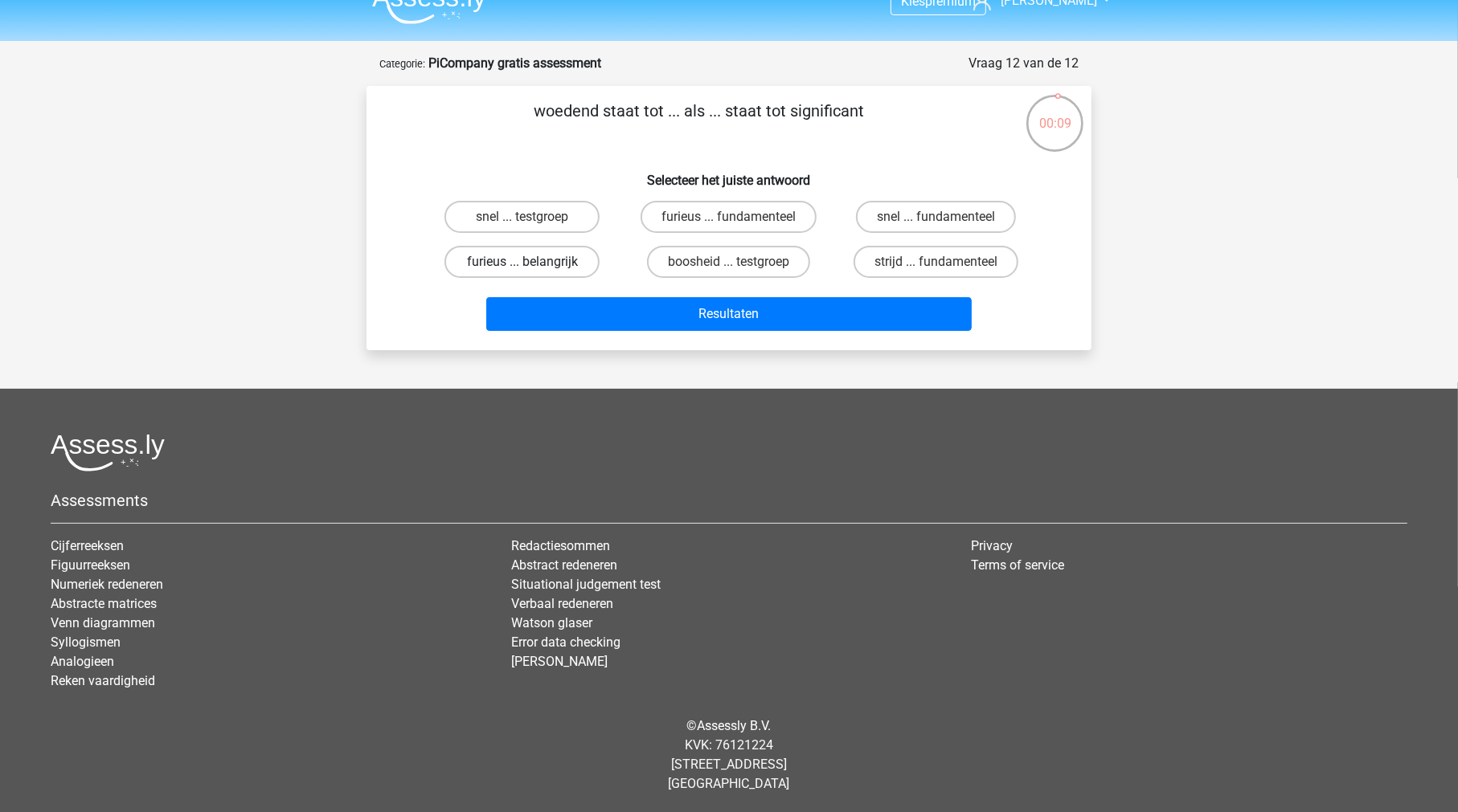
click at [563, 260] on label "furieus ... belangrijk" at bounding box center [522, 261] width 155 height 32
click at [533, 262] on input "furieus ... belangrijk" at bounding box center [527, 267] width 11 height 11
radio input "true"
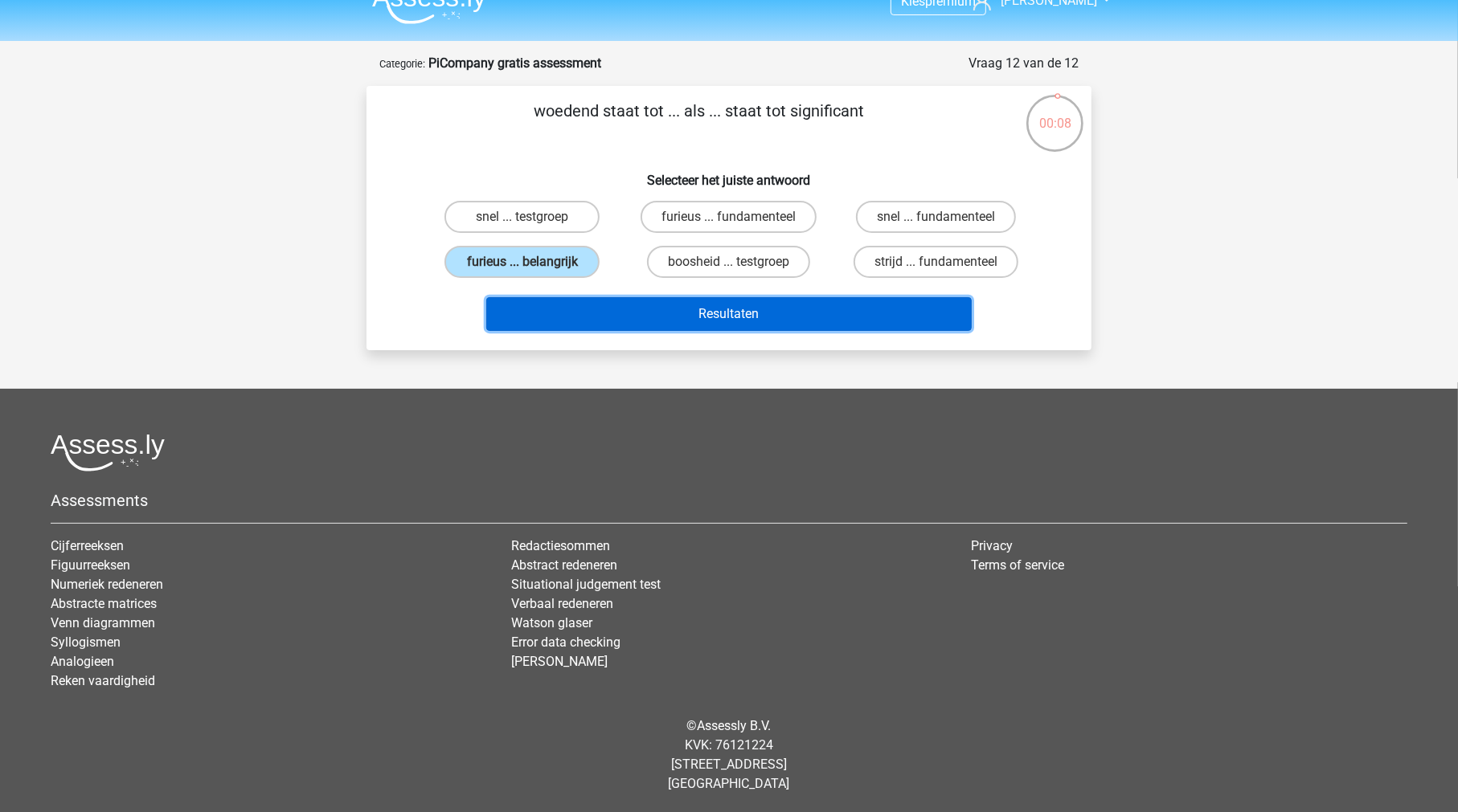
click at [701, 309] on button "Resultaten" at bounding box center [729, 314] width 486 height 34
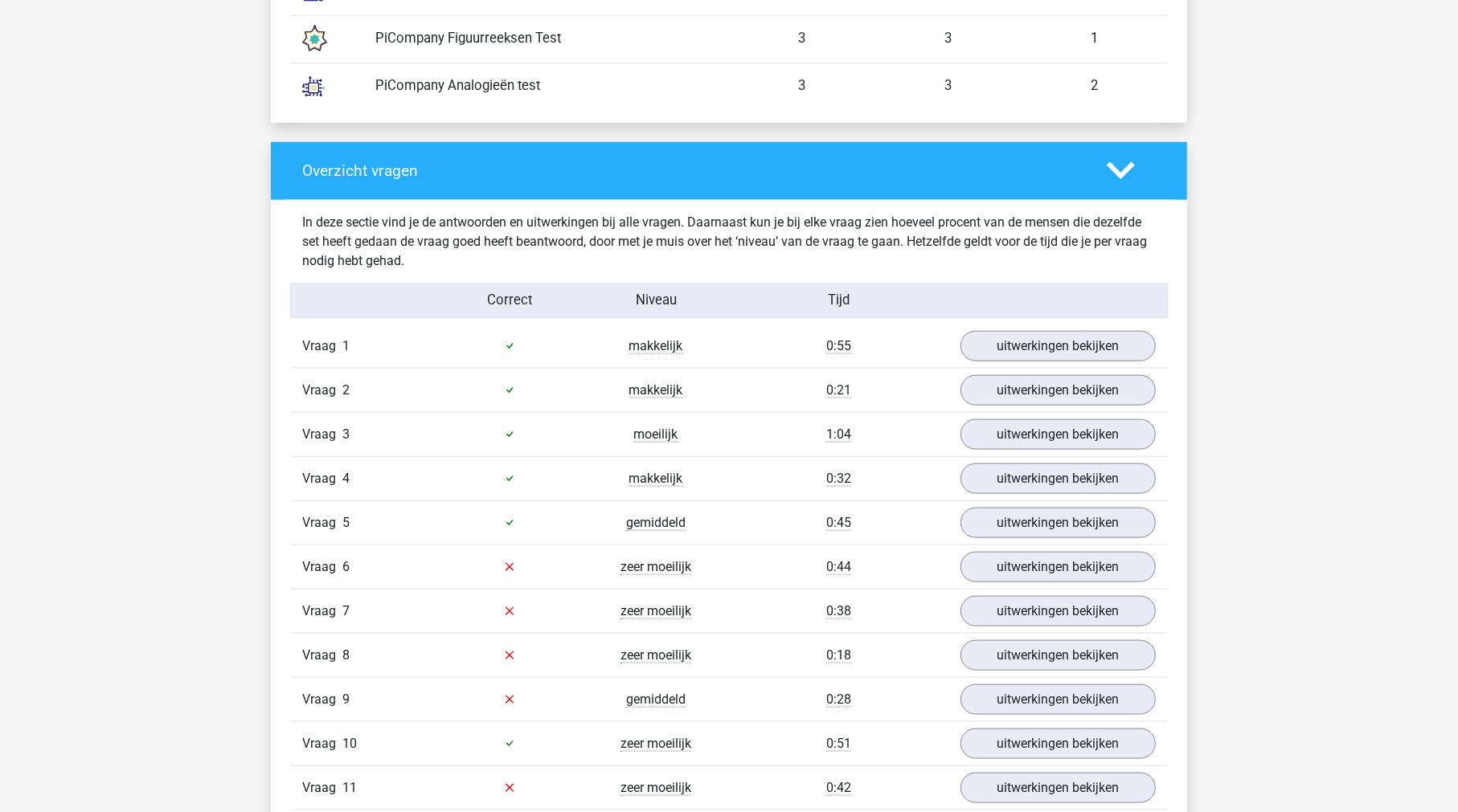
scroll to position [1538, 0]
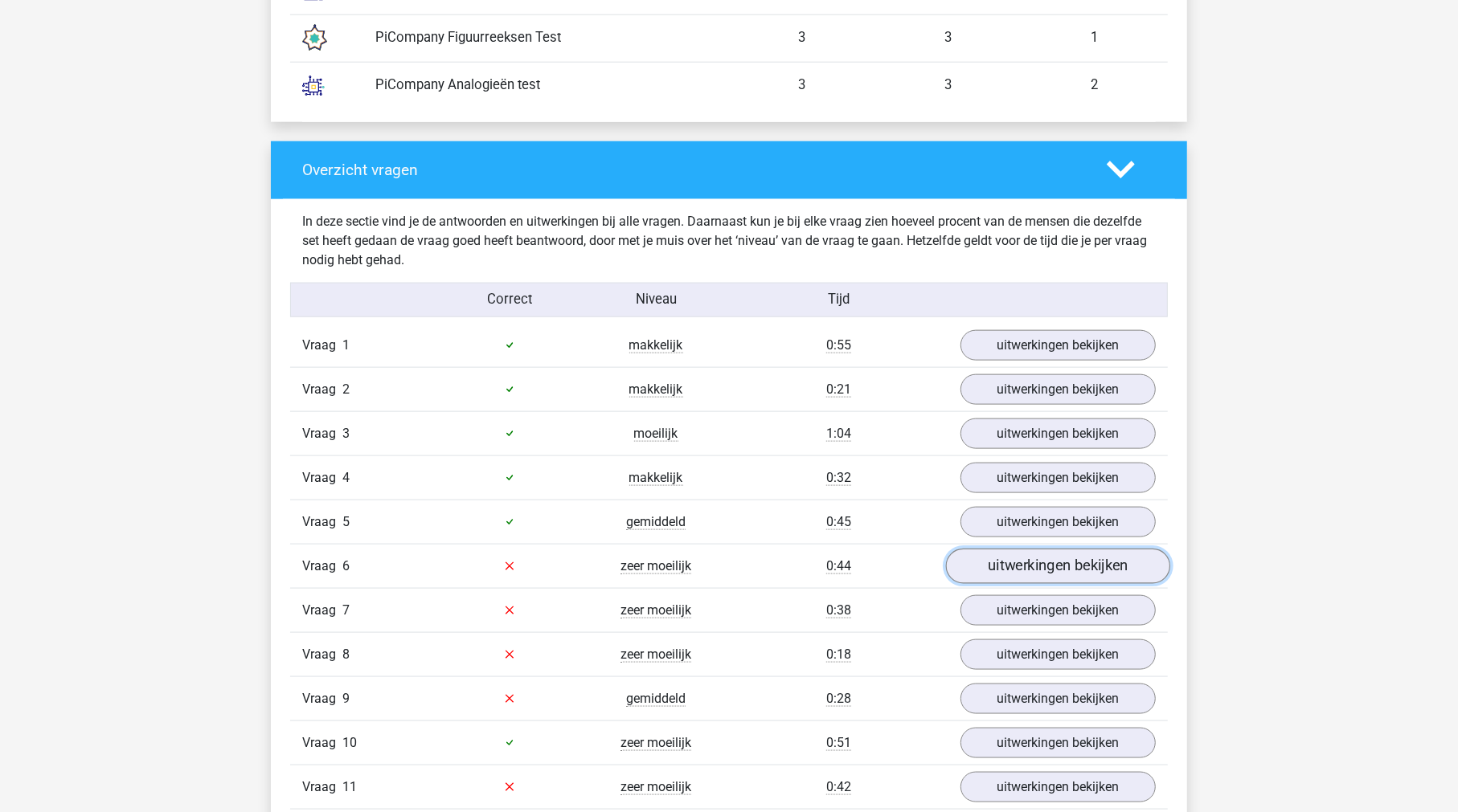
click at [1038, 560] on link "uitwerkingen bekijken" at bounding box center [1057, 566] width 224 height 35
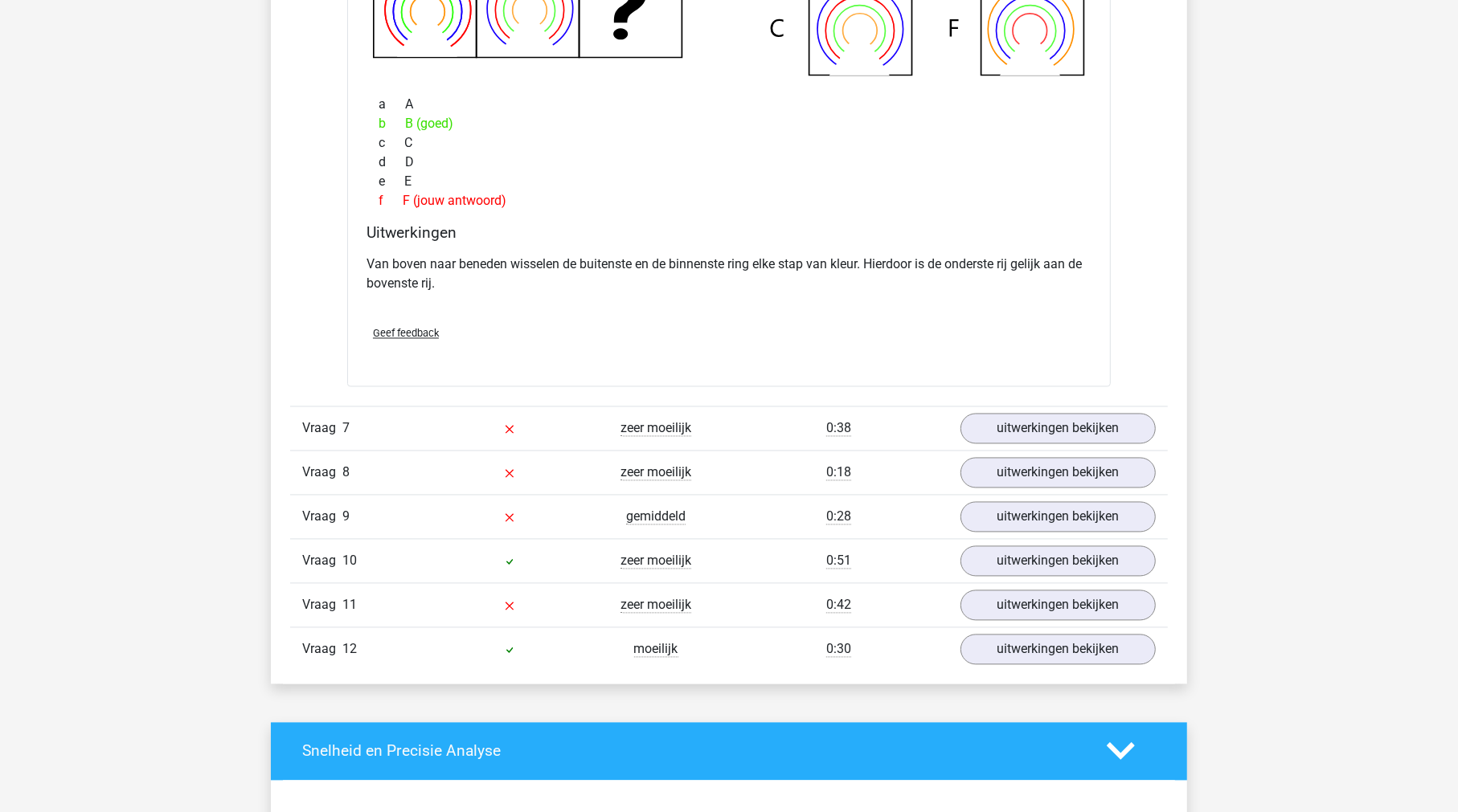
scroll to position [2447, 0]
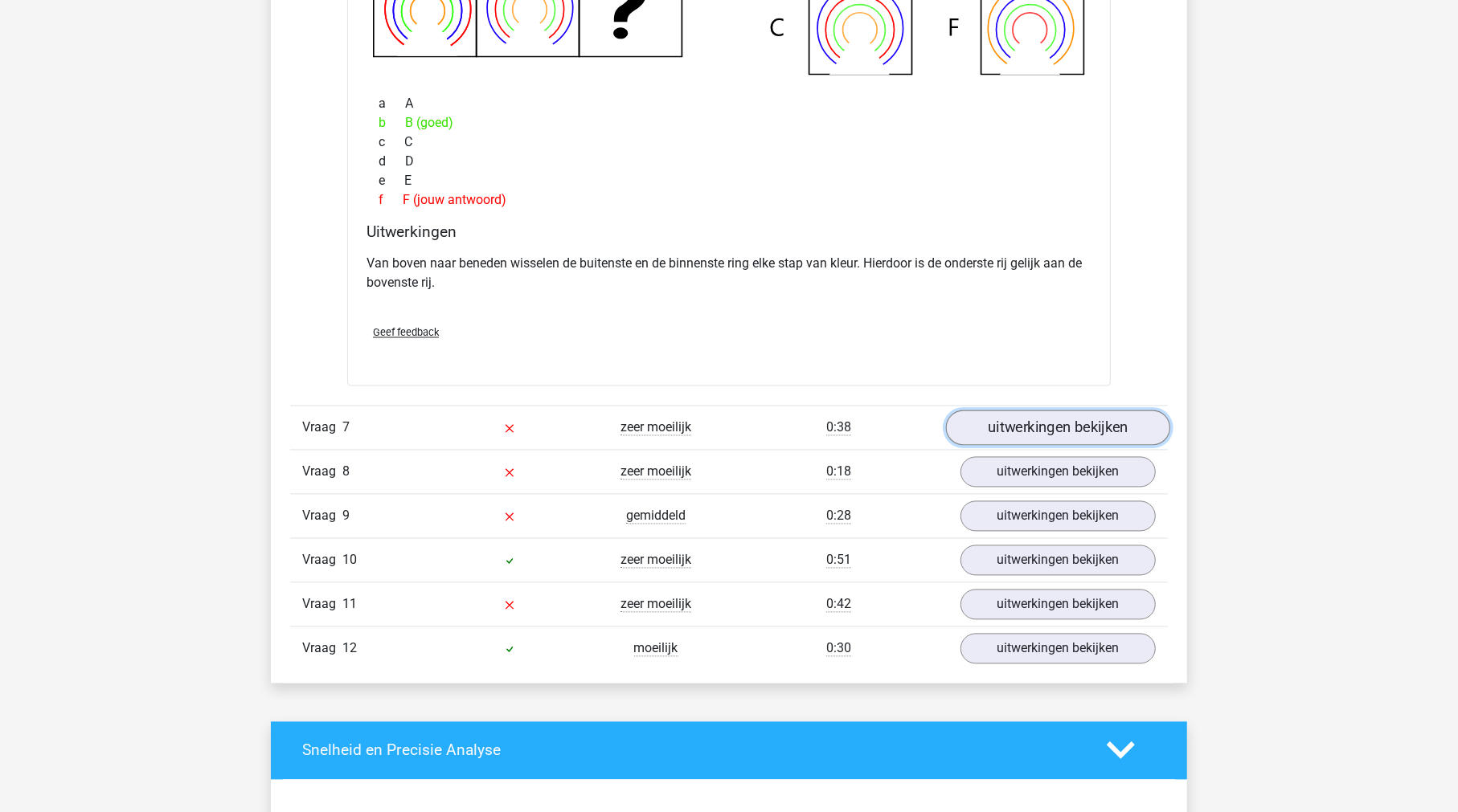
click at [1036, 428] on link "uitwerkingen bekijken" at bounding box center [1057, 428] width 224 height 35
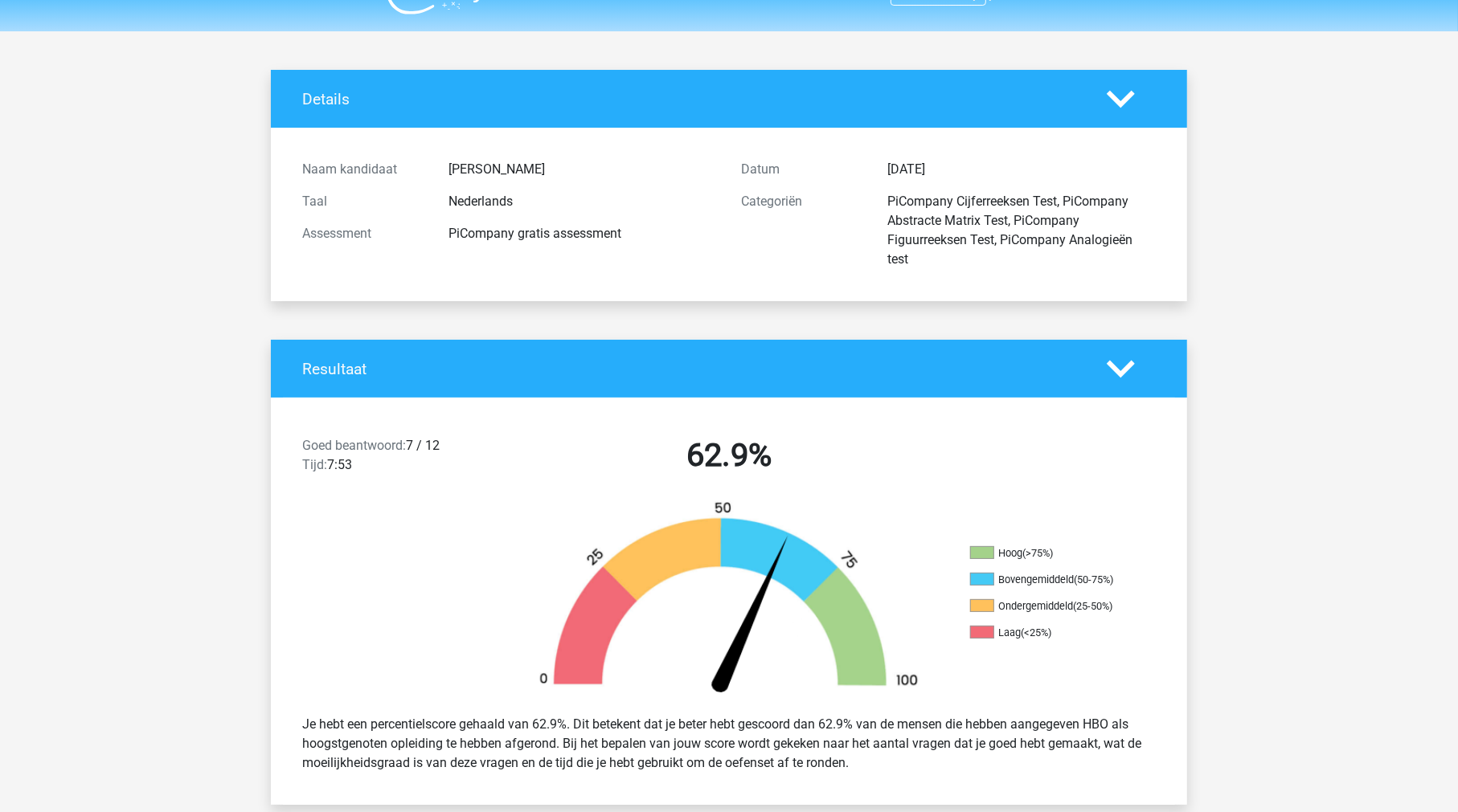
scroll to position [0, 0]
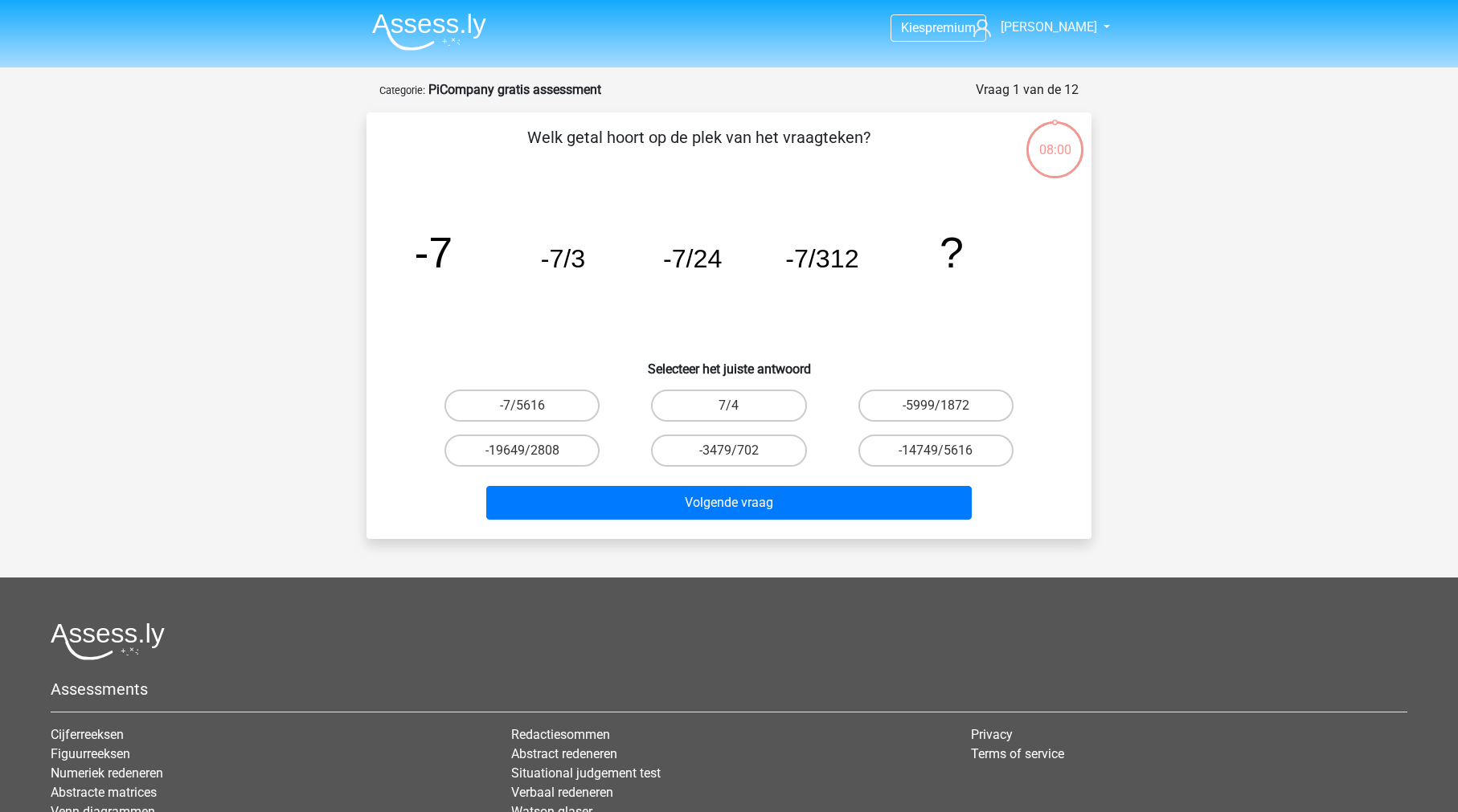
scroll to position [26, 0]
